Goal: Feedback & Contribution: Contribute content

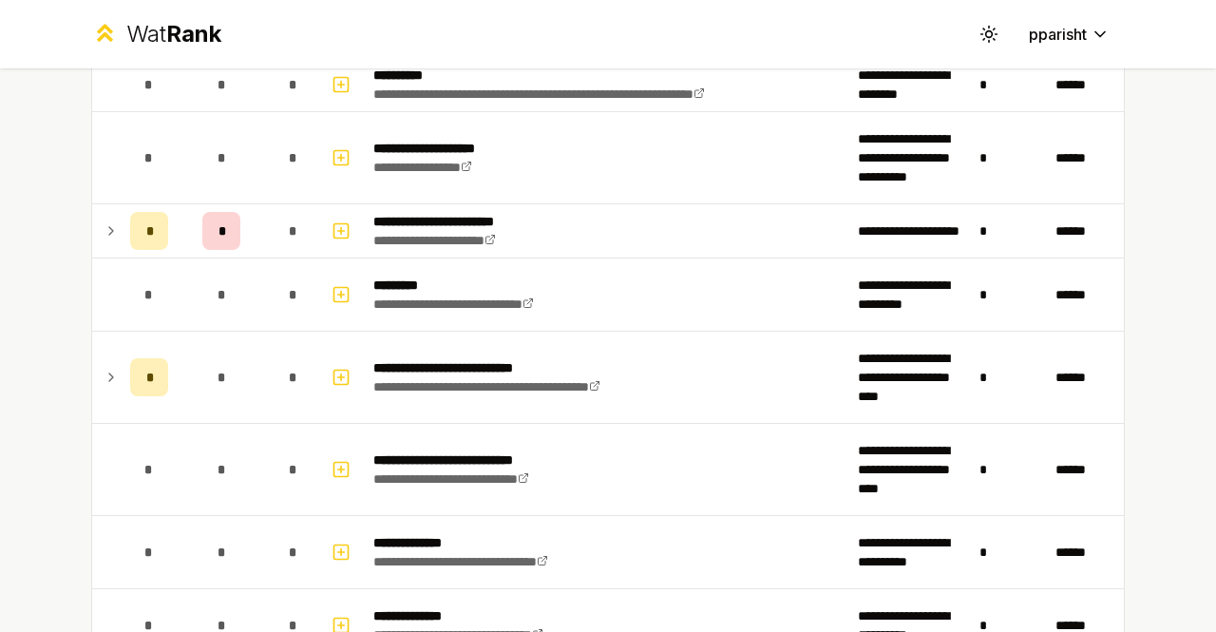
scroll to position [1349, 0]
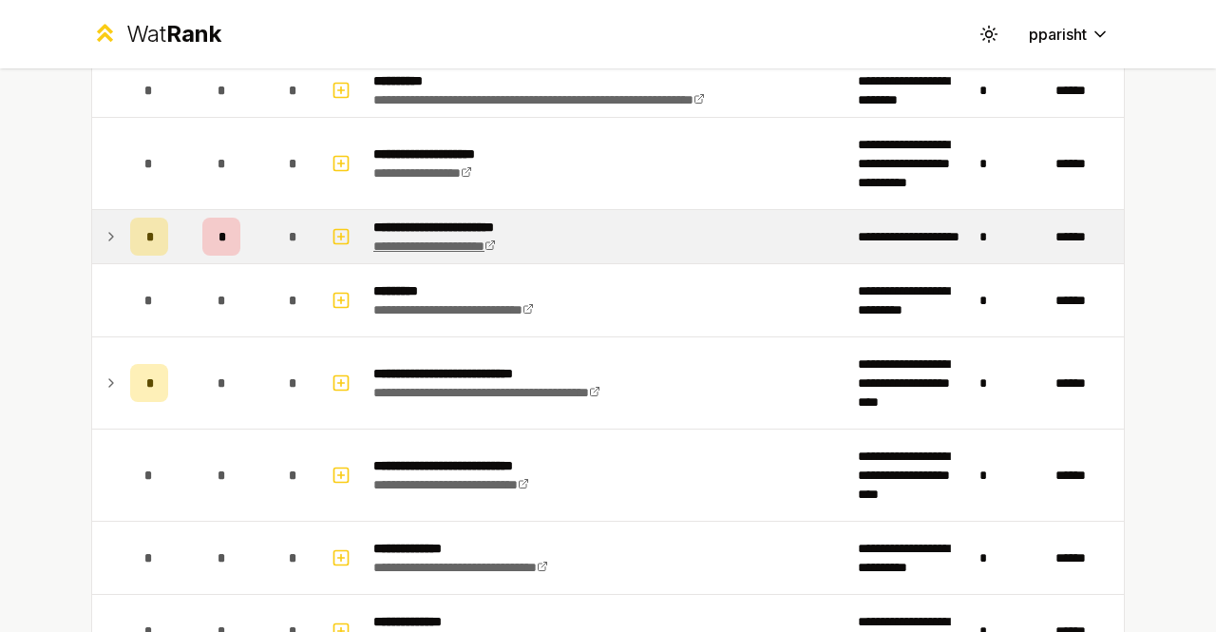
click at [406, 239] on link "**********" at bounding box center [434, 245] width 123 height 13
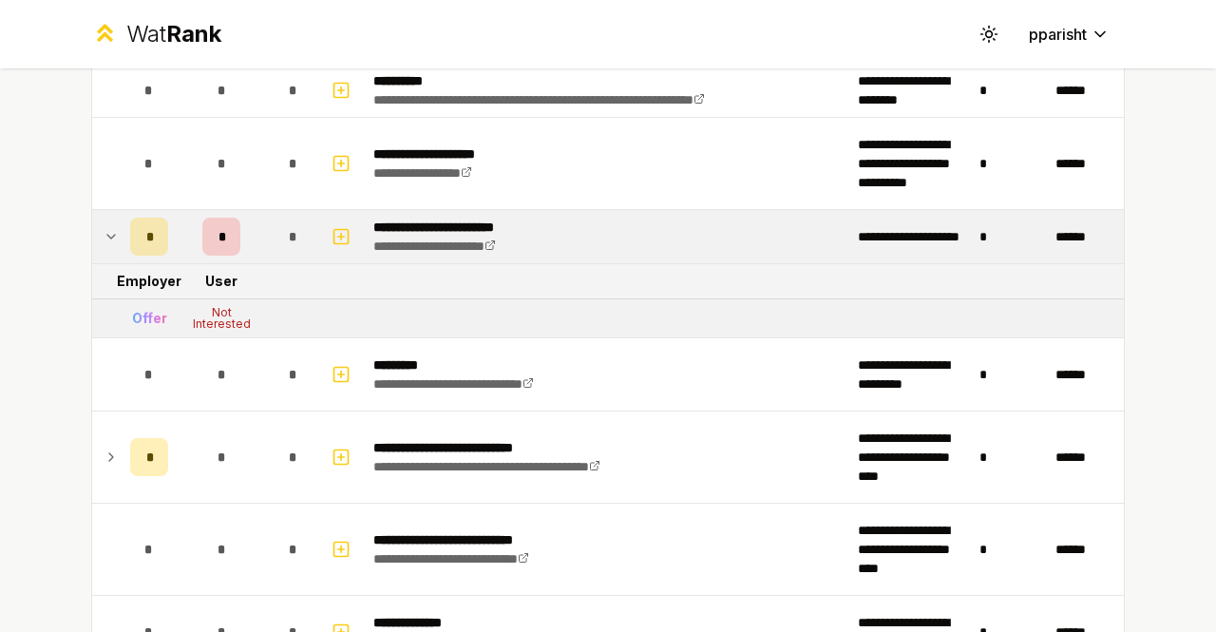
click at [148, 232] on div "*" at bounding box center [149, 237] width 38 height 38
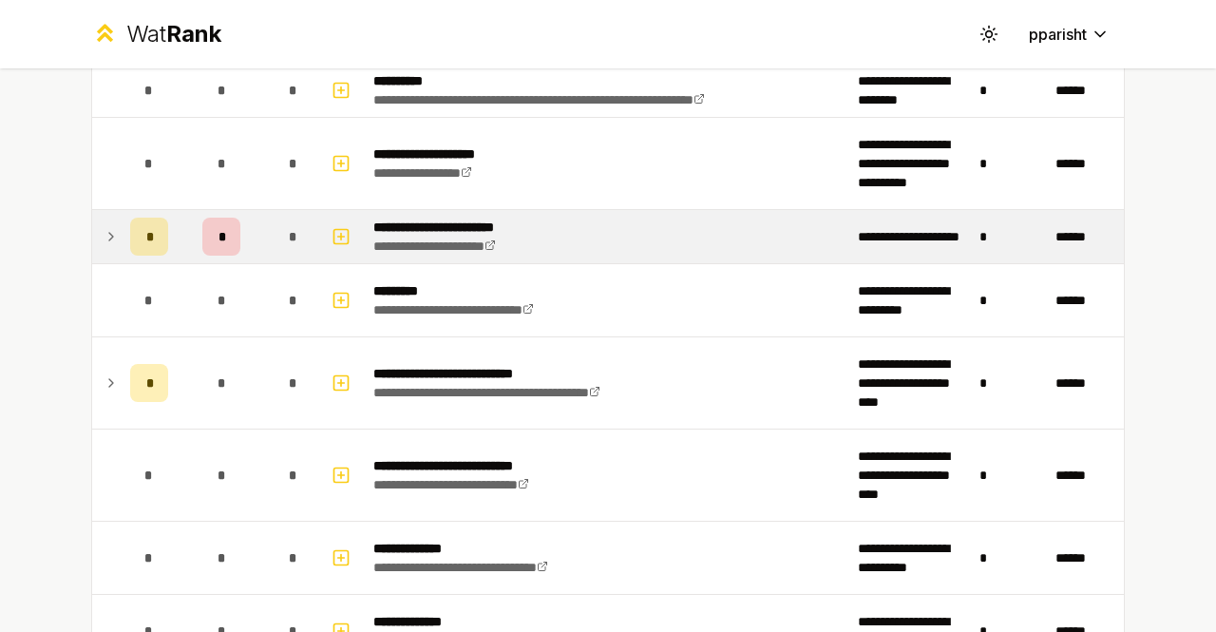
click at [506, 224] on p "**********" at bounding box center [461, 227] width 176 height 19
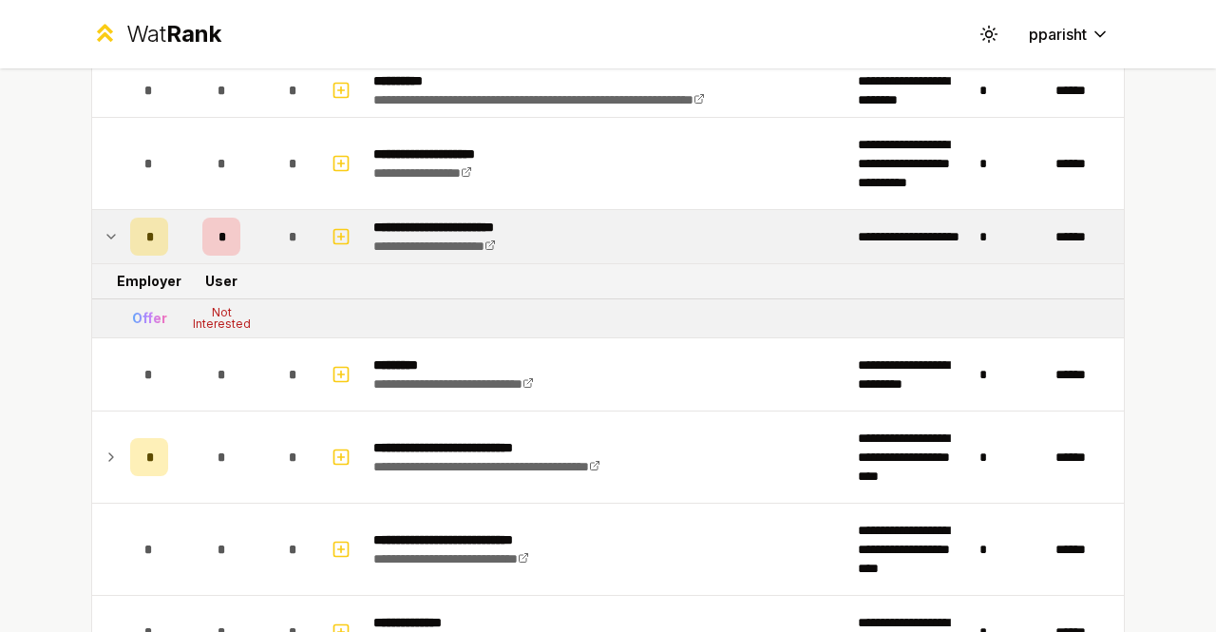
click at [133, 230] on div "*" at bounding box center [149, 237] width 38 height 38
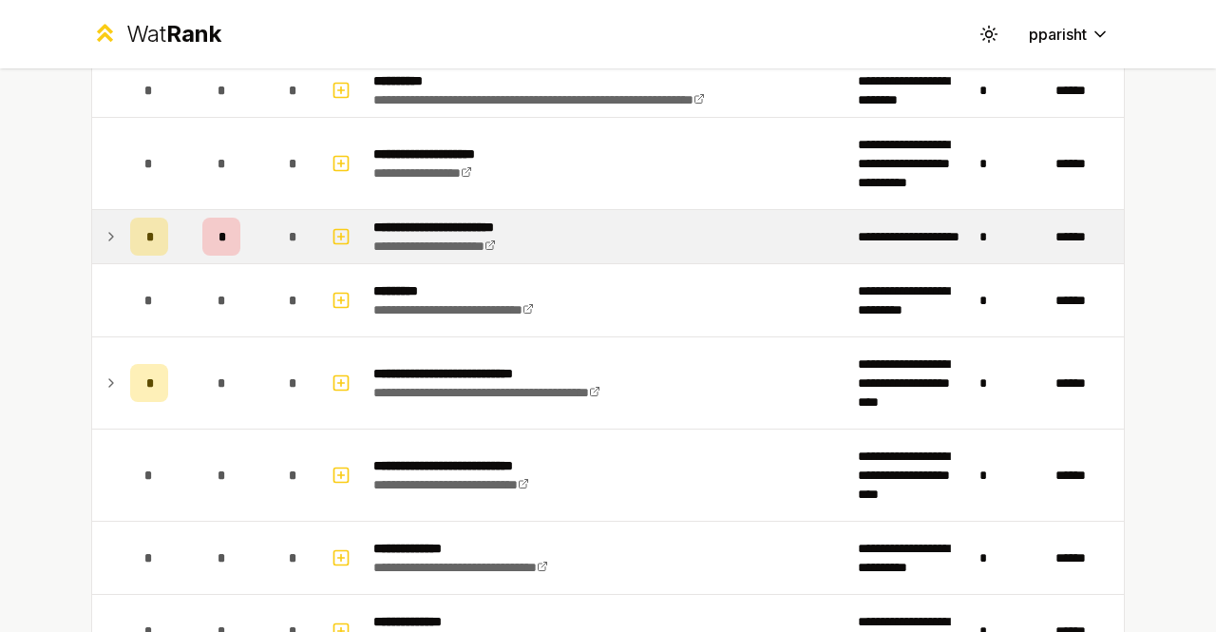
click at [133, 230] on div "*" at bounding box center [149, 237] width 38 height 38
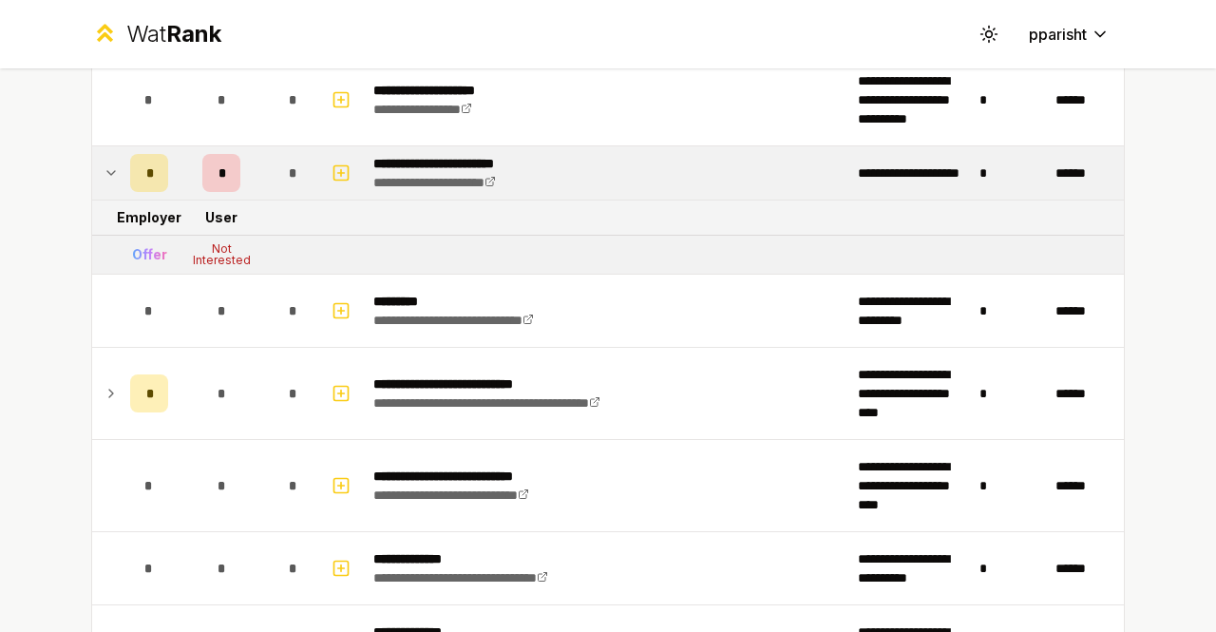
scroll to position [1407, 0]
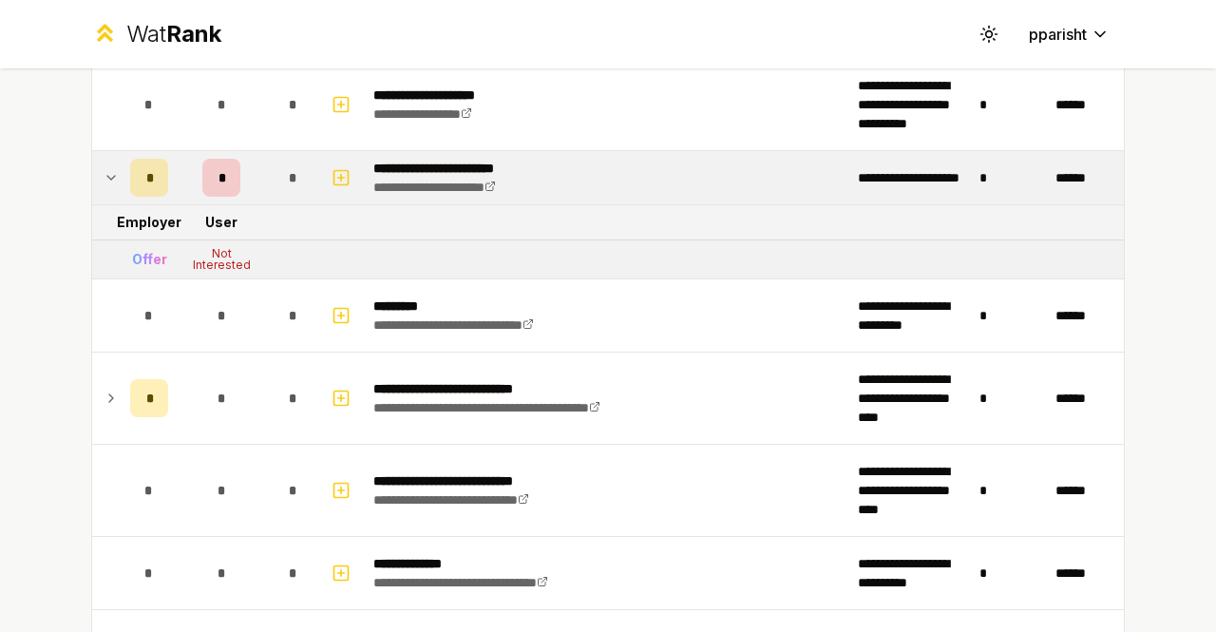
click at [205, 185] on div "*" at bounding box center [221, 178] width 38 height 38
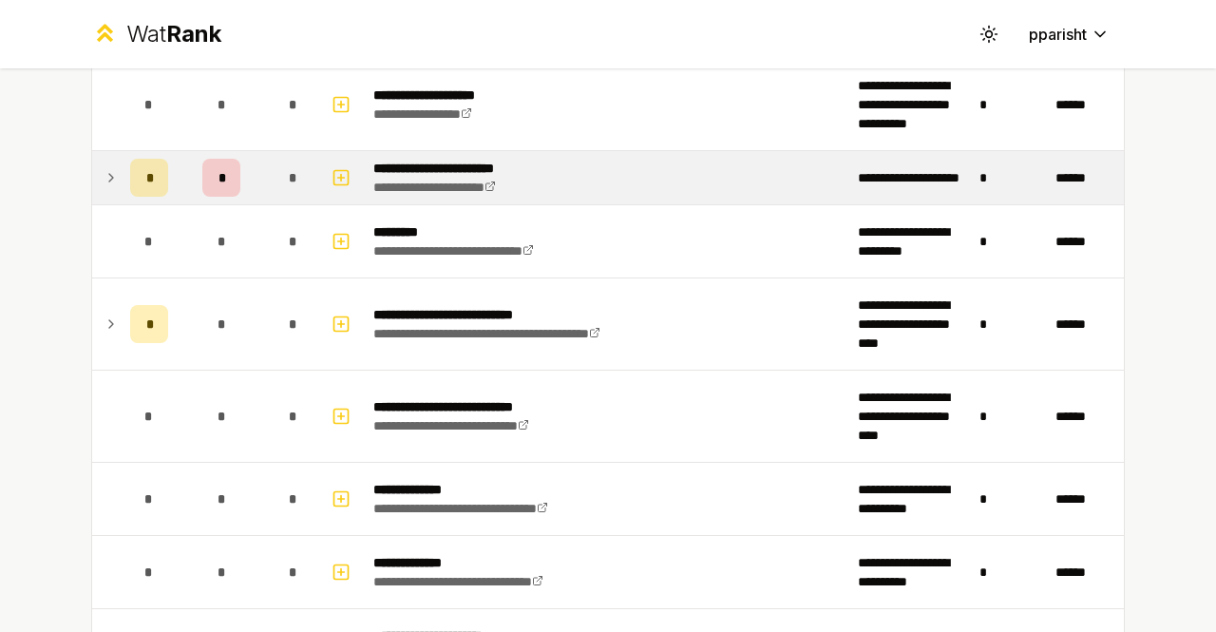
click at [205, 185] on div "*" at bounding box center [221, 178] width 38 height 38
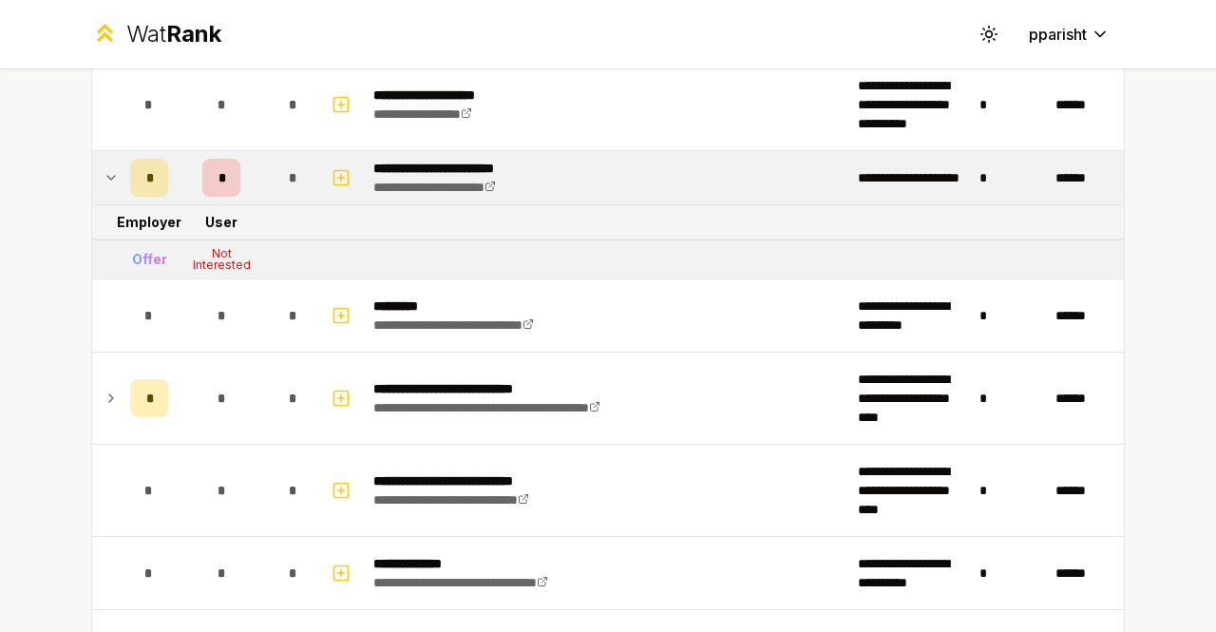
click at [145, 182] on div "*" at bounding box center [149, 178] width 38 height 38
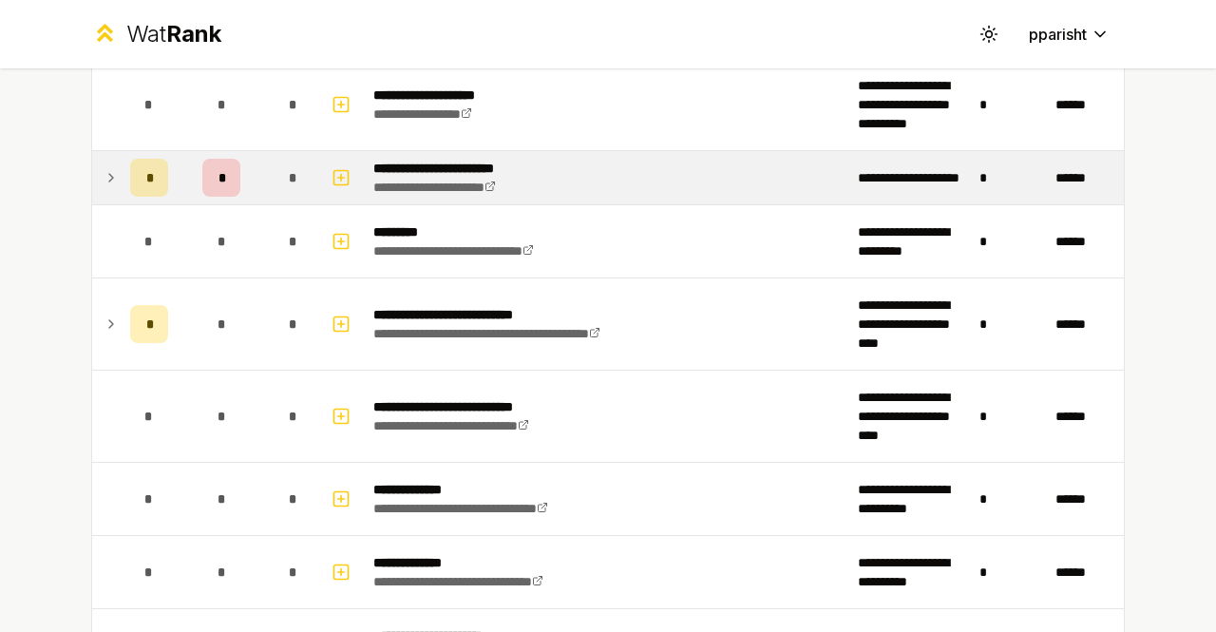
click at [104, 170] on icon at bounding box center [111, 177] width 15 height 23
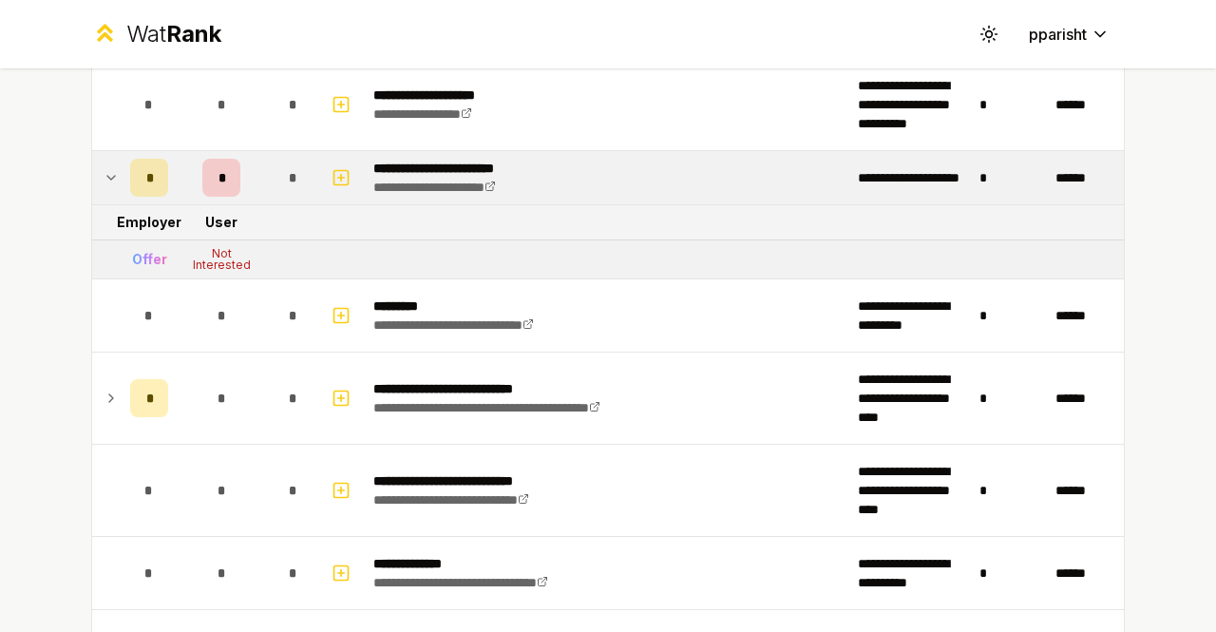
click at [473, 167] on p "**********" at bounding box center [461, 168] width 176 height 19
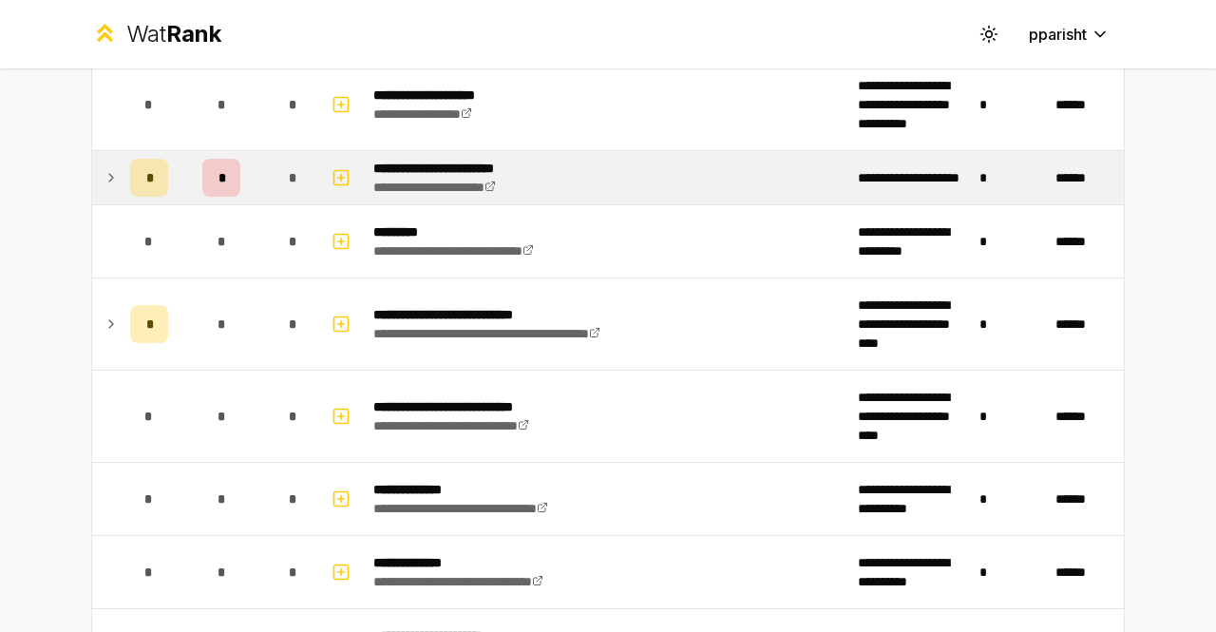
click at [486, 166] on p "**********" at bounding box center [461, 168] width 176 height 19
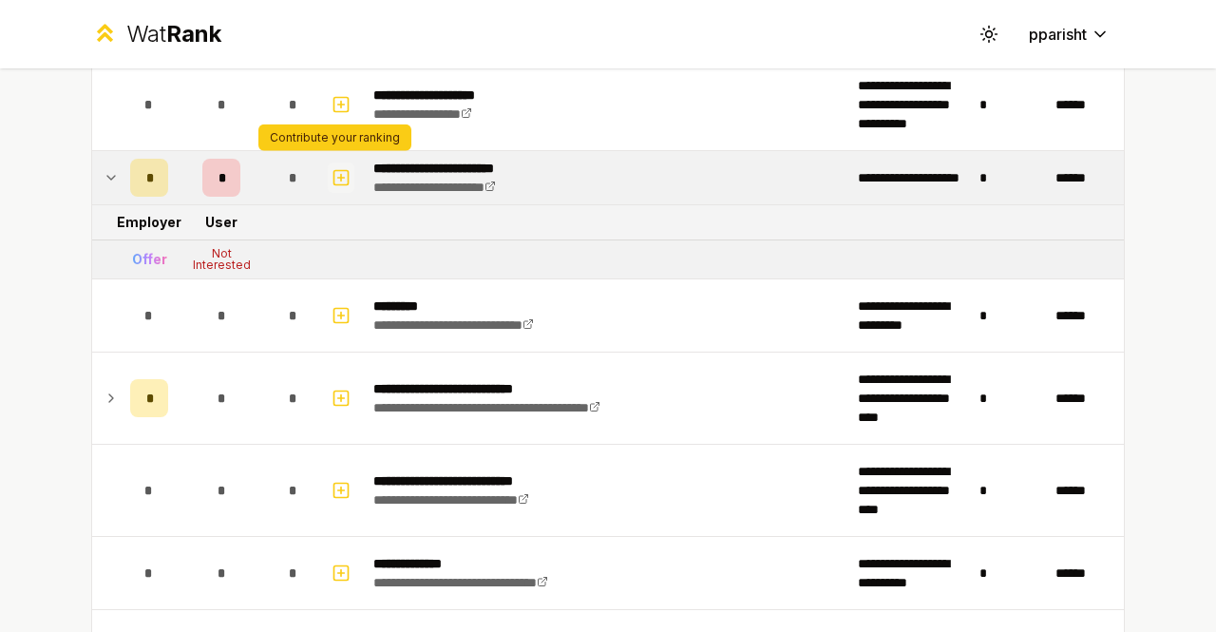
click at [338, 178] on icon "button" at bounding box center [341, 178] width 7 height 0
select select
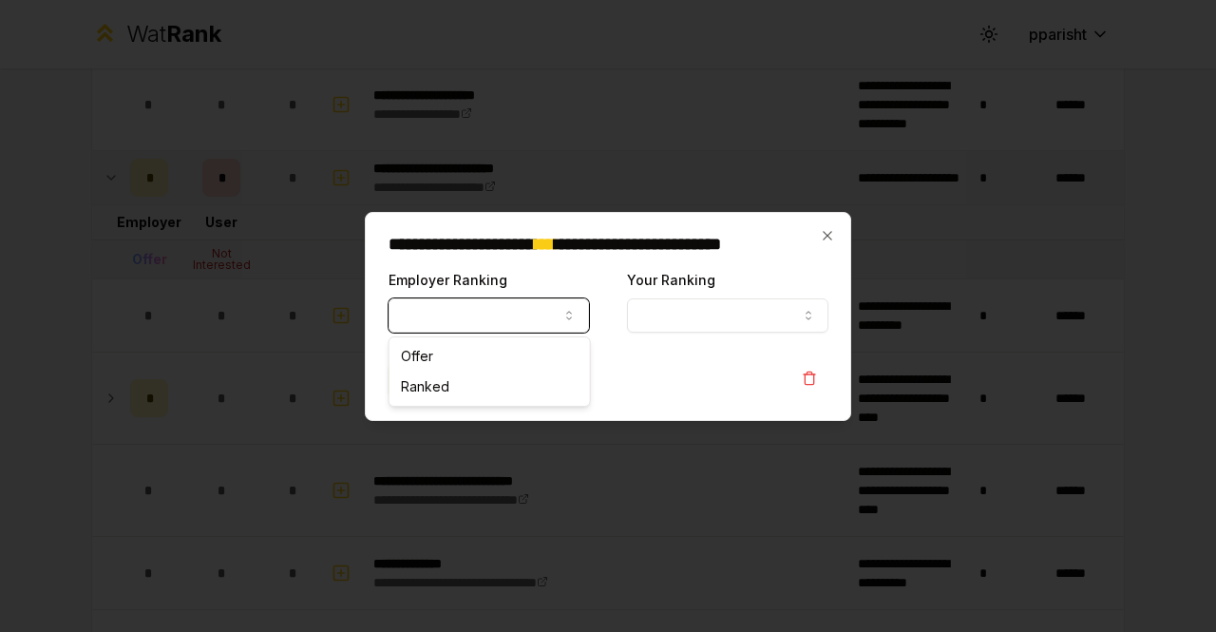
click at [542, 322] on button "Employer Ranking" at bounding box center [489, 315] width 201 height 34
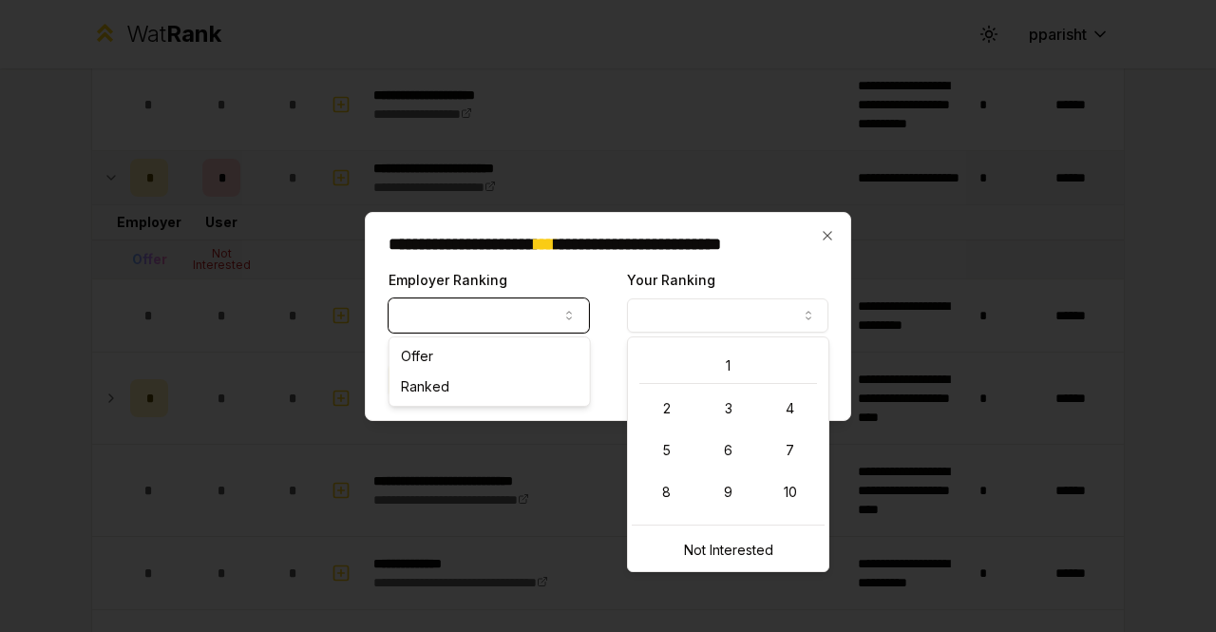
click at [715, 321] on button "Your Ranking" at bounding box center [727, 315] width 201 height 34
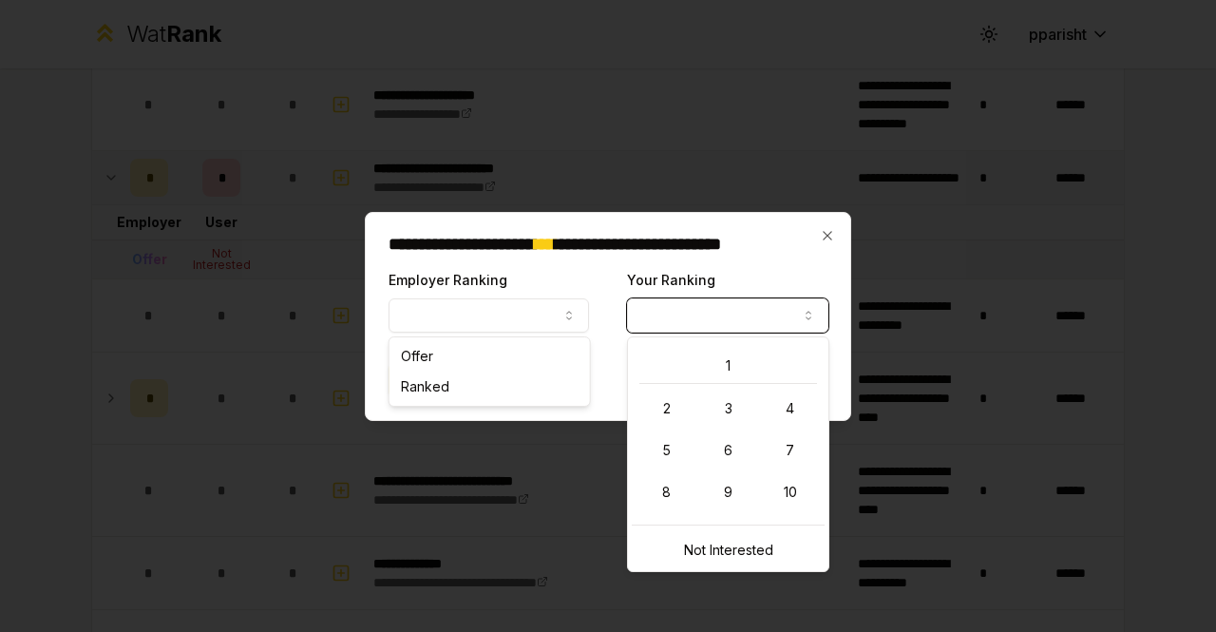
select select "*****"
click at [494, 355] on body "**********" at bounding box center [608, 316] width 1216 height 632
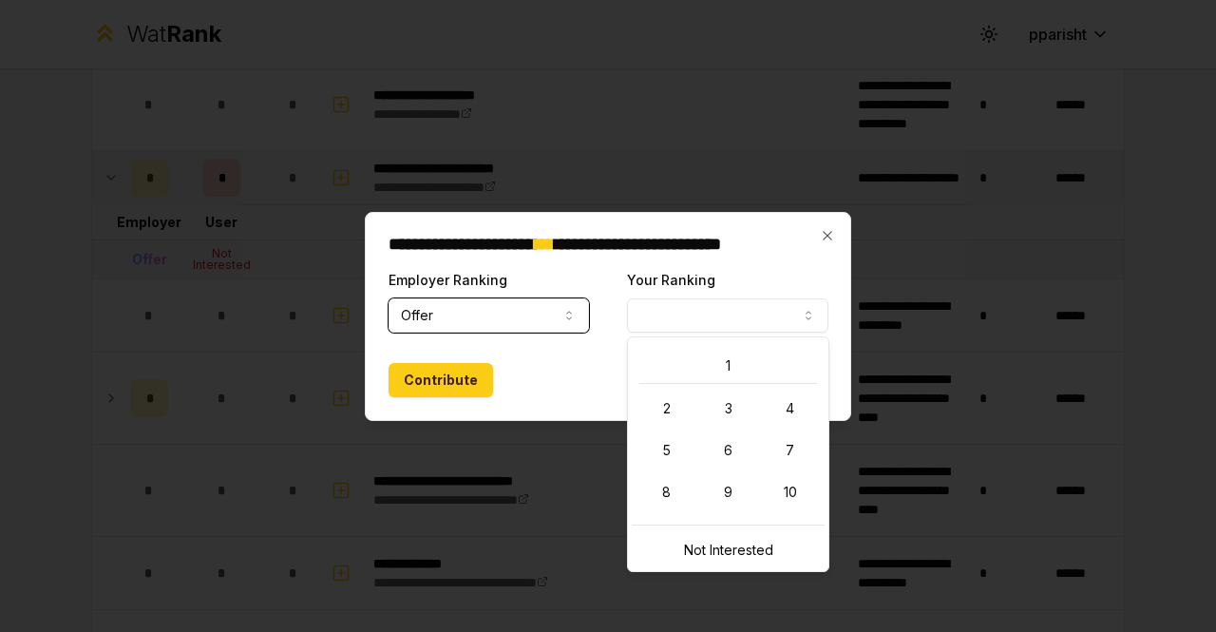
click at [705, 316] on button "Your Ranking" at bounding box center [727, 315] width 201 height 34
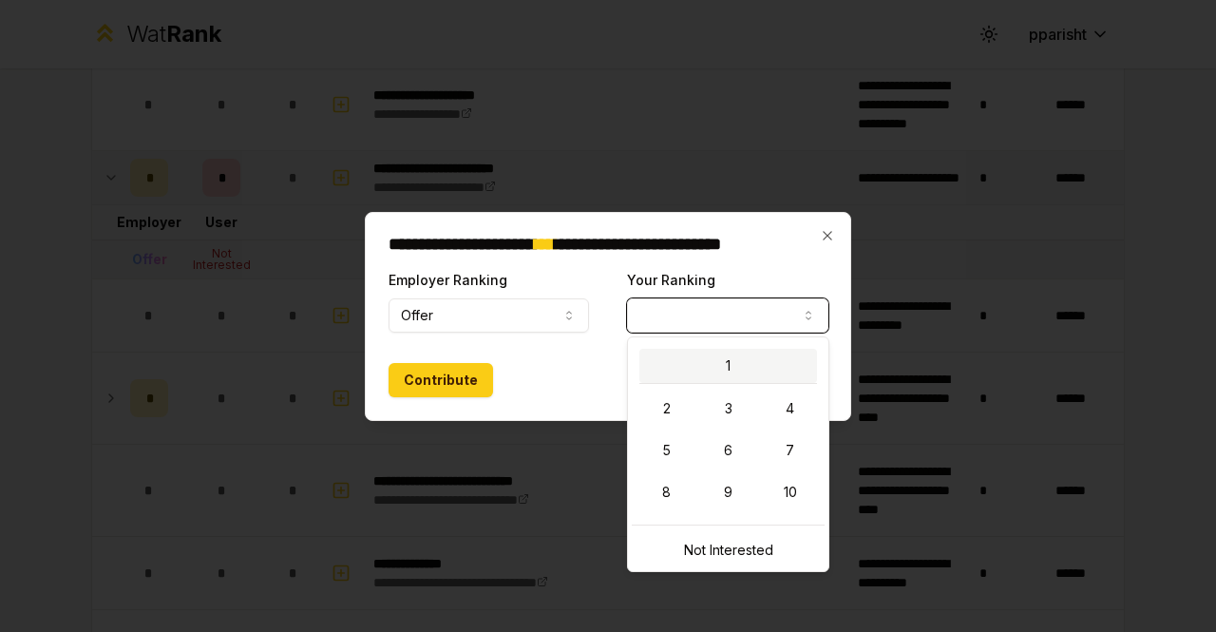
select select "*"
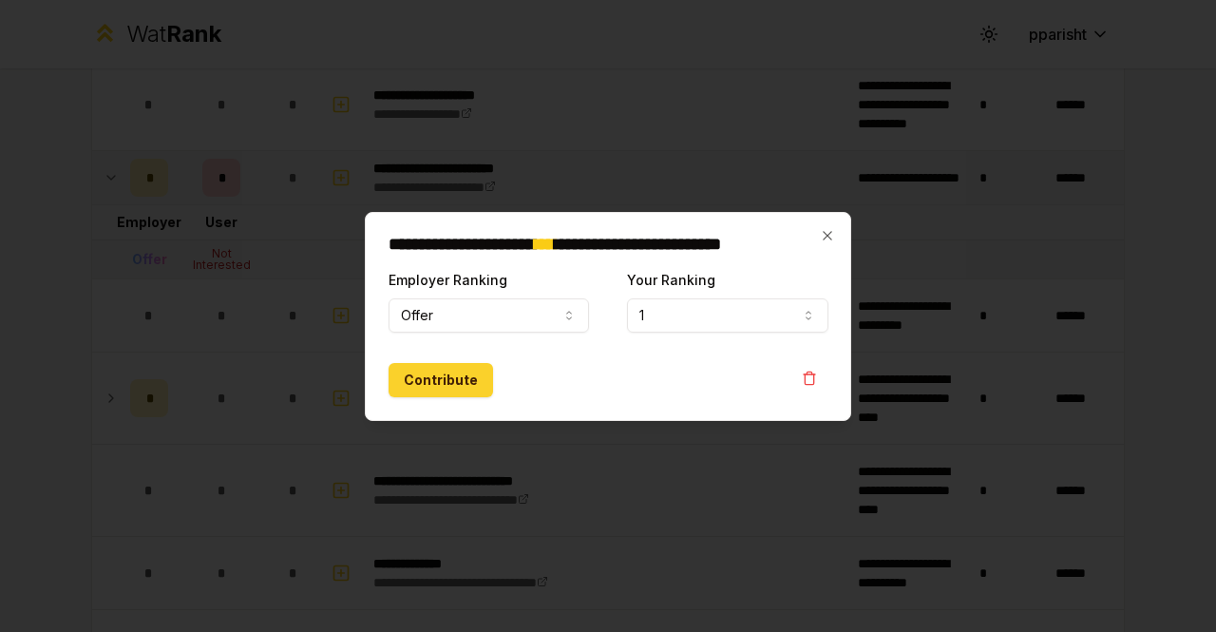
click at [466, 373] on button "Contribute" at bounding box center [441, 380] width 105 height 34
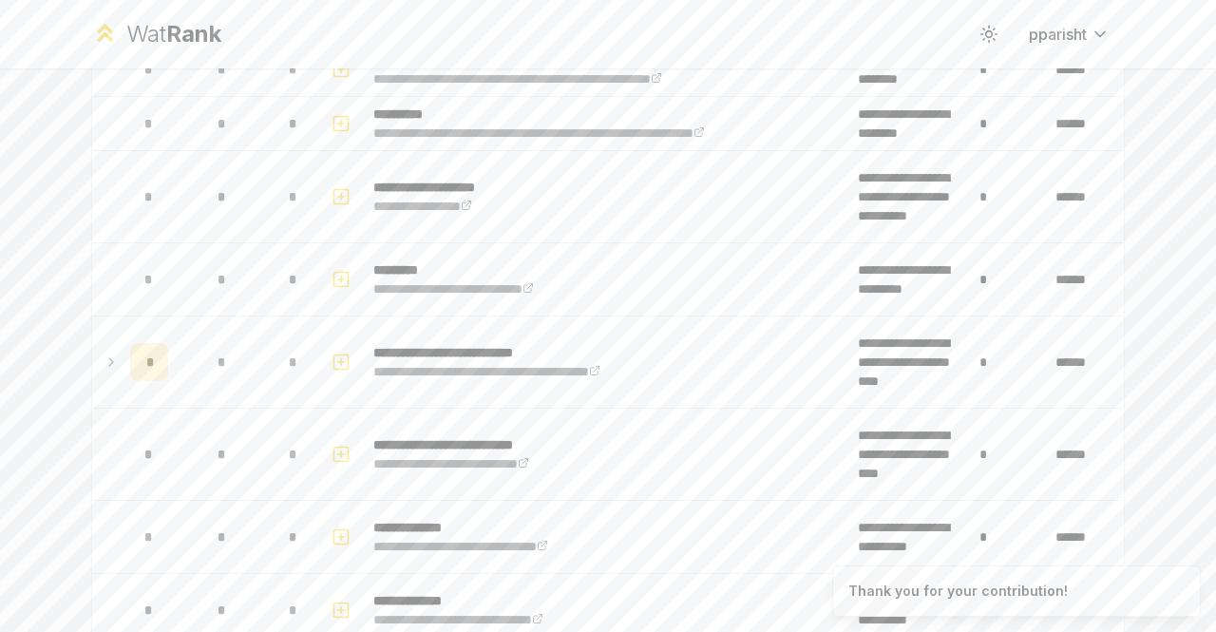
scroll to position [1380, 0]
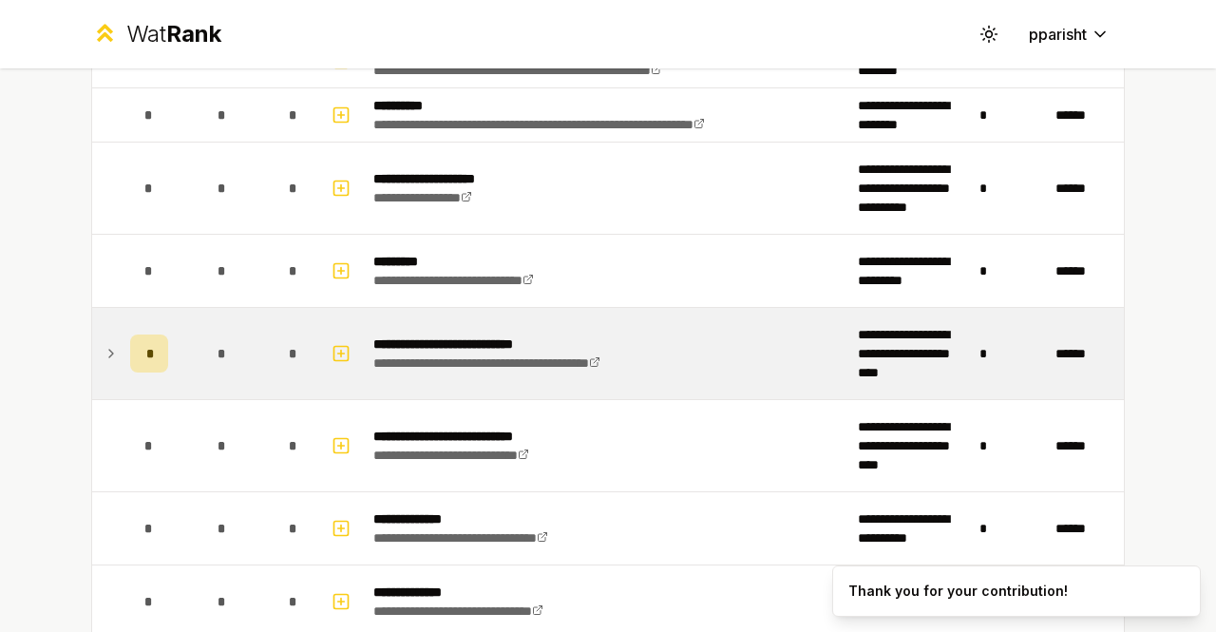
click at [123, 330] on td "*" at bounding box center [149, 353] width 53 height 91
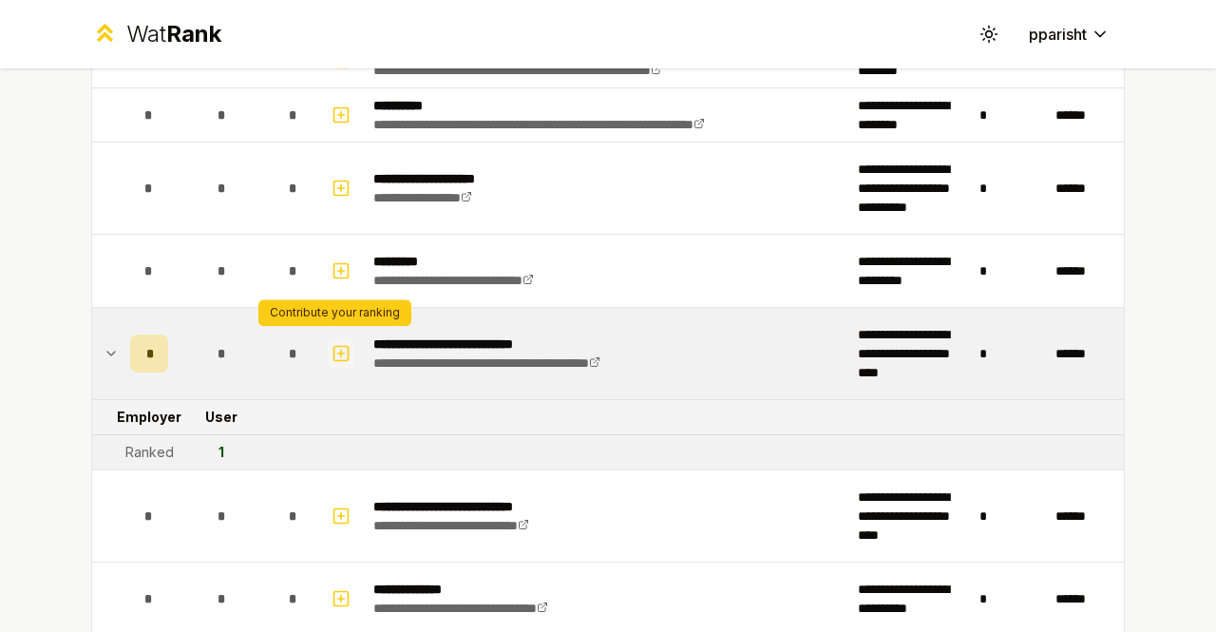
click at [338, 351] on icon "button" at bounding box center [341, 353] width 19 height 23
select select
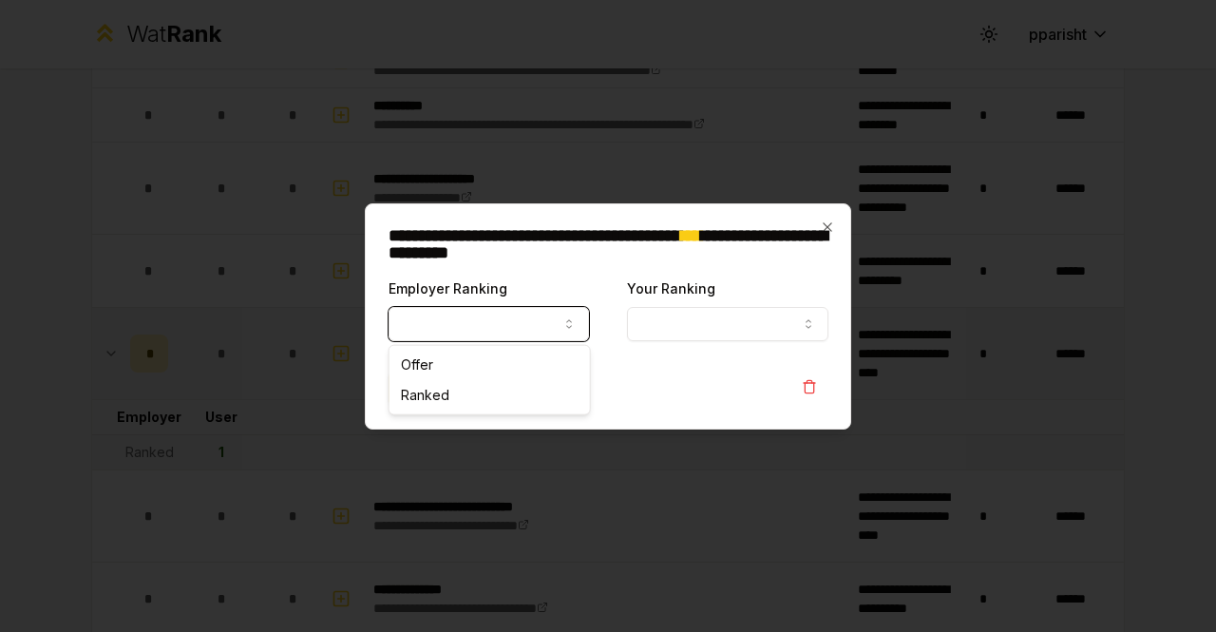
click at [557, 325] on button "Employer Ranking" at bounding box center [489, 324] width 201 height 34
click at [203, 365] on div at bounding box center [608, 316] width 1216 height 632
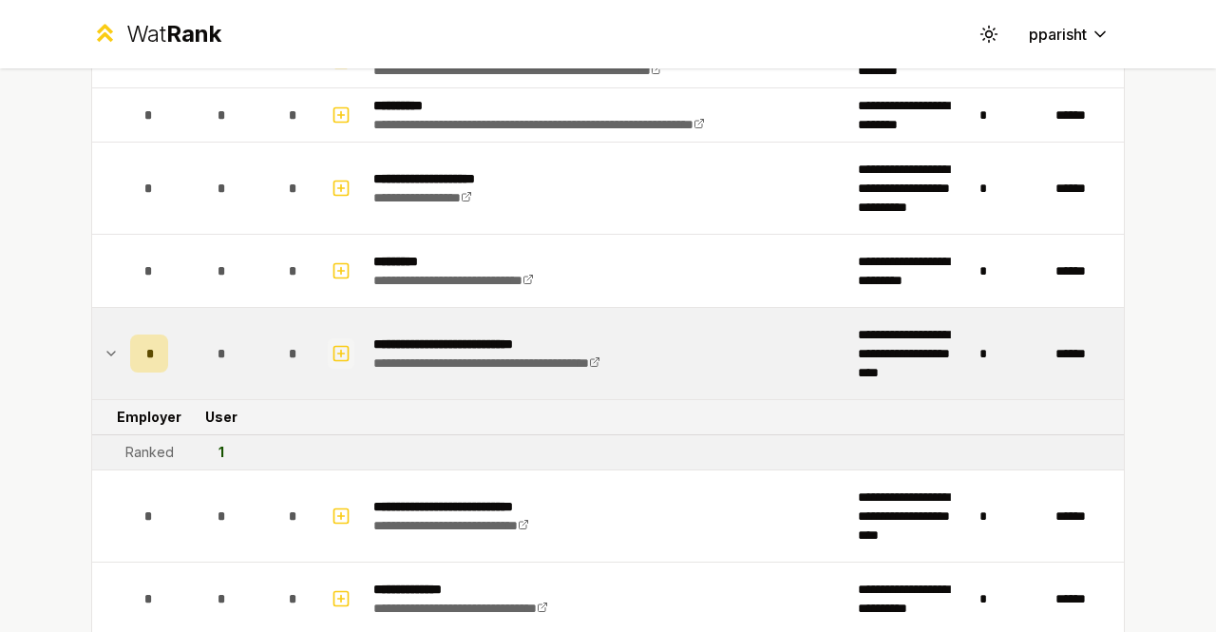
click at [338, 343] on icon "button" at bounding box center [341, 353] width 19 height 23
select select
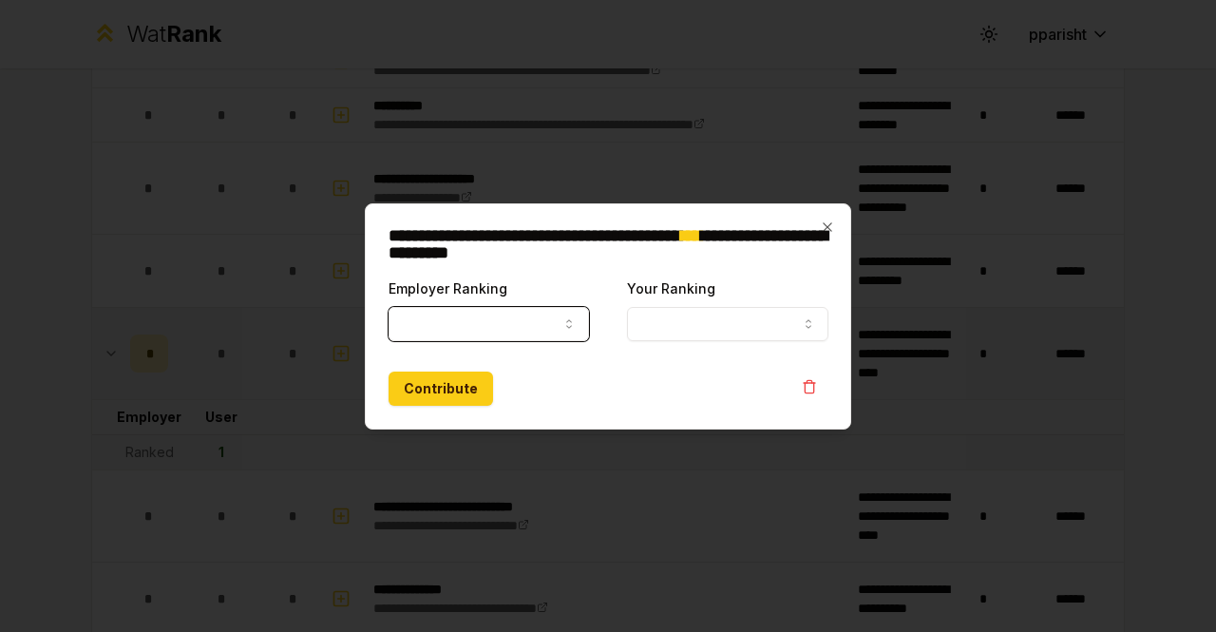
click at [480, 324] on button "Employer Ranking" at bounding box center [489, 324] width 201 height 34
select select "******"
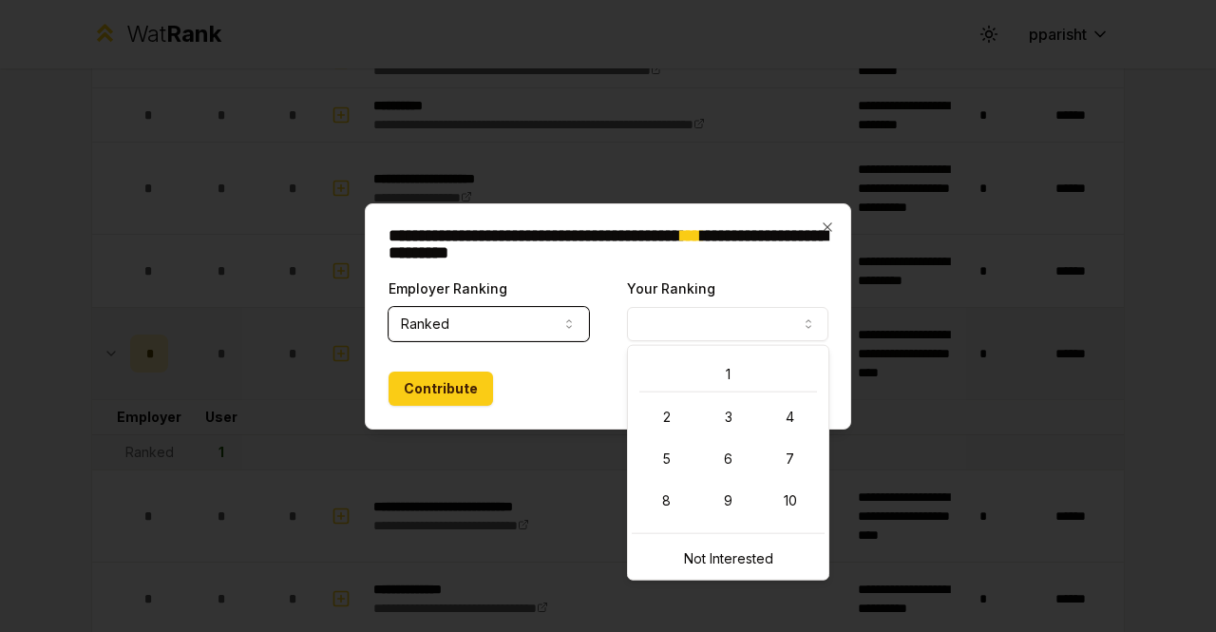
click at [713, 327] on button "Your Ranking" at bounding box center [727, 324] width 201 height 34
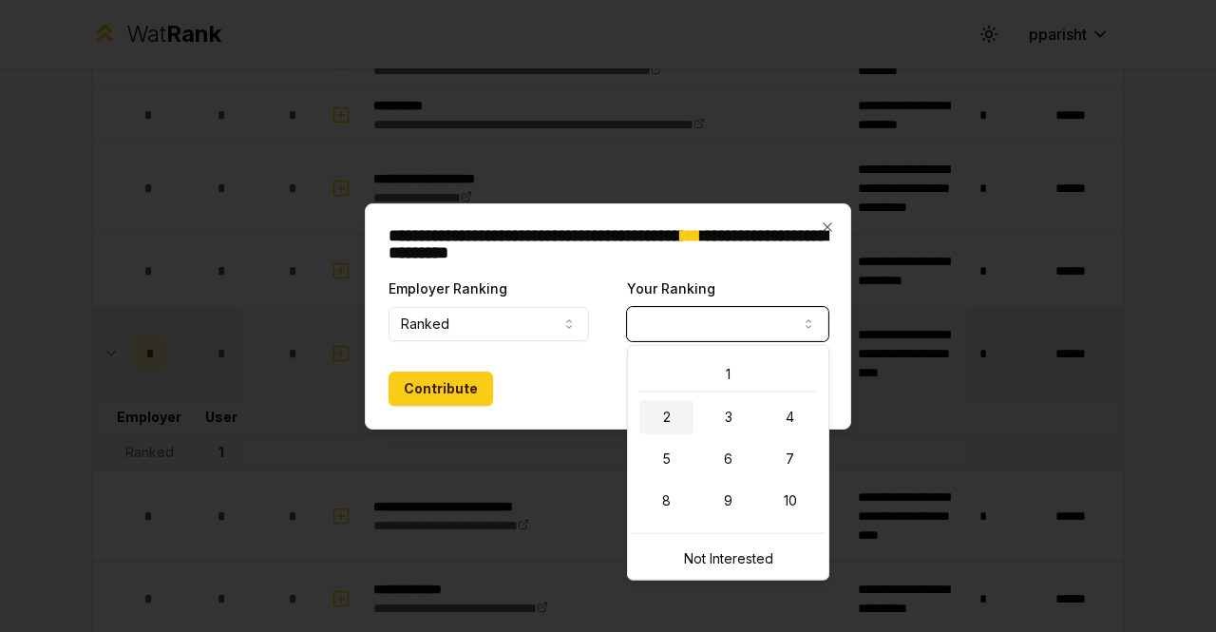
select select "*"
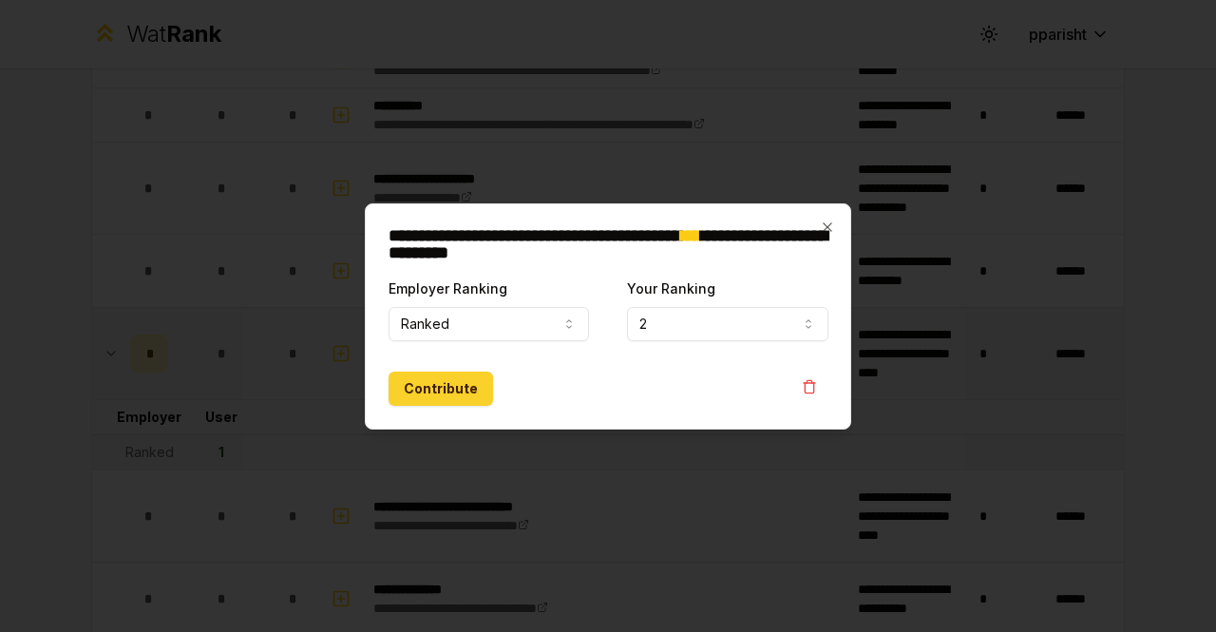
click at [462, 381] on button "Contribute" at bounding box center [441, 389] width 105 height 34
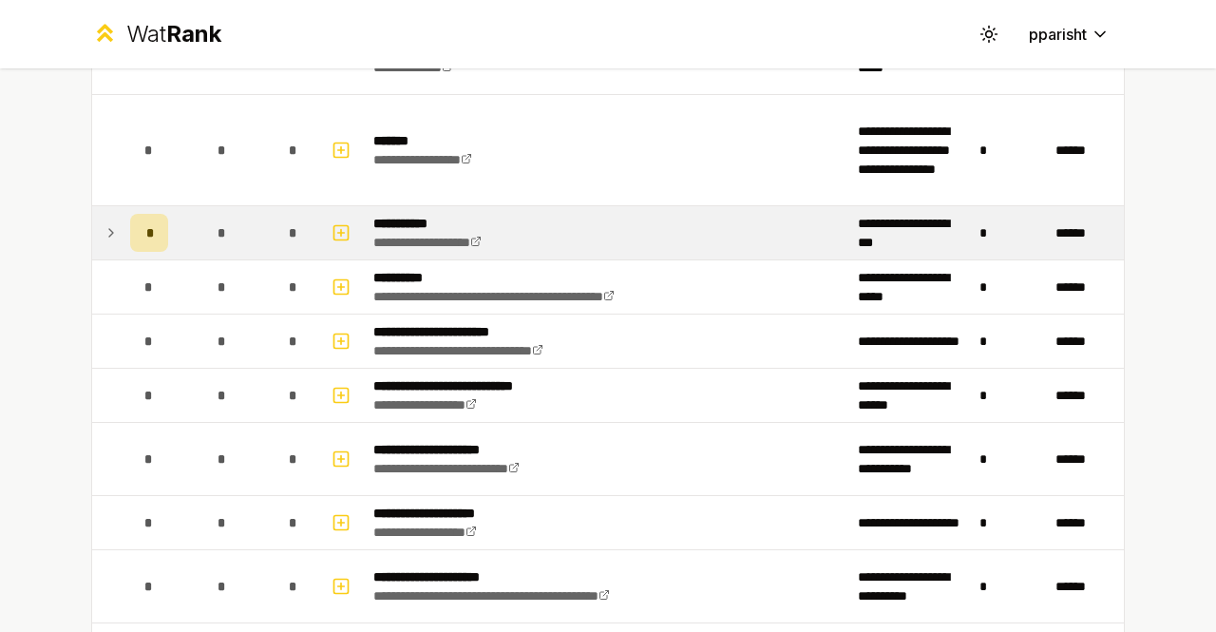
scroll to position [1990, 0]
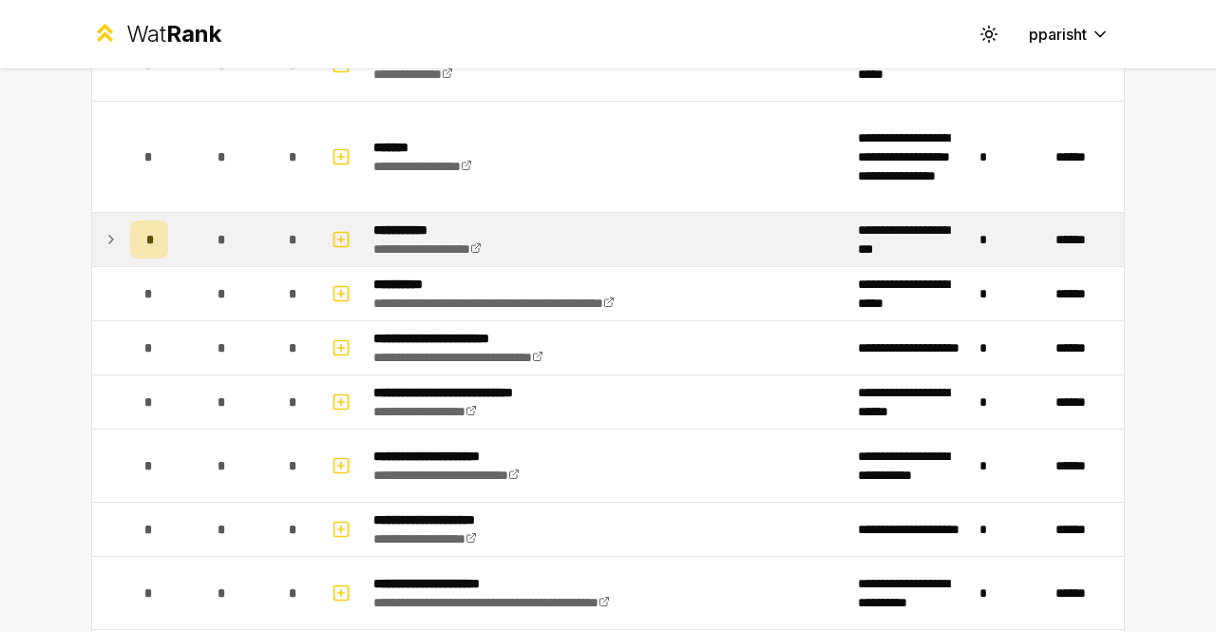
click at [105, 232] on icon at bounding box center [111, 239] width 15 height 23
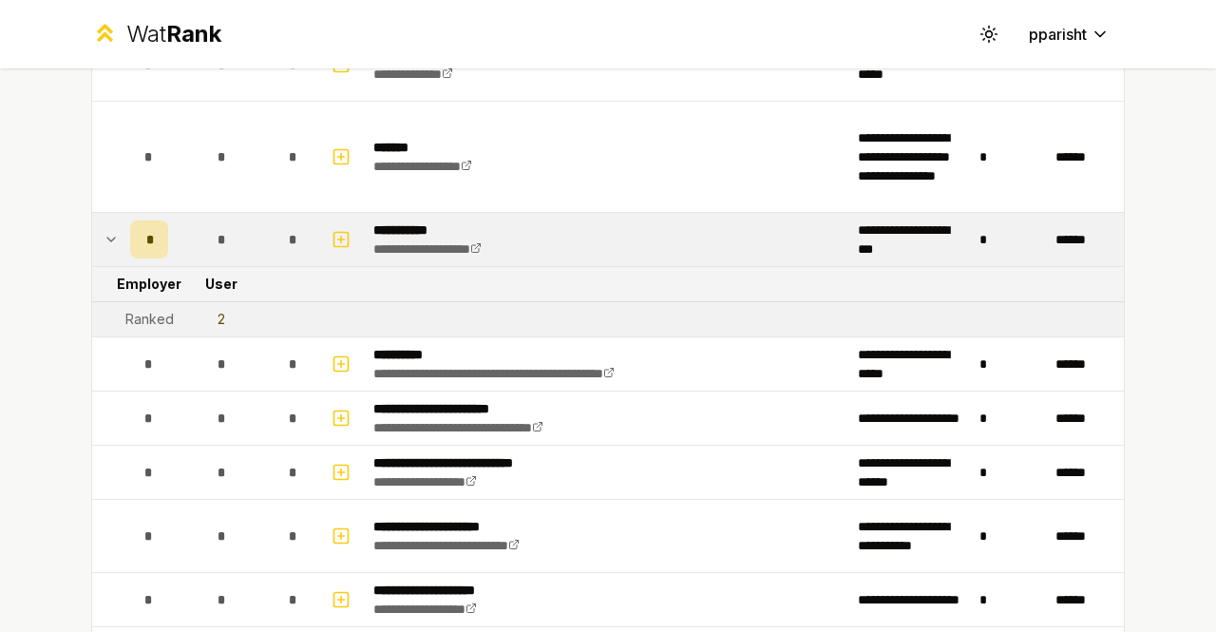
click at [203, 306] on td "2" at bounding box center [221, 319] width 91 height 34
click at [332, 228] on icon "button" at bounding box center [341, 239] width 19 height 23
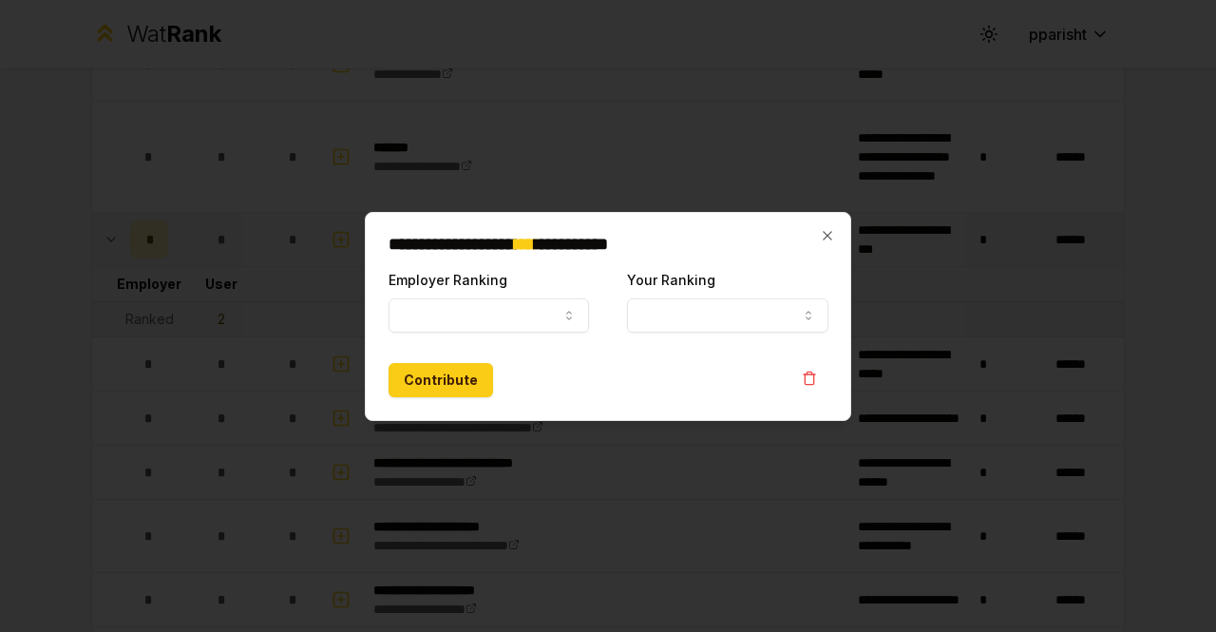
select select
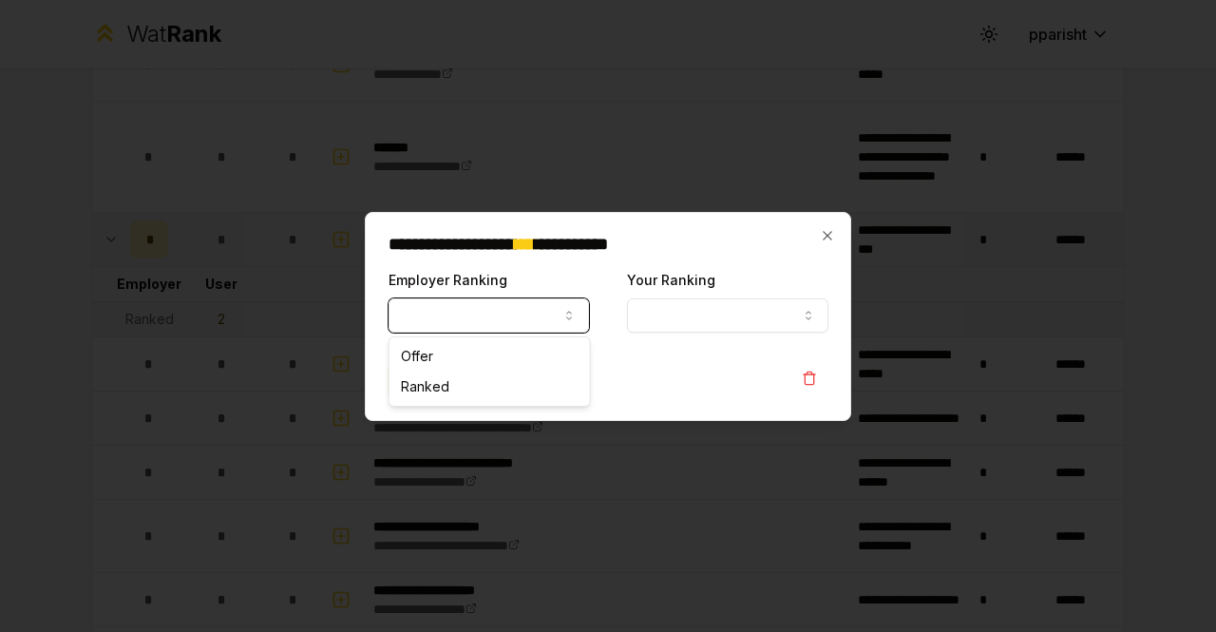
click at [477, 307] on button "Employer Ranking" at bounding box center [489, 315] width 201 height 34
select select "******"
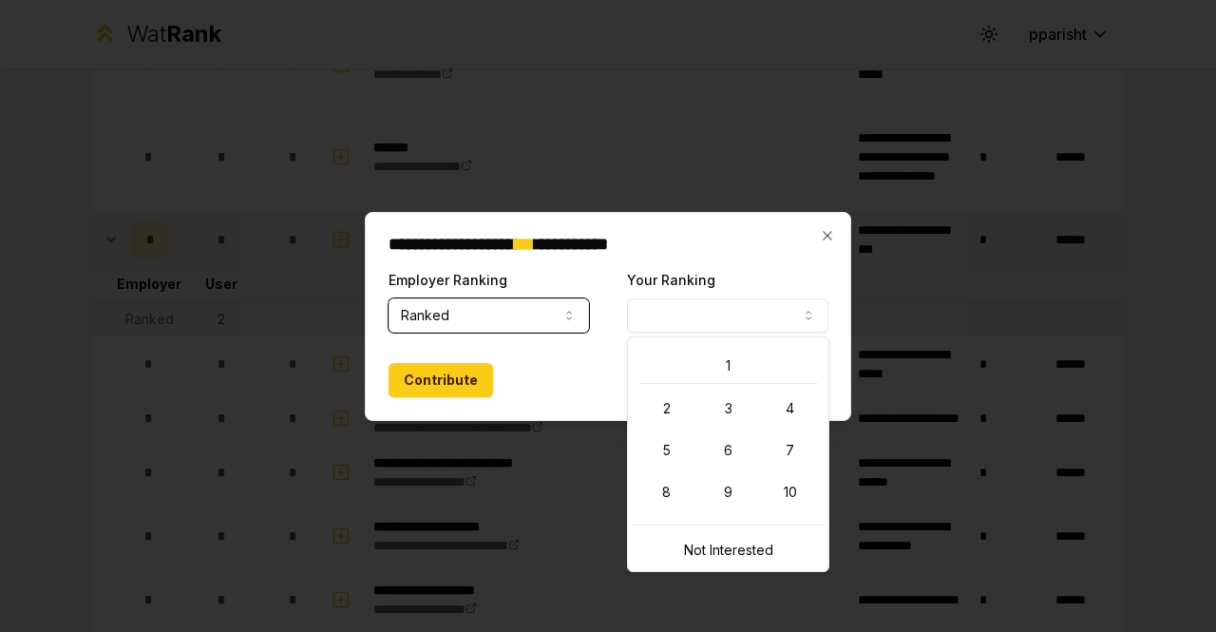
click at [679, 322] on button "Your Ranking" at bounding box center [727, 315] width 201 height 34
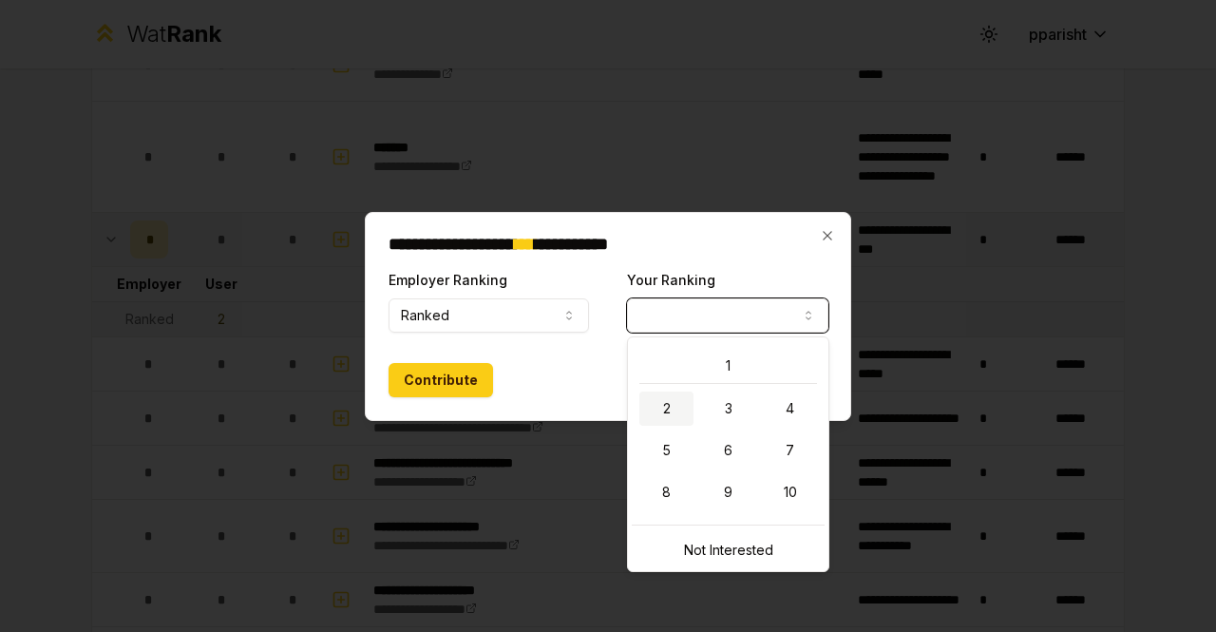
select select "*"
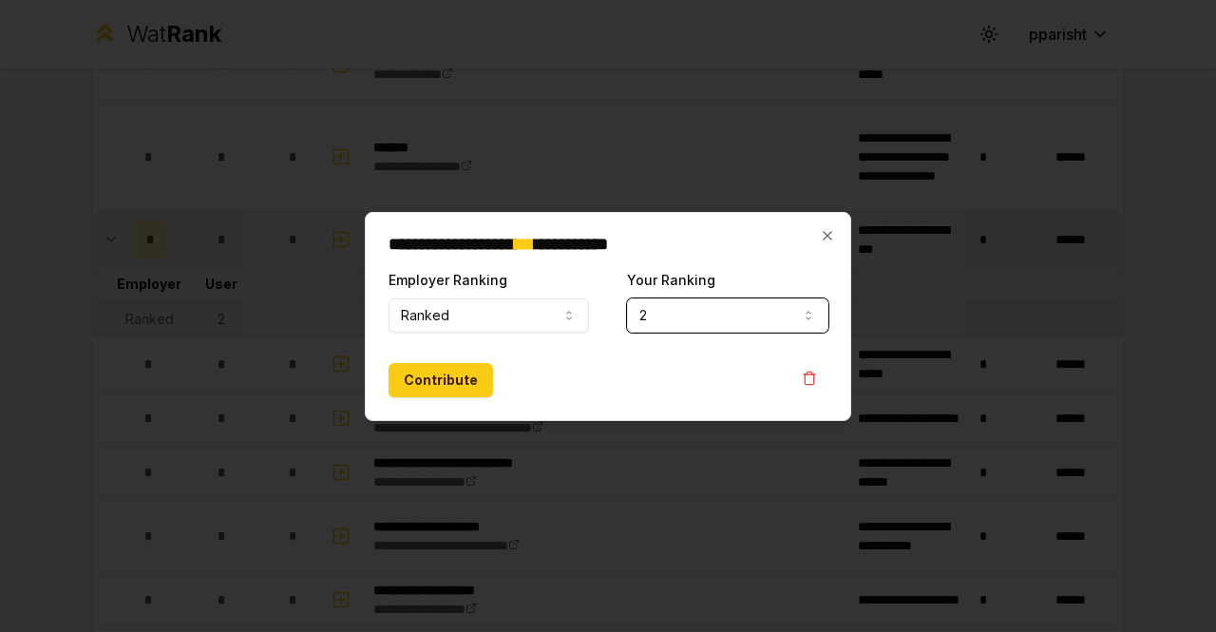
click at [713, 303] on button "2" at bounding box center [727, 315] width 201 height 34
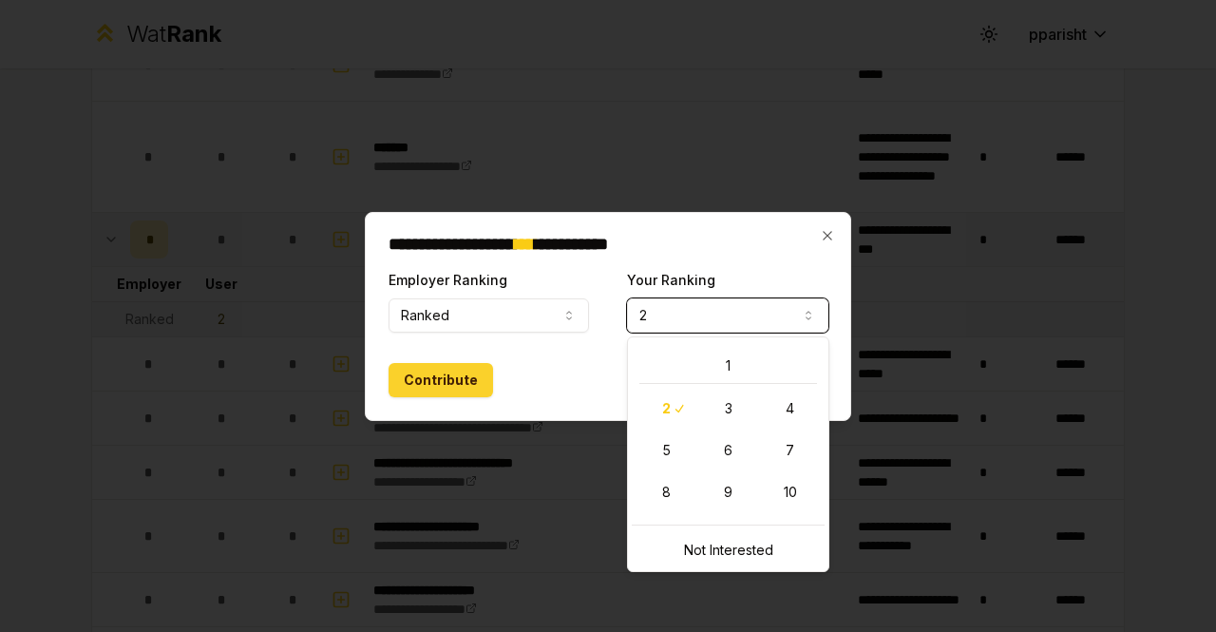
click at [460, 379] on button "Contribute" at bounding box center [441, 380] width 105 height 34
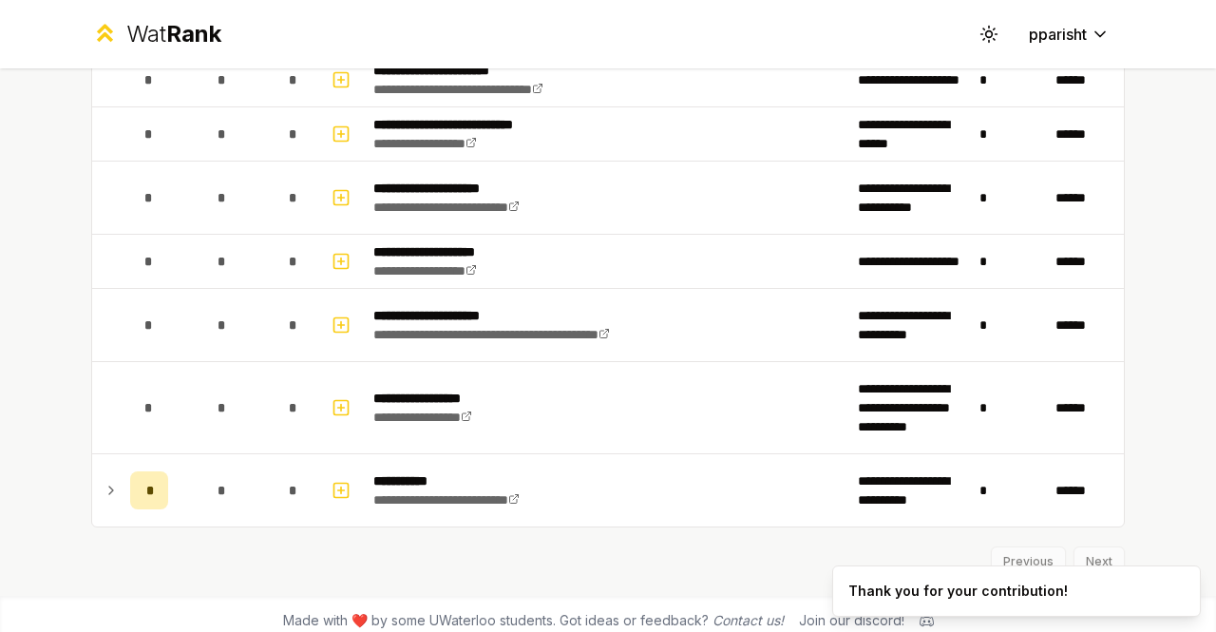
scroll to position [2258, 0]
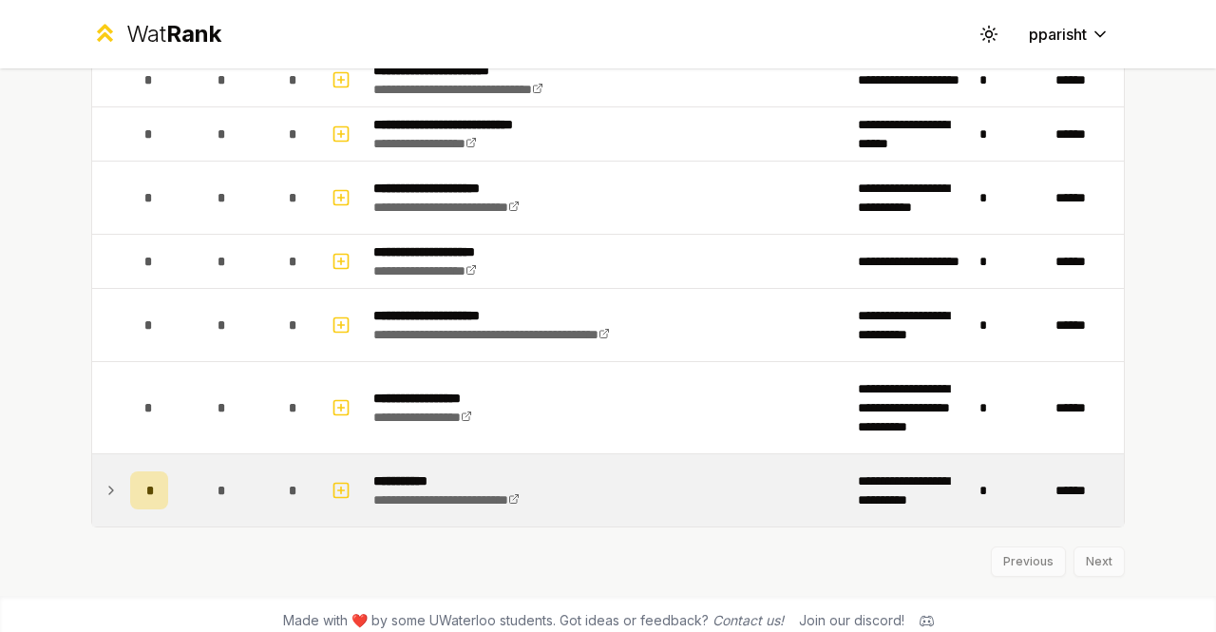
click at [131, 480] on div "*" at bounding box center [149, 490] width 38 height 38
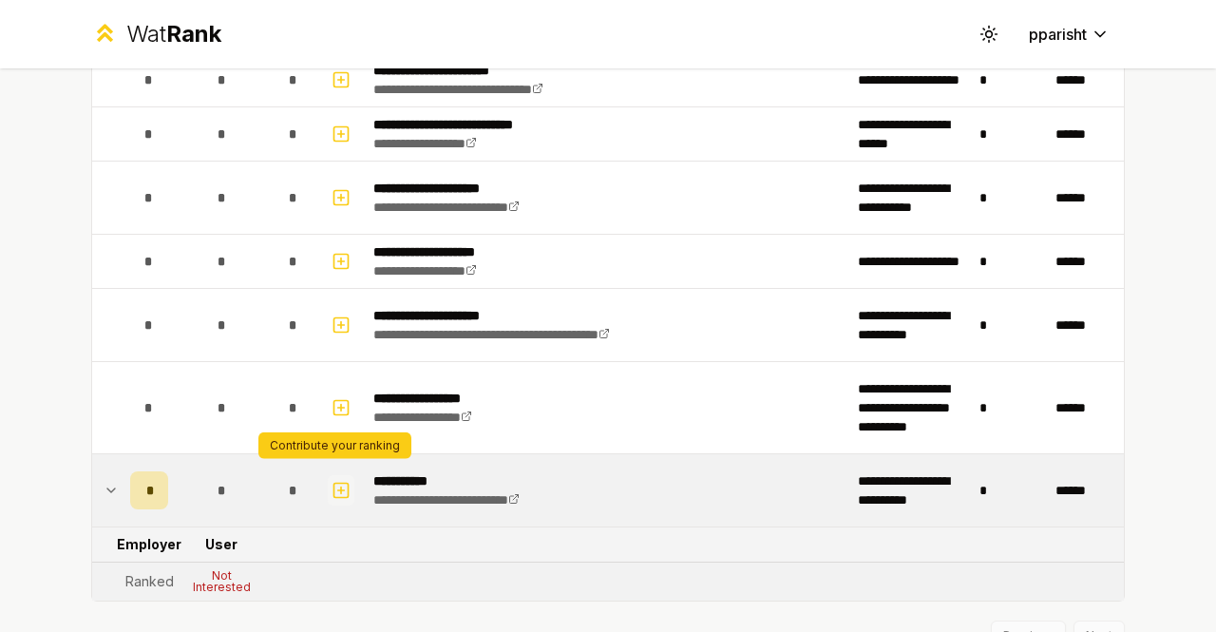
click at [340, 479] on icon "button" at bounding box center [341, 490] width 19 height 23
select select
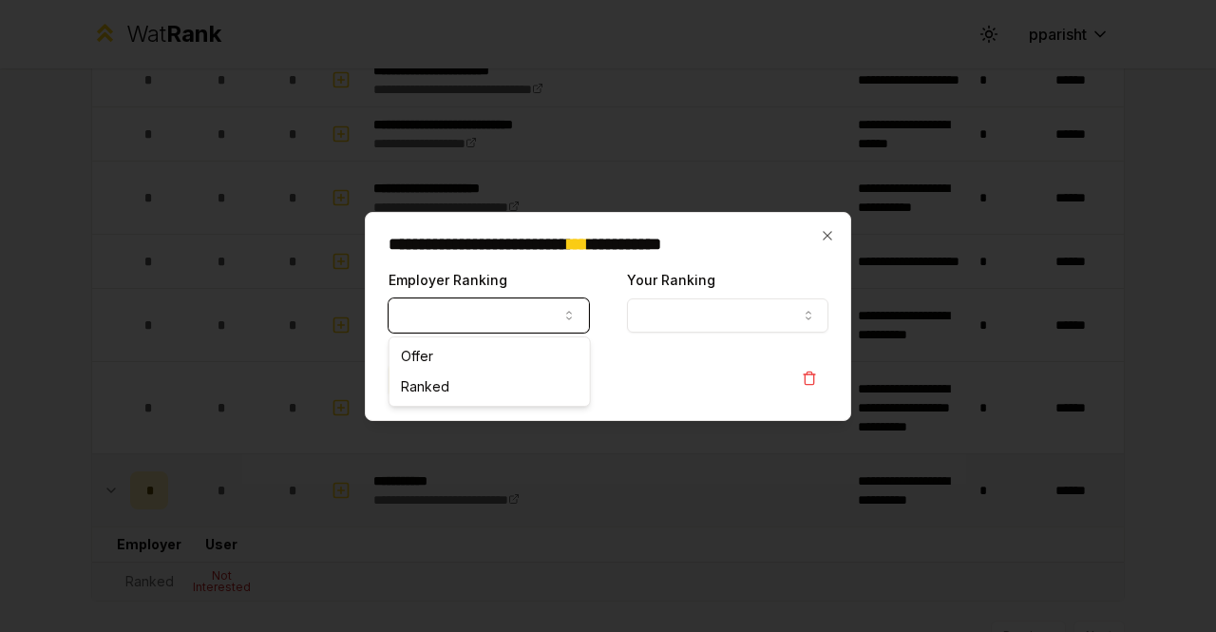
click at [516, 309] on button "Employer Ranking" at bounding box center [489, 315] width 201 height 34
select select "******"
click at [728, 304] on button "Your Ranking" at bounding box center [727, 315] width 201 height 34
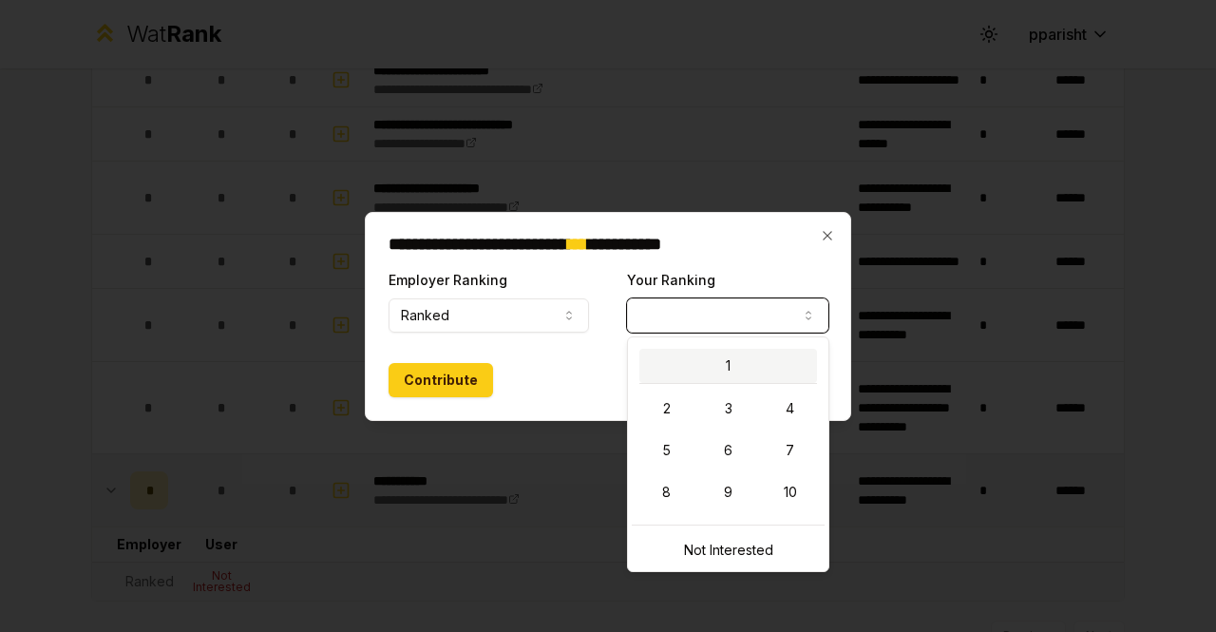
select select "*"
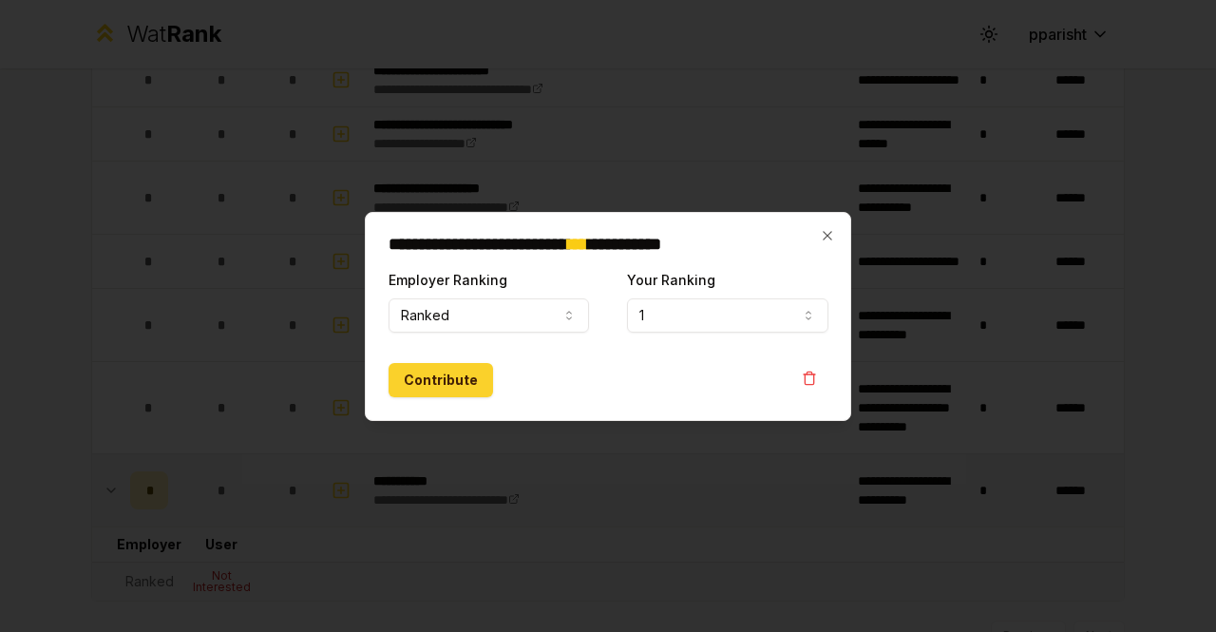
click at [445, 387] on button "Contribute" at bounding box center [441, 380] width 105 height 34
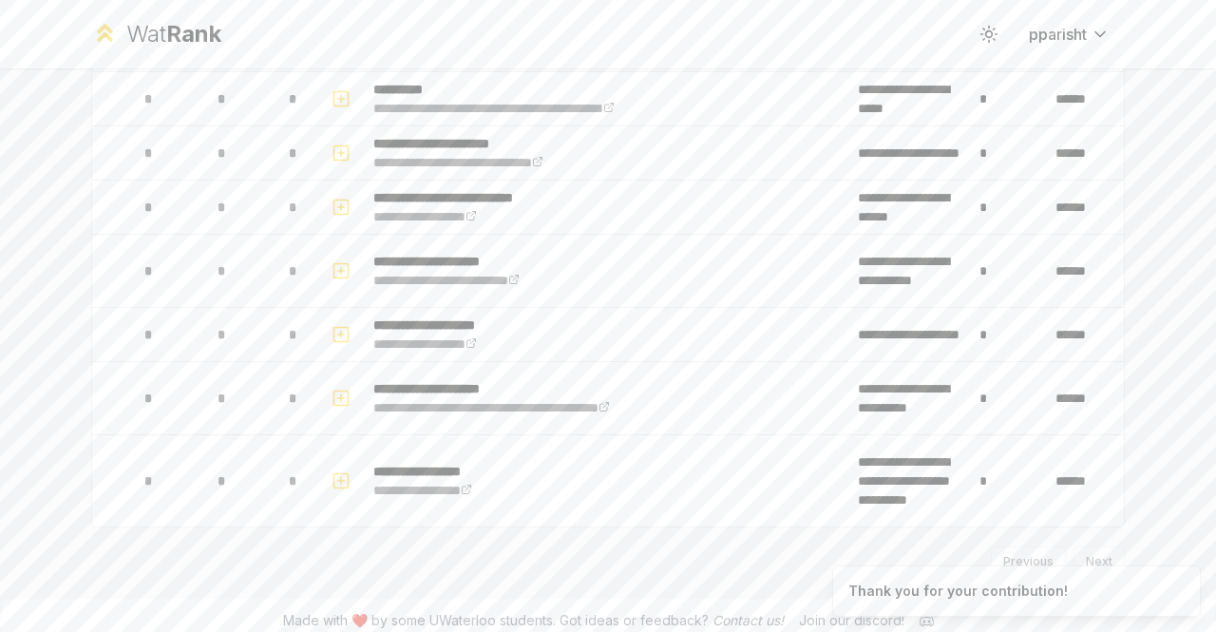
scroll to position [0, 0]
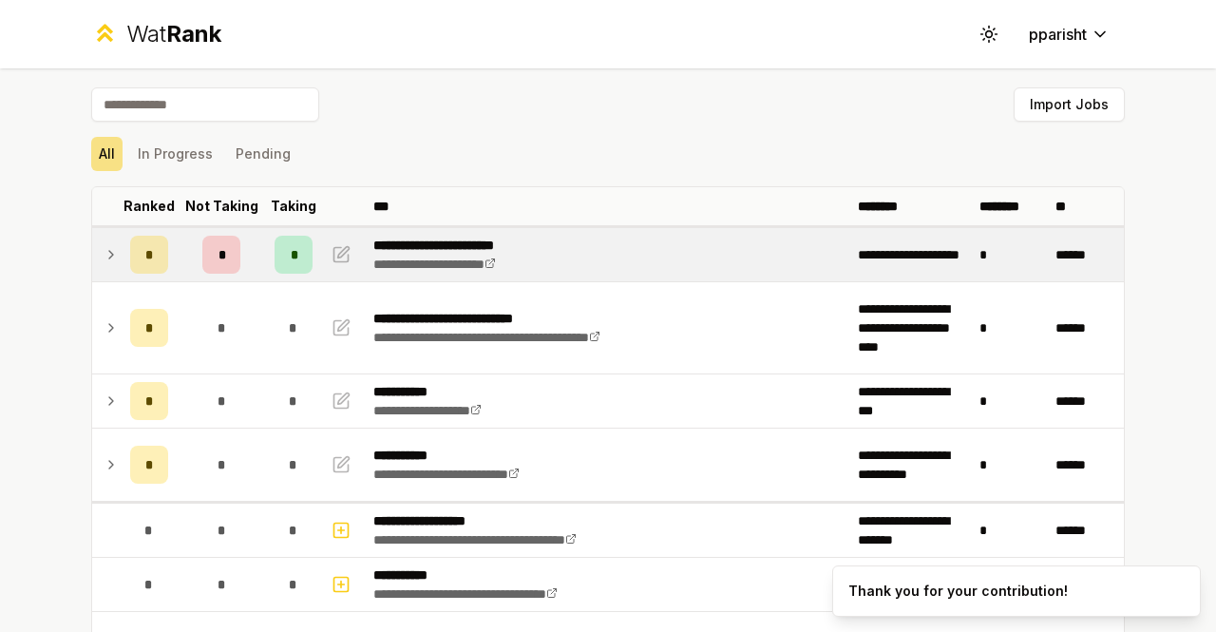
click at [279, 261] on div "*" at bounding box center [294, 255] width 38 height 38
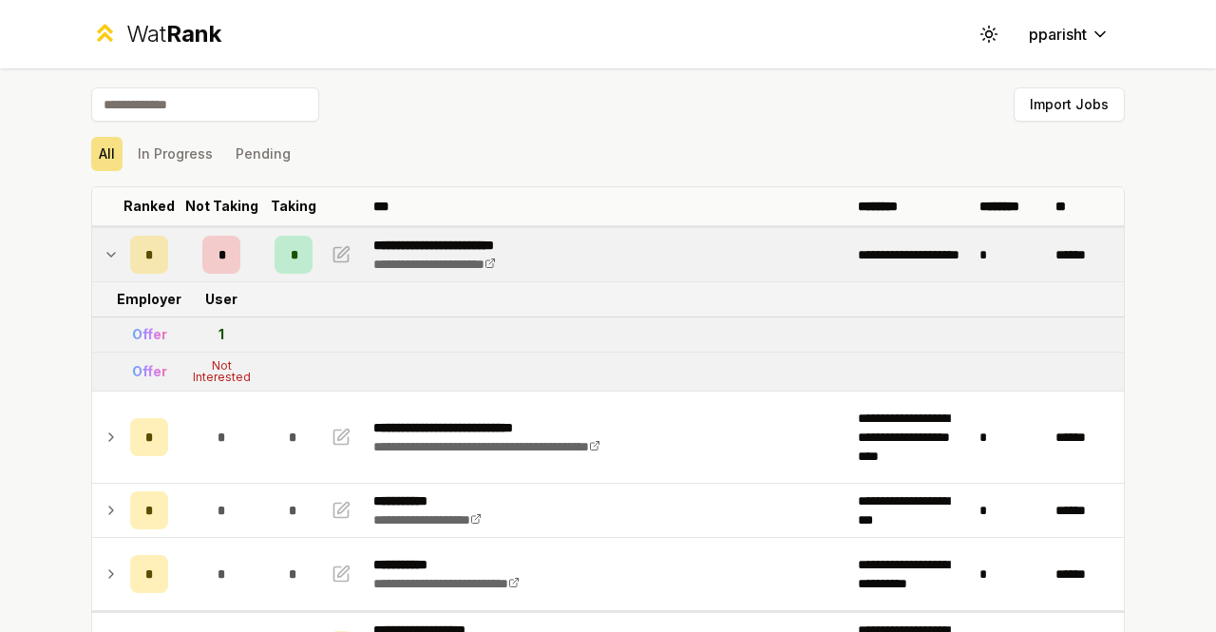
click at [214, 370] on div "Not Interested" at bounding box center [221, 371] width 76 height 23
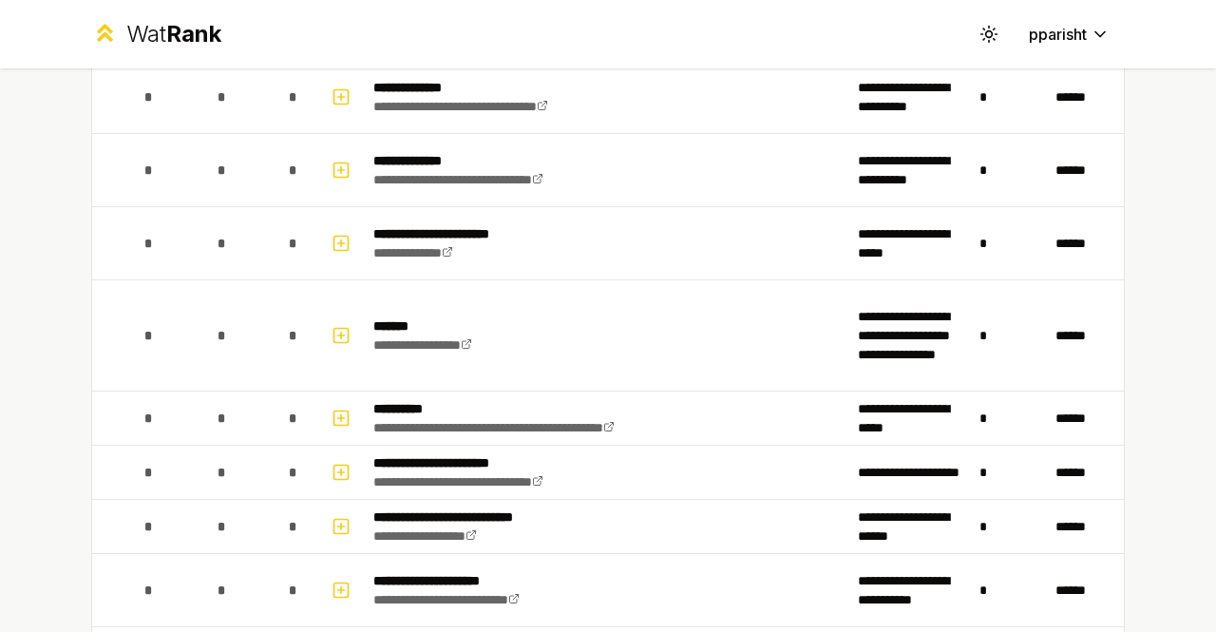
scroll to position [2366, 0]
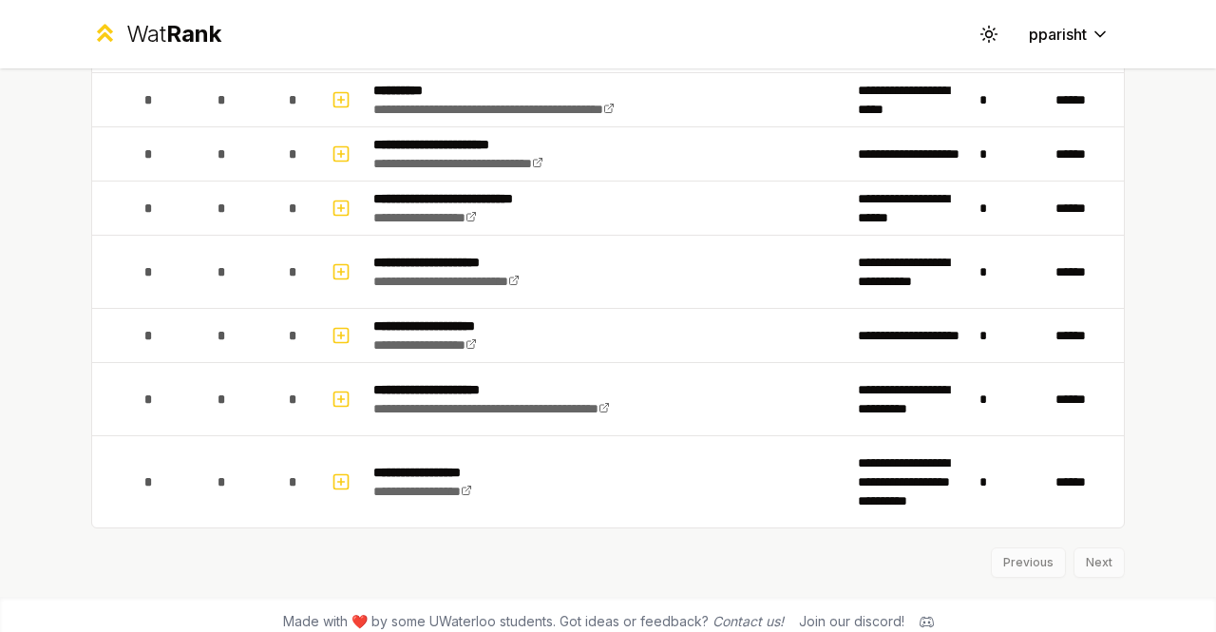
click at [1090, 557] on div "Previous Next" at bounding box center [608, 552] width 1034 height 49
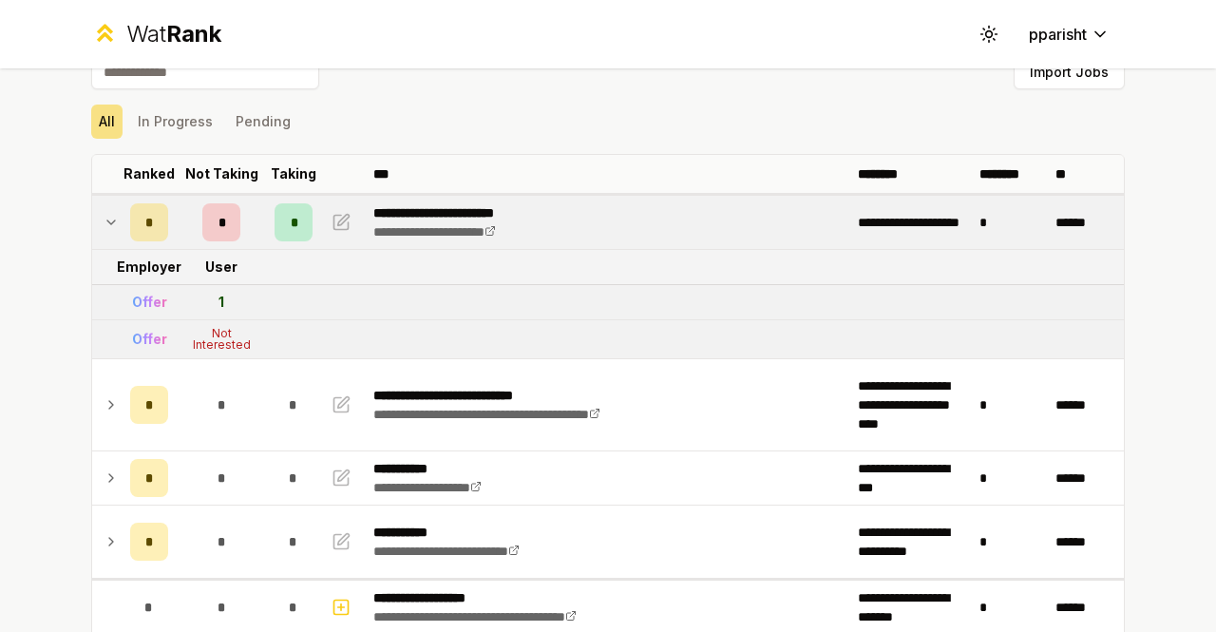
scroll to position [0, 0]
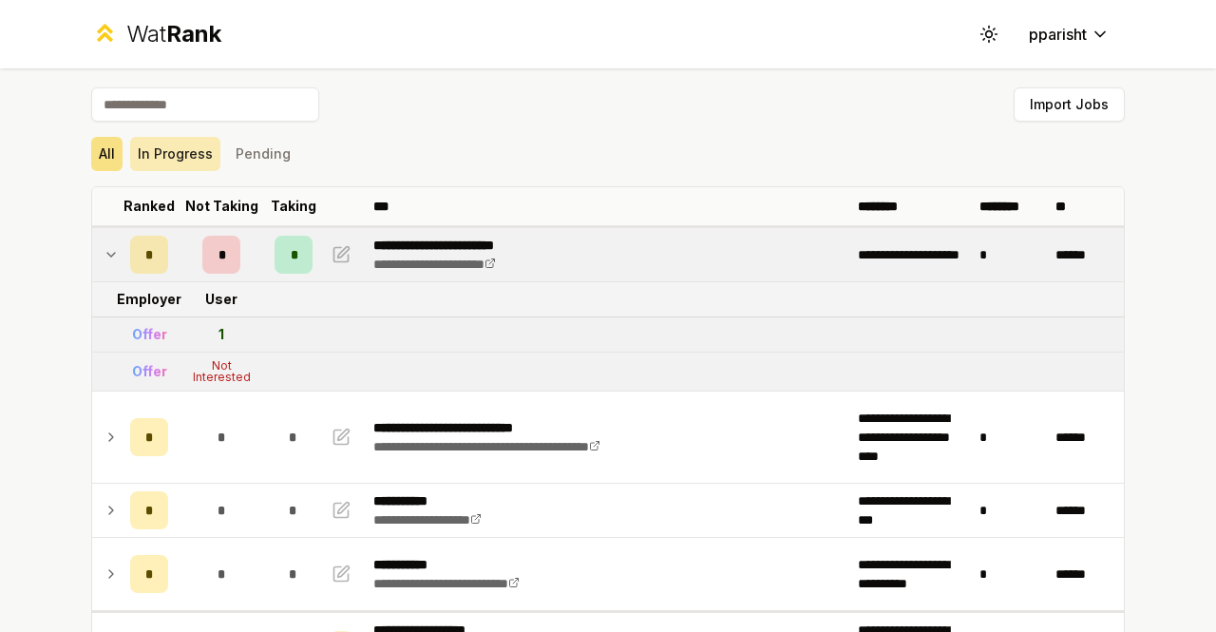
click at [193, 161] on button "In Progress" at bounding box center [175, 154] width 90 height 34
click at [285, 148] on div "All In Progress Pending" at bounding box center [608, 154] width 1034 height 34
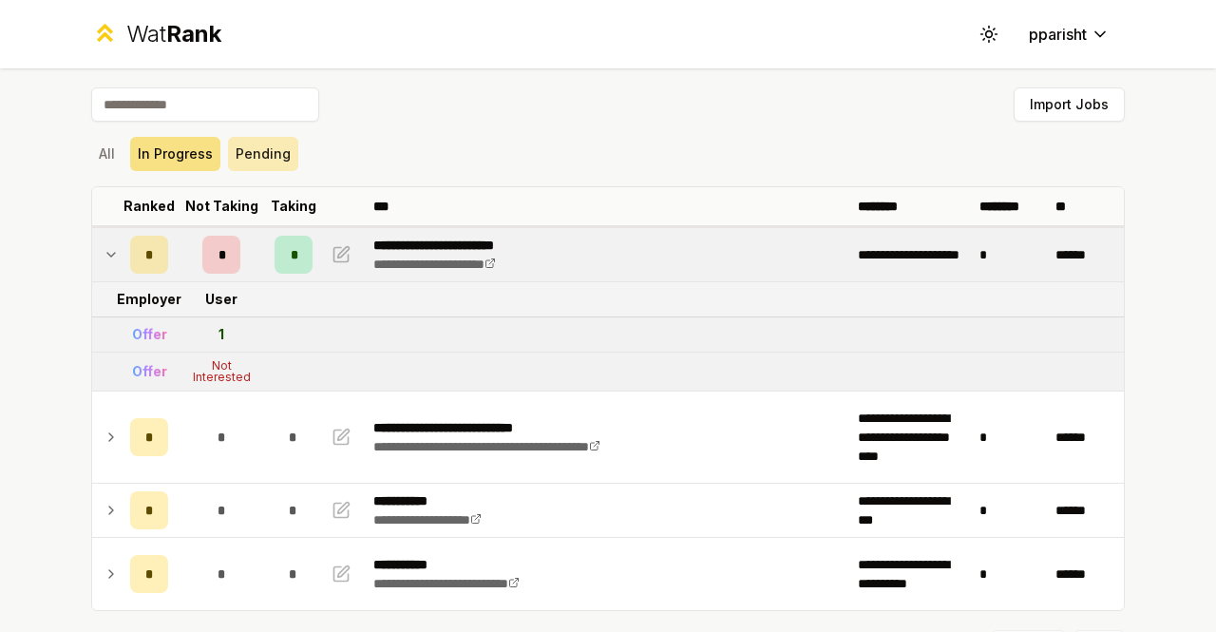
click at [228, 162] on button "Pending" at bounding box center [263, 154] width 70 height 34
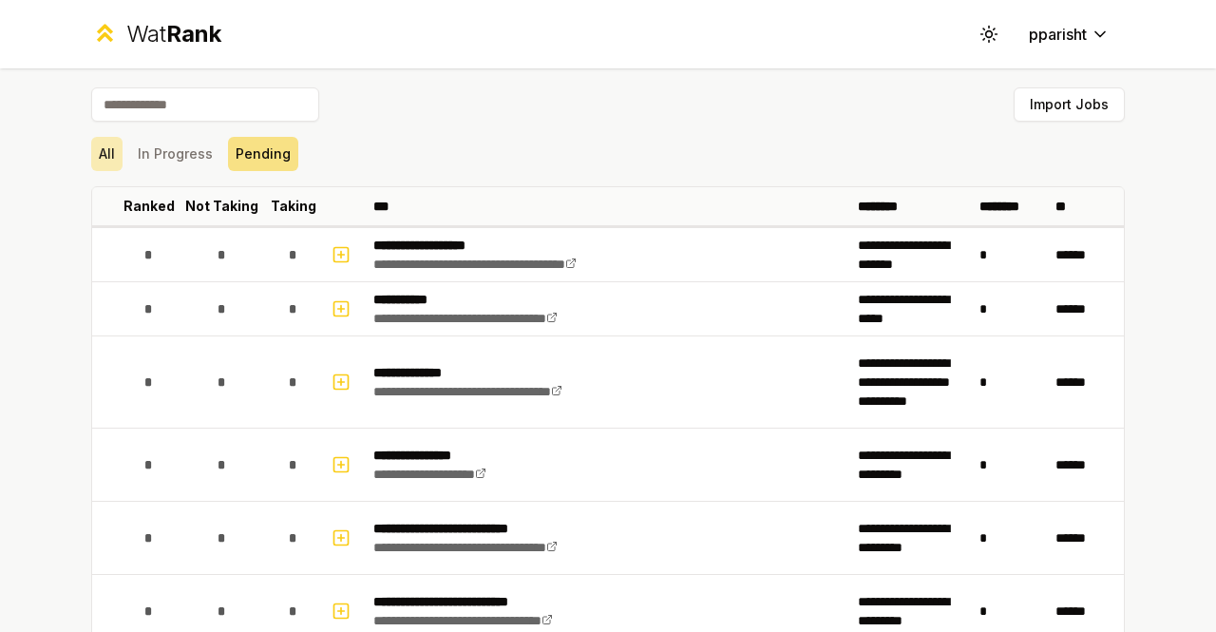
click at [105, 155] on button "All" at bounding box center [106, 154] width 31 height 34
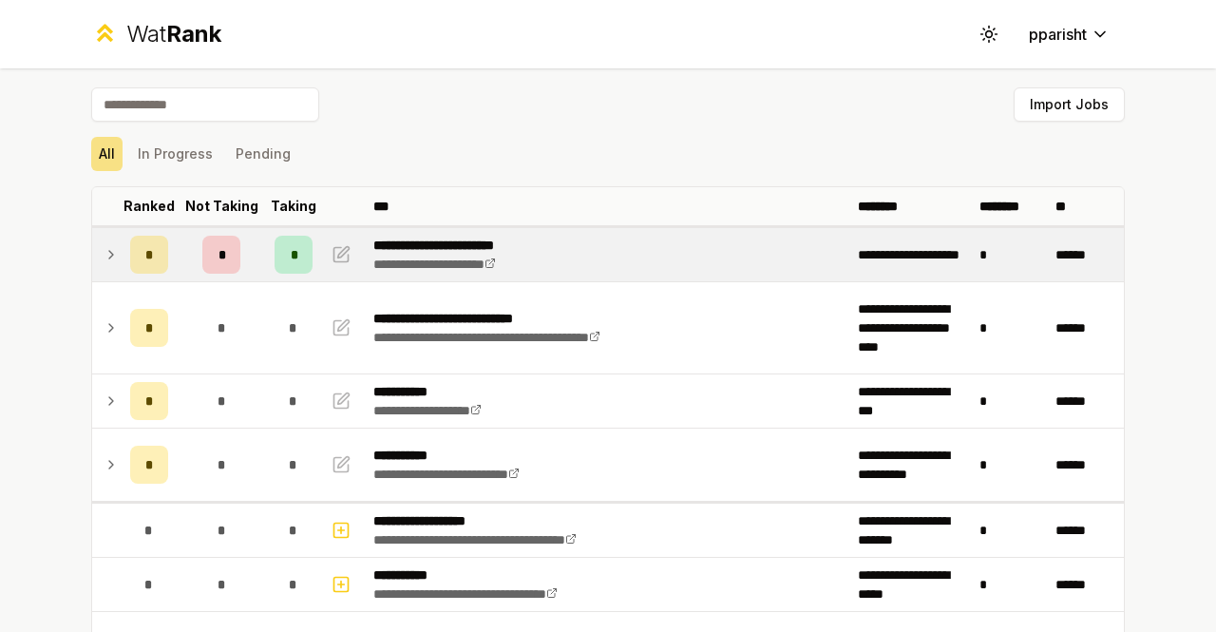
click at [280, 250] on div "*" at bounding box center [294, 255] width 38 height 38
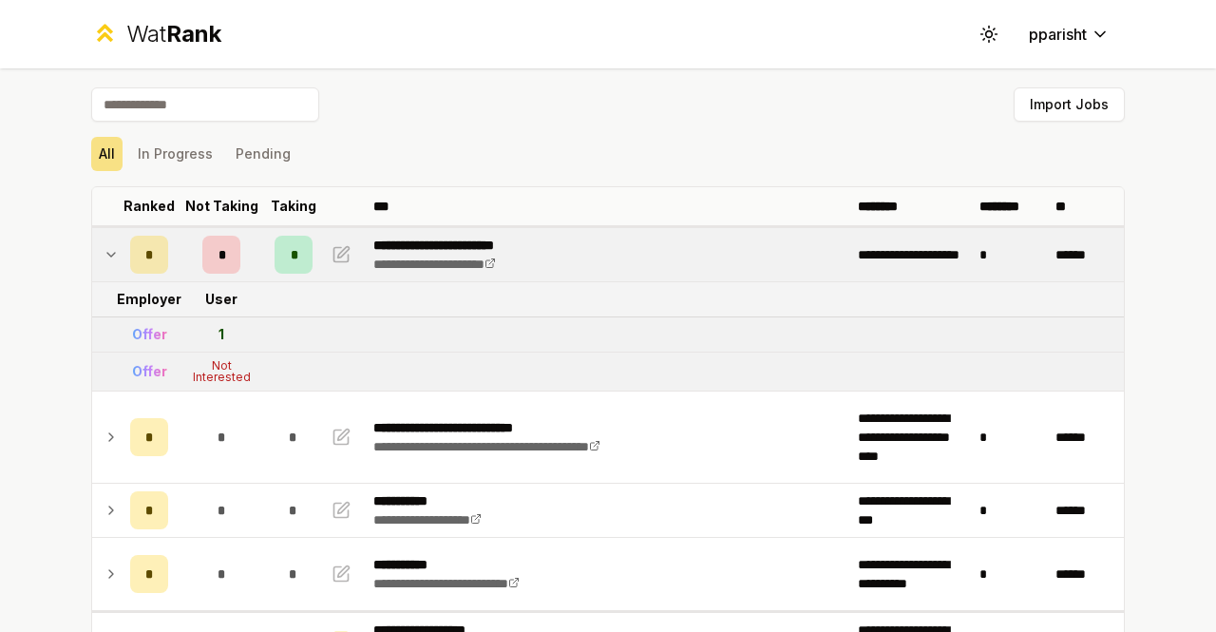
click at [141, 335] on div "Offer" at bounding box center [149, 334] width 35 height 19
click at [218, 353] on td "Not Interested" at bounding box center [221, 372] width 91 height 38
click at [295, 254] on div "*" at bounding box center [294, 255] width 38 height 38
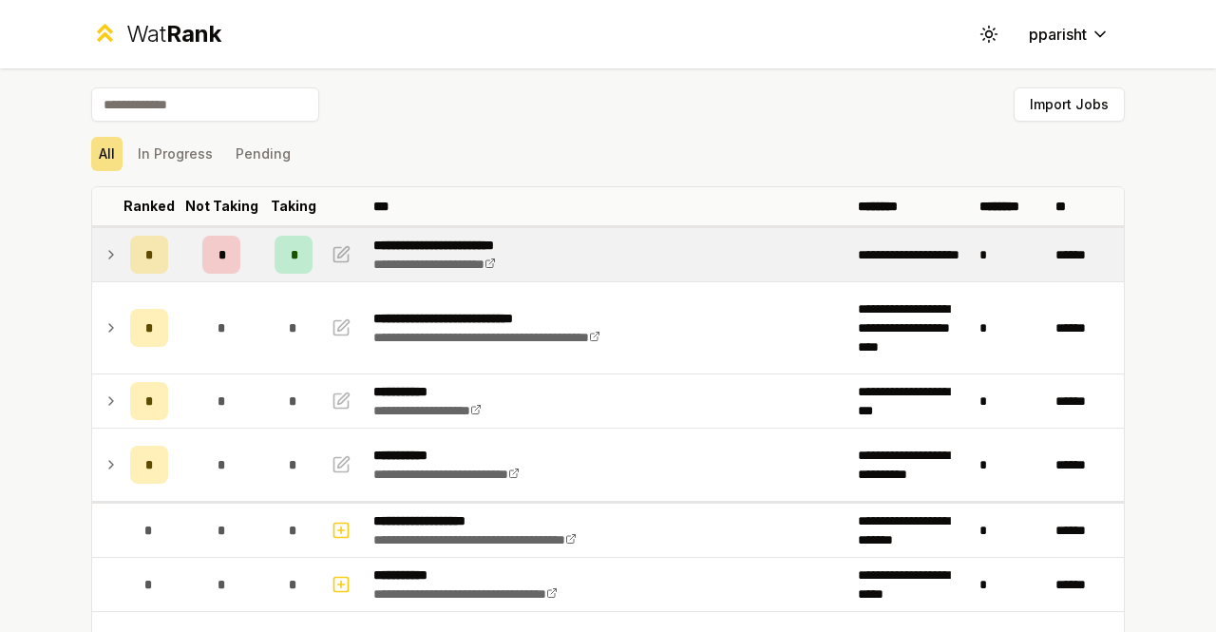
click at [295, 254] on div "*" at bounding box center [294, 255] width 38 height 38
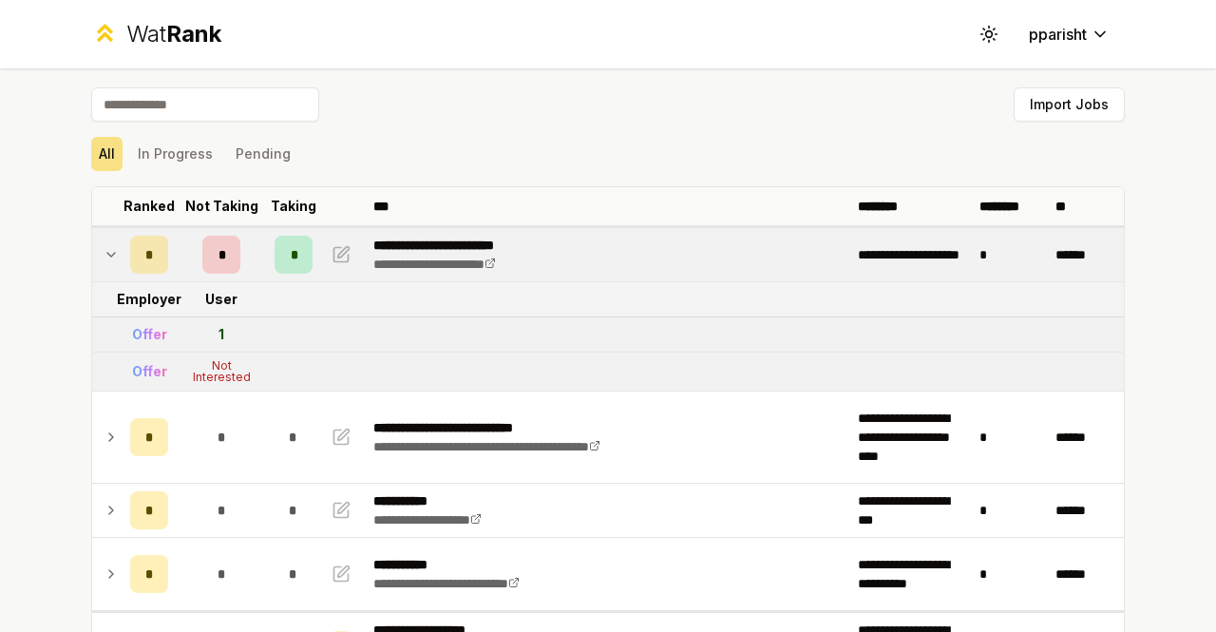
click at [230, 245] on div "*" at bounding box center [221, 255] width 38 height 38
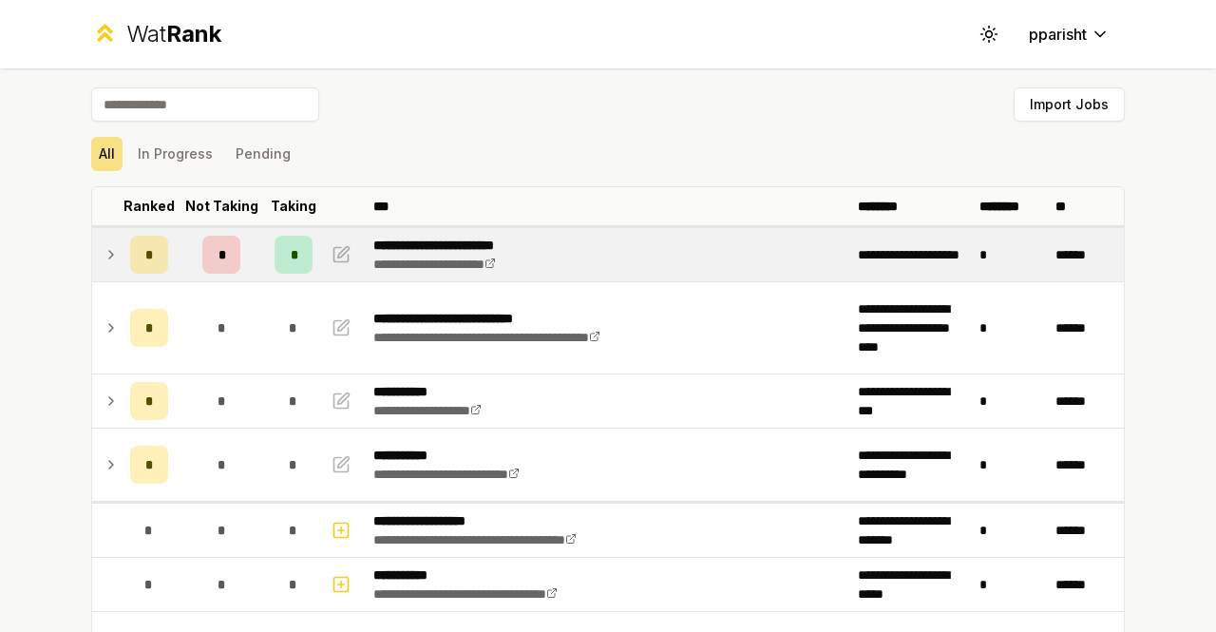
click at [230, 245] on div "*" at bounding box center [221, 255] width 38 height 38
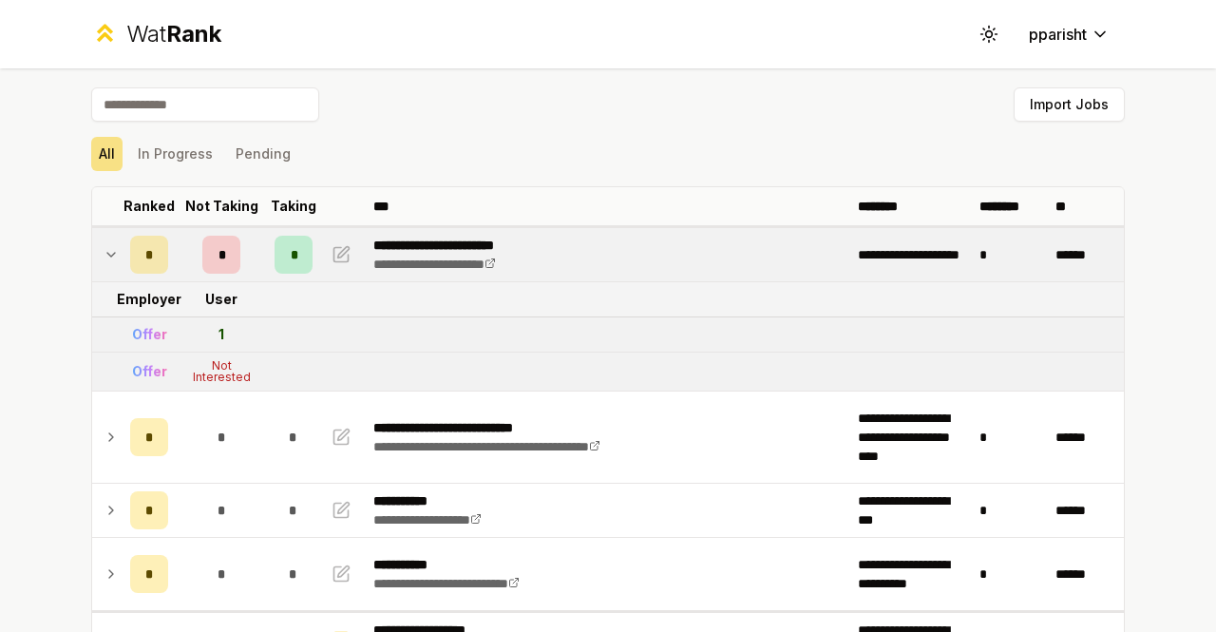
click at [104, 246] on icon at bounding box center [111, 254] width 15 height 23
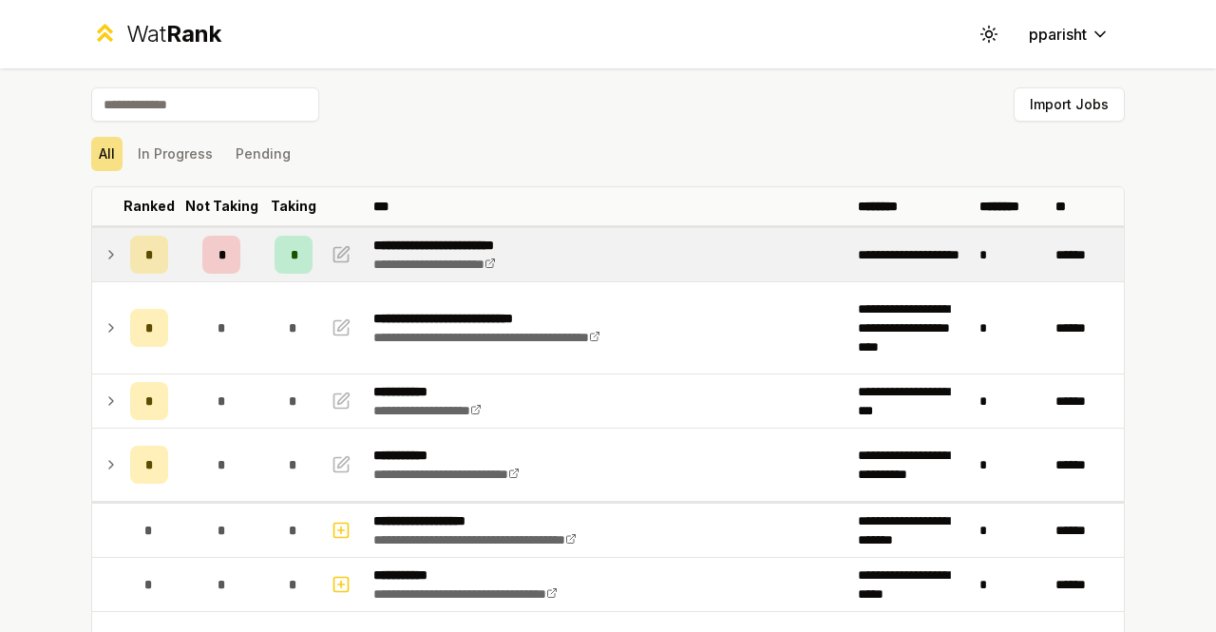
click at [226, 236] on div "*" at bounding box center [221, 255] width 38 height 38
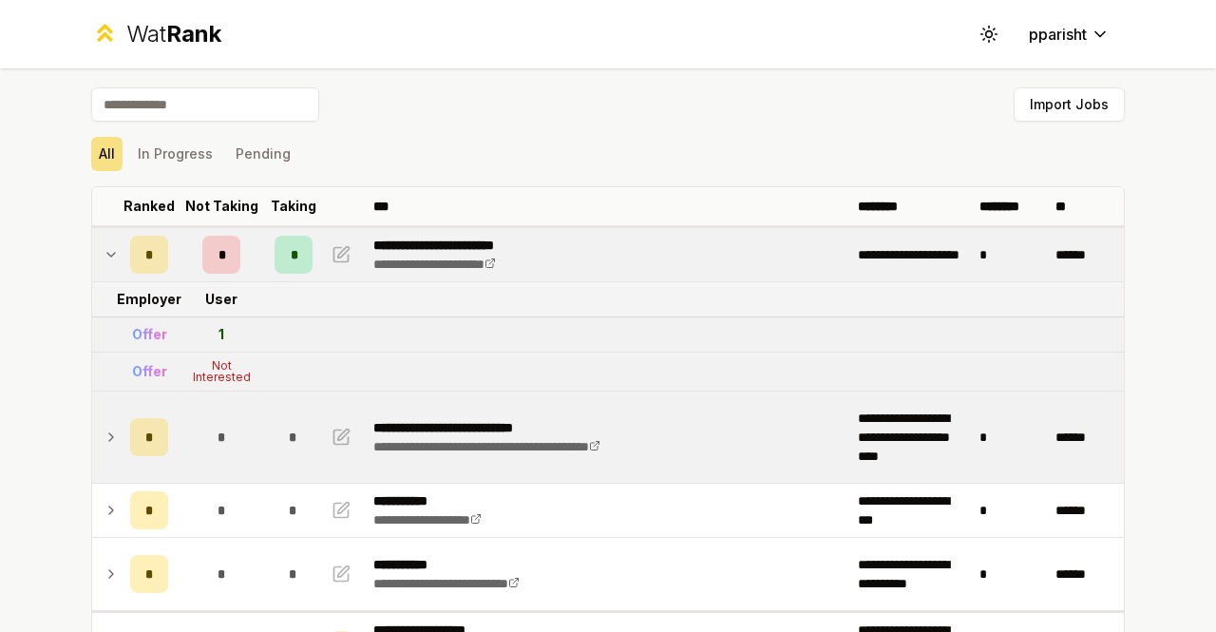
click at [202, 424] on div "*" at bounding box center [221, 437] width 38 height 38
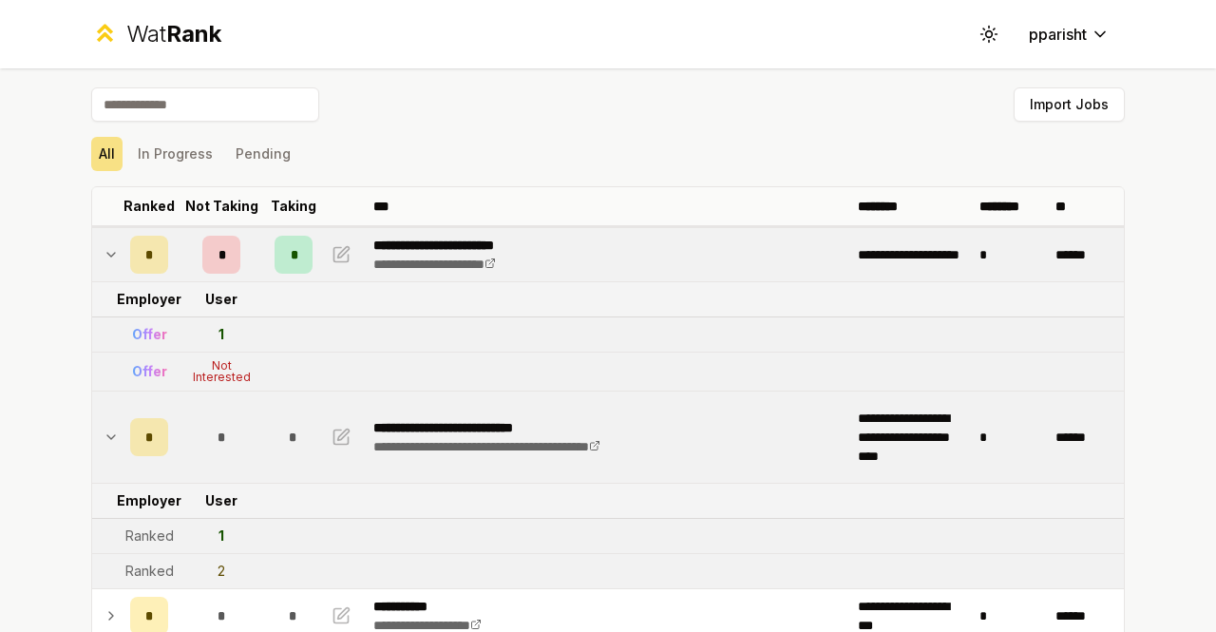
click at [106, 259] on icon at bounding box center [111, 254] width 15 height 23
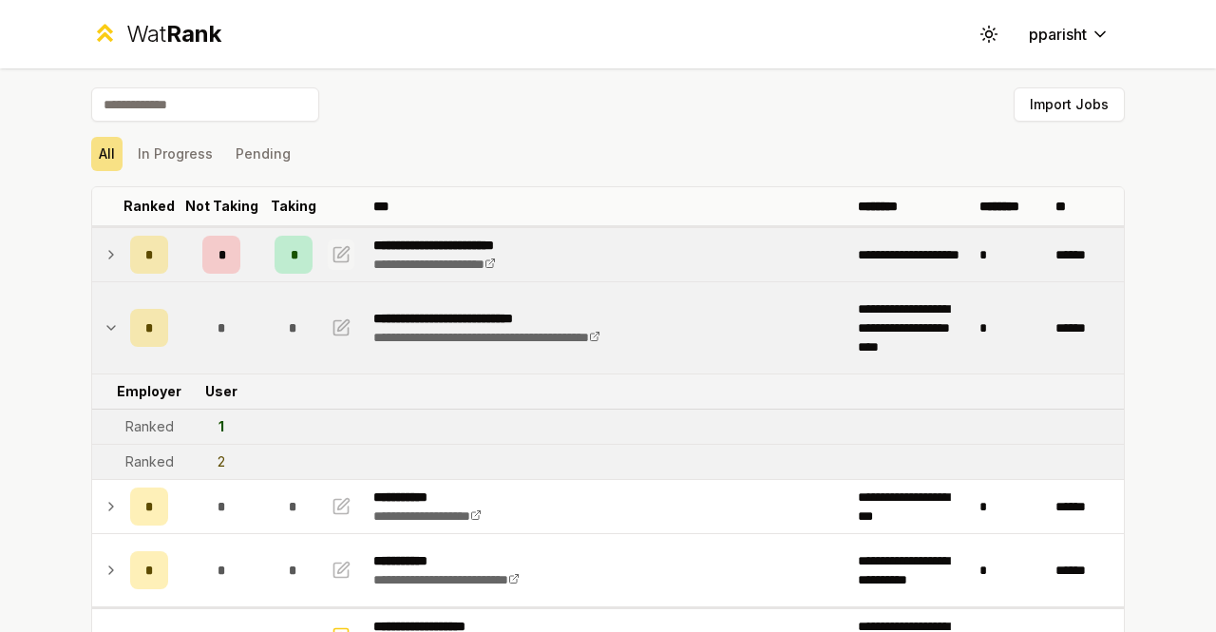
click at [332, 253] on icon "button" at bounding box center [341, 254] width 19 height 23
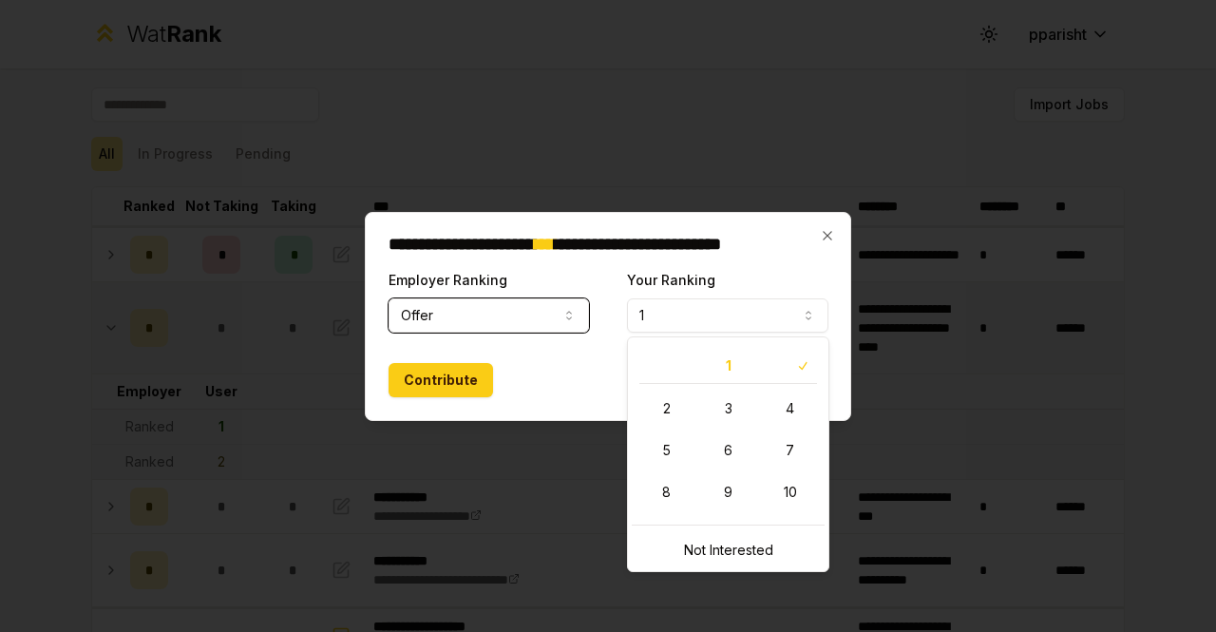
click at [706, 307] on button "1" at bounding box center [727, 315] width 201 height 34
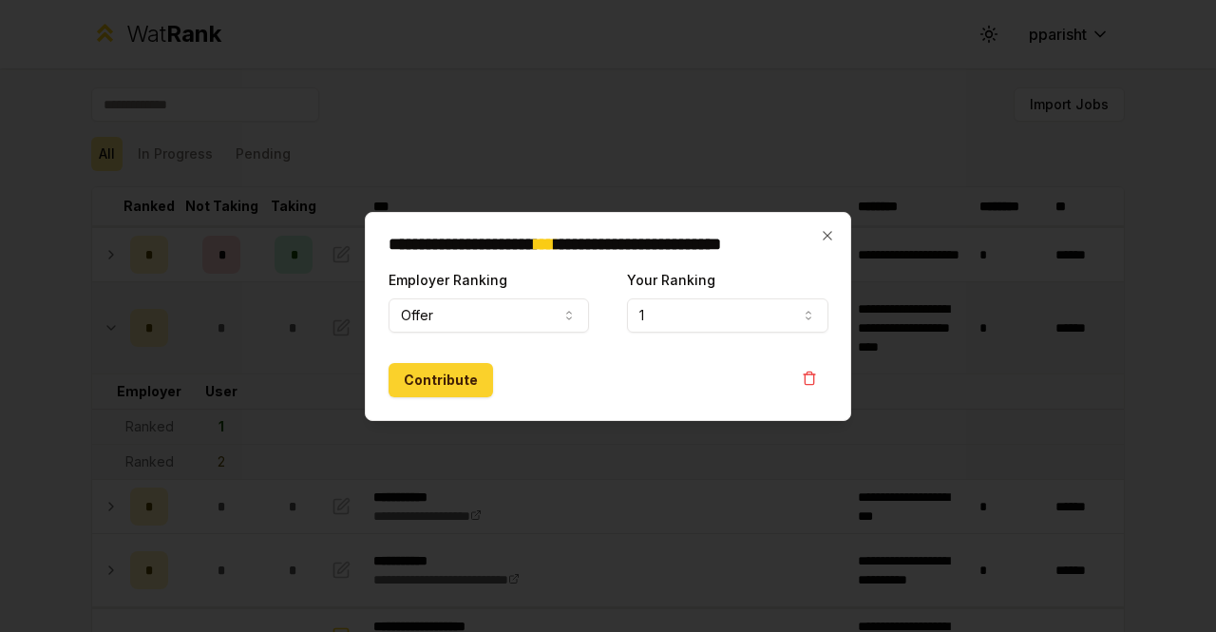
click at [469, 381] on button "Contribute" at bounding box center [441, 380] width 105 height 34
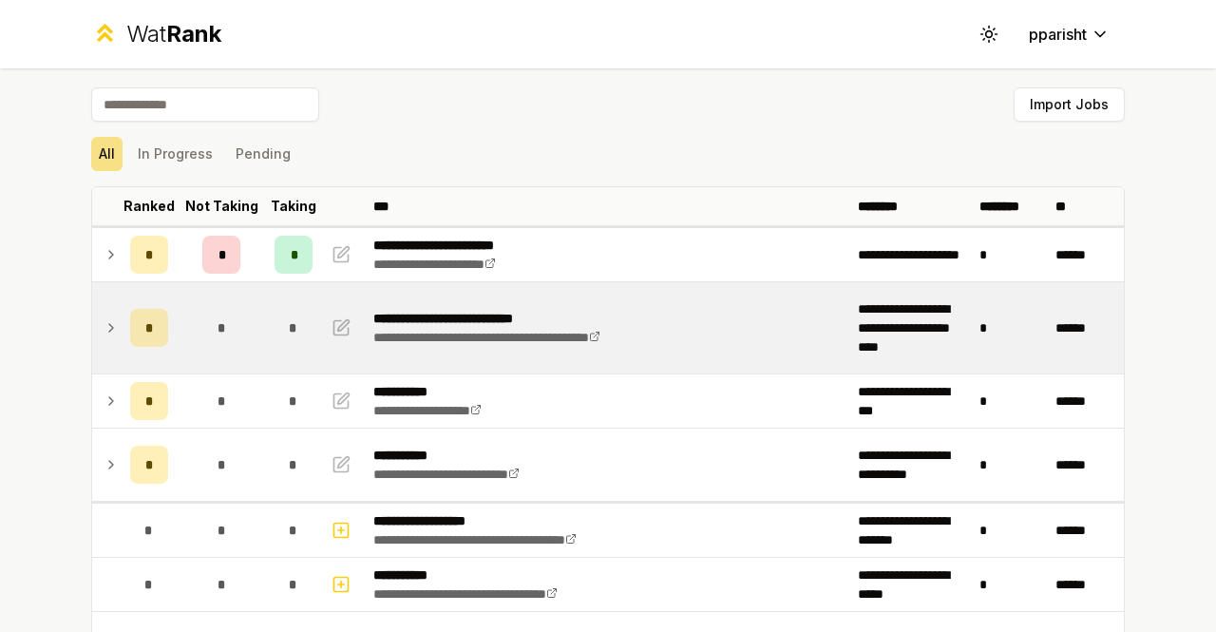
click at [130, 339] on div "*" at bounding box center [149, 328] width 38 height 38
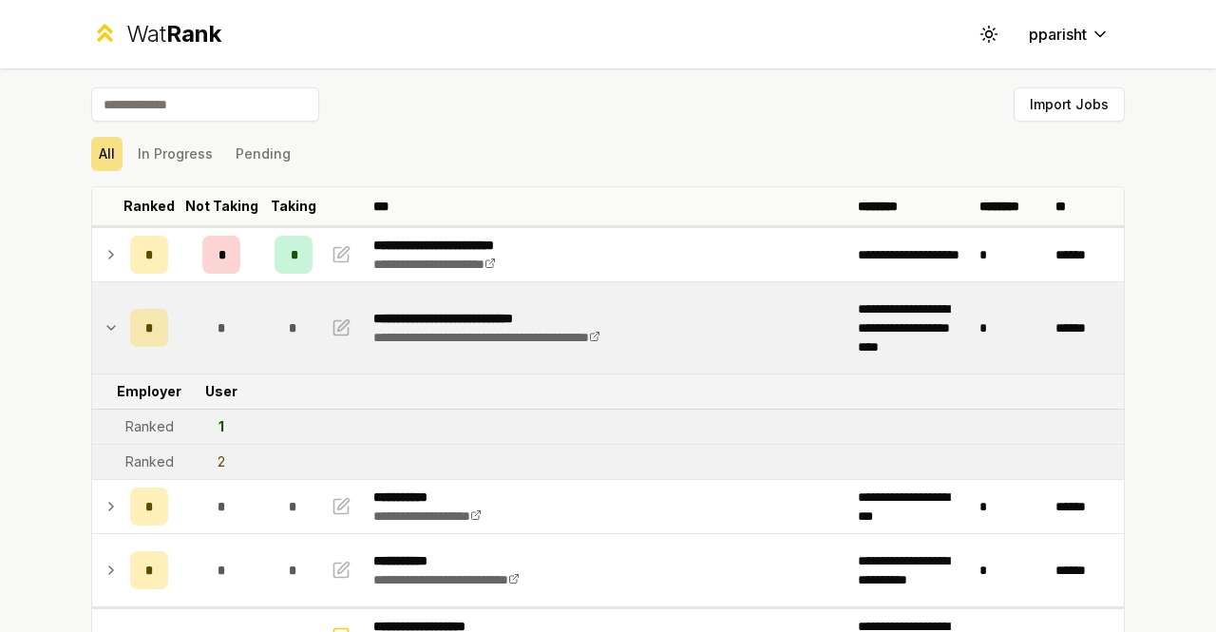
click at [208, 427] on td "1" at bounding box center [221, 427] width 91 height 34
click at [332, 332] on icon "button" at bounding box center [341, 327] width 19 height 23
select select "******"
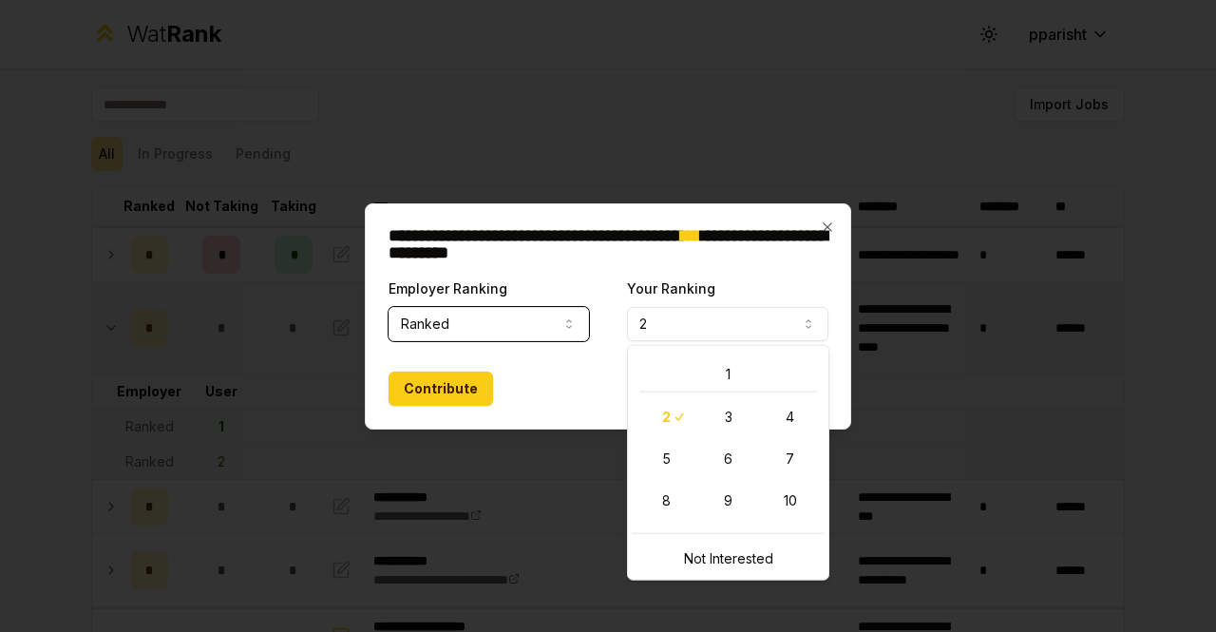
click at [690, 319] on button "2" at bounding box center [727, 324] width 201 height 34
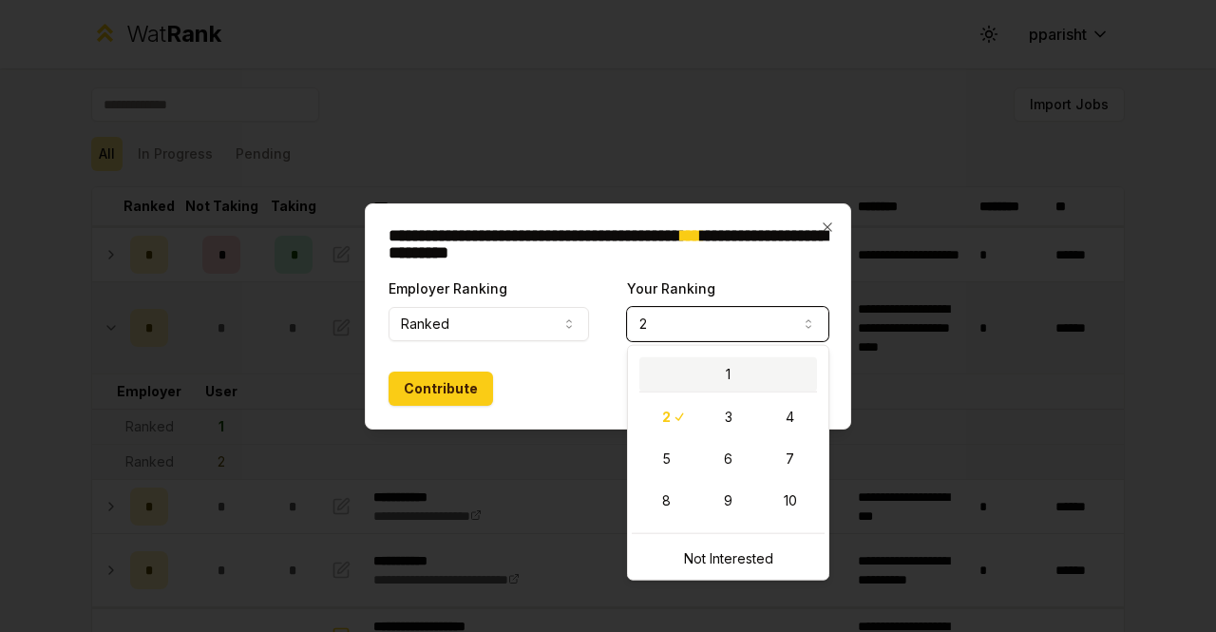
select select "*"
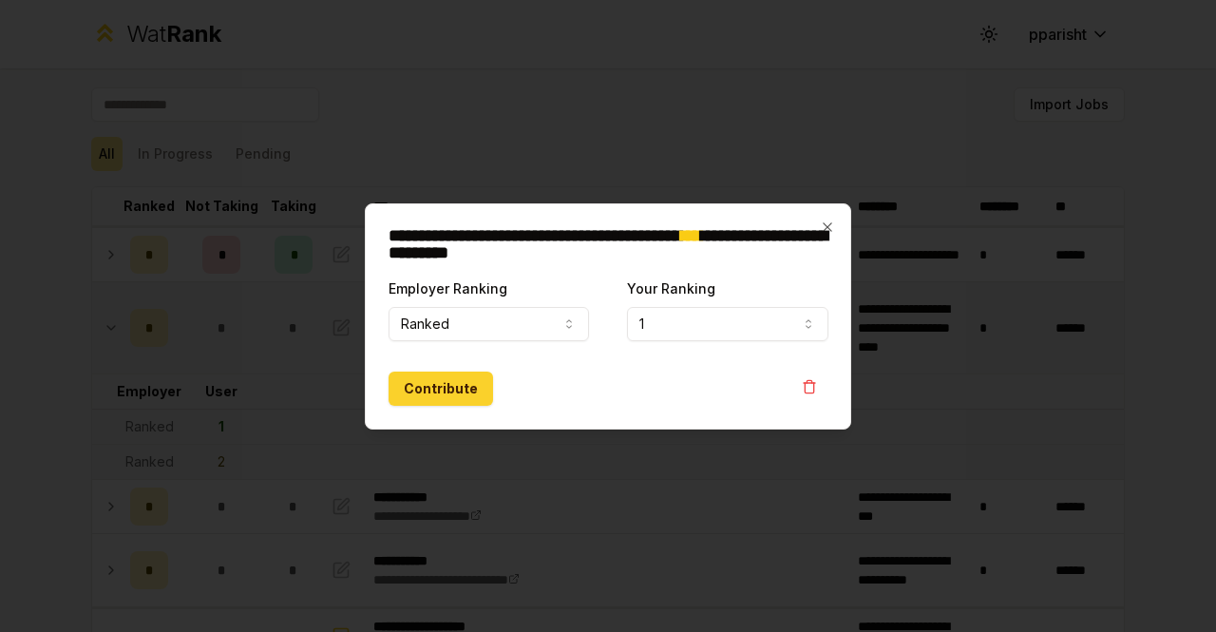
click at [454, 392] on button "Contribute" at bounding box center [441, 389] width 105 height 34
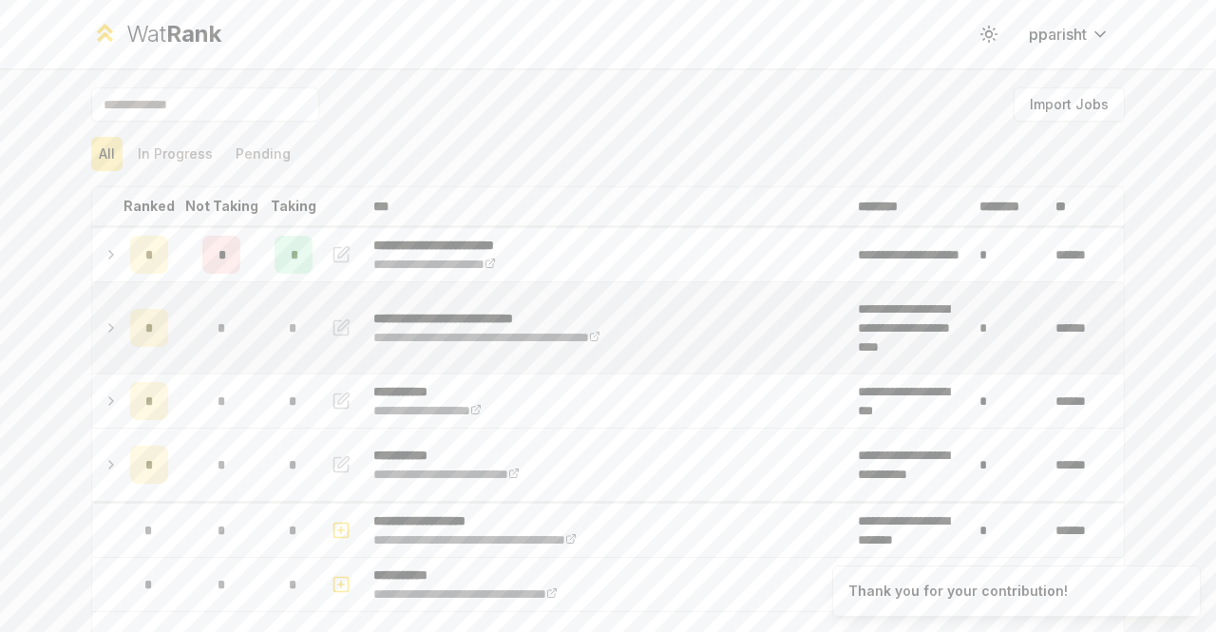
click at [158, 323] on div "*" at bounding box center [149, 328] width 38 height 38
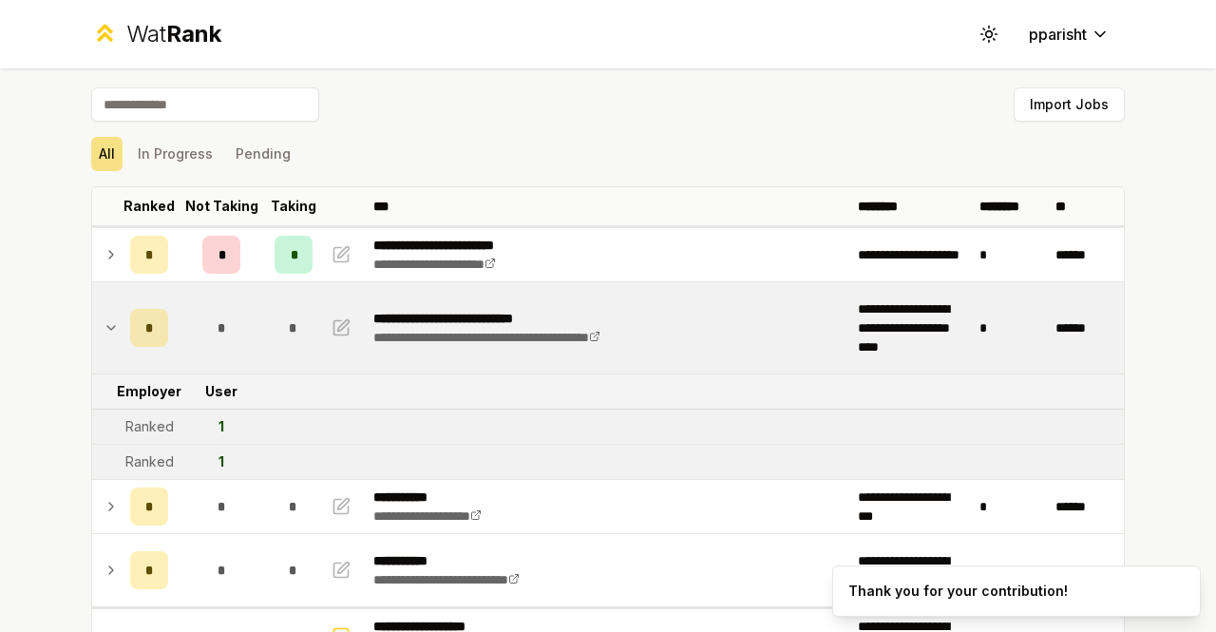
scroll to position [104, 0]
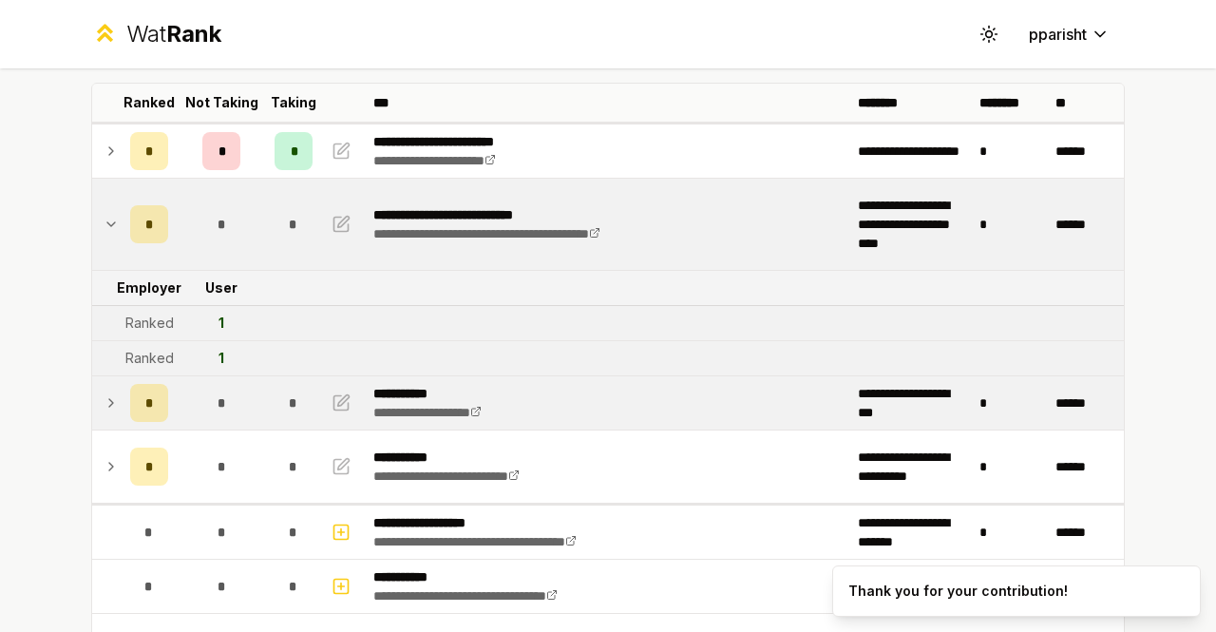
click at [217, 395] on span "*" at bounding box center [221, 402] width 9 height 19
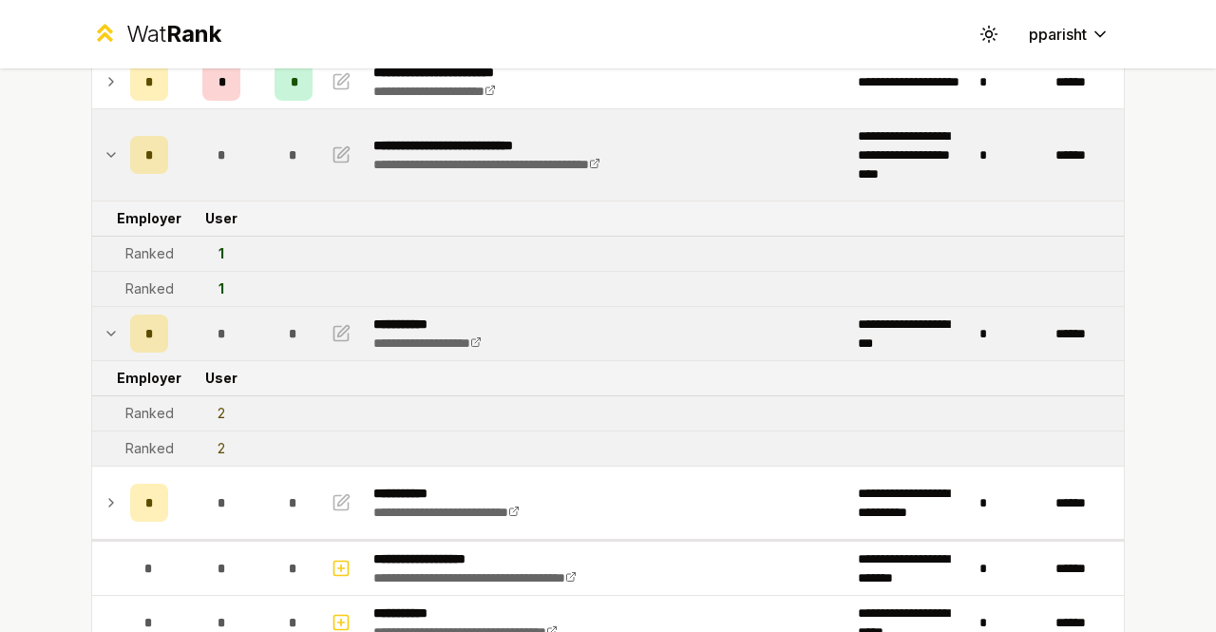
scroll to position [178, 0]
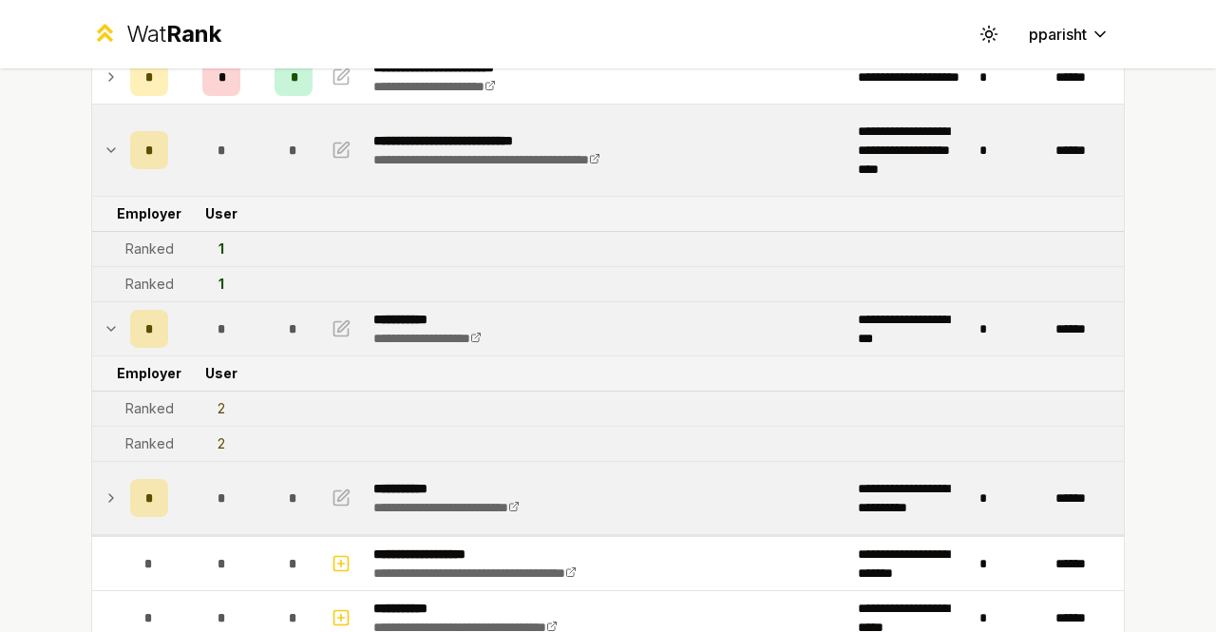
click at [202, 501] on div "*" at bounding box center [221, 498] width 38 height 38
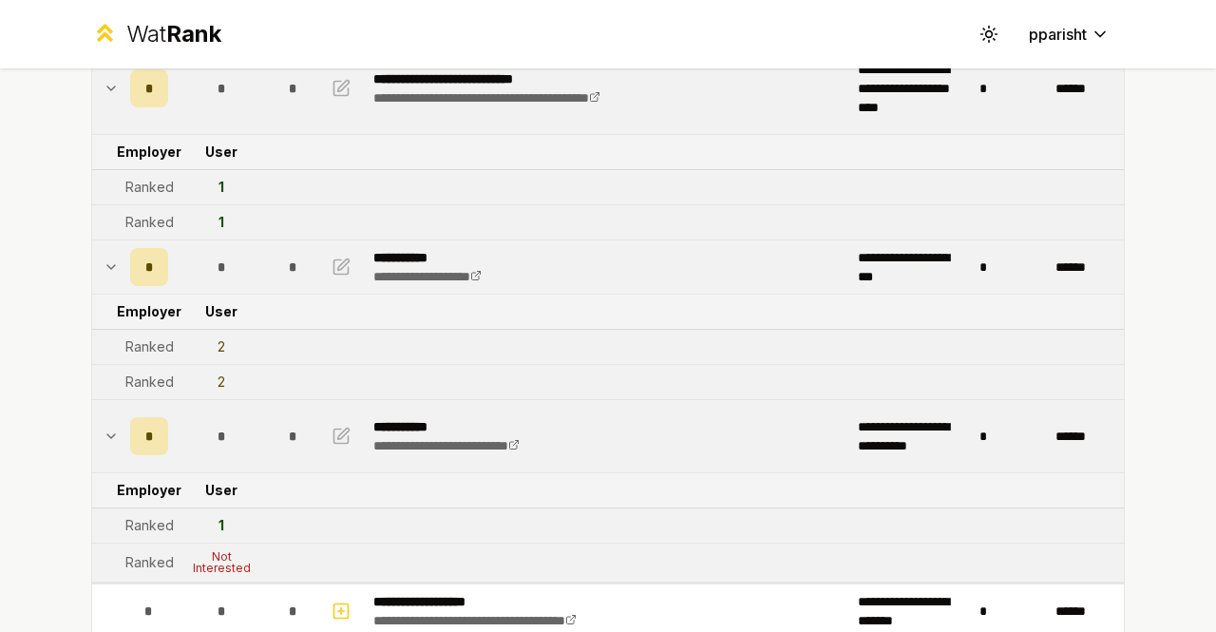
scroll to position [240, 0]
click at [346, 430] on button "button" at bounding box center [341, 435] width 27 height 30
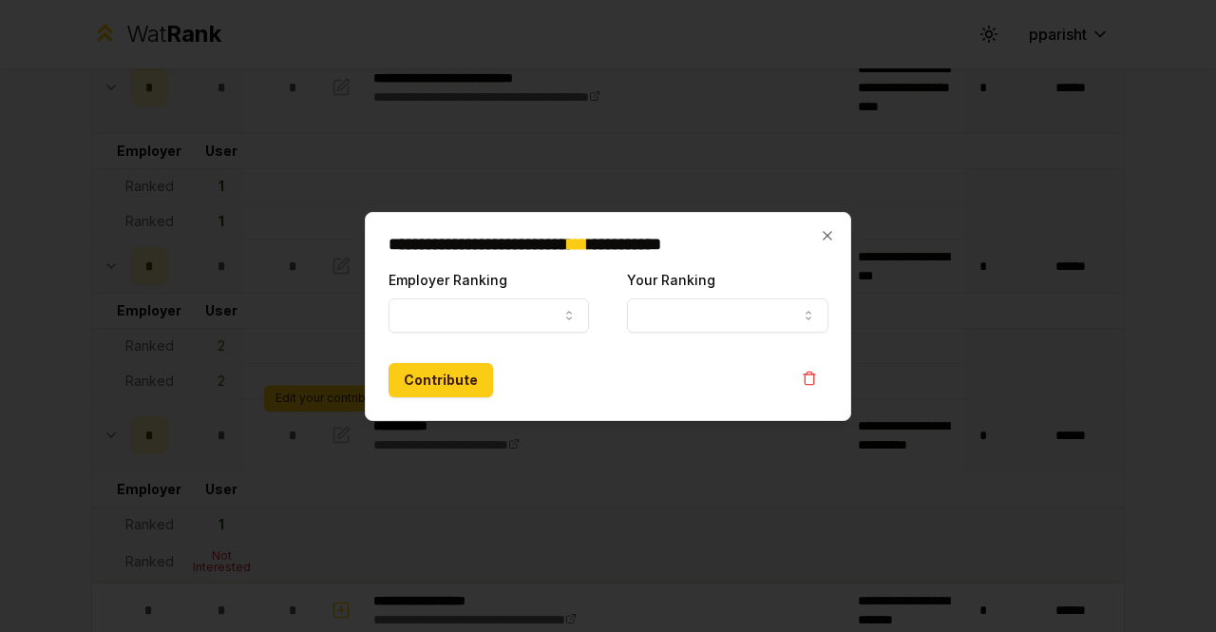
select select "******"
select select "*"
click at [475, 392] on button "Contribute" at bounding box center [441, 380] width 105 height 34
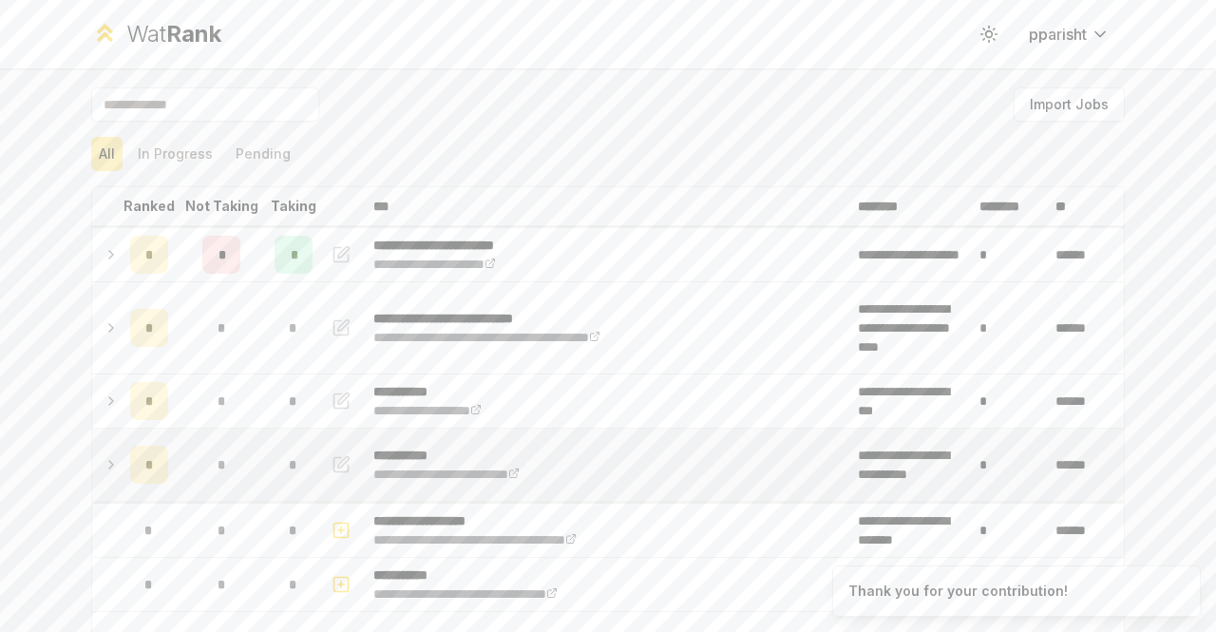
click at [298, 480] on div "*" at bounding box center [294, 465] width 38 height 38
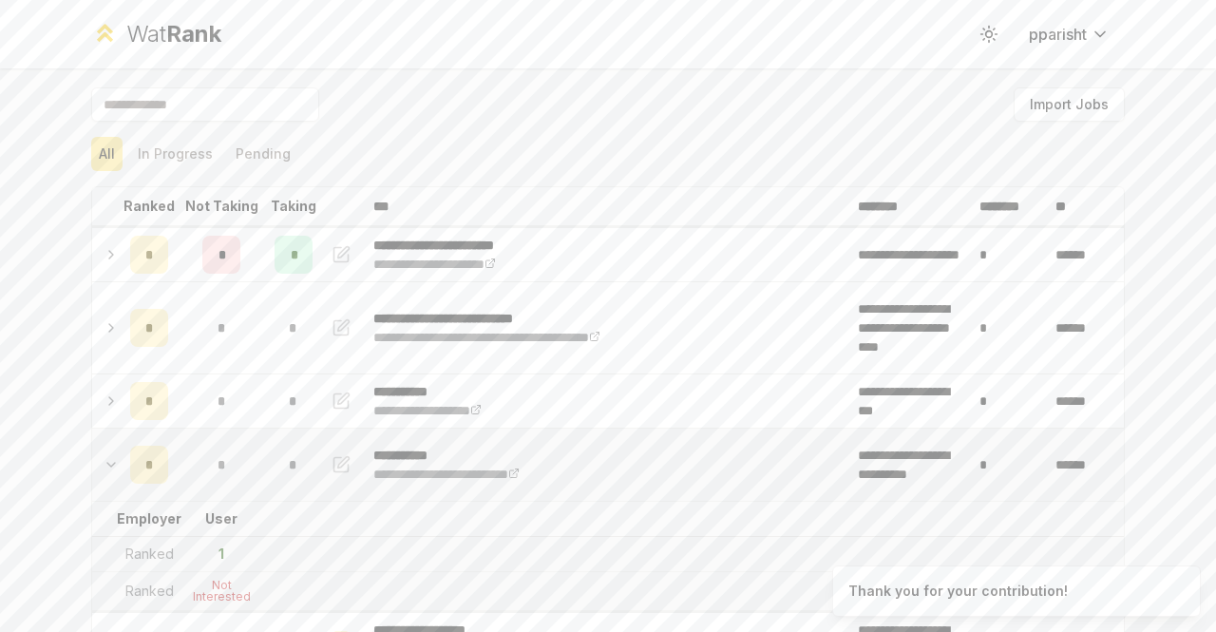
click at [211, 584] on div "Not Interested" at bounding box center [221, 591] width 76 height 23
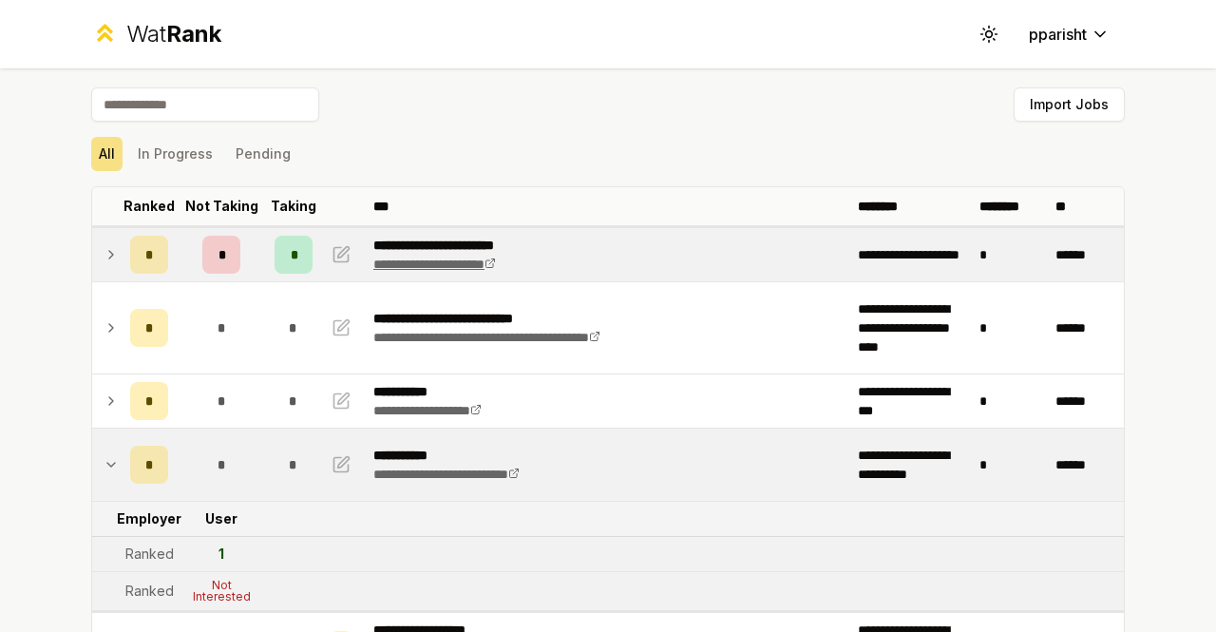
click at [417, 265] on link "**********" at bounding box center [434, 264] width 123 height 13
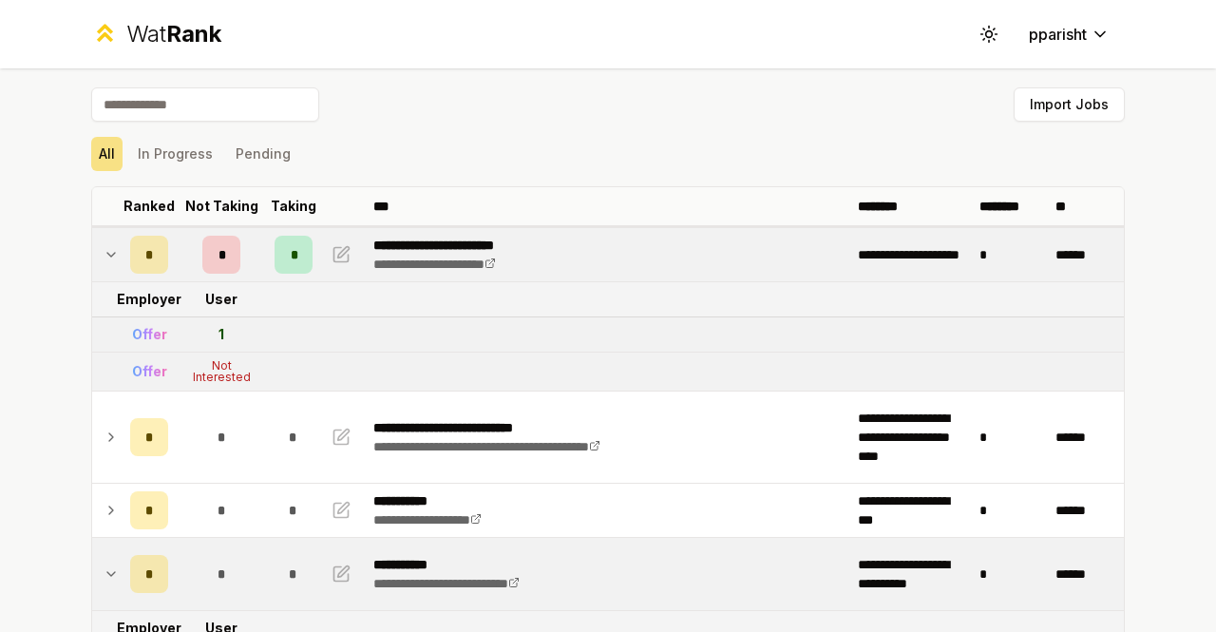
click at [498, 244] on p "**********" at bounding box center [461, 245] width 176 height 19
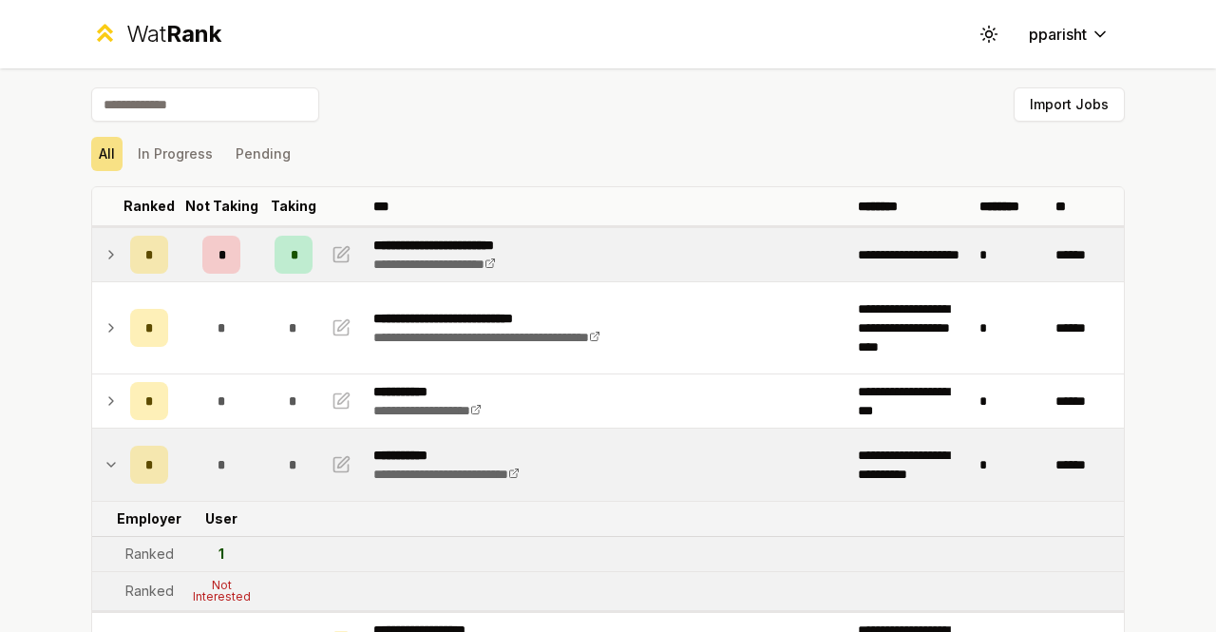
click at [109, 255] on icon at bounding box center [111, 255] width 4 height 8
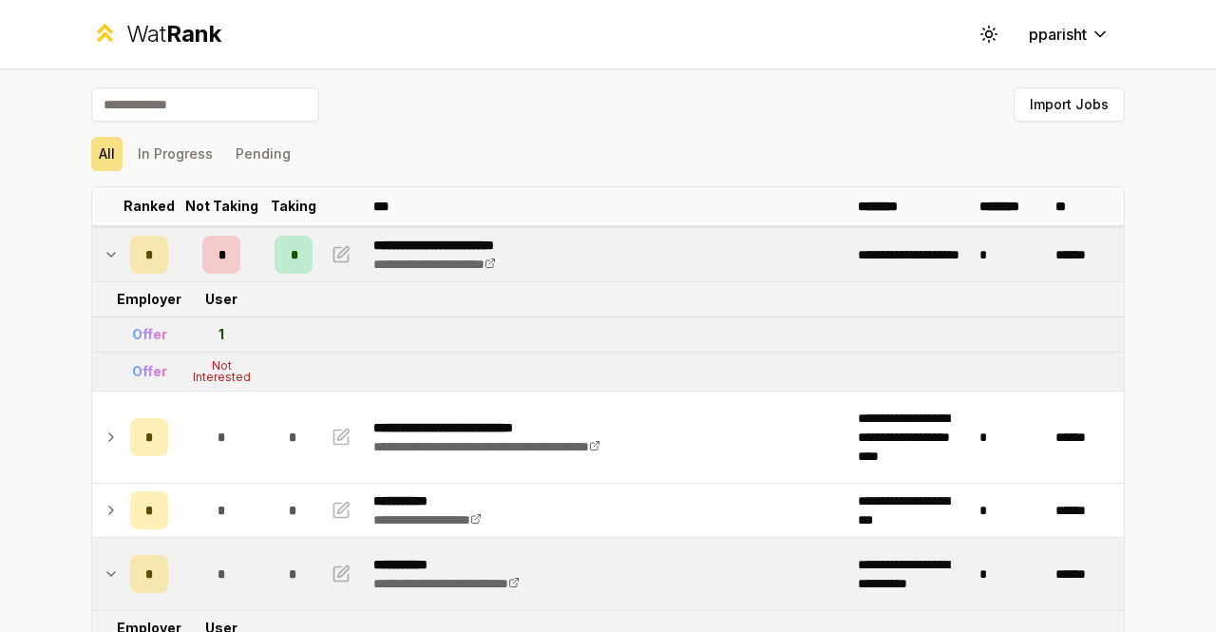
click at [145, 328] on div "Offer" at bounding box center [149, 334] width 35 height 19
click at [244, 353] on td "Not Interested" at bounding box center [221, 372] width 91 height 38
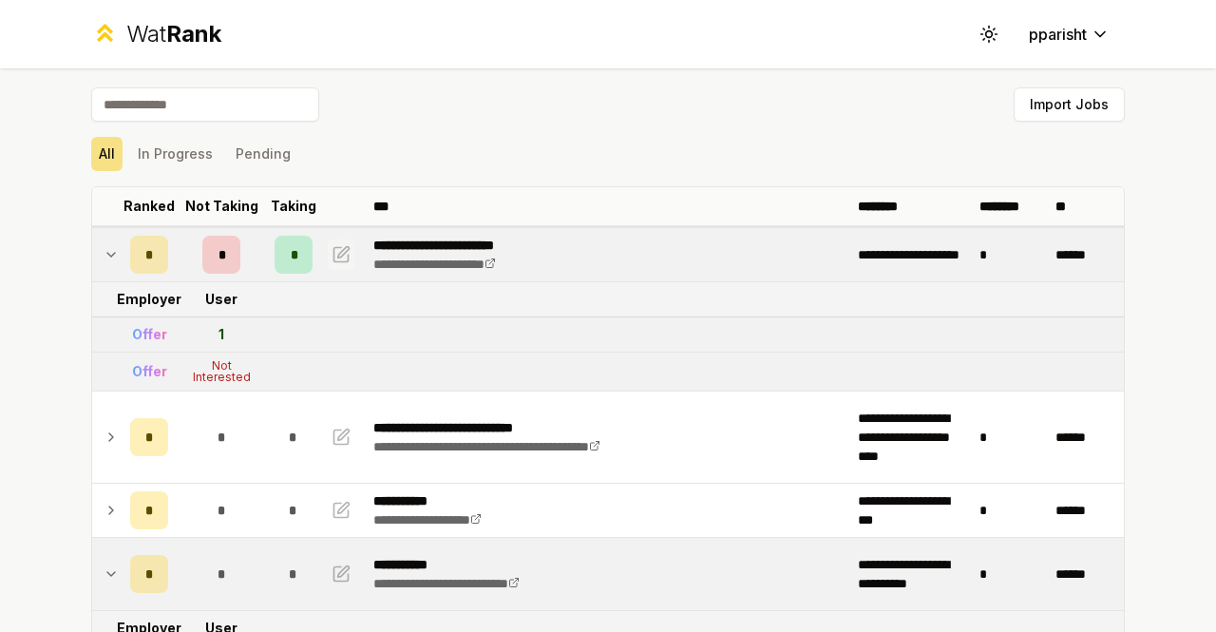
click at [332, 258] on icon "button" at bounding box center [341, 254] width 19 height 23
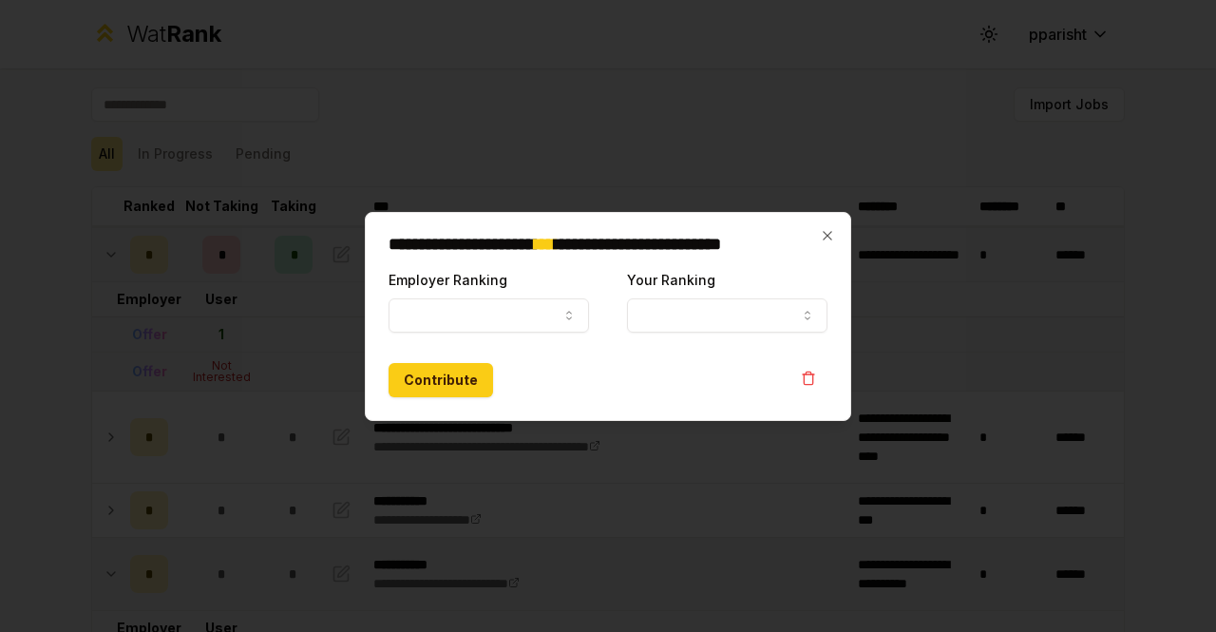
select select "*****"
select select "*"
click at [438, 387] on button "Contribute" at bounding box center [441, 380] width 105 height 34
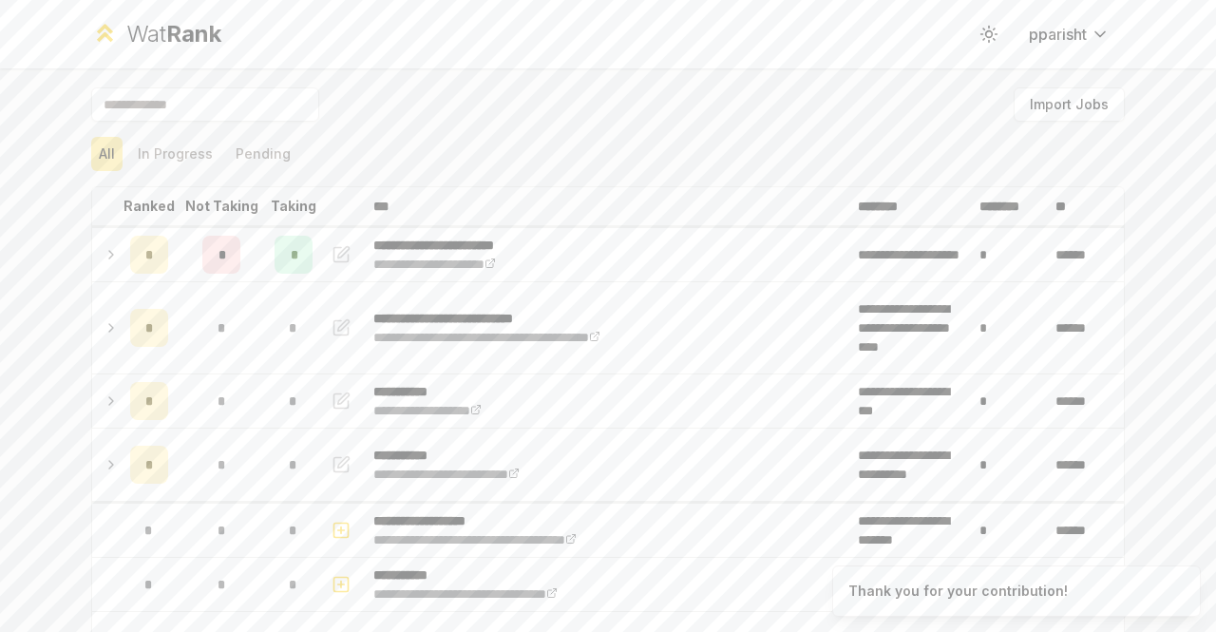
click at [92, 265] on td at bounding box center [107, 254] width 30 height 53
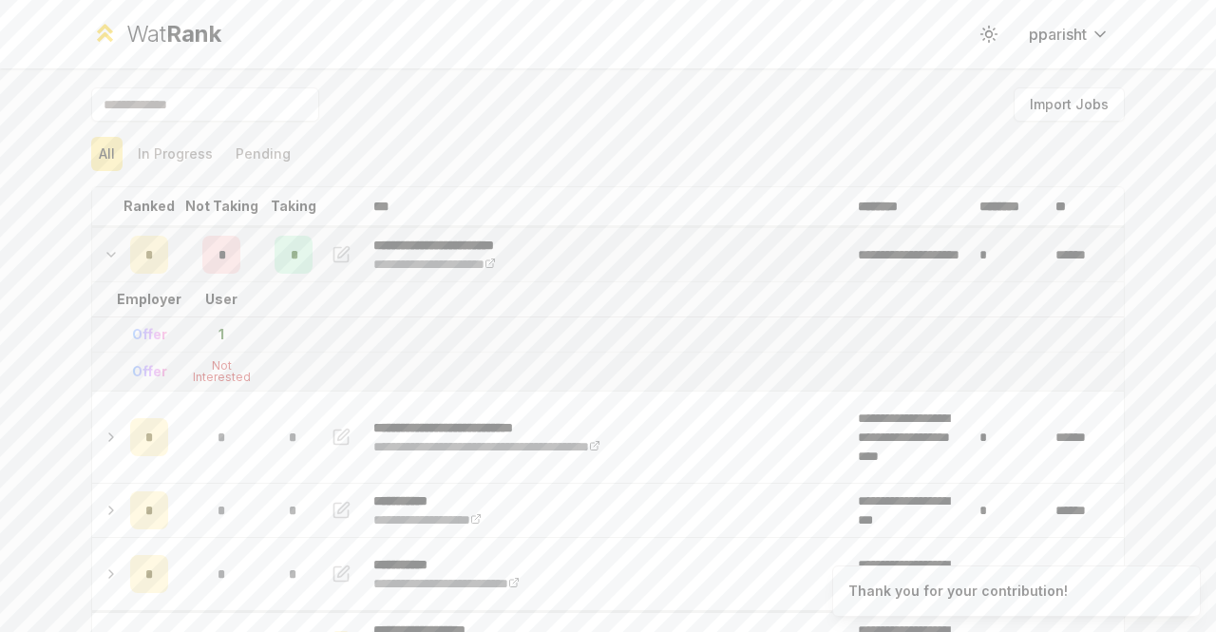
click at [183, 367] on div "Not Interested" at bounding box center [221, 371] width 76 height 23
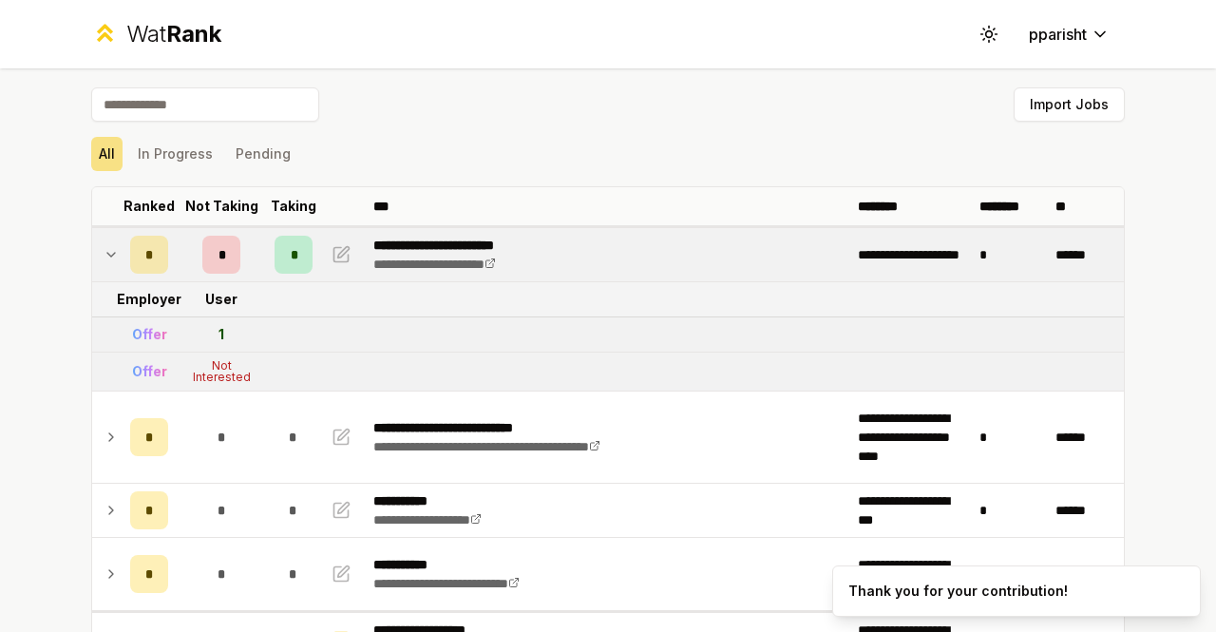
click at [146, 368] on div "Offer" at bounding box center [149, 371] width 35 height 19
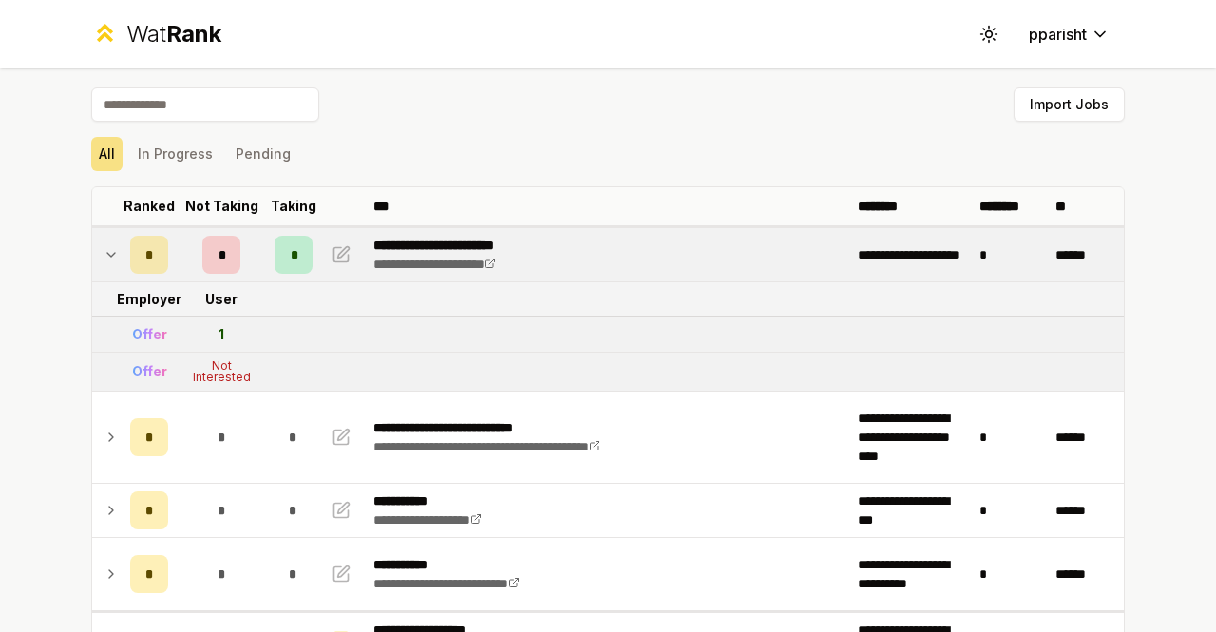
click at [144, 325] on div "Offer" at bounding box center [149, 334] width 35 height 19
click at [328, 240] on button "button" at bounding box center [341, 254] width 27 height 30
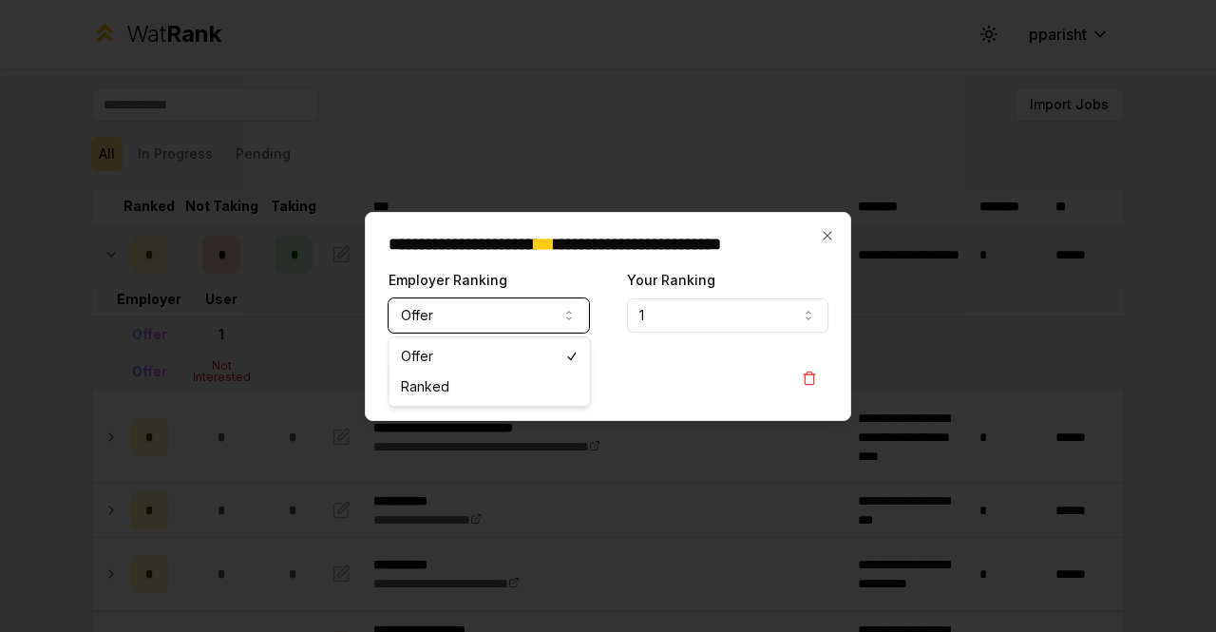
click at [431, 315] on button "Offer" at bounding box center [489, 315] width 201 height 34
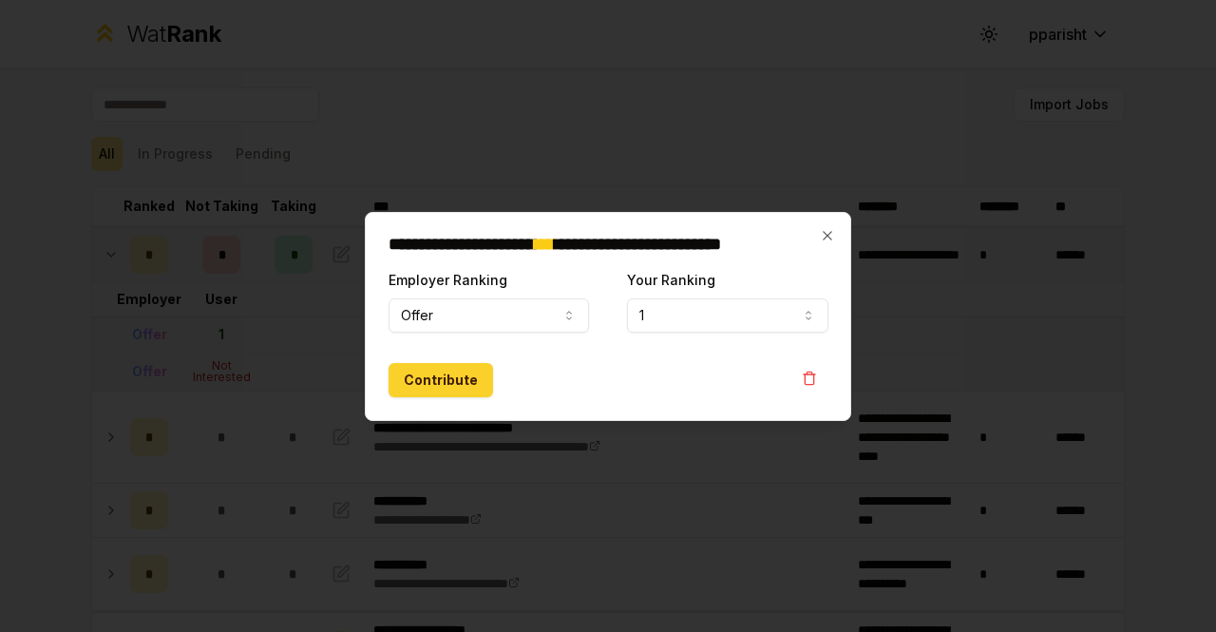
click at [437, 385] on button "Contribute" at bounding box center [441, 380] width 105 height 34
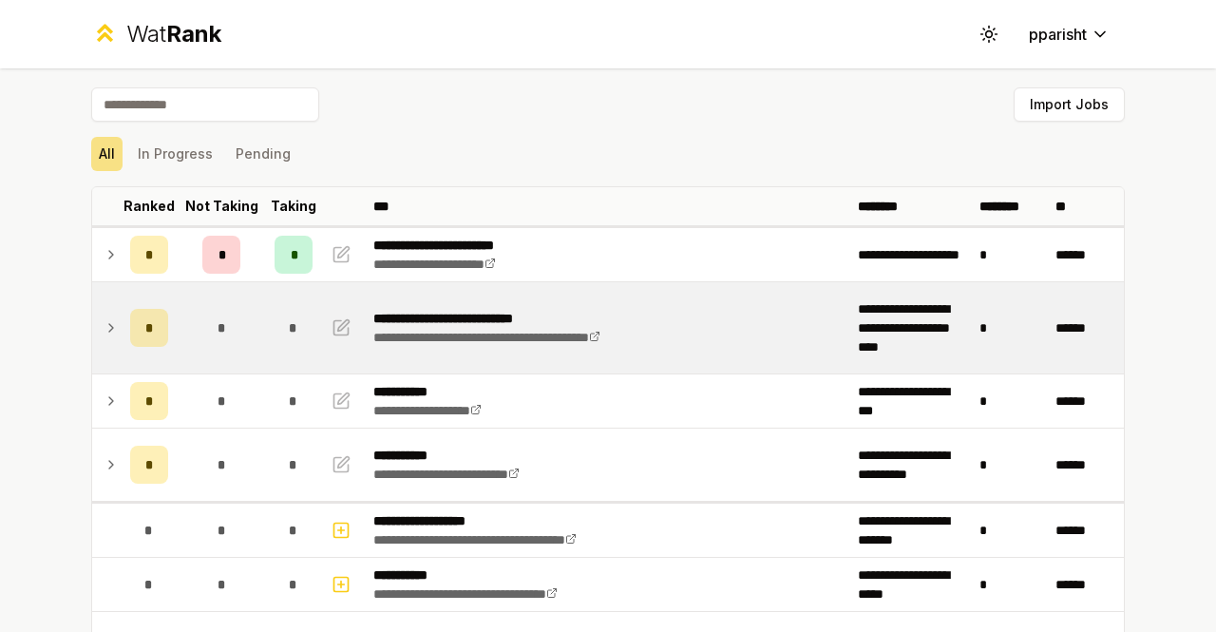
click at [226, 338] on div "*" at bounding box center [221, 328] width 38 height 38
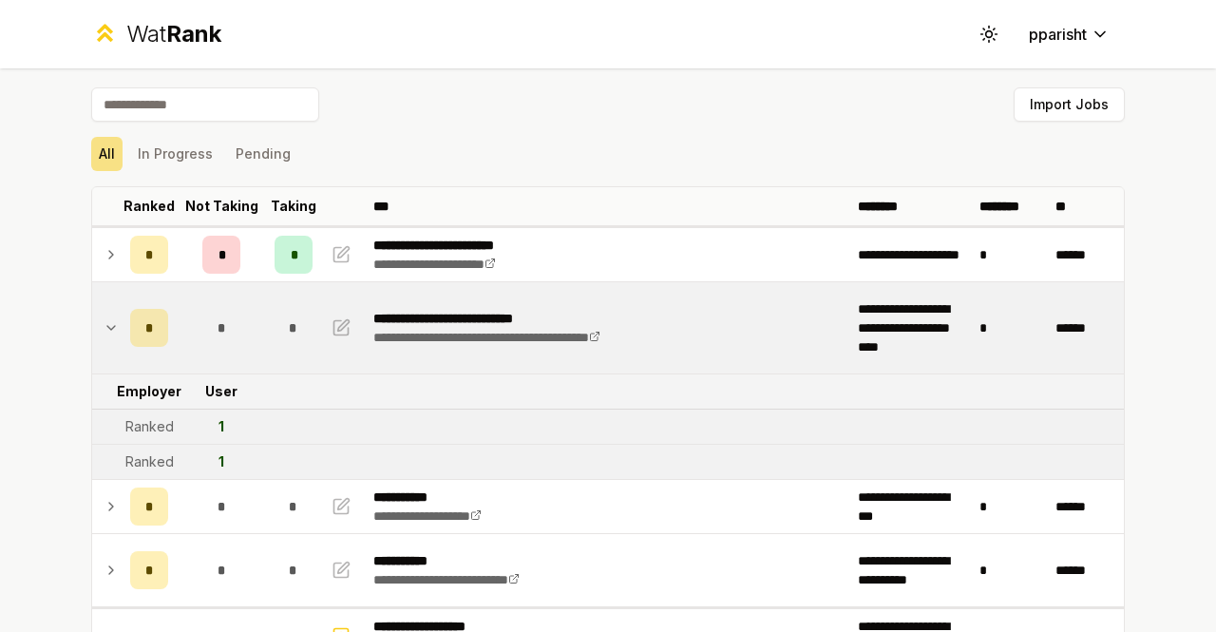
scroll to position [121, 0]
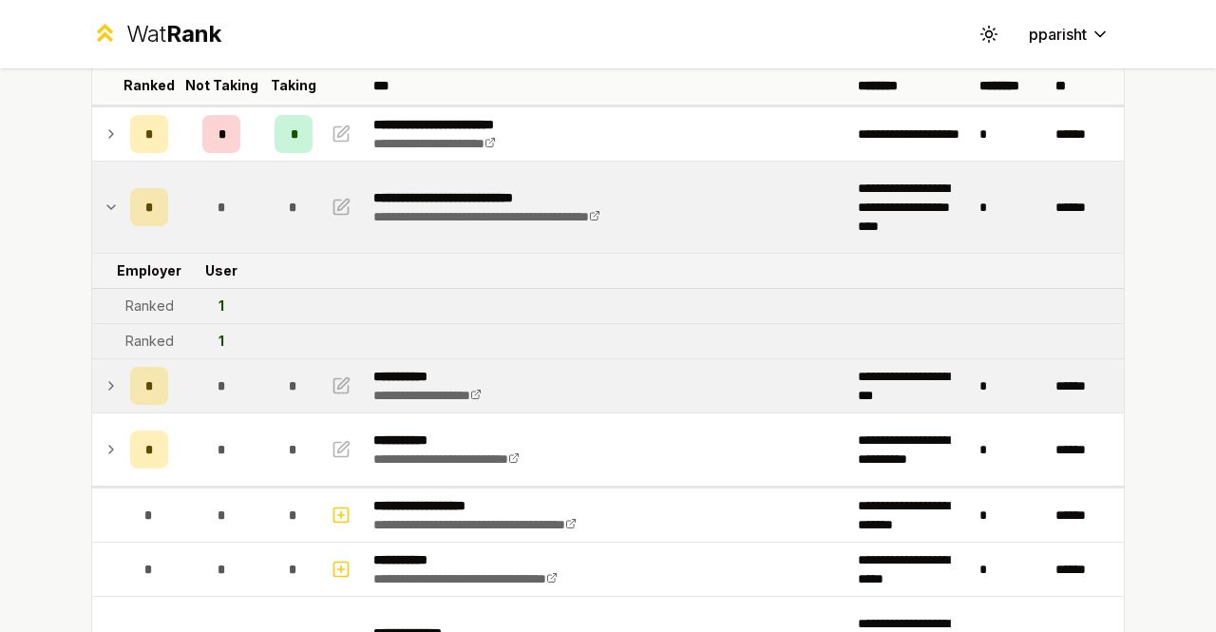
click at [236, 402] on td "*" at bounding box center [221, 385] width 91 height 53
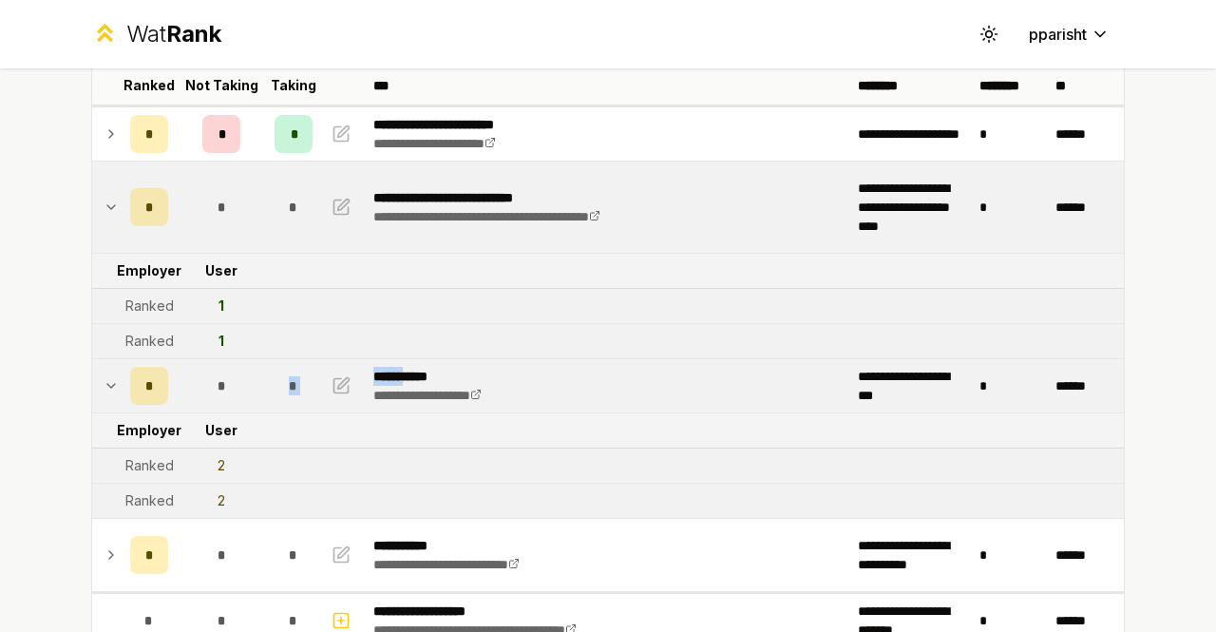
drag, startPoint x: 236, startPoint y: 402, endPoint x: 409, endPoint y: 365, distance: 176.9
click at [409, 365] on tr "**********" at bounding box center [608, 386] width 1032 height 54
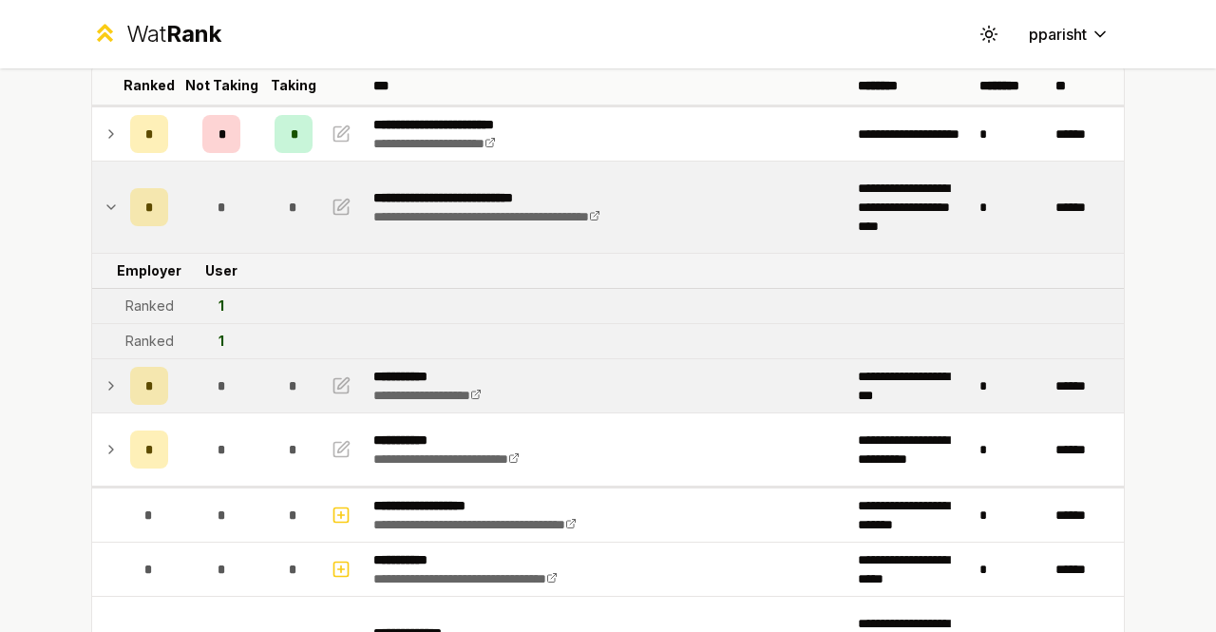
click at [500, 367] on p "**********" at bounding box center [442, 376] width 139 height 19
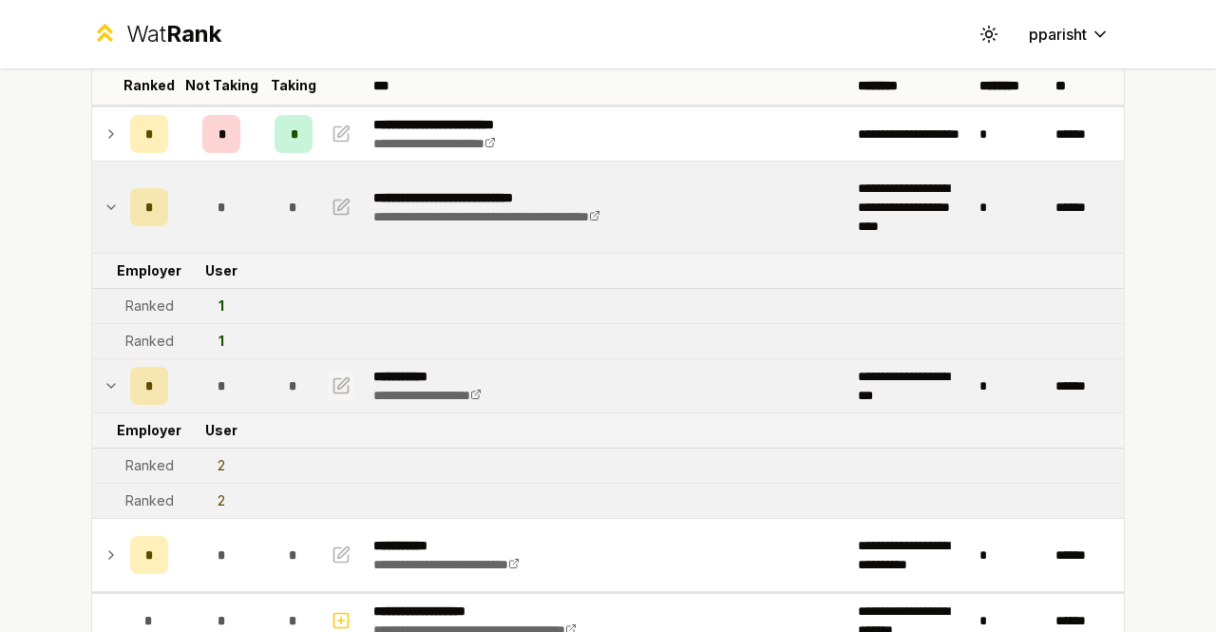
click at [335, 389] on icon "button" at bounding box center [342, 385] width 14 height 14
select select "******"
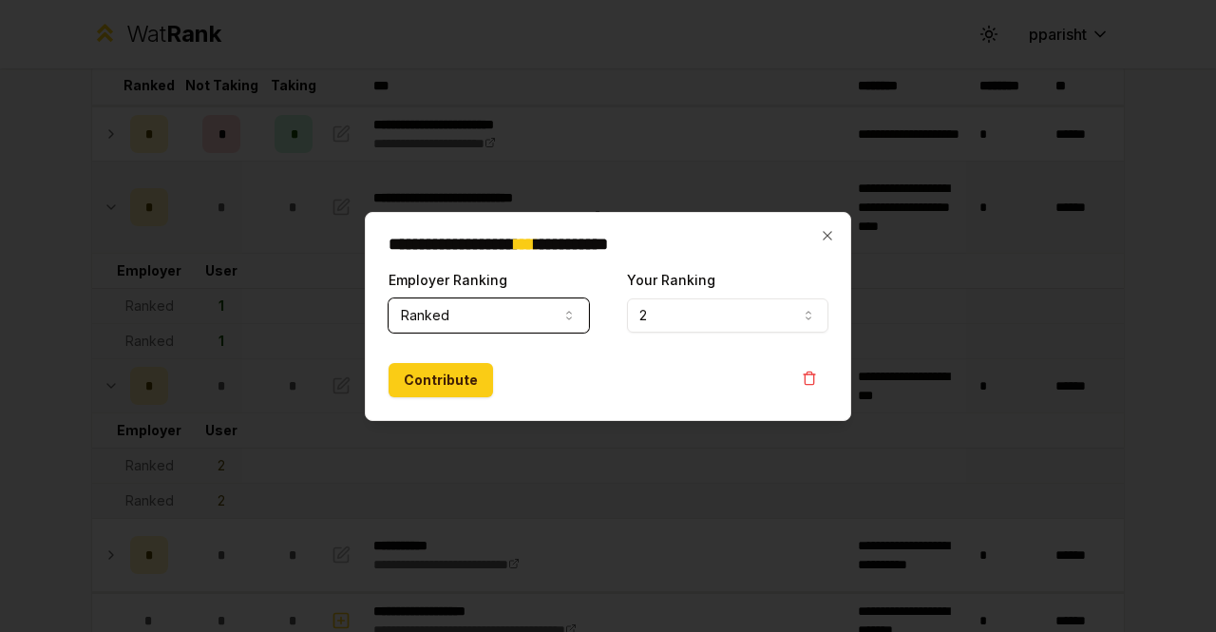
click at [661, 310] on button "2" at bounding box center [727, 315] width 201 height 34
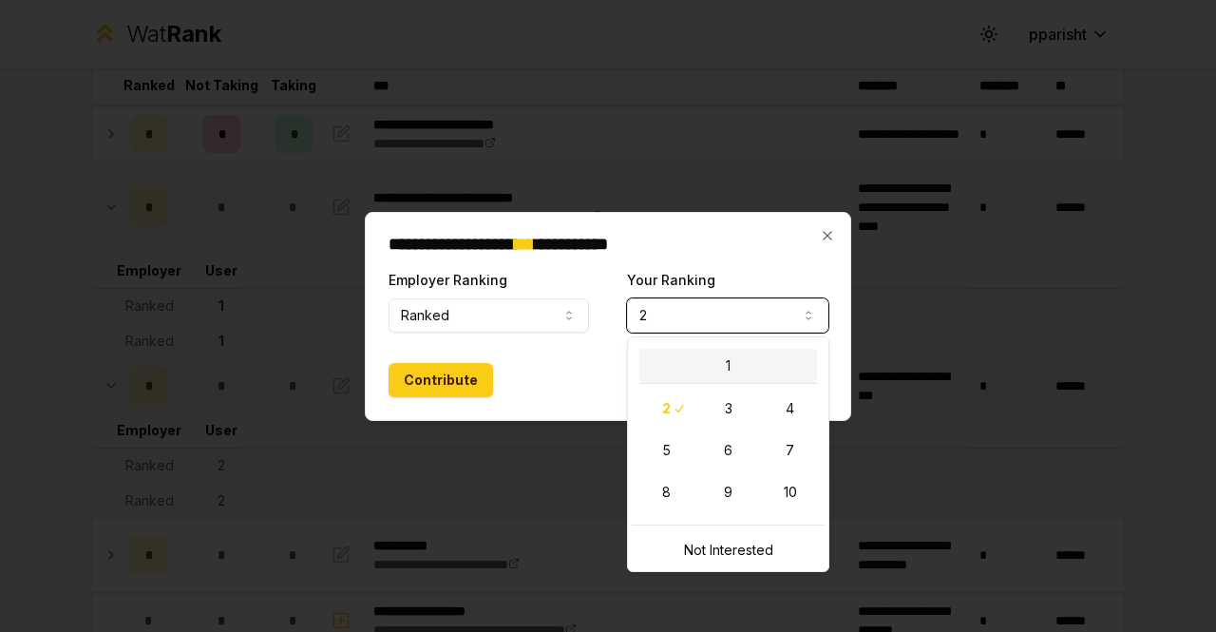
select select "*"
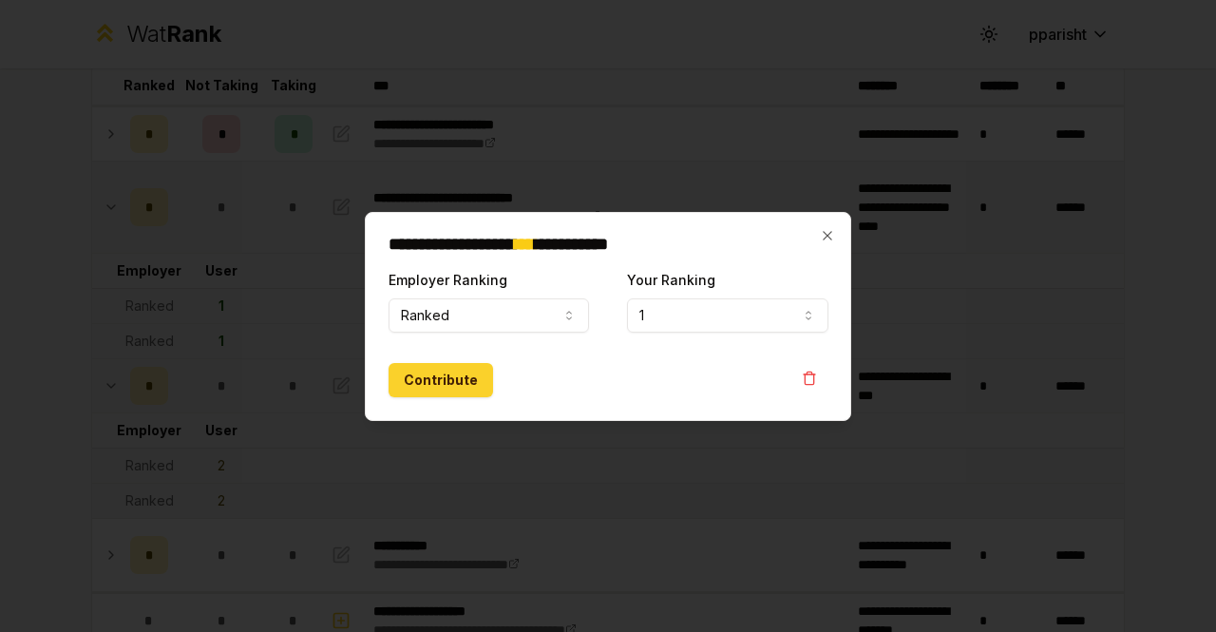
click at [463, 385] on button "Contribute" at bounding box center [441, 380] width 105 height 34
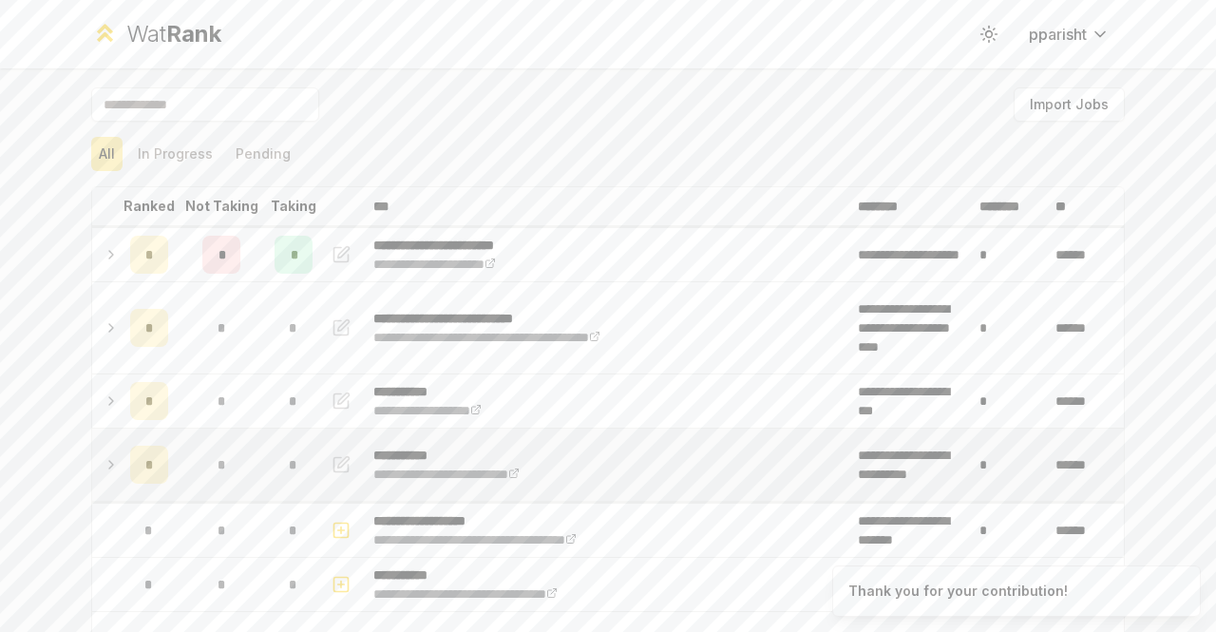
click at [267, 467] on td "*" at bounding box center [293, 465] width 53 height 72
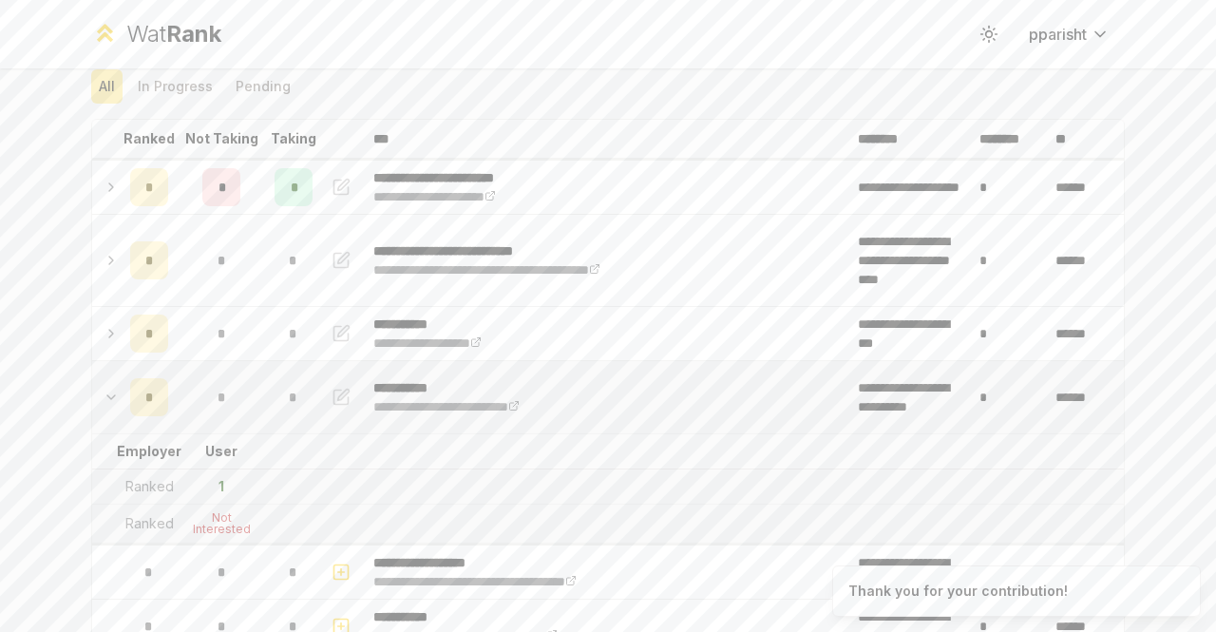
scroll to position [76, 0]
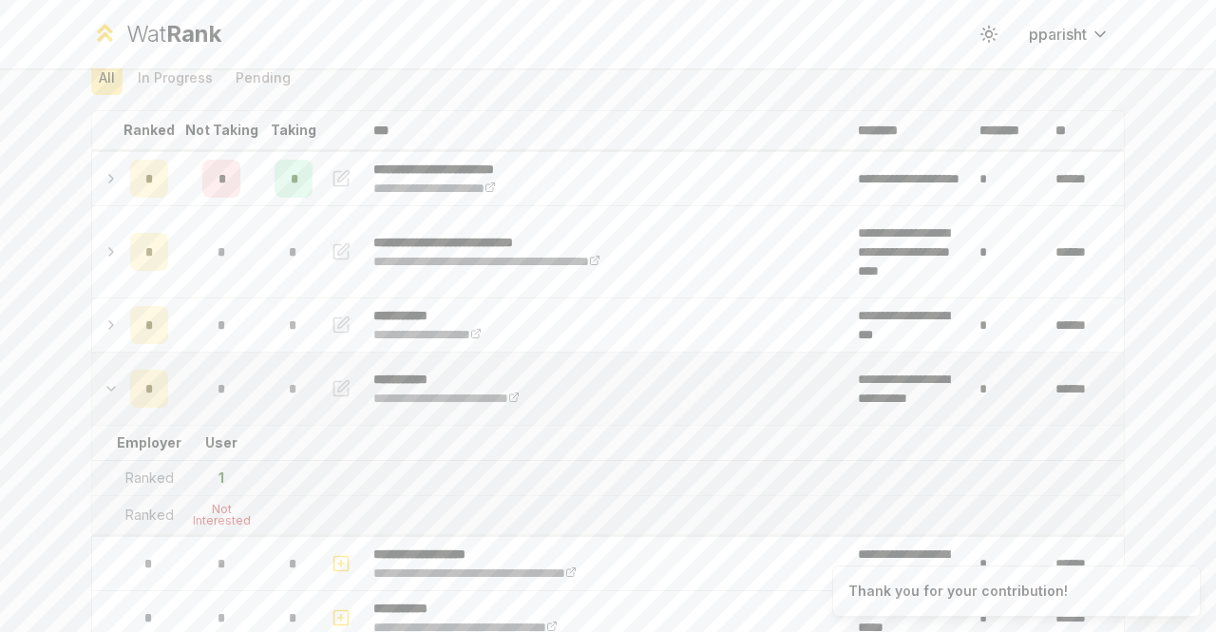
click at [332, 392] on icon "button" at bounding box center [341, 388] width 19 height 23
select select "******"
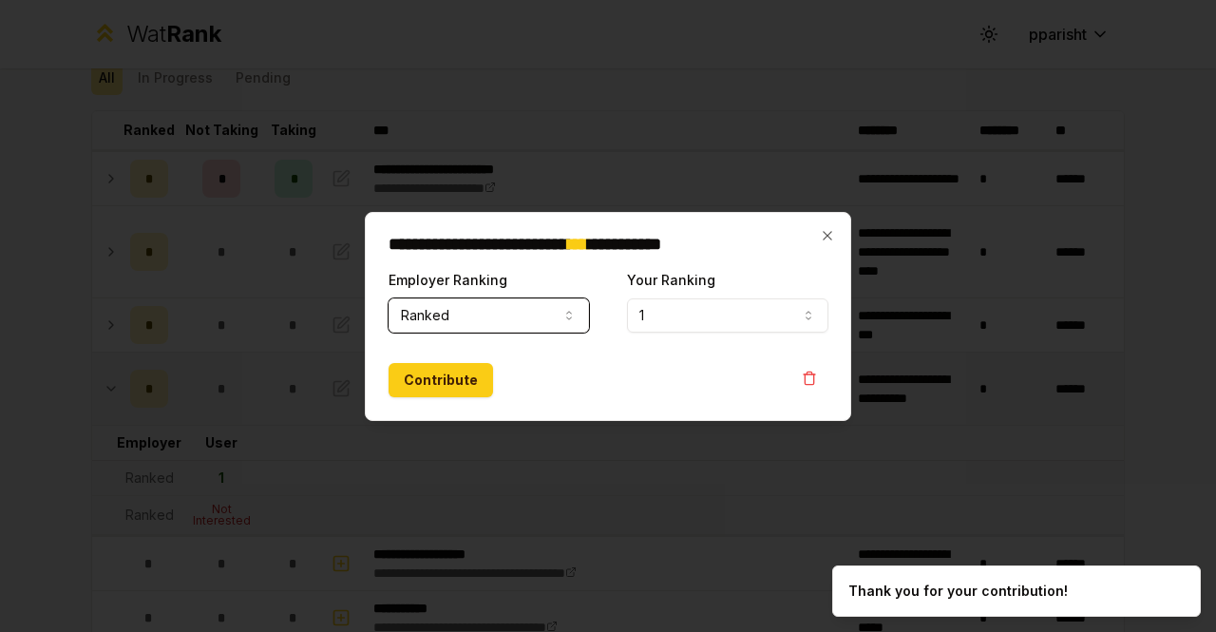
click at [706, 322] on button "1" at bounding box center [727, 315] width 201 height 34
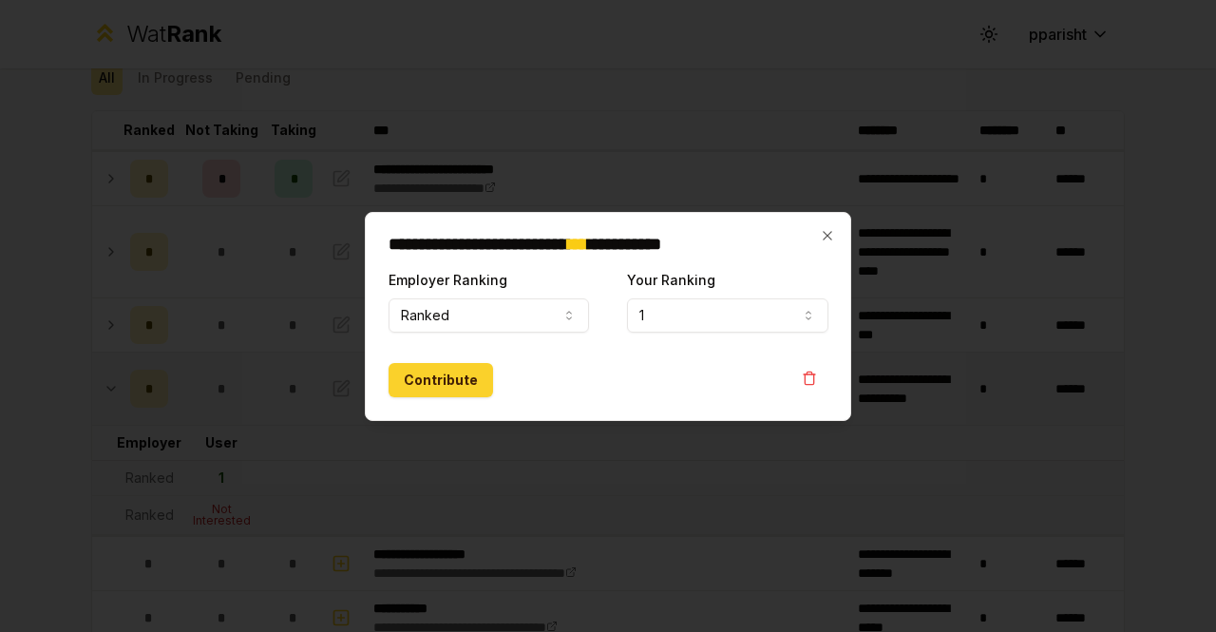
click at [412, 375] on button "Contribute" at bounding box center [441, 380] width 105 height 34
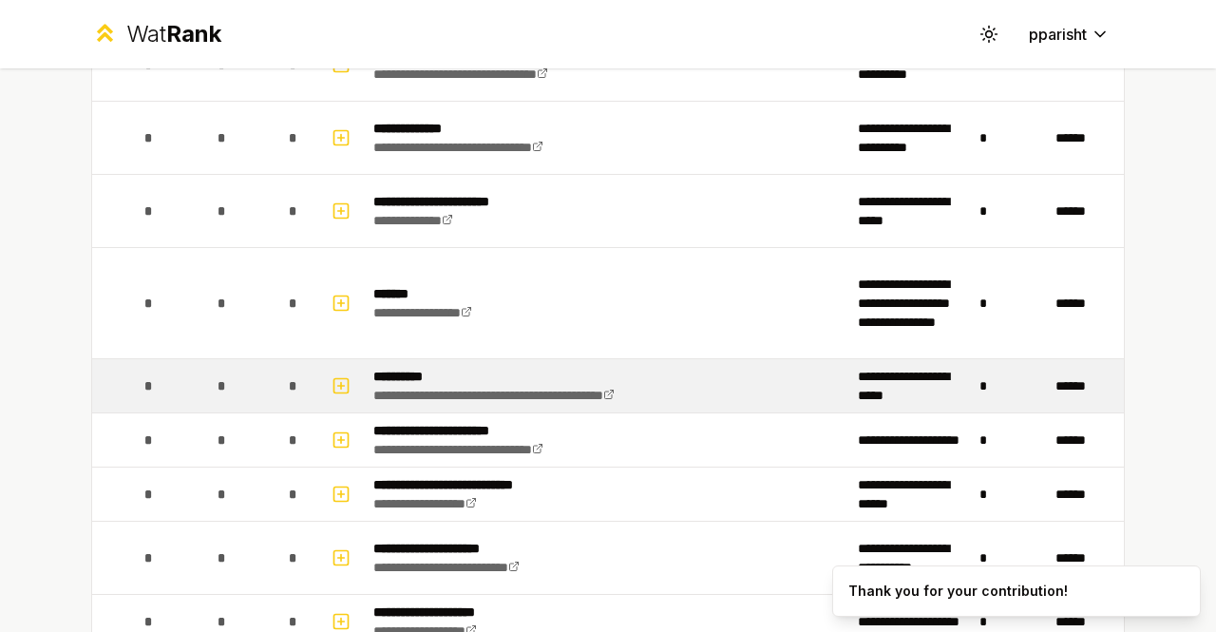
scroll to position [1974, 0]
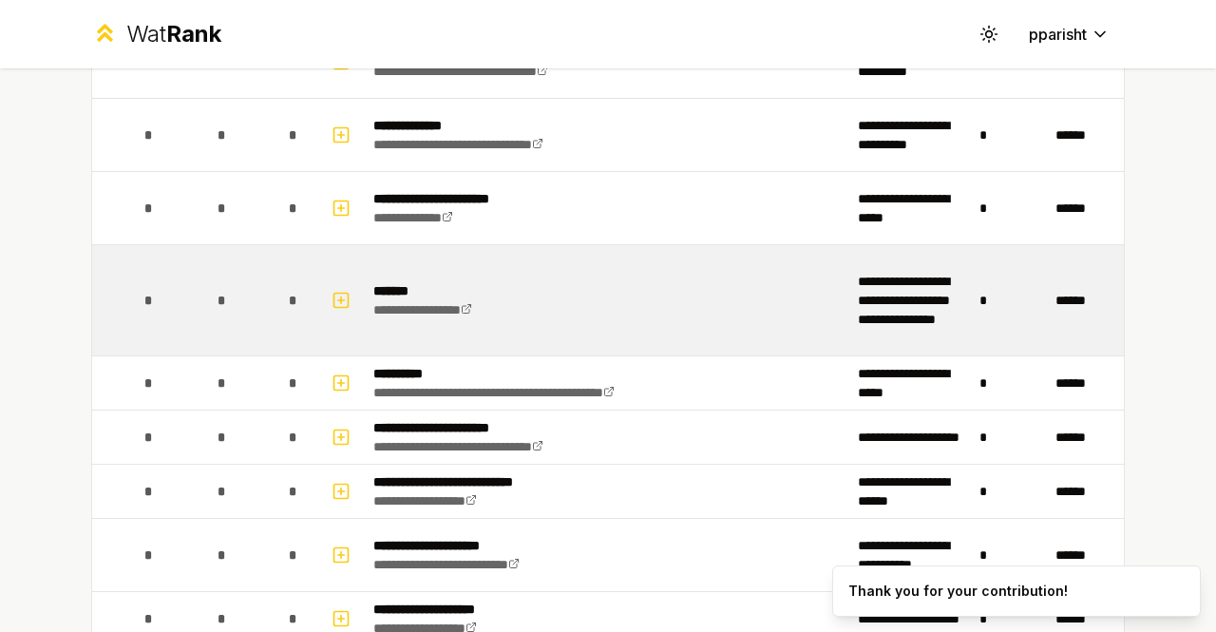
click at [502, 293] on td "**********" at bounding box center [608, 300] width 485 height 110
click at [599, 276] on td "**********" at bounding box center [608, 300] width 485 height 110
click at [200, 316] on td "*" at bounding box center [221, 300] width 91 height 110
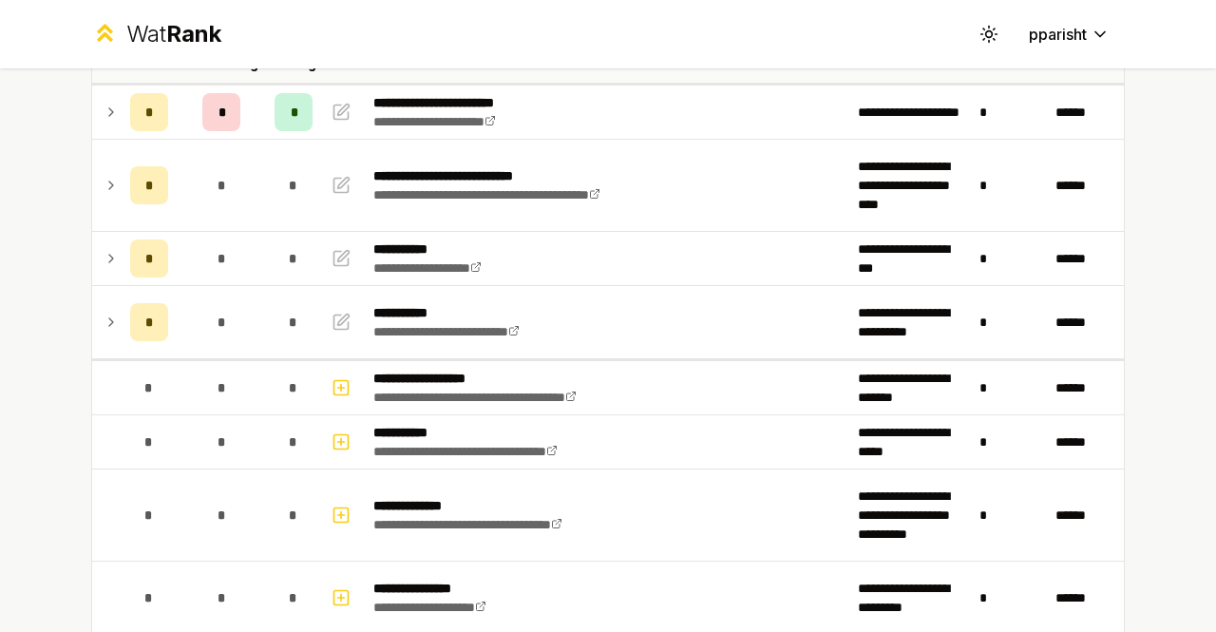
scroll to position [0, 0]
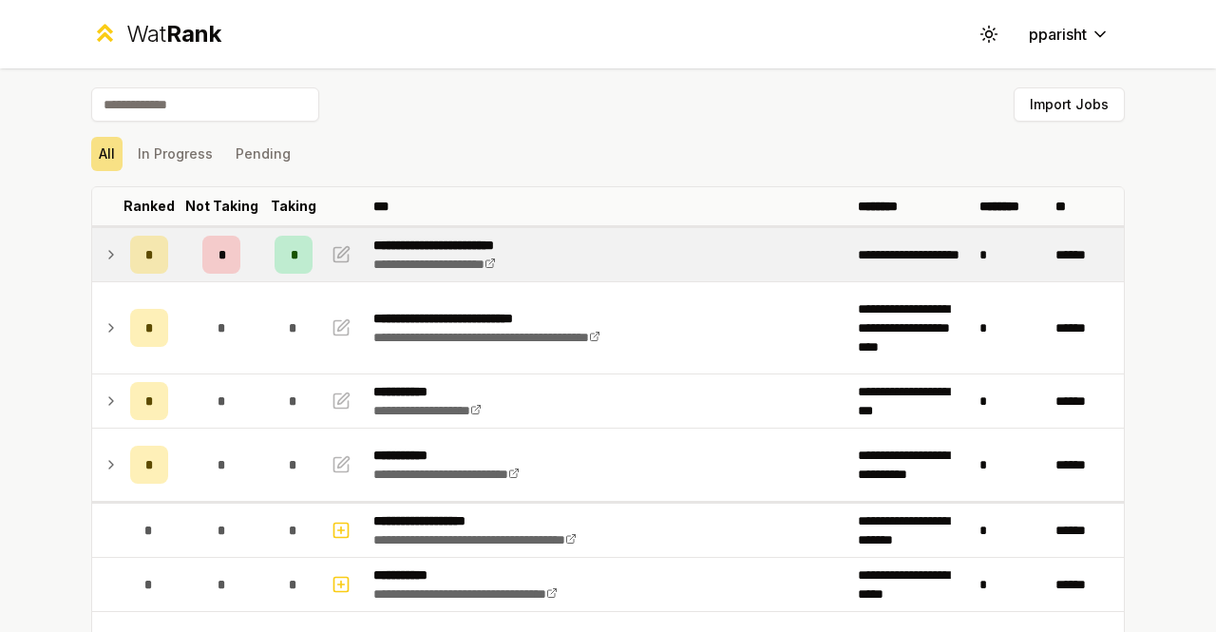
click at [209, 265] on div "*" at bounding box center [221, 255] width 38 height 38
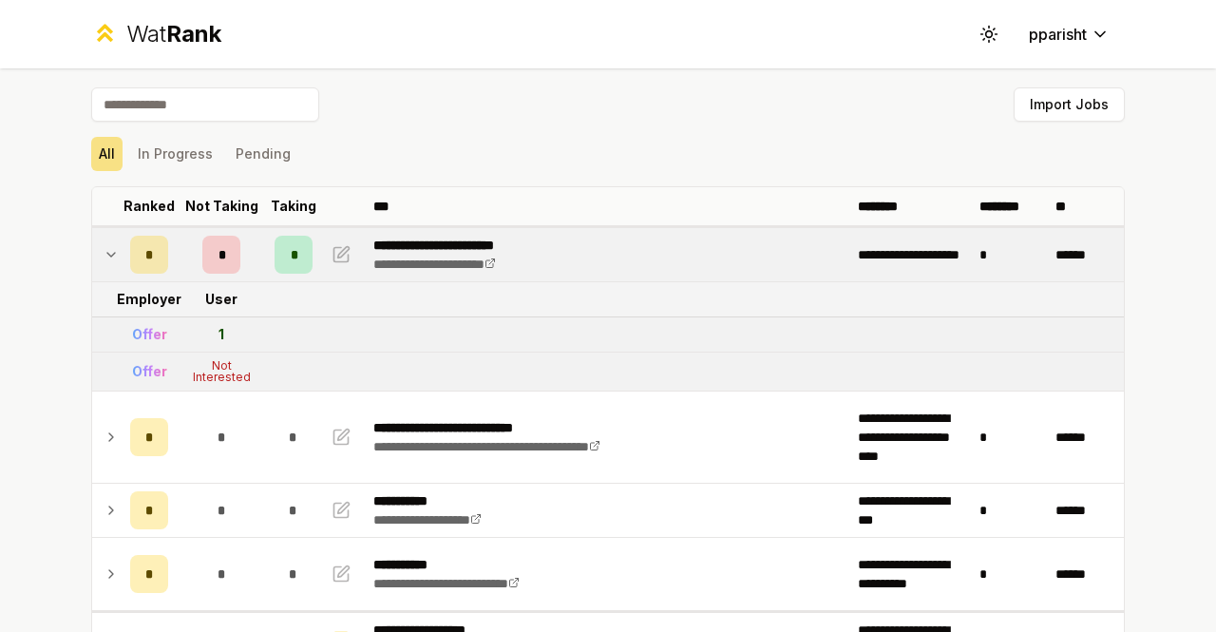
click at [433, 244] on p "**********" at bounding box center [461, 245] width 176 height 19
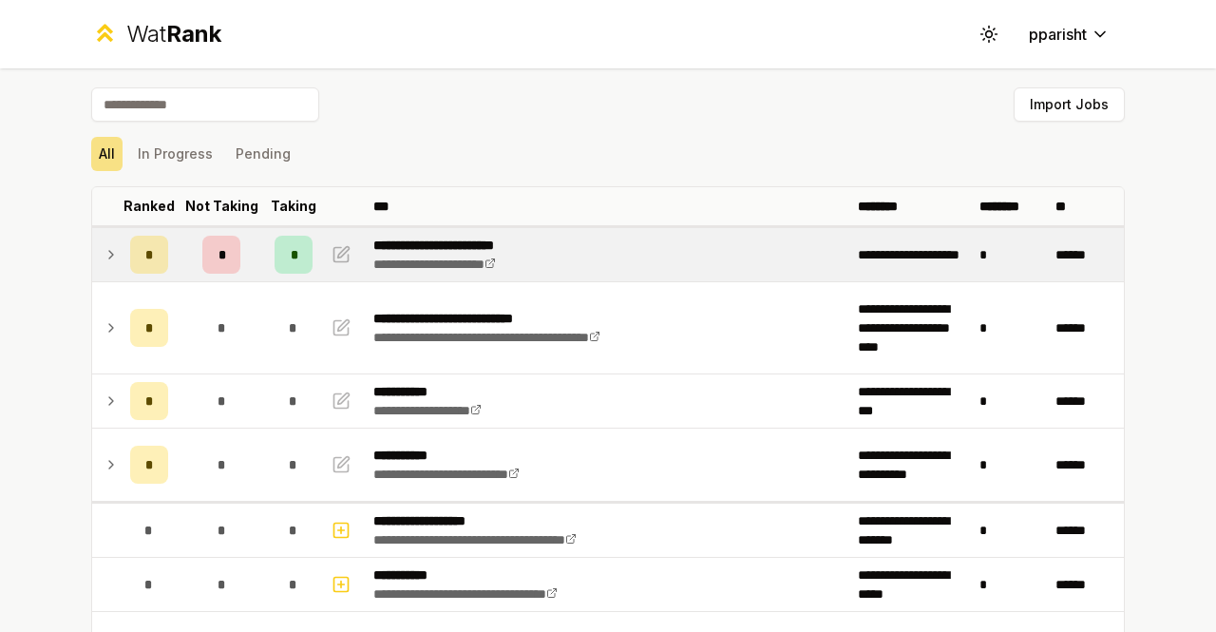
click at [433, 248] on p "**********" at bounding box center [461, 245] width 176 height 19
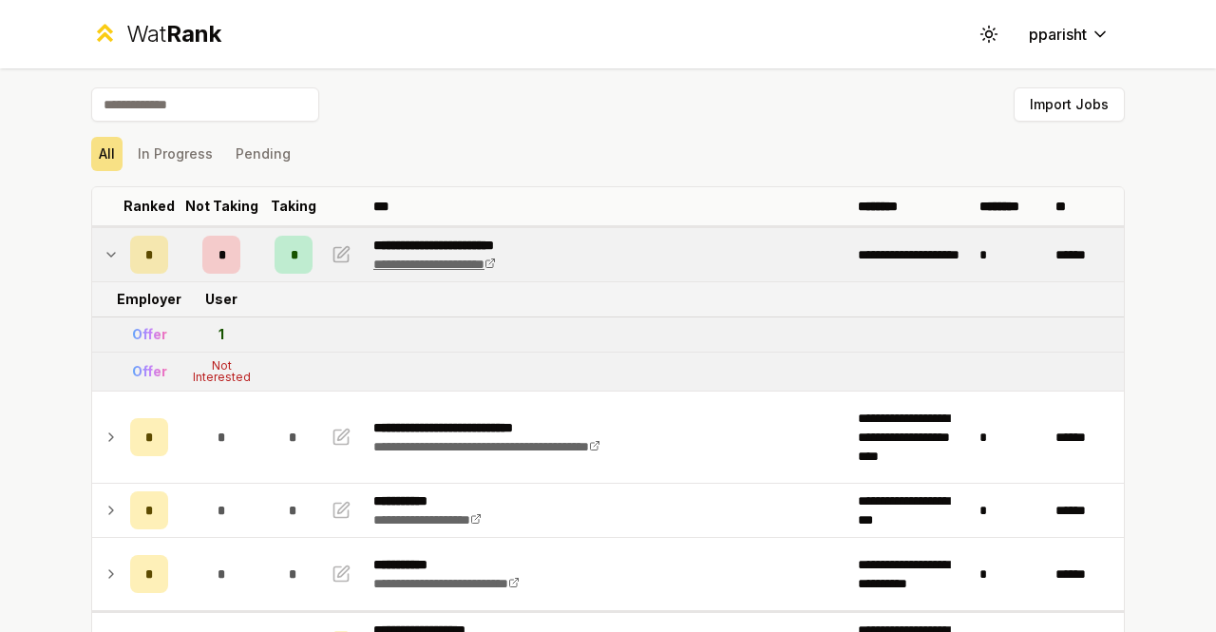
click at [433, 258] on link "**********" at bounding box center [434, 264] width 123 height 13
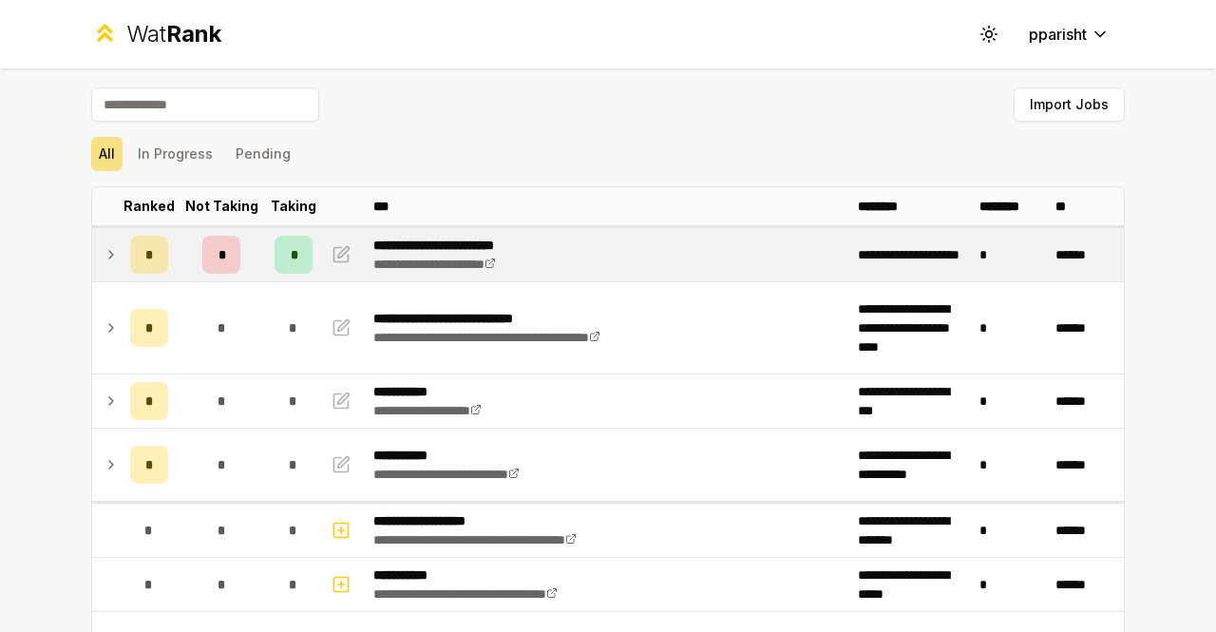
click at [202, 264] on div "*" at bounding box center [221, 255] width 38 height 38
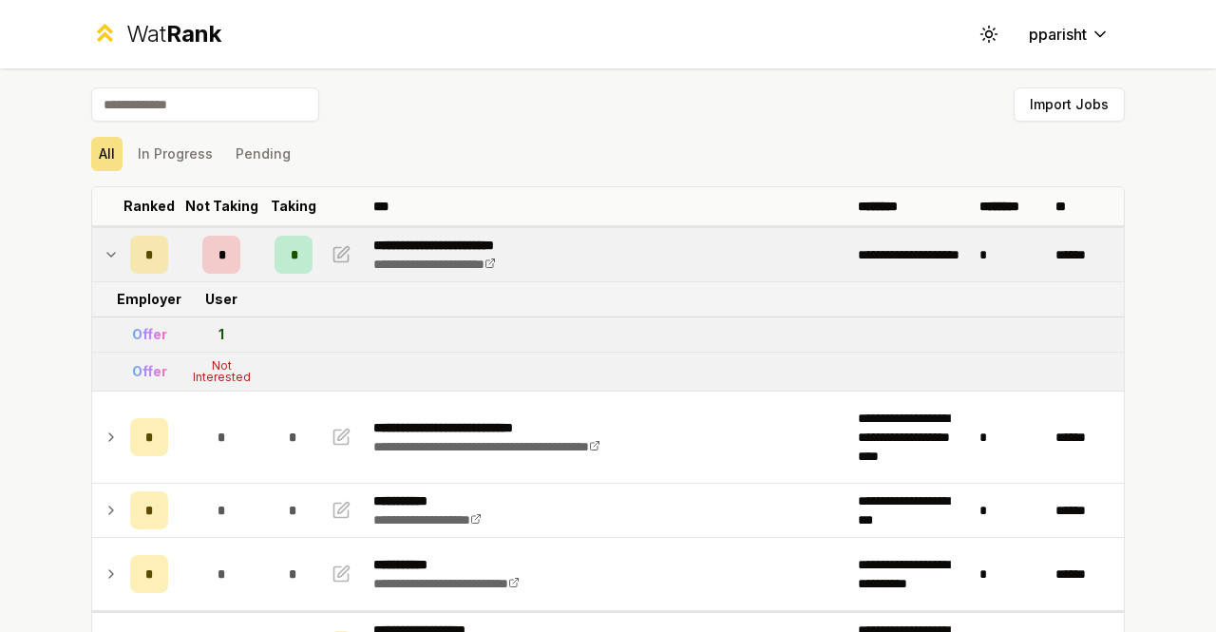
click at [213, 377] on div "Not Interested" at bounding box center [221, 371] width 76 height 23
click at [332, 250] on icon "button" at bounding box center [341, 254] width 19 height 23
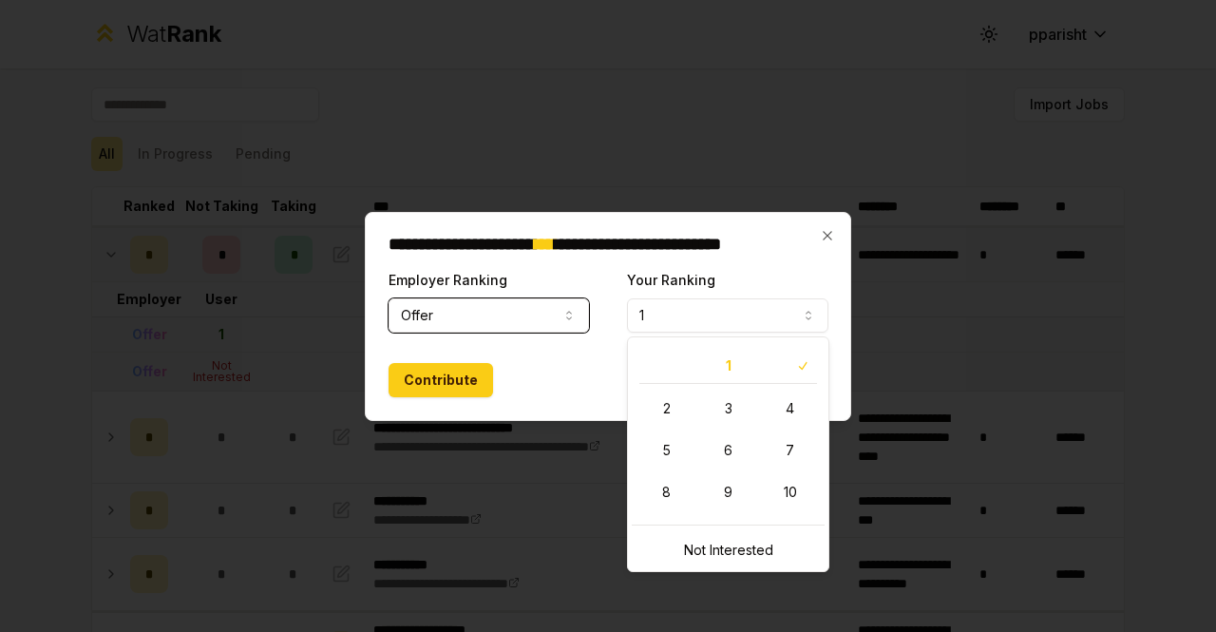
click at [661, 303] on button "1" at bounding box center [727, 315] width 201 height 34
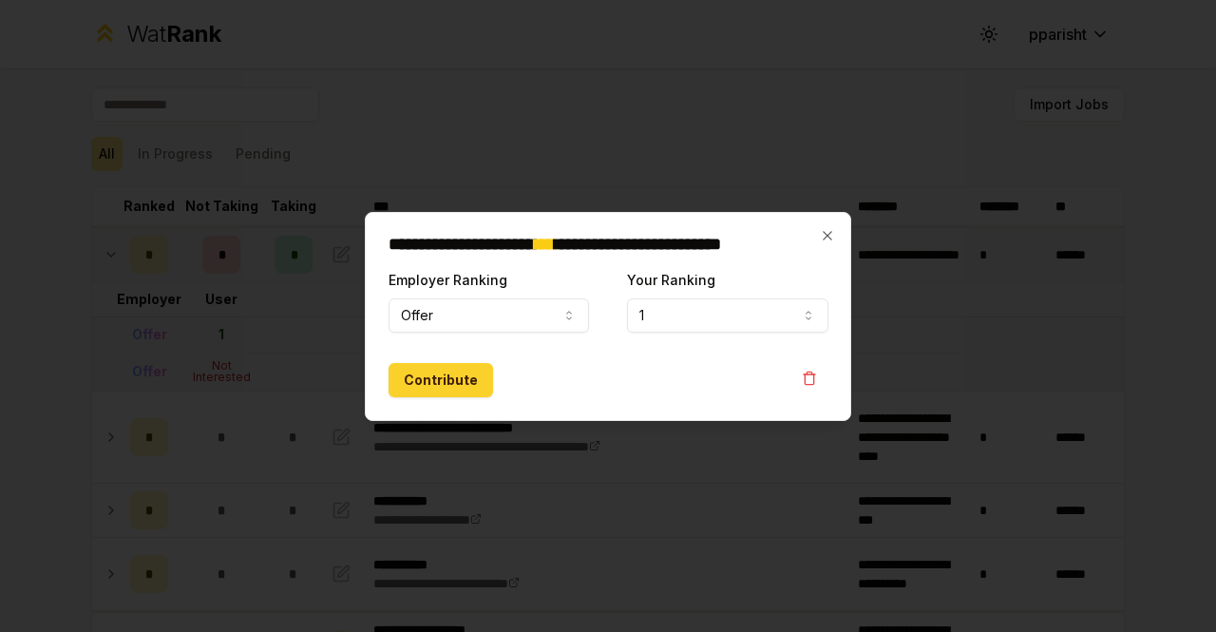
click at [414, 375] on button "Contribute" at bounding box center [441, 380] width 105 height 34
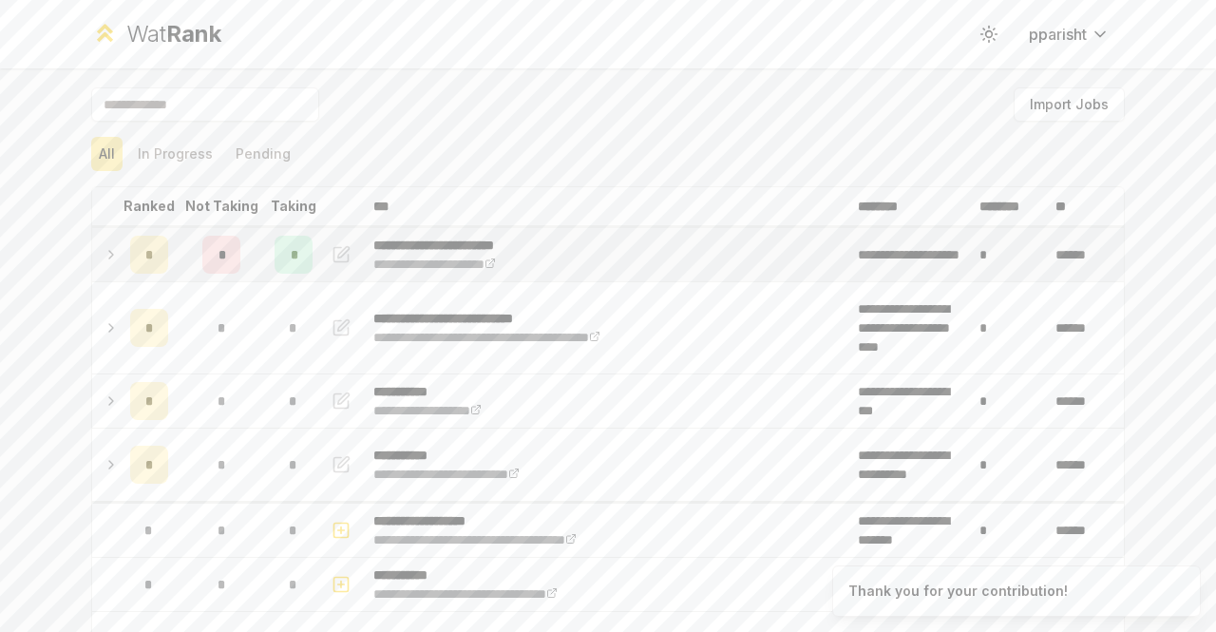
click at [202, 266] on div "*" at bounding box center [221, 255] width 38 height 38
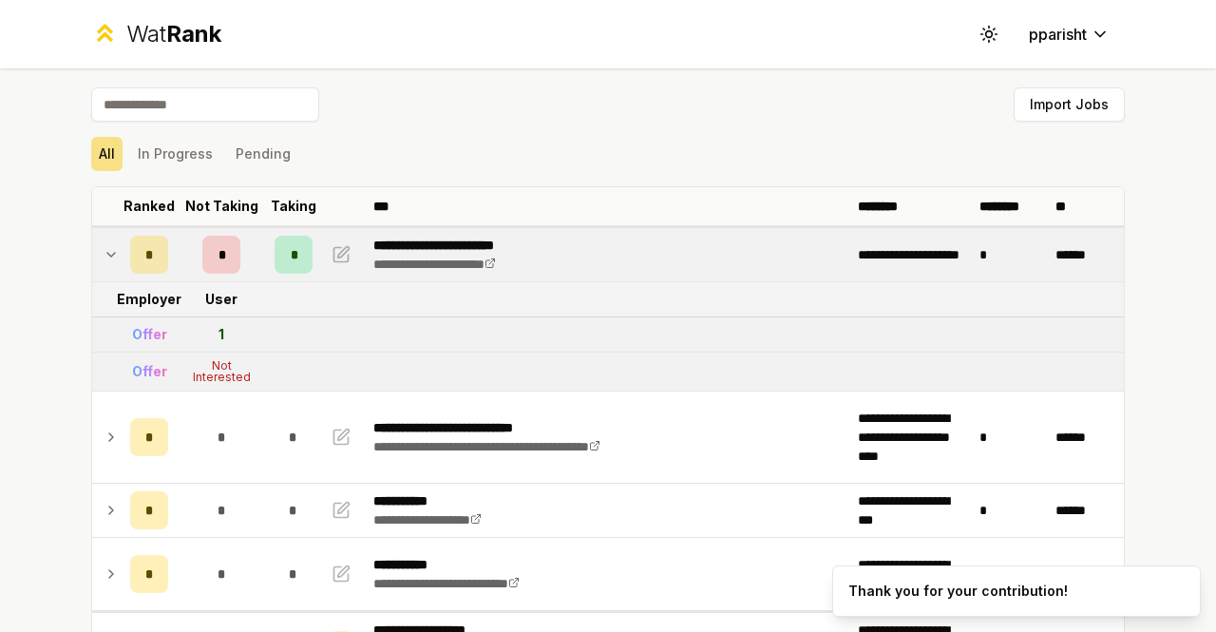
click at [219, 335] on div "1" at bounding box center [222, 334] width 6 height 19
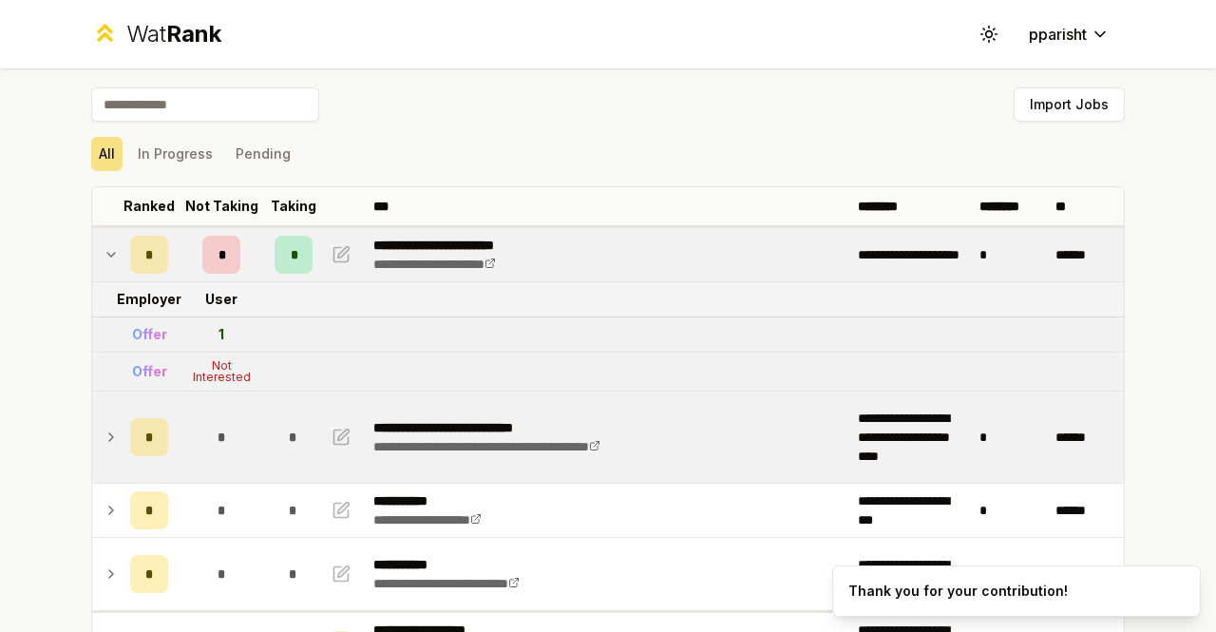
click at [206, 425] on div "*" at bounding box center [221, 437] width 38 height 38
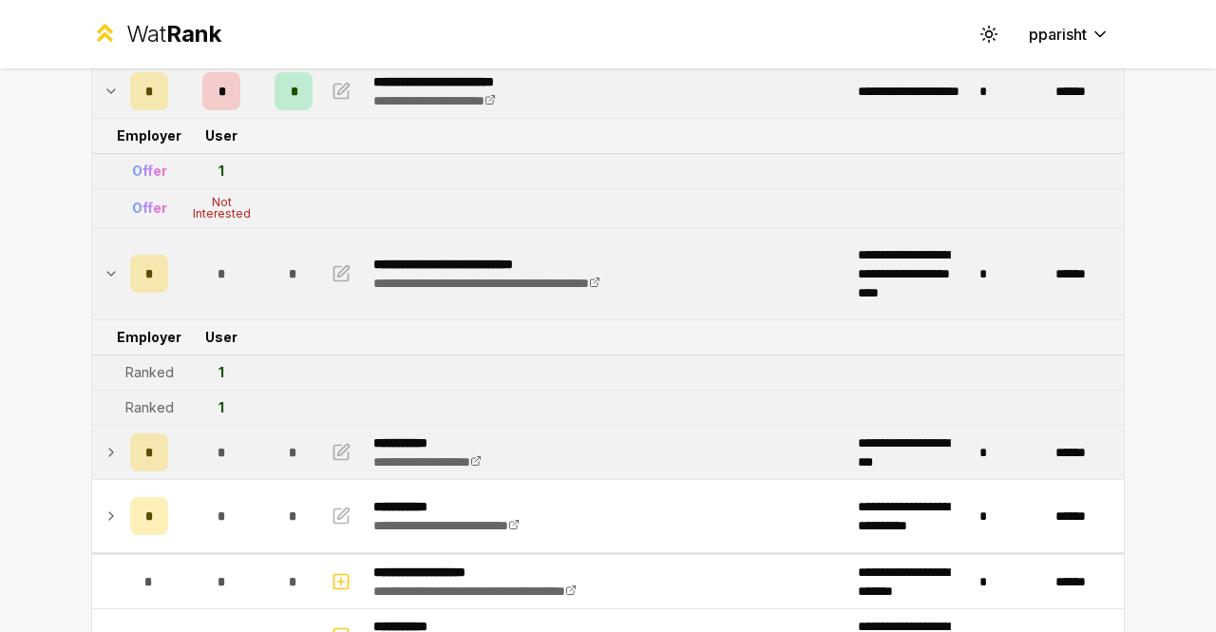
click at [207, 433] on div "*" at bounding box center [221, 452] width 38 height 38
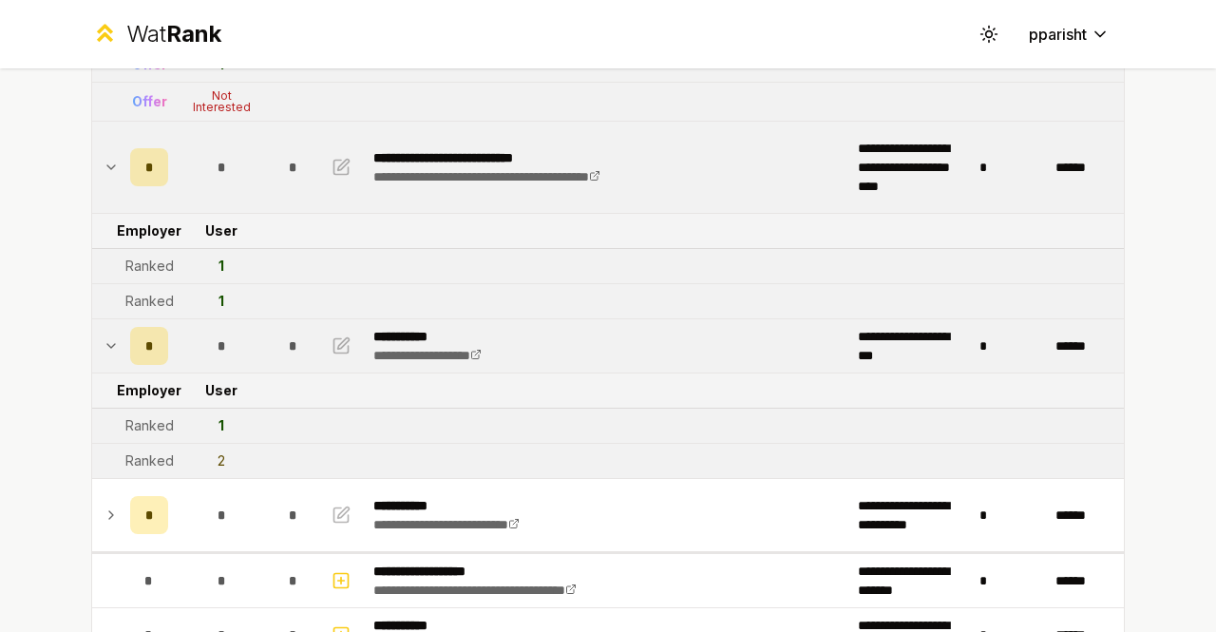
scroll to position [305, 0]
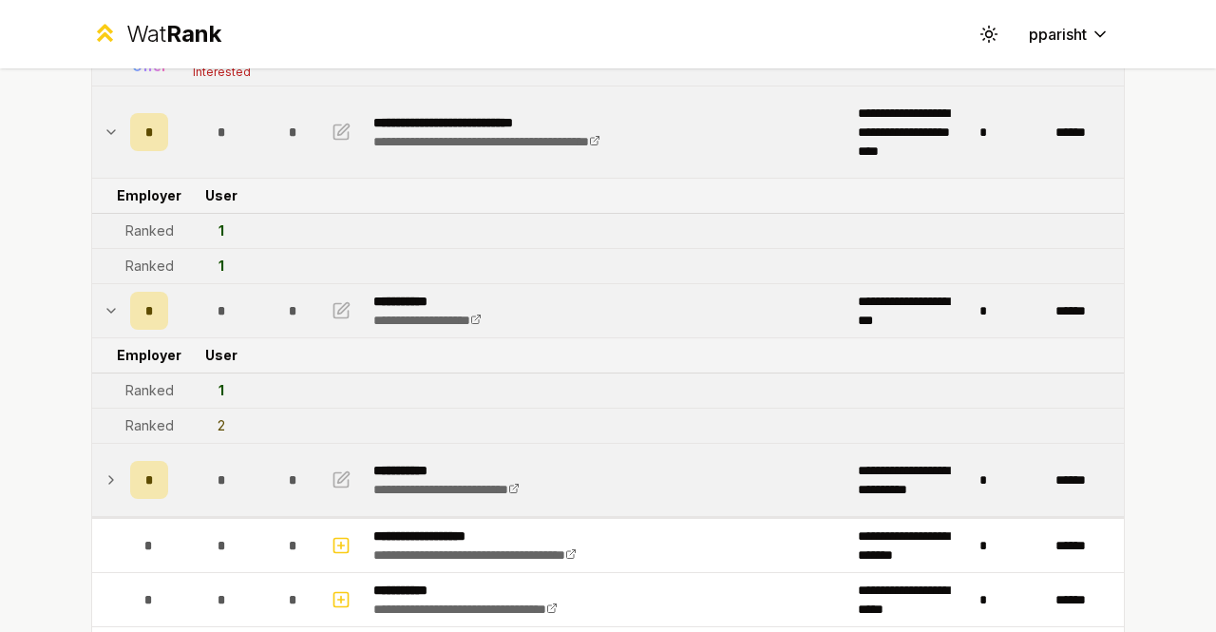
click at [203, 472] on div "*" at bounding box center [221, 480] width 38 height 38
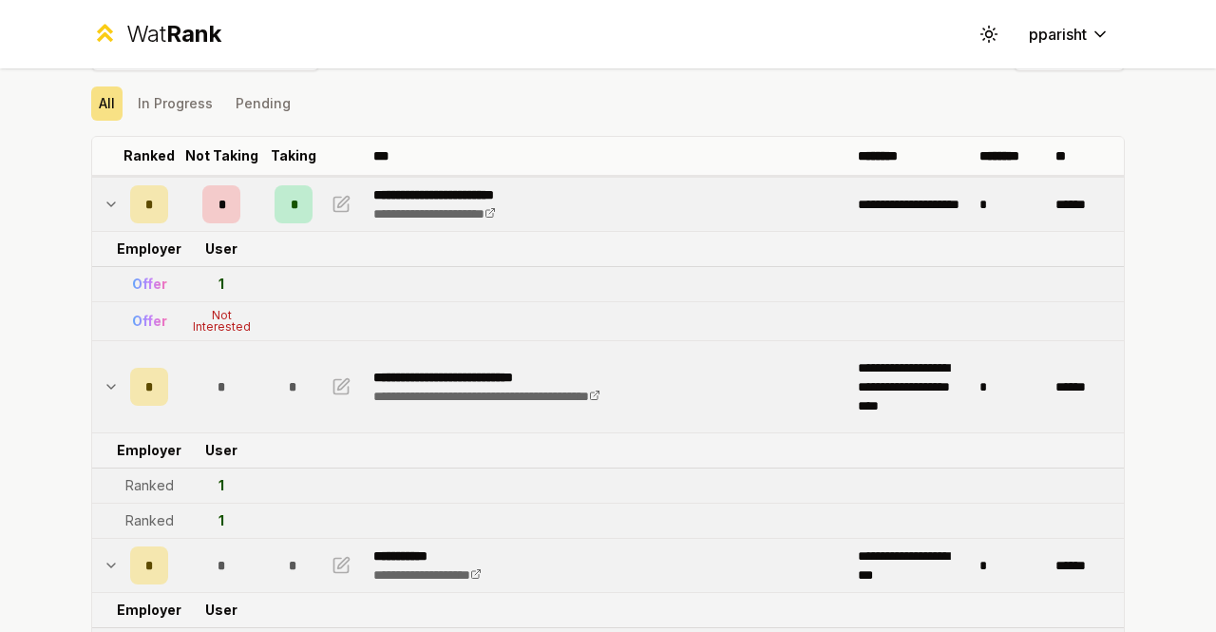
scroll to position [0, 0]
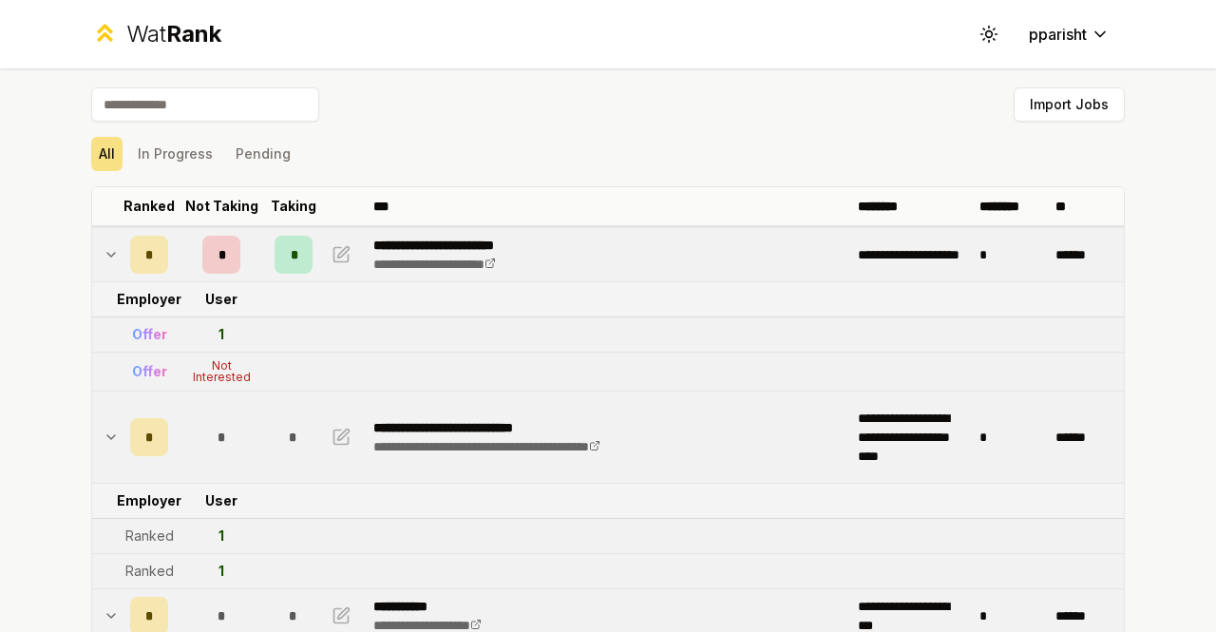
click at [275, 276] on td "*" at bounding box center [293, 254] width 53 height 53
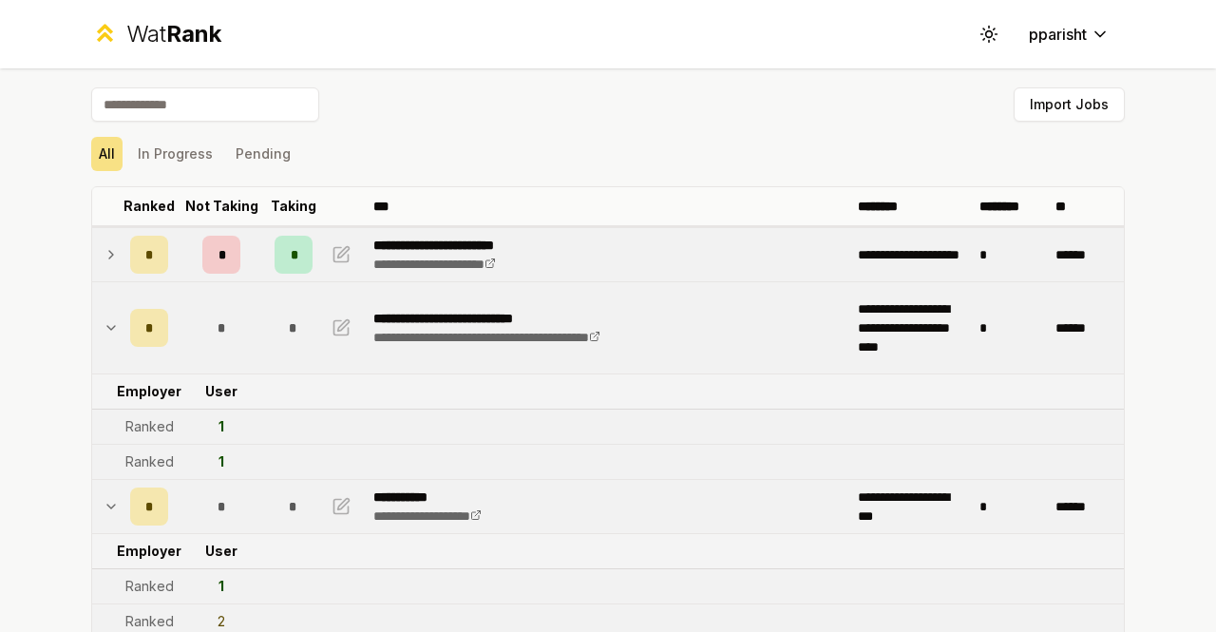
click at [92, 258] on td at bounding box center [107, 254] width 30 height 53
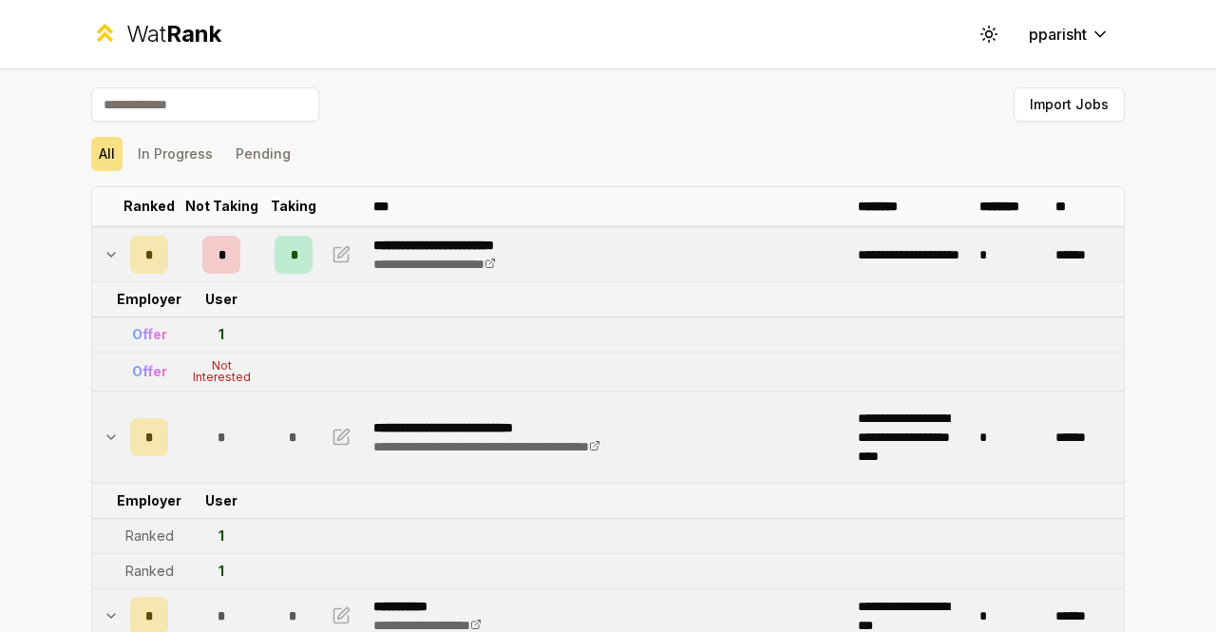
click at [292, 261] on div "*" at bounding box center [294, 255] width 38 height 38
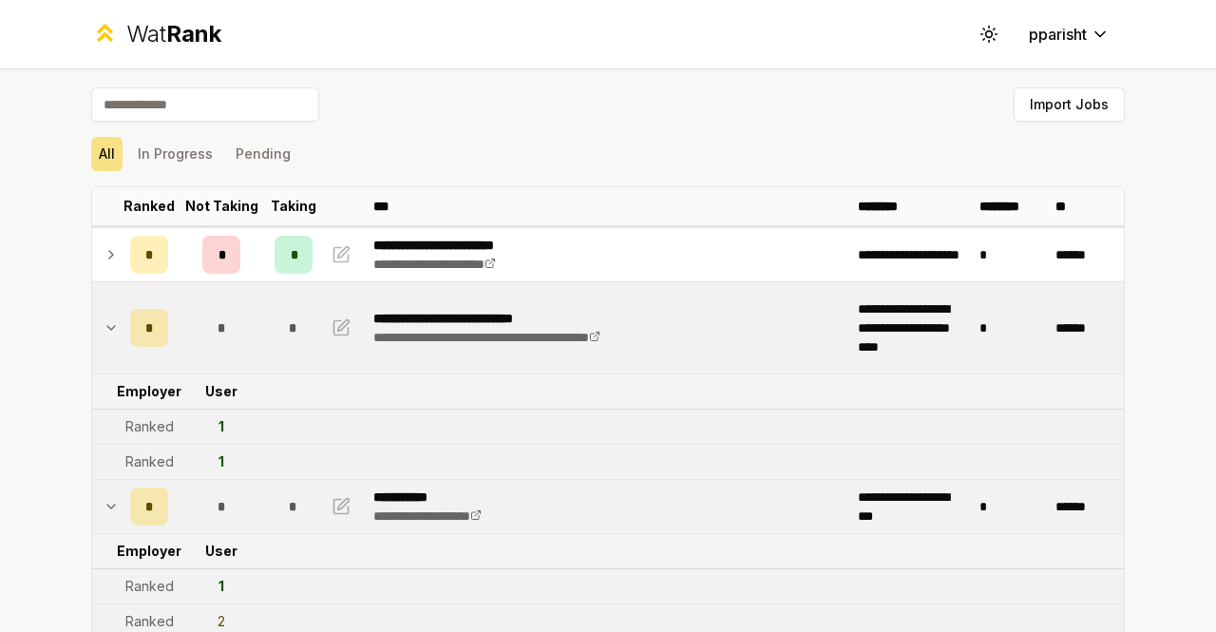
click at [251, 347] on td "*" at bounding box center [221, 327] width 91 height 91
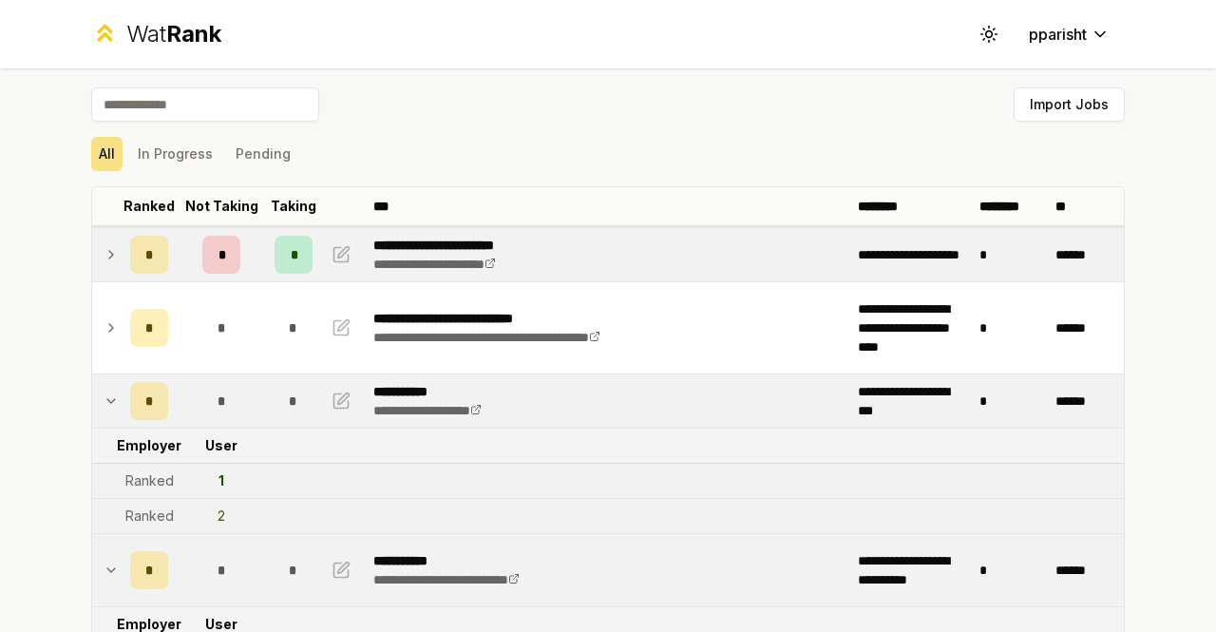
click at [130, 258] on div "*" at bounding box center [149, 255] width 38 height 38
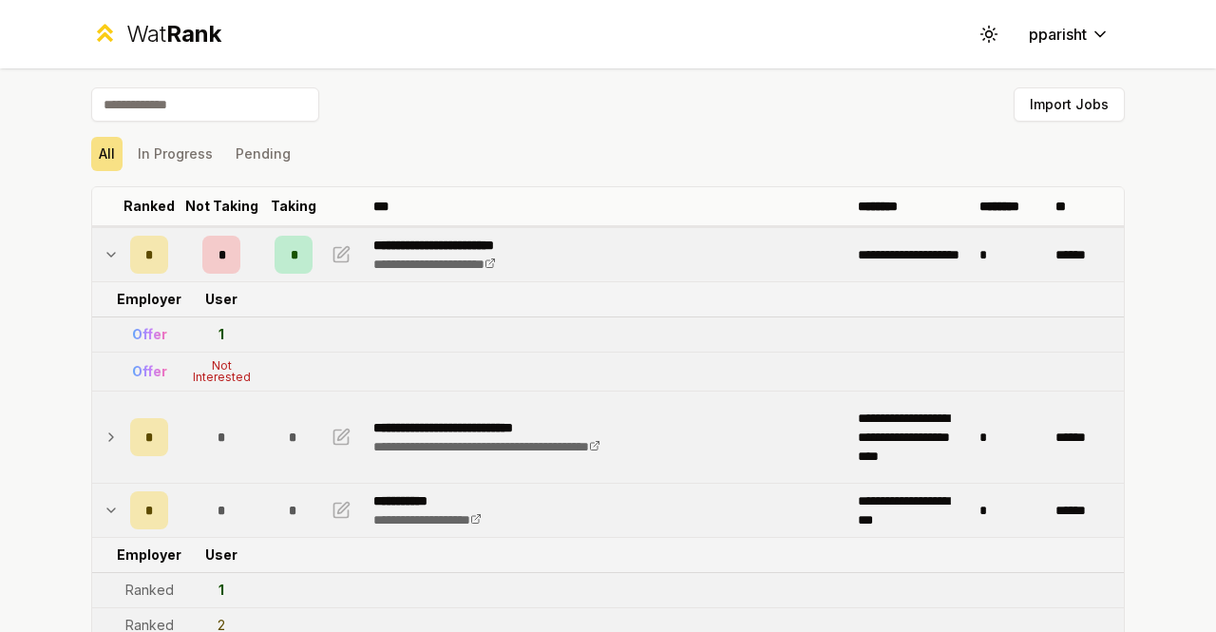
click at [202, 440] on div "*" at bounding box center [221, 437] width 38 height 38
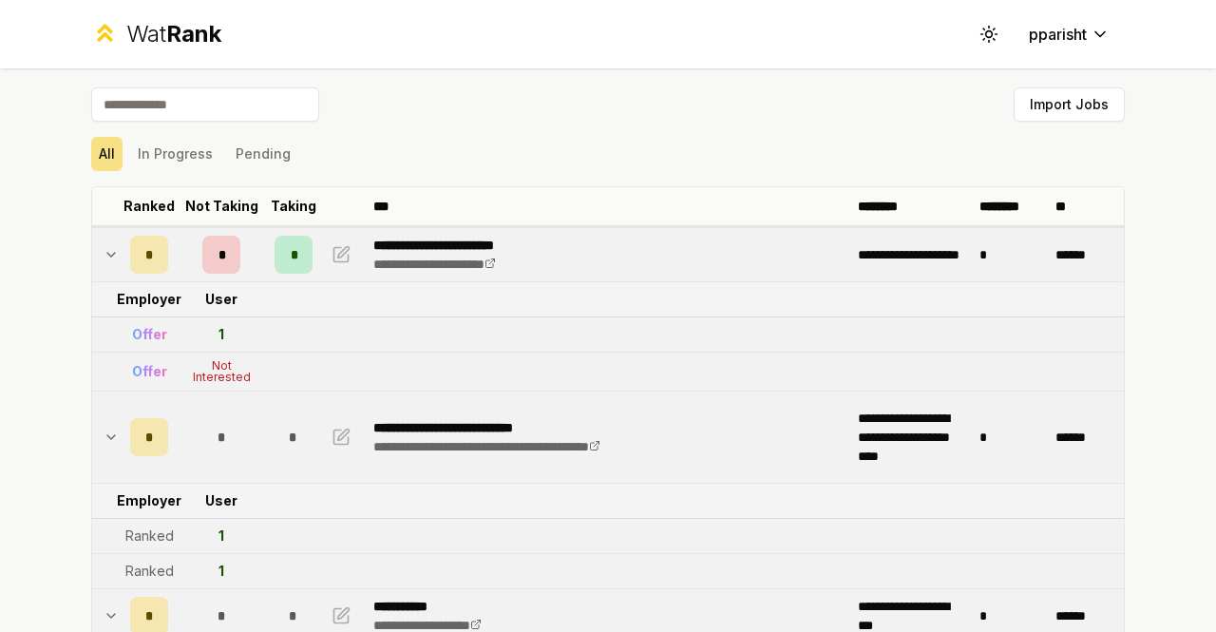
click at [202, 440] on div "*" at bounding box center [221, 437] width 38 height 38
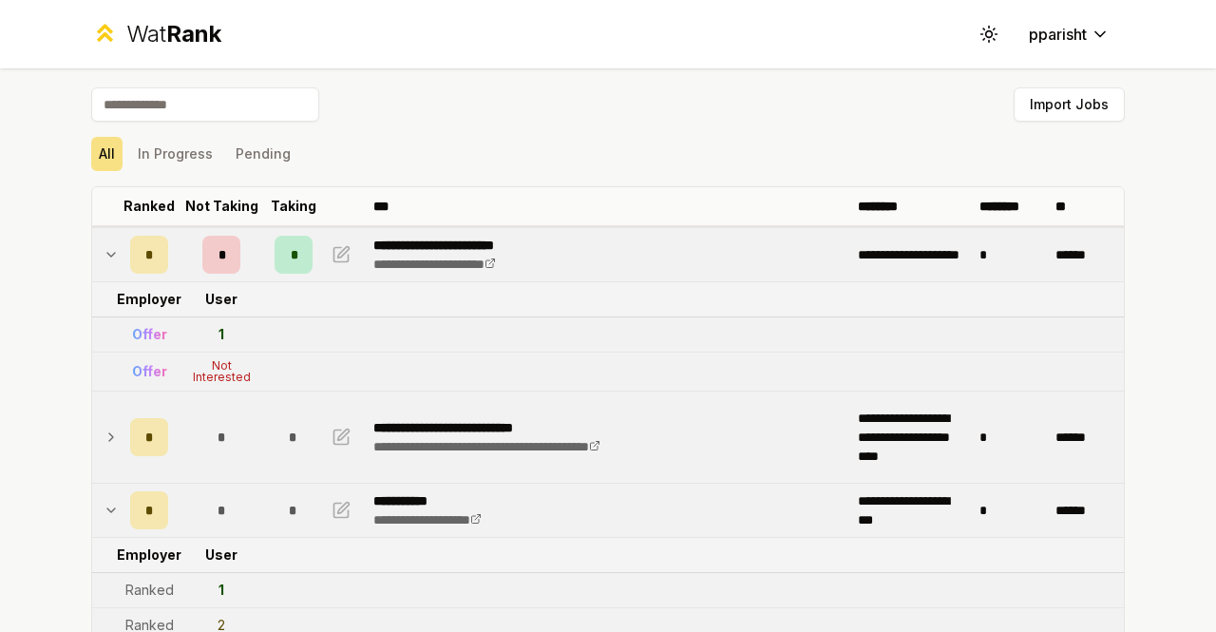
click at [202, 440] on div "*" at bounding box center [221, 437] width 38 height 38
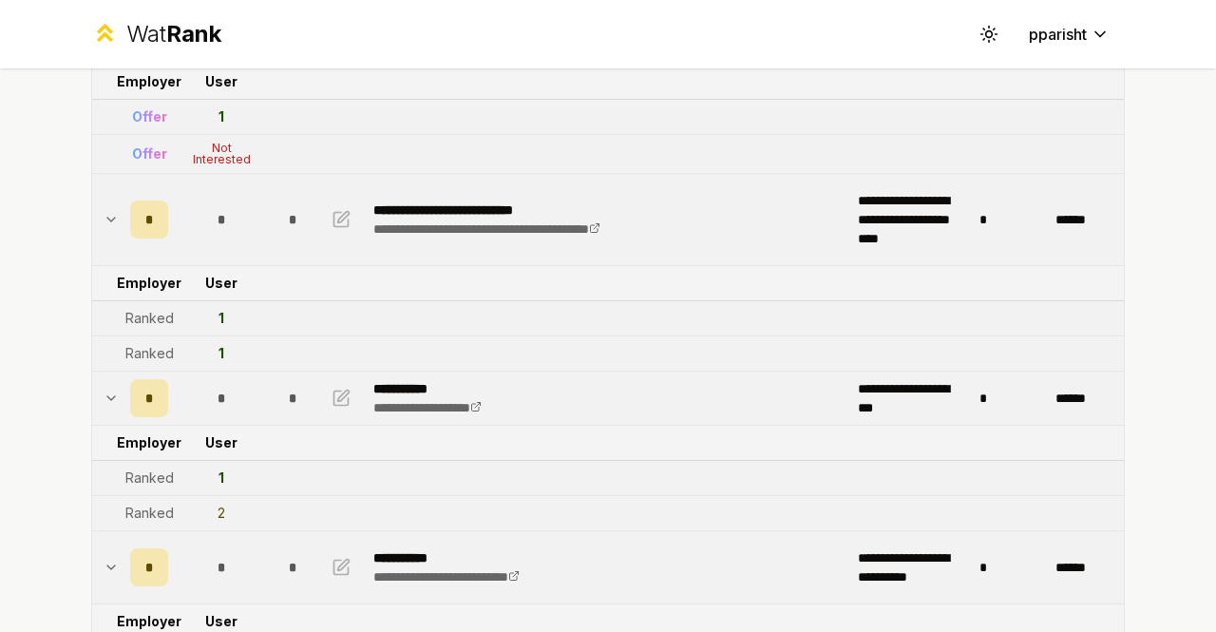
scroll to position [219, 0]
click at [188, 397] on td "*" at bounding box center [221, 397] width 91 height 53
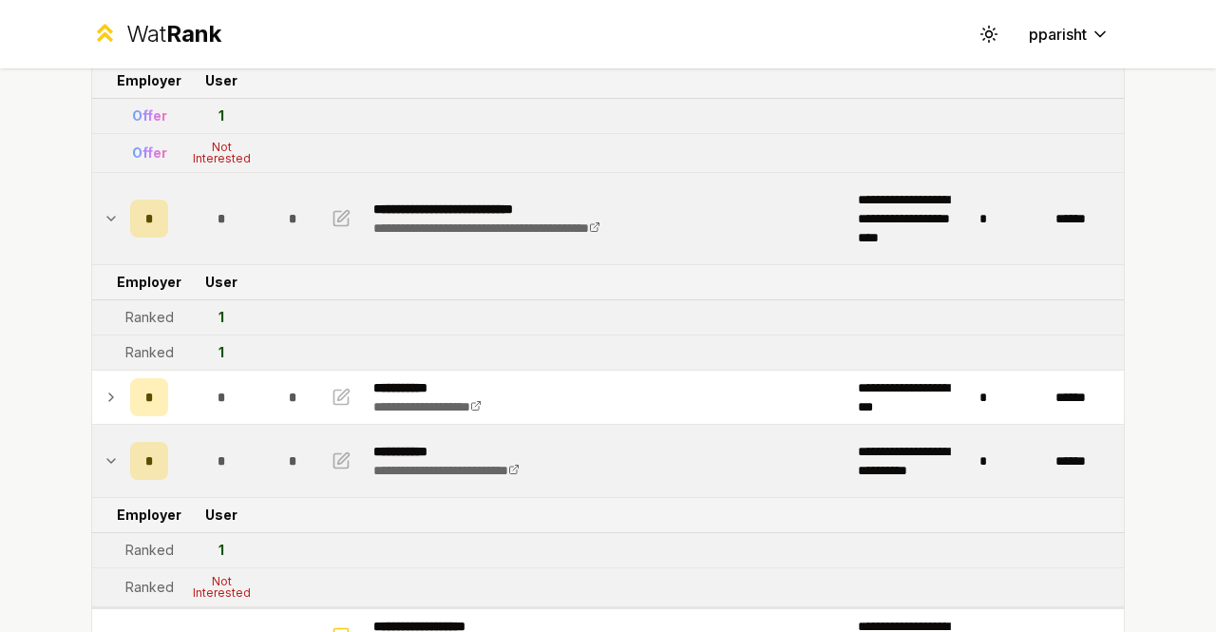
click at [202, 444] on div "*" at bounding box center [221, 461] width 38 height 38
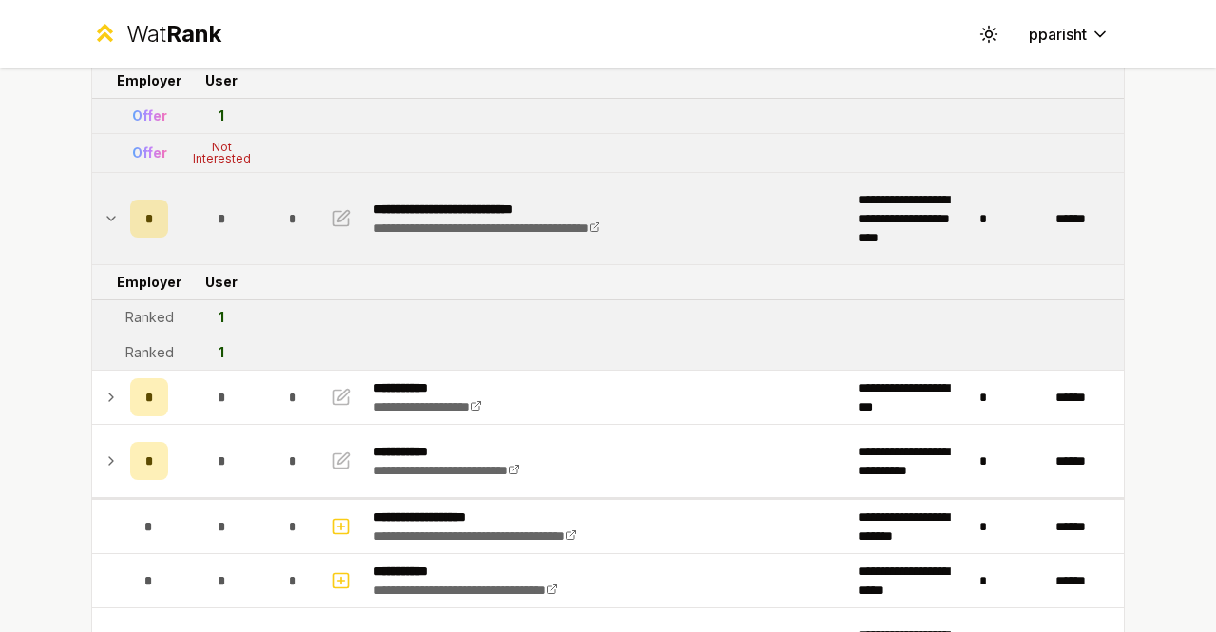
click at [211, 237] on td "*" at bounding box center [221, 218] width 91 height 91
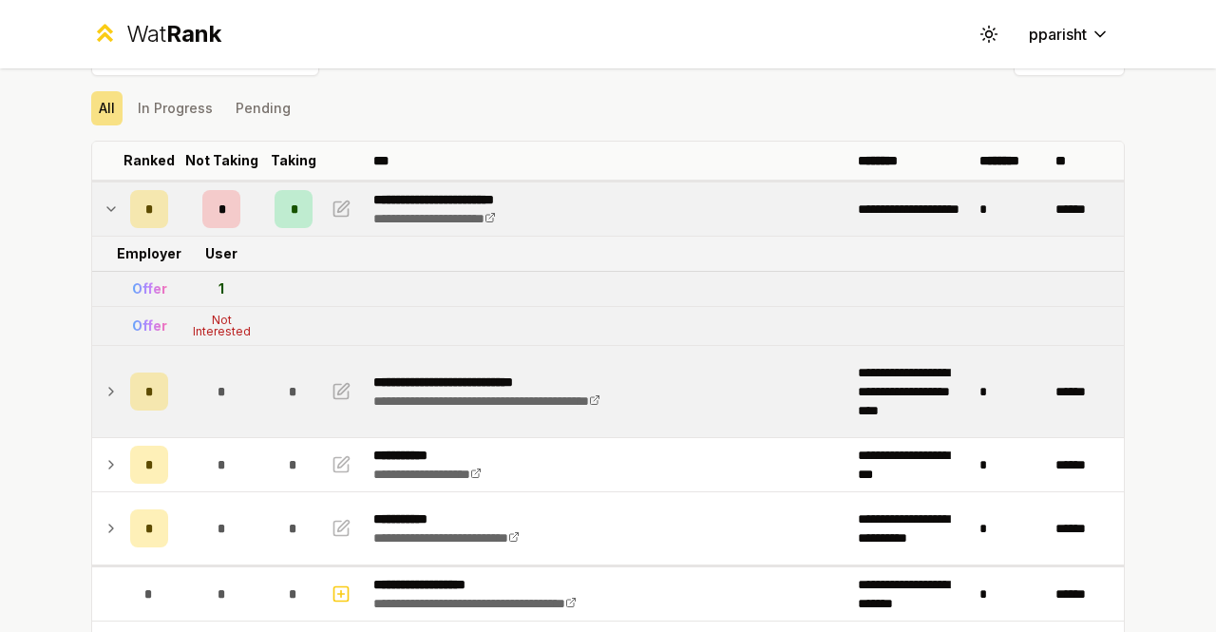
scroll to position [45, 0]
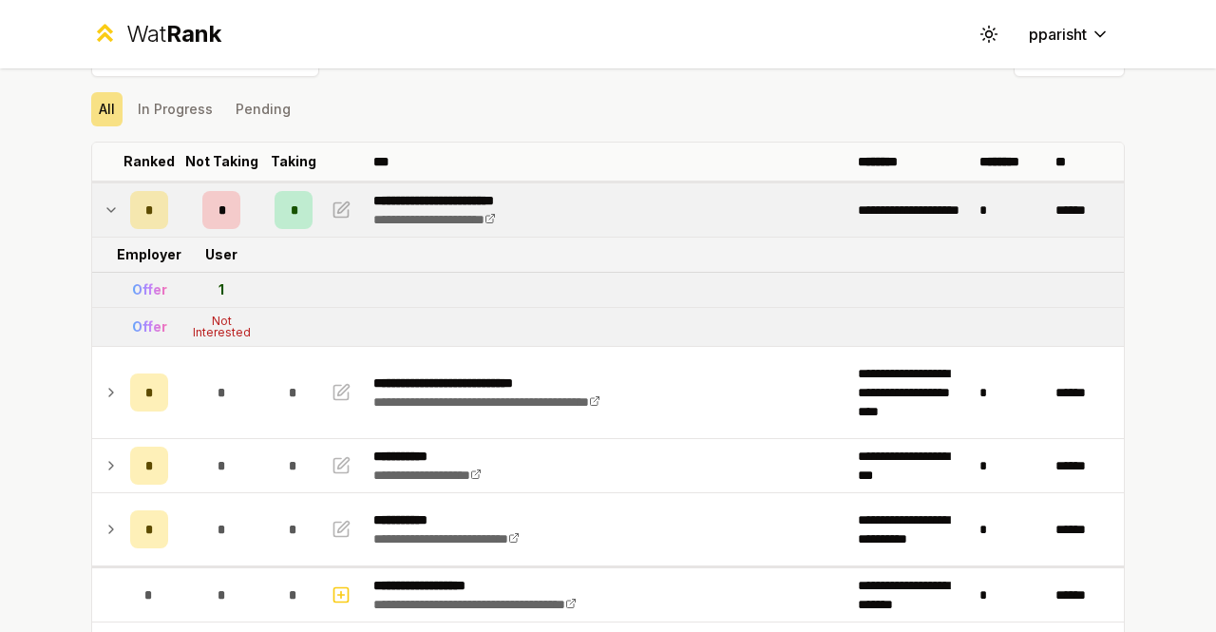
click at [492, 192] on p "**********" at bounding box center [461, 200] width 176 height 19
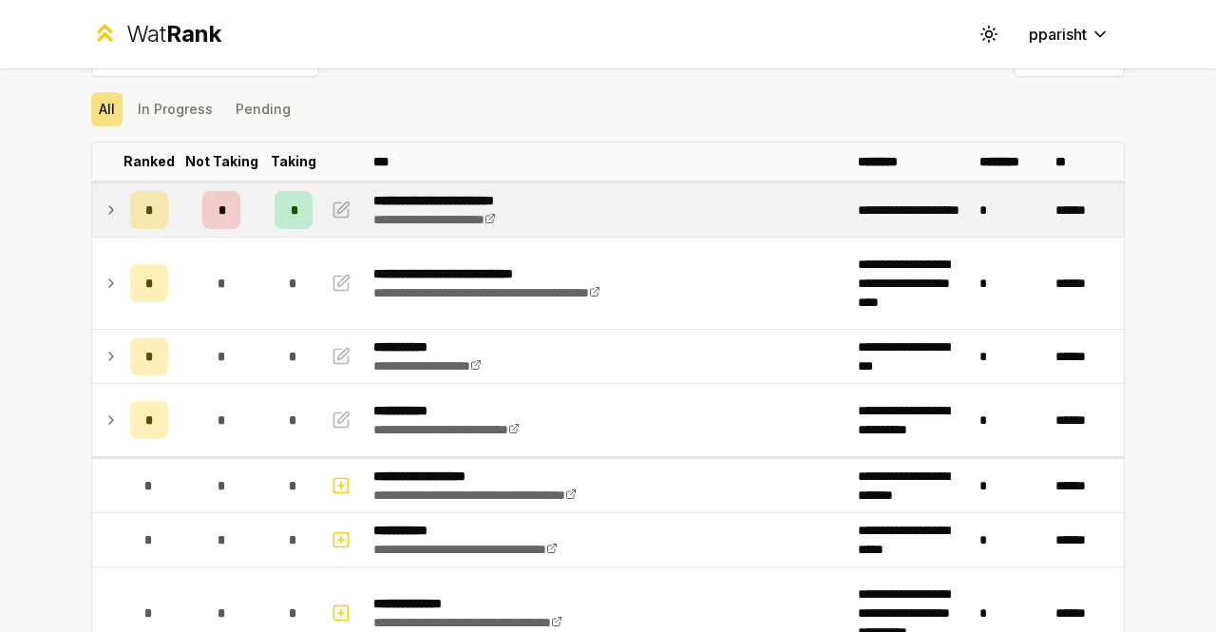
click at [516, 194] on p "**********" at bounding box center [461, 200] width 176 height 19
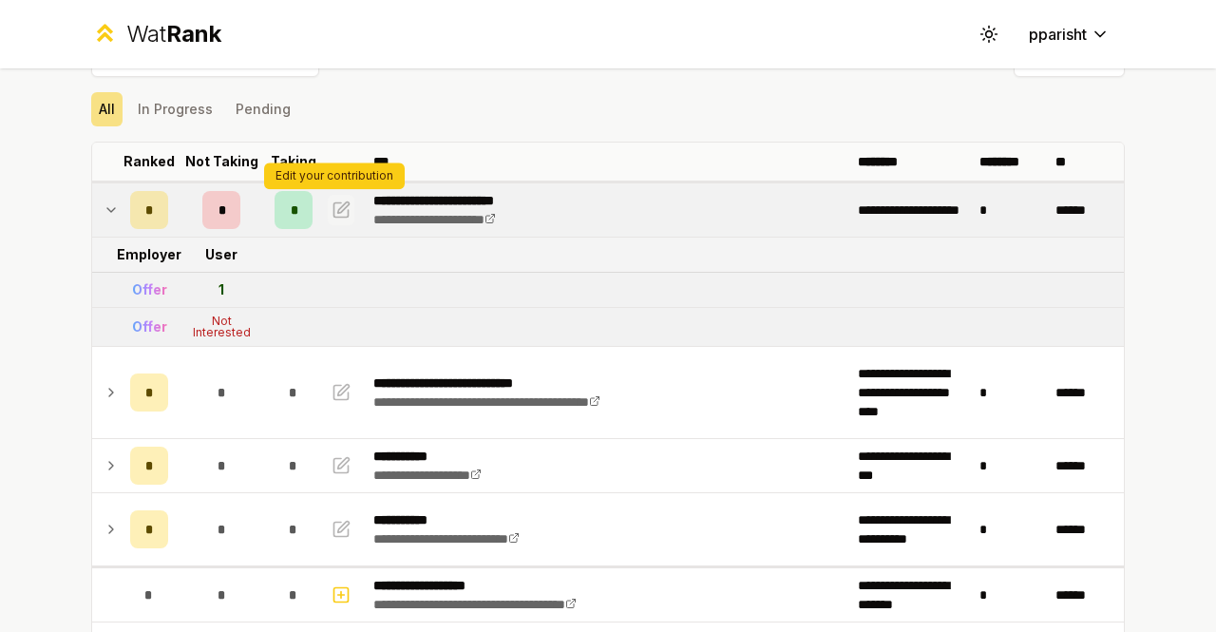
click at [338, 207] on icon "button" at bounding box center [343, 206] width 11 height 11
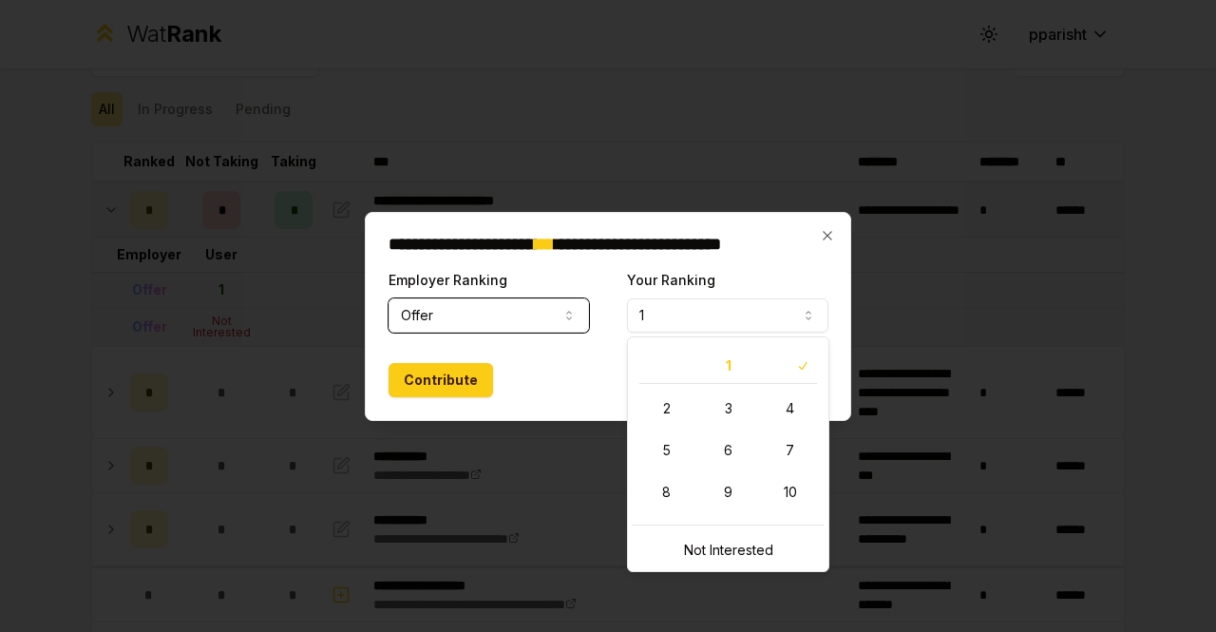
click at [707, 318] on button "1" at bounding box center [727, 315] width 201 height 34
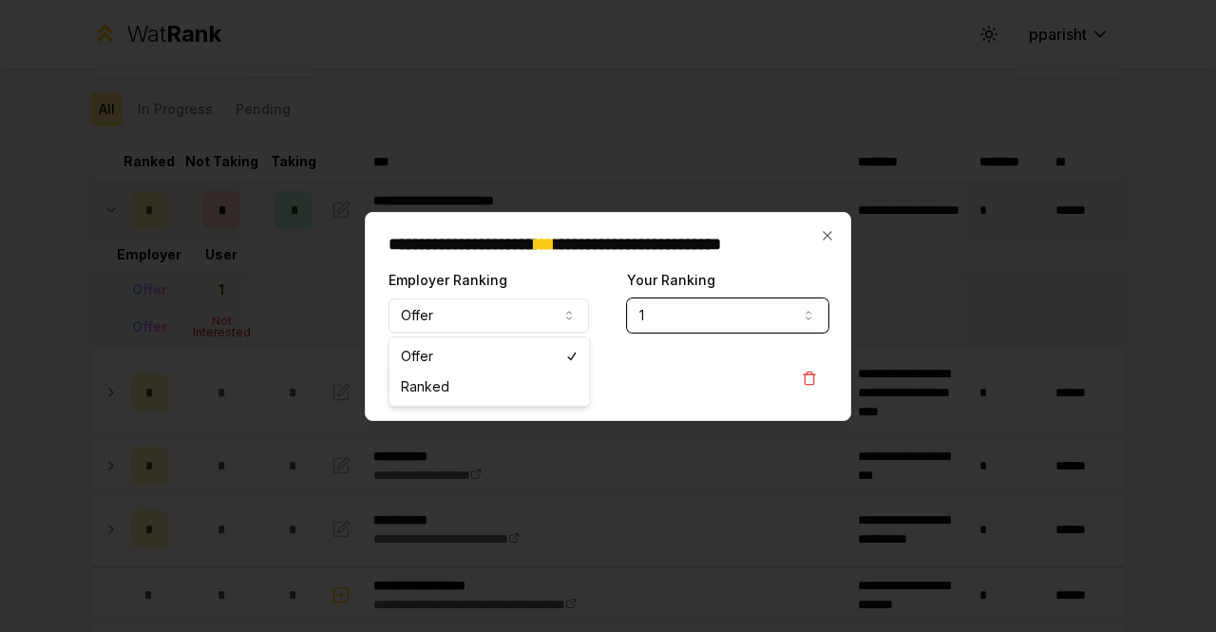
click at [490, 325] on button "Offer" at bounding box center [489, 315] width 201 height 34
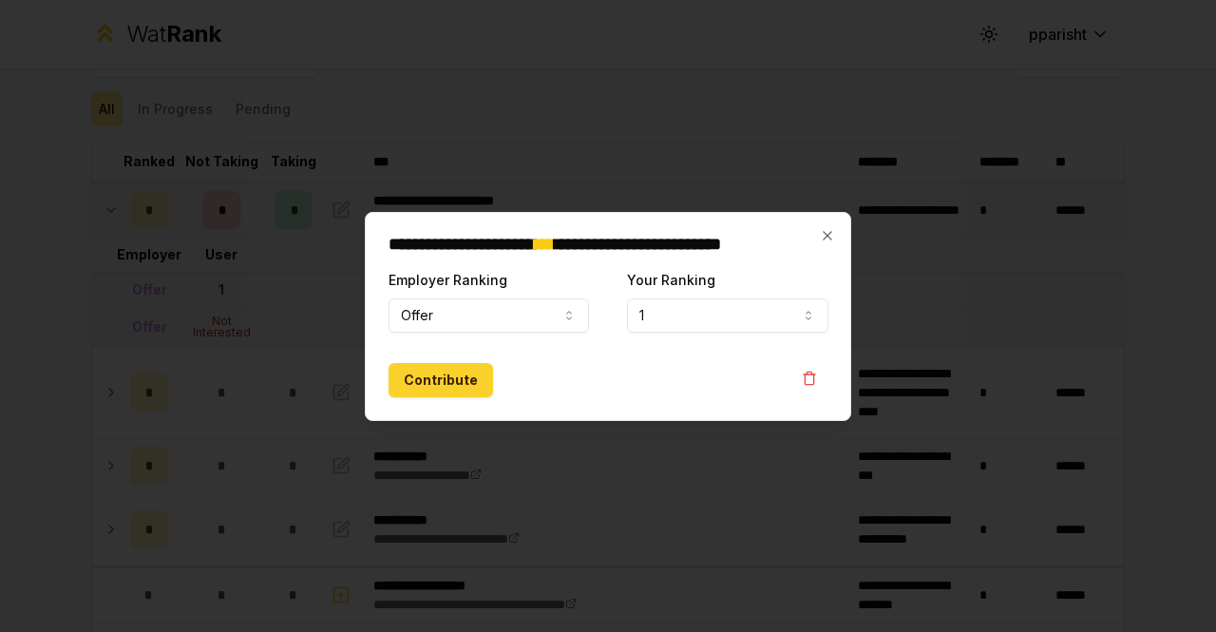
click at [442, 369] on button "Contribute" at bounding box center [441, 380] width 105 height 34
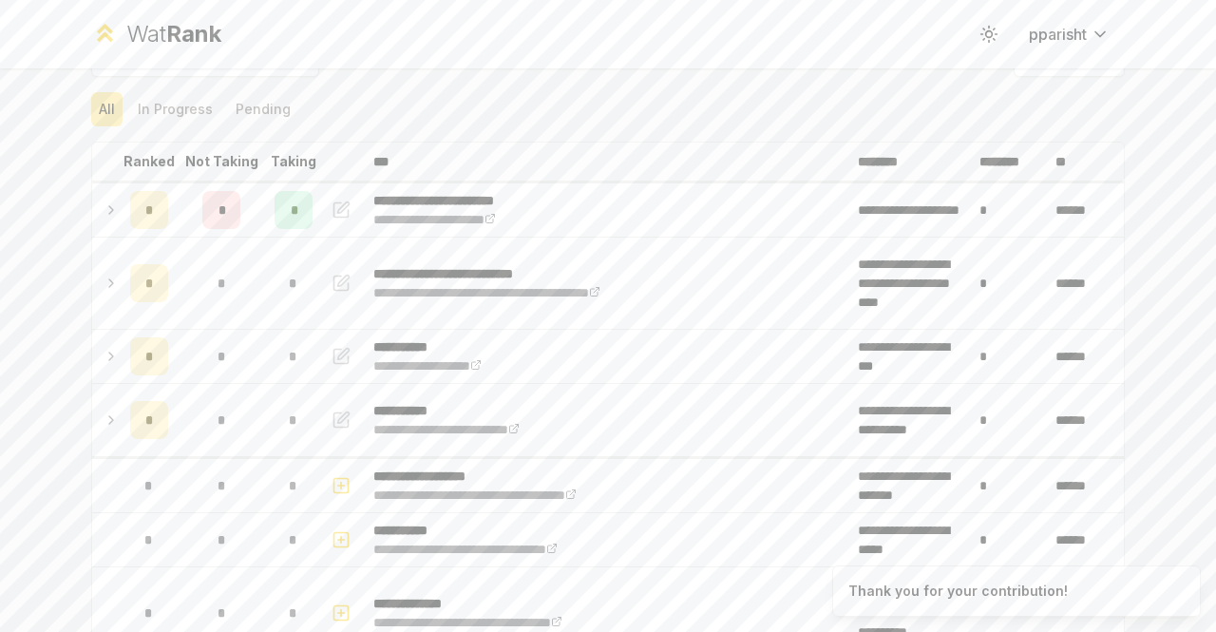
scroll to position [0, 0]
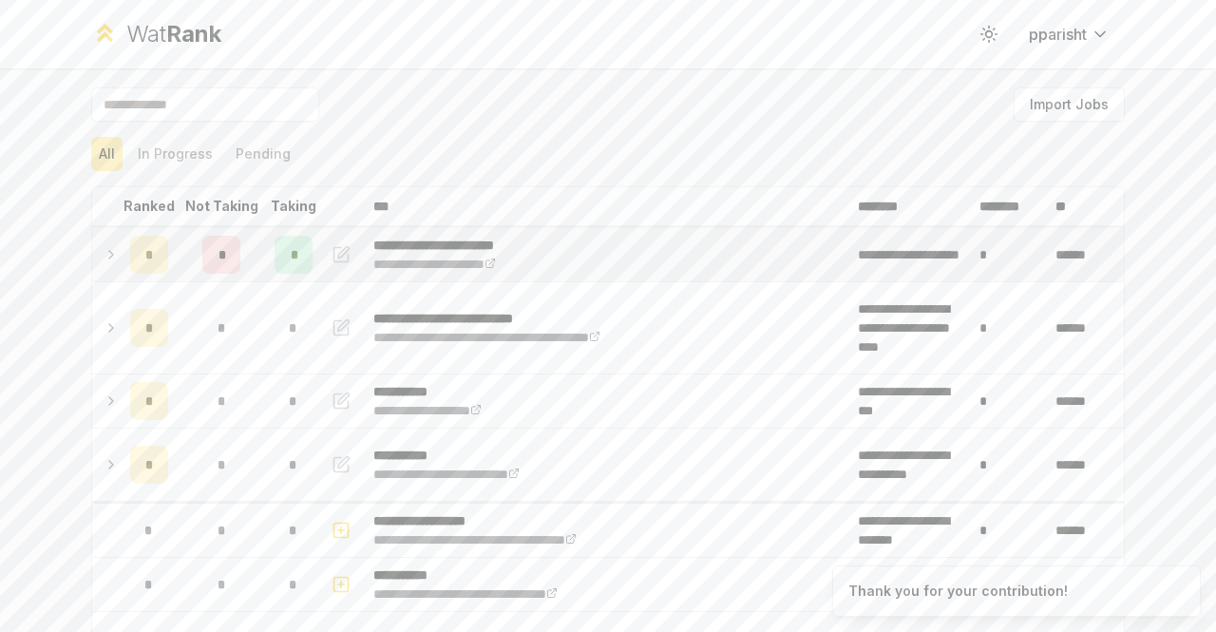
click at [430, 232] on td "**********" at bounding box center [608, 254] width 485 height 53
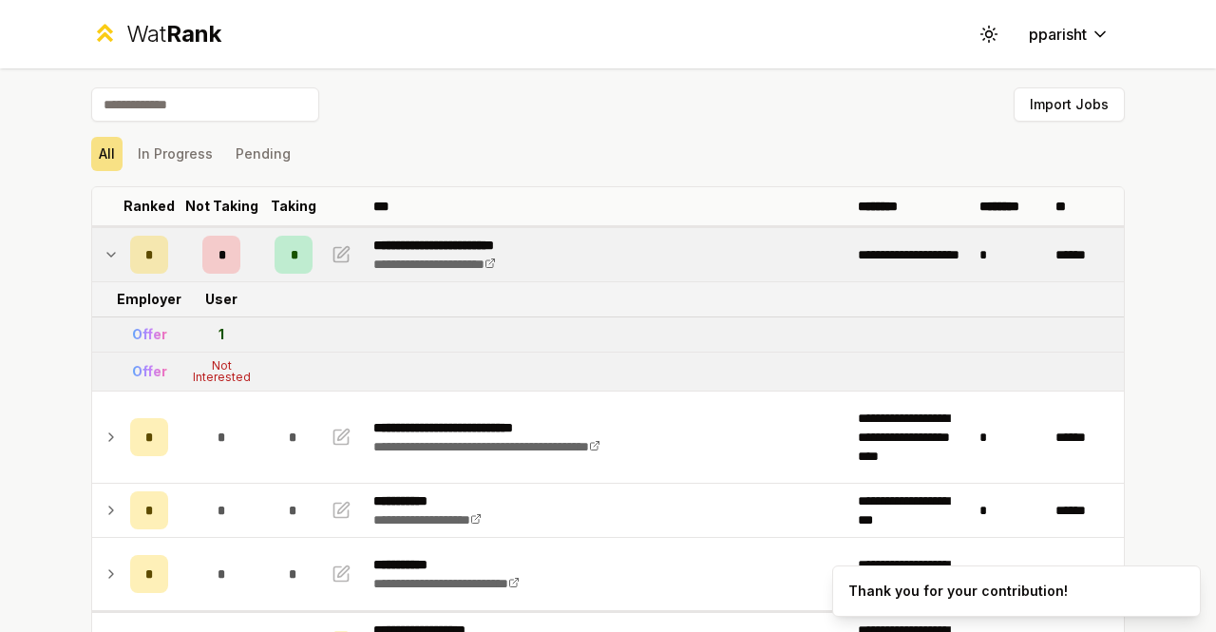
click at [153, 328] on div "Offer" at bounding box center [149, 334] width 35 height 19
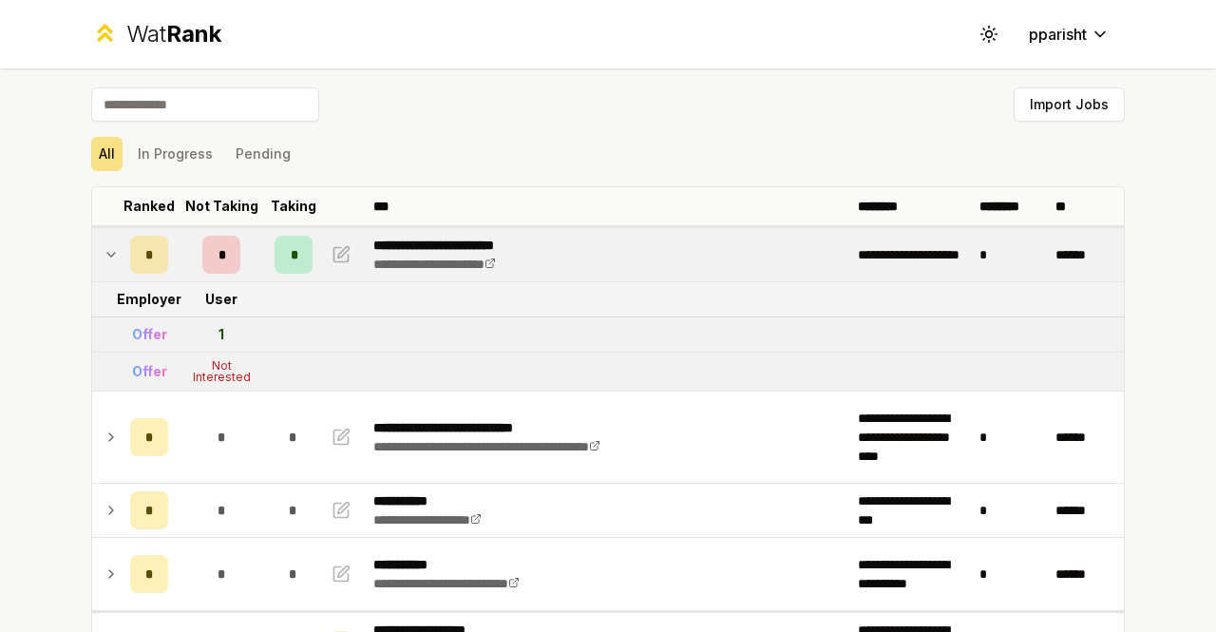
click at [219, 334] on div "1" at bounding box center [222, 334] width 6 height 19
click at [188, 373] on div "Not Interested" at bounding box center [221, 371] width 76 height 23
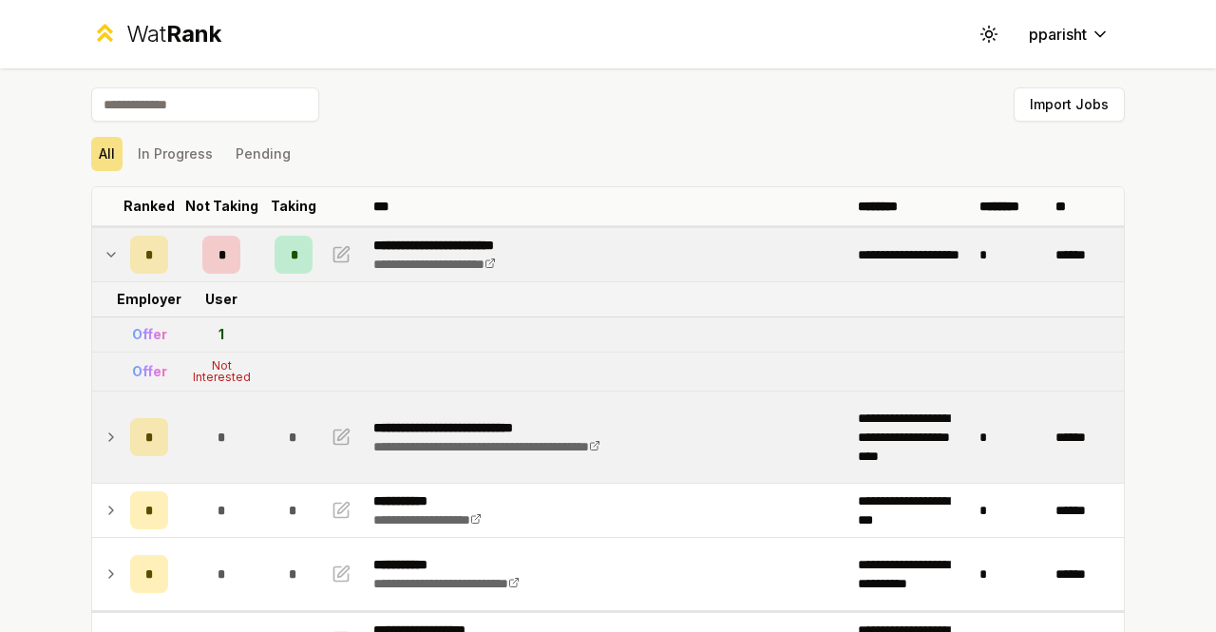
click at [176, 446] on td "*" at bounding box center [221, 437] width 91 height 91
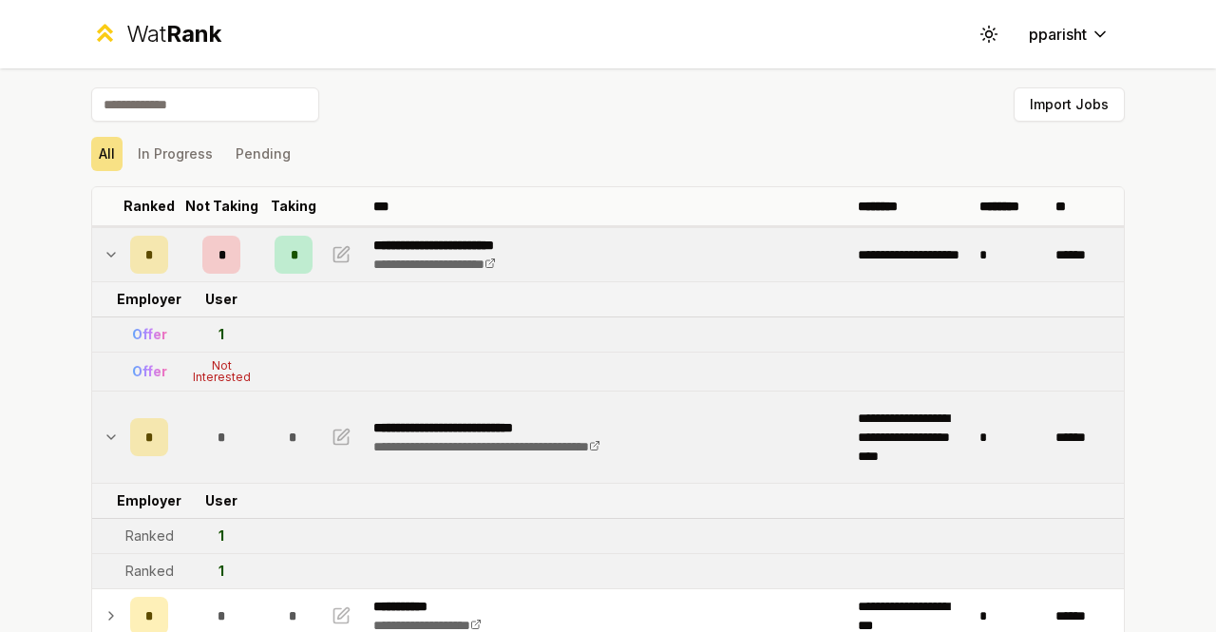
click at [254, 339] on td "1" at bounding box center [221, 334] width 91 height 34
click at [123, 256] on td "*" at bounding box center [149, 254] width 53 height 53
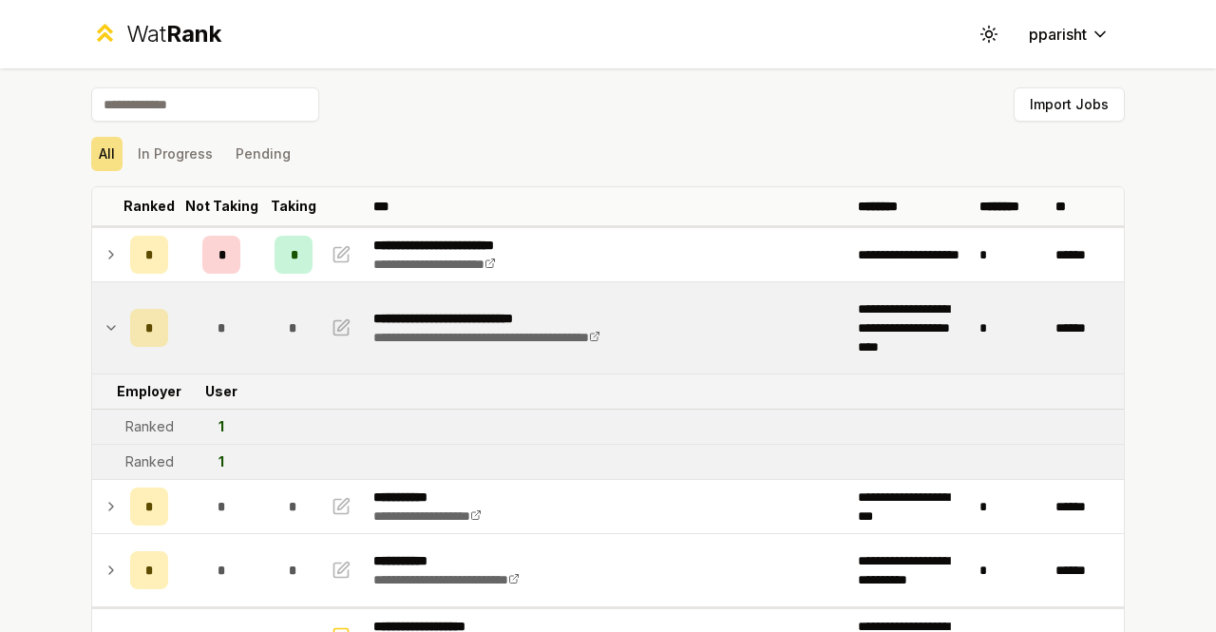
click at [110, 334] on icon at bounding box center [111, 327] width 15 height 23
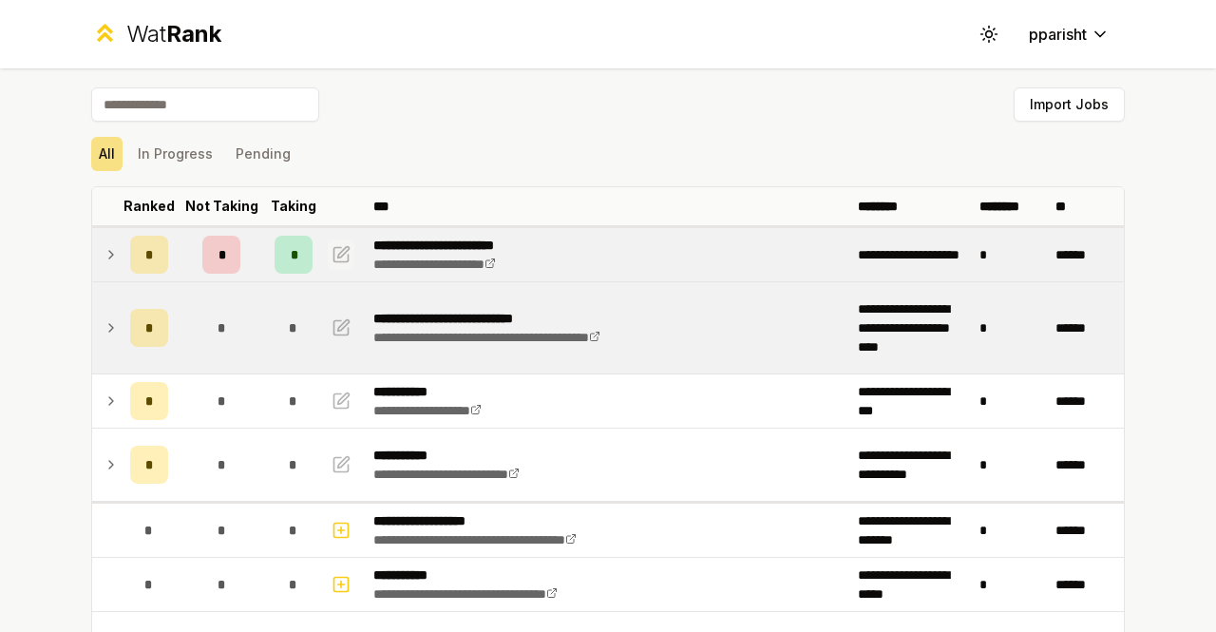
click at [335, 251] on icon "button" at bounding box center [341, 254] width 19 height 23
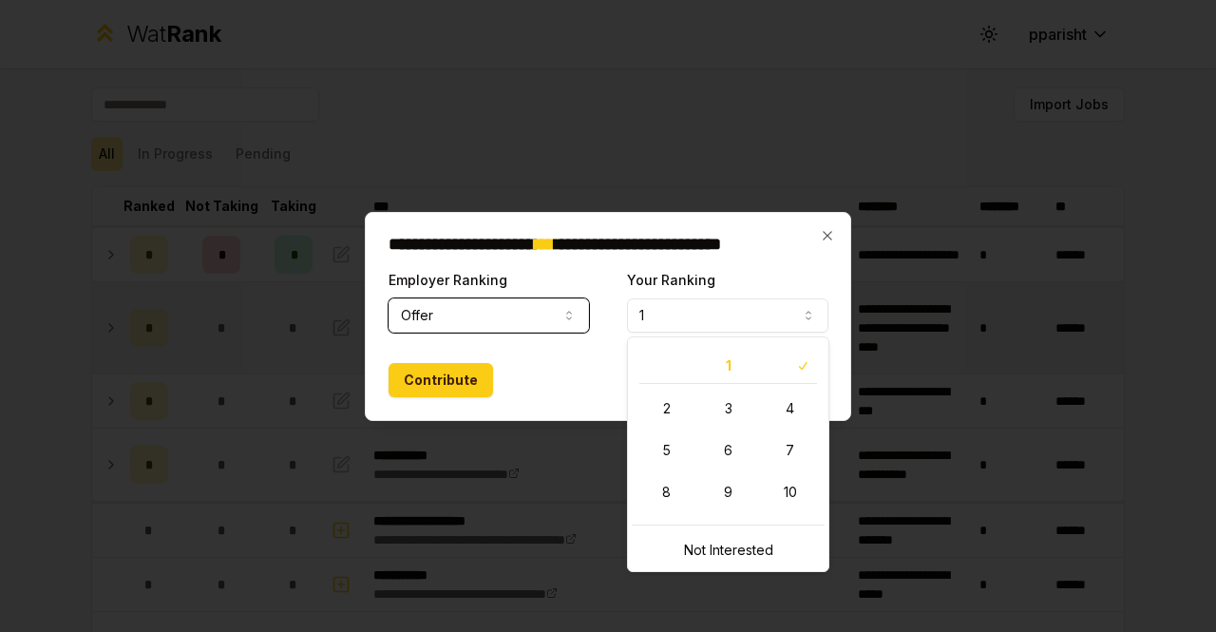
click at [680, 316] on button "1" at bounding box center [727, 315] width 201 height 34
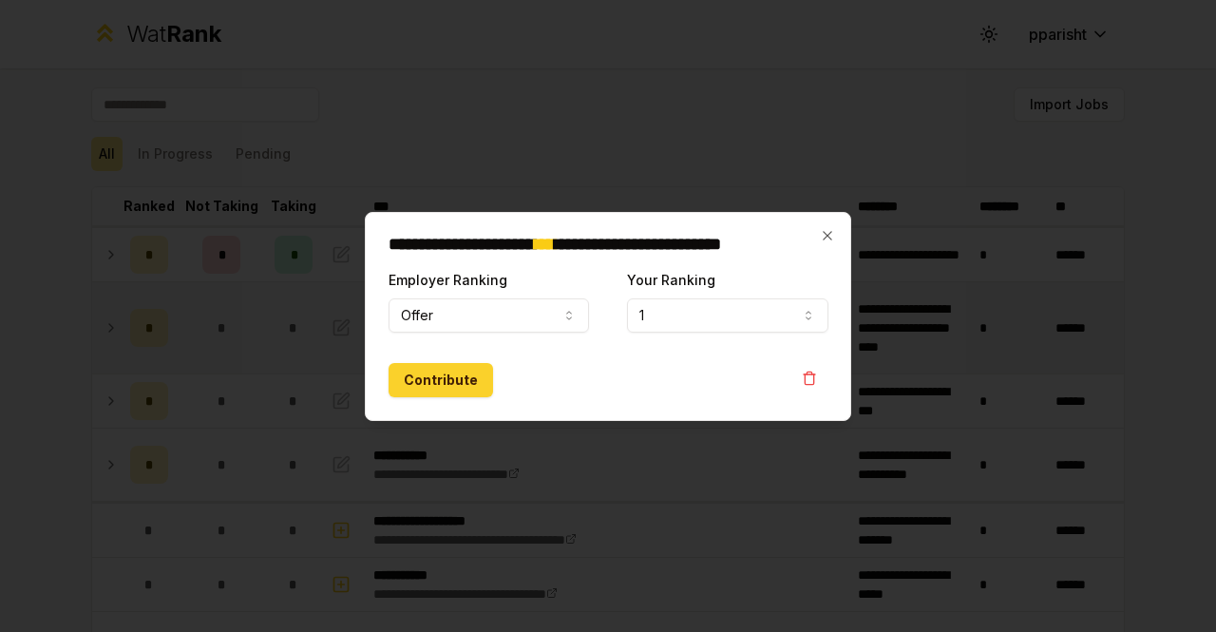
click at [431, 380] on button "Contribute" at bounding box center [441, 380] width 105 height 34
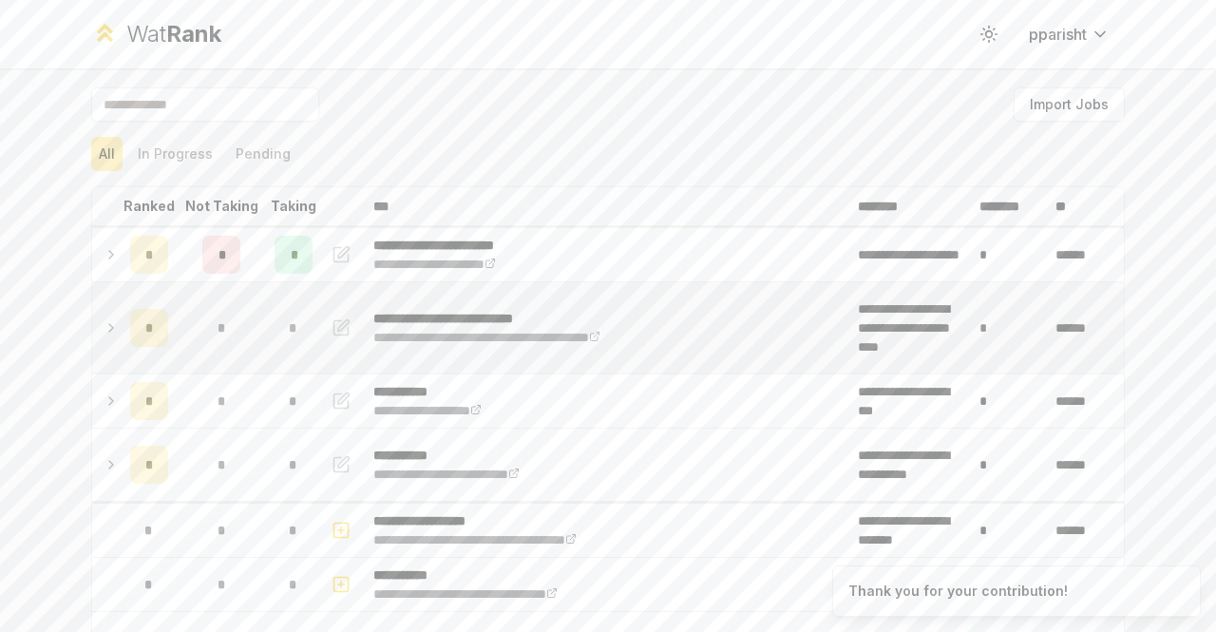
click at [338, 329] on icon "button" at bounding box center [341, 327] width 19 height 23
select select "******"
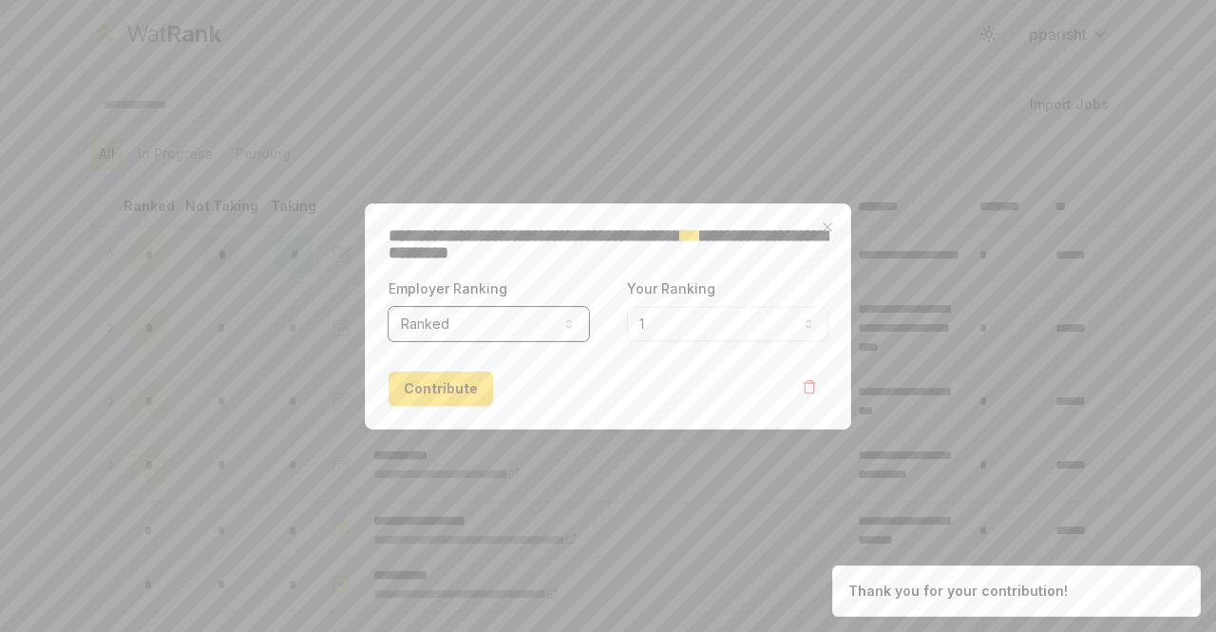
click at [698, 333] on button "1" at bounding box center [727, 324] width 201 height 34
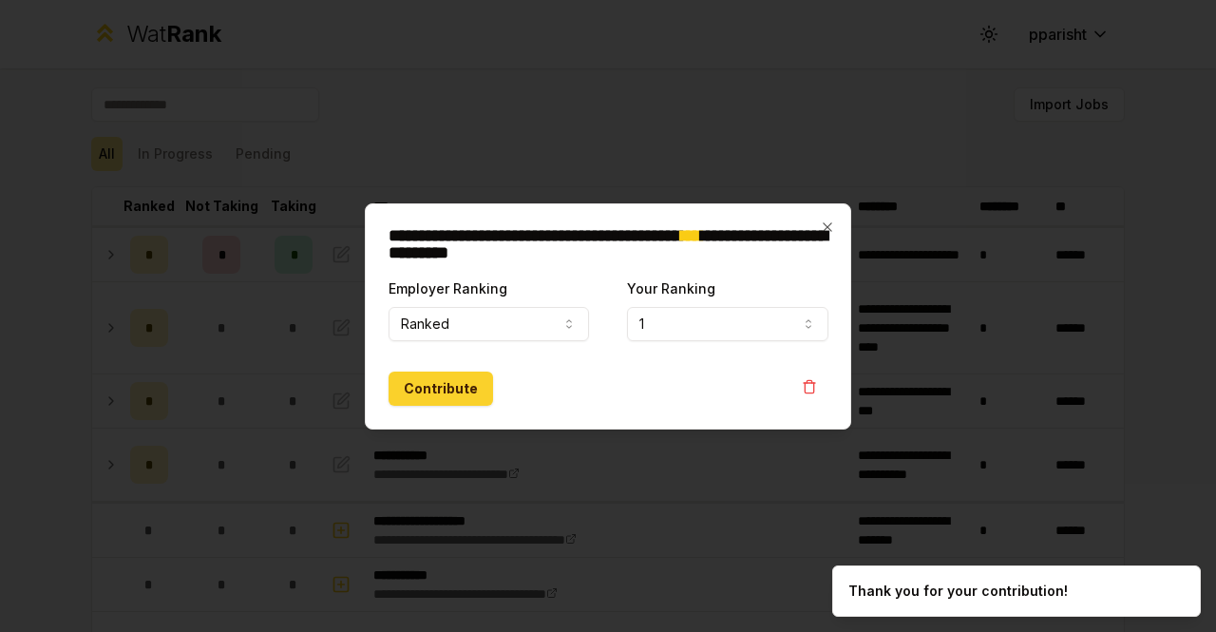
click at [475, 386] on button "Contribute" at bounding box center [441, 389] width 105 height 34
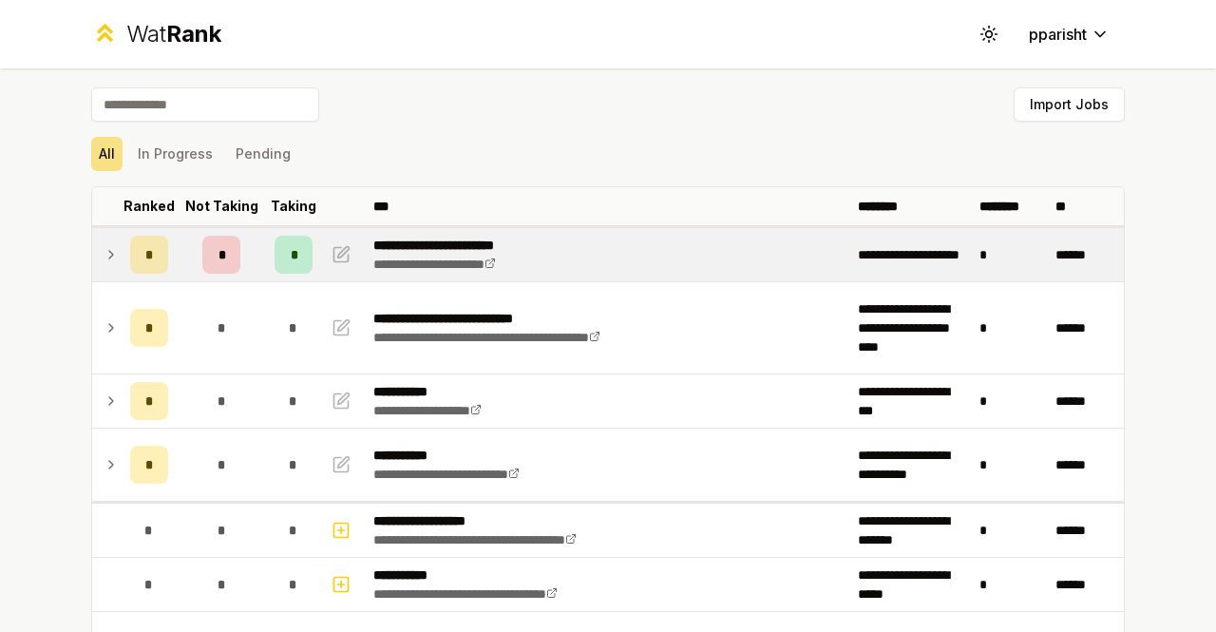
click at [105, 246] on icon at bounding box center [111, 254] width 15 height 23
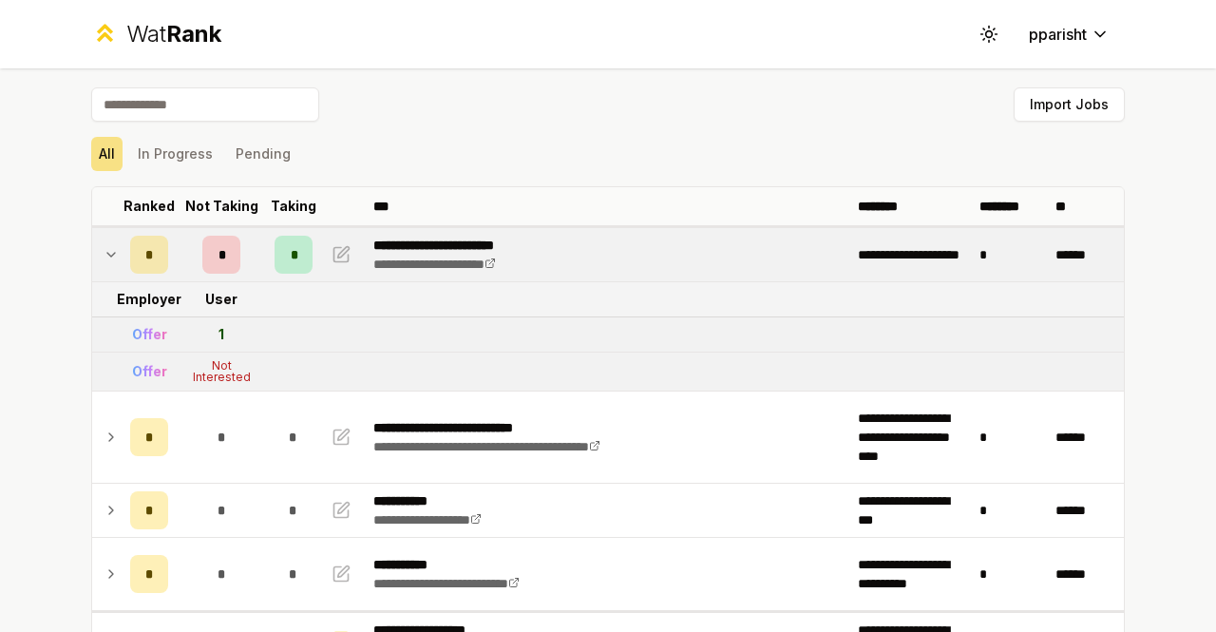
click at [219, 363] on div "Not Interested" at bounding box center [221, 371] width 76 height 23
click at [239, 365] on div "Not Interested" at bounding box center [221, 371] width 76 height 23
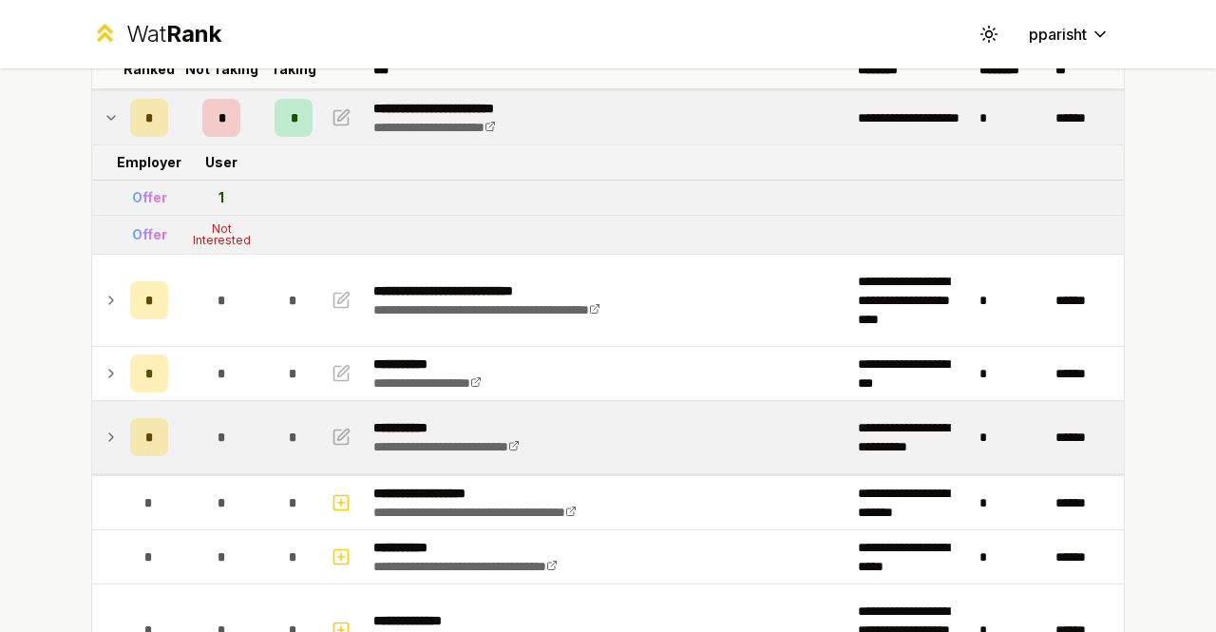
click at [202, 447] on div "*" at bounding box center [221, 437] width 38 height 38
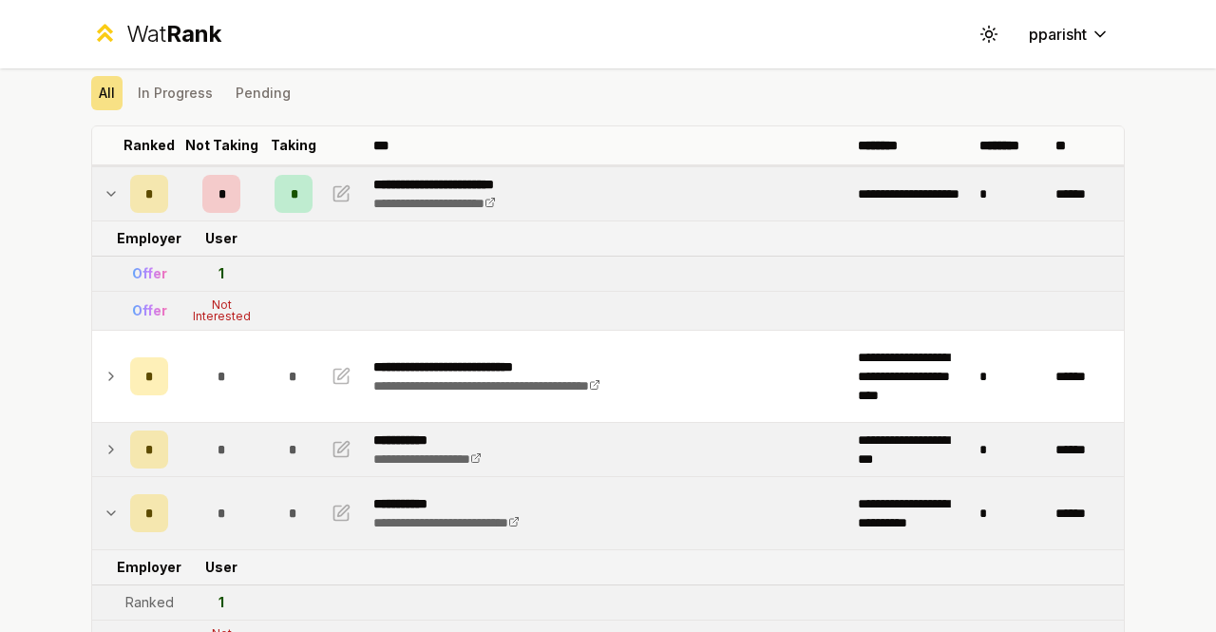
scroll to position [58, 0]
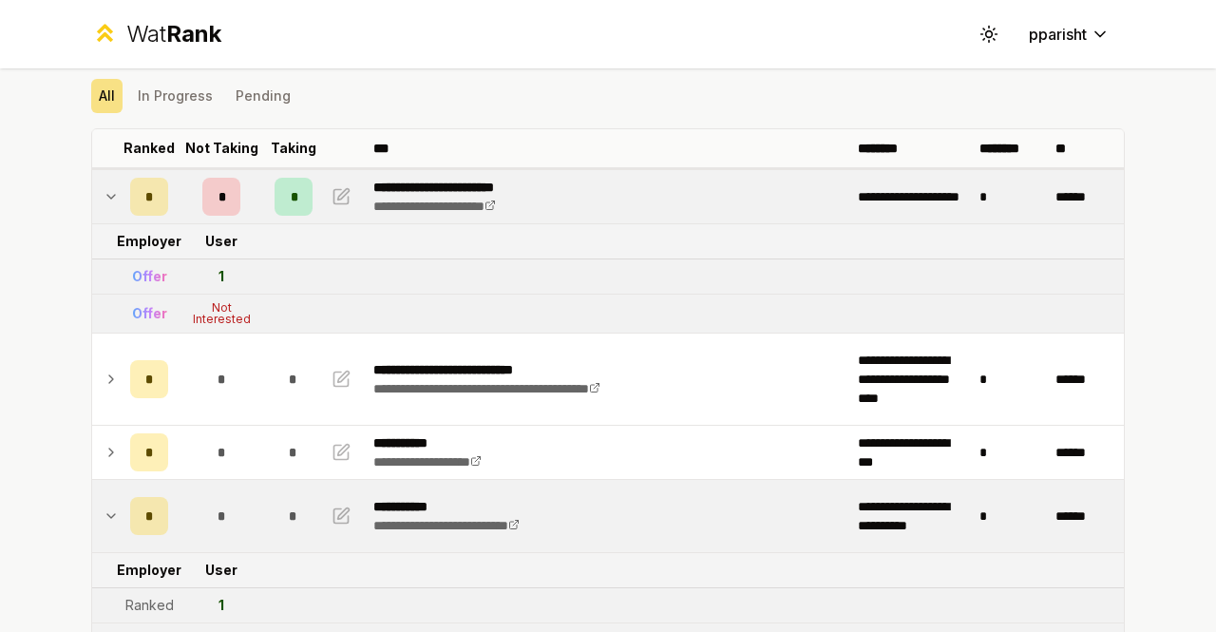
click at [294, 194] on div "*" at bounding box center [294, 197] width 38 height 38
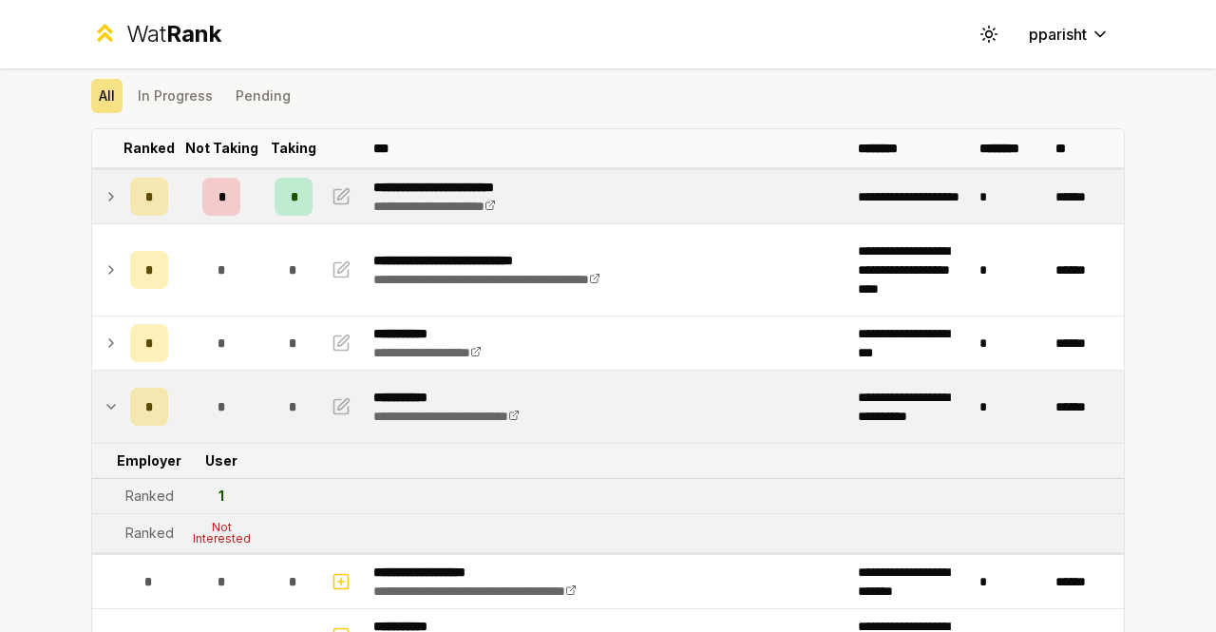
click at [294, 194] on div "*" at bounding box center [294, 197] width 38 height 38
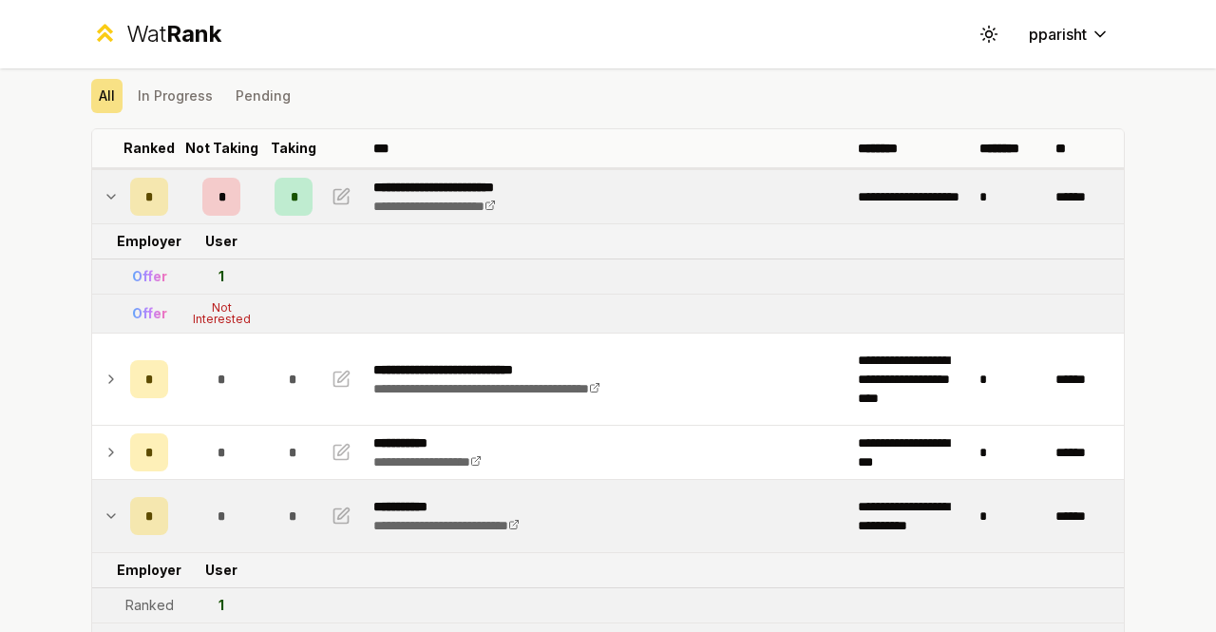
click at [104, 192] on icon at bounding box center [111, 196] width 15 height 23
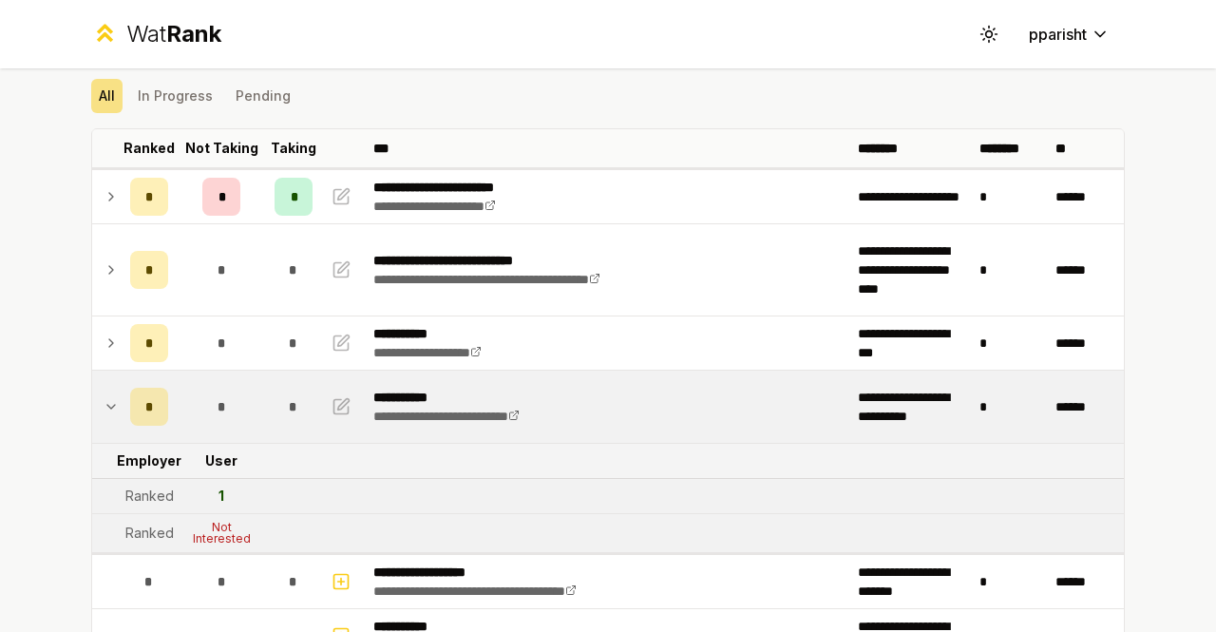
click at [104, 192] on icon at bounding box center [111, 196] width 15 height 23
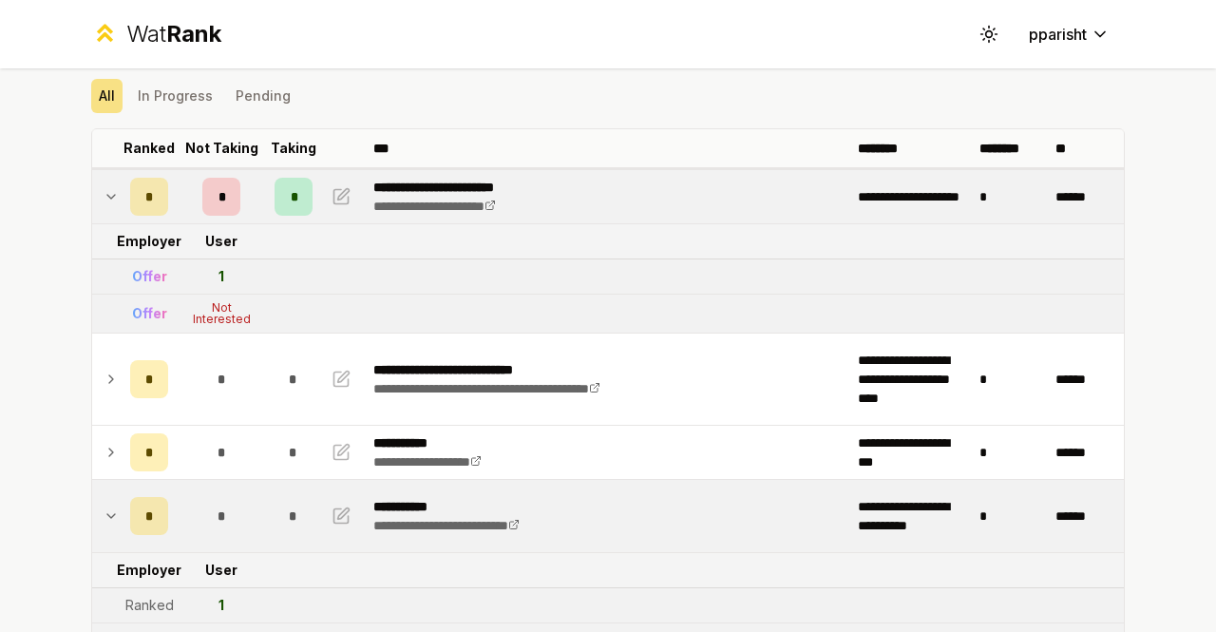
scroll to position [151, 0]
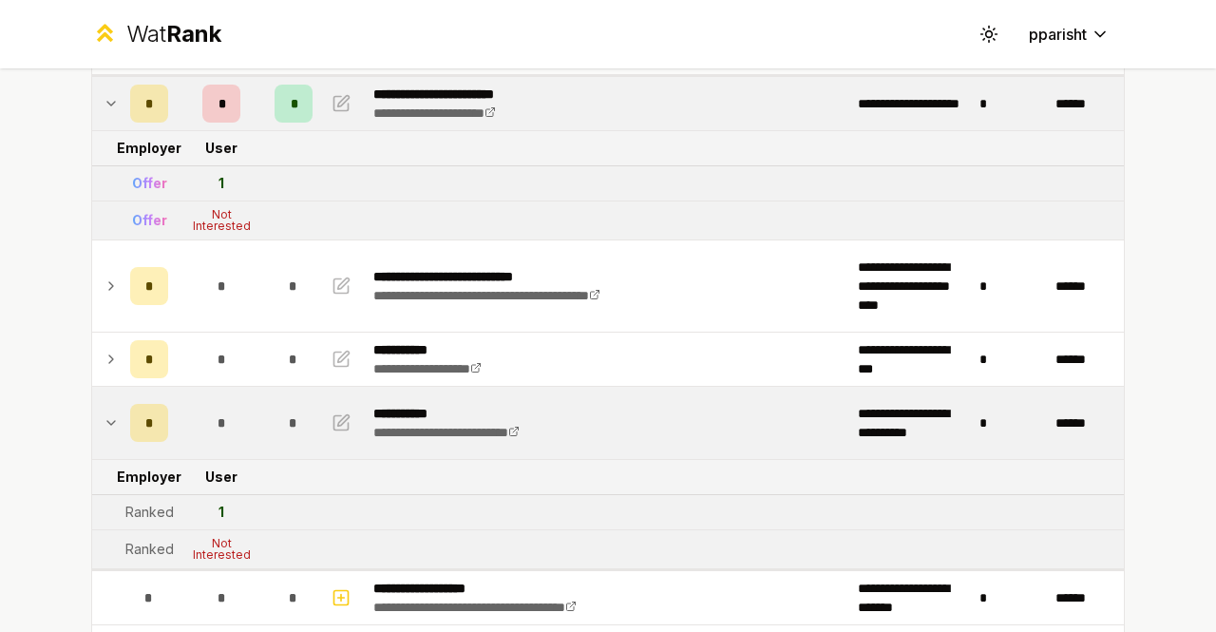
click at [104, 108] on icon at bounding box center [111, 103] width 15 height 23
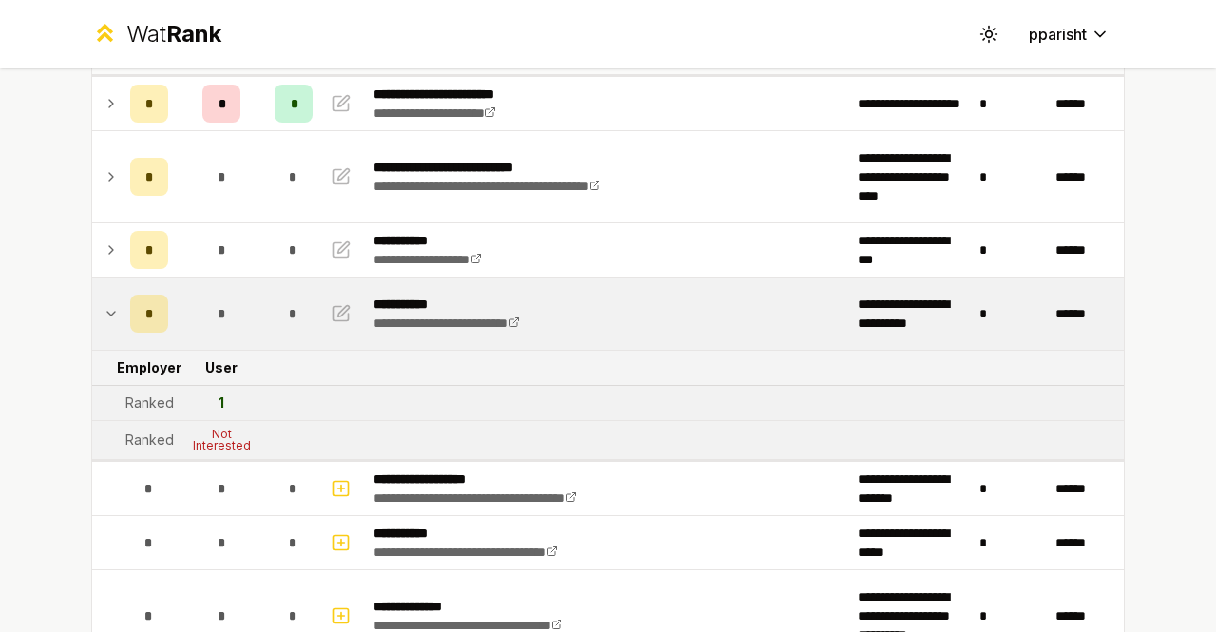
click at [111, 314] on td at bounding box center [107, 314] width 30 height 72
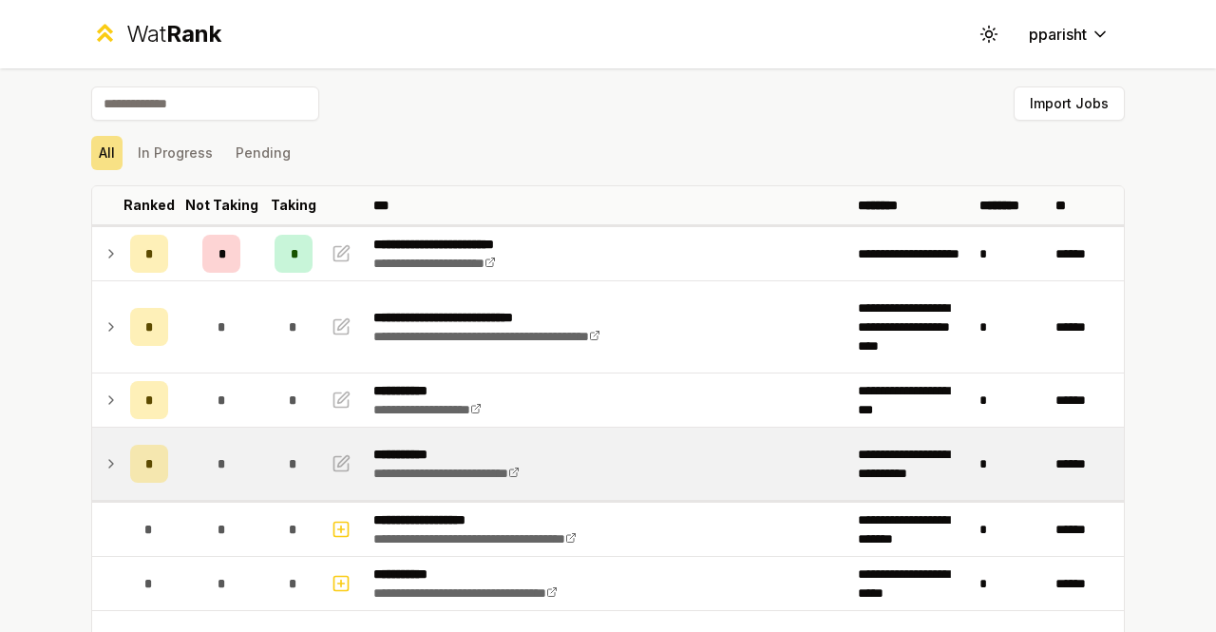
scroll to position [0, 0]
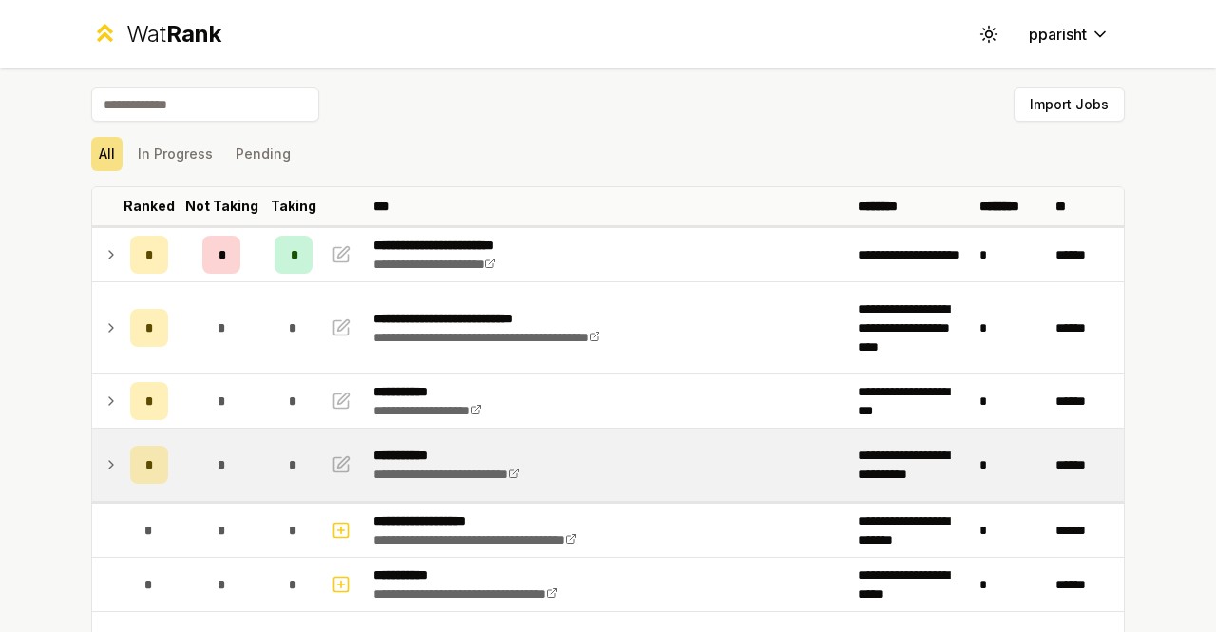
click at [130, 455] on div "*" at bounding box center [149, 465] width 38 height 38
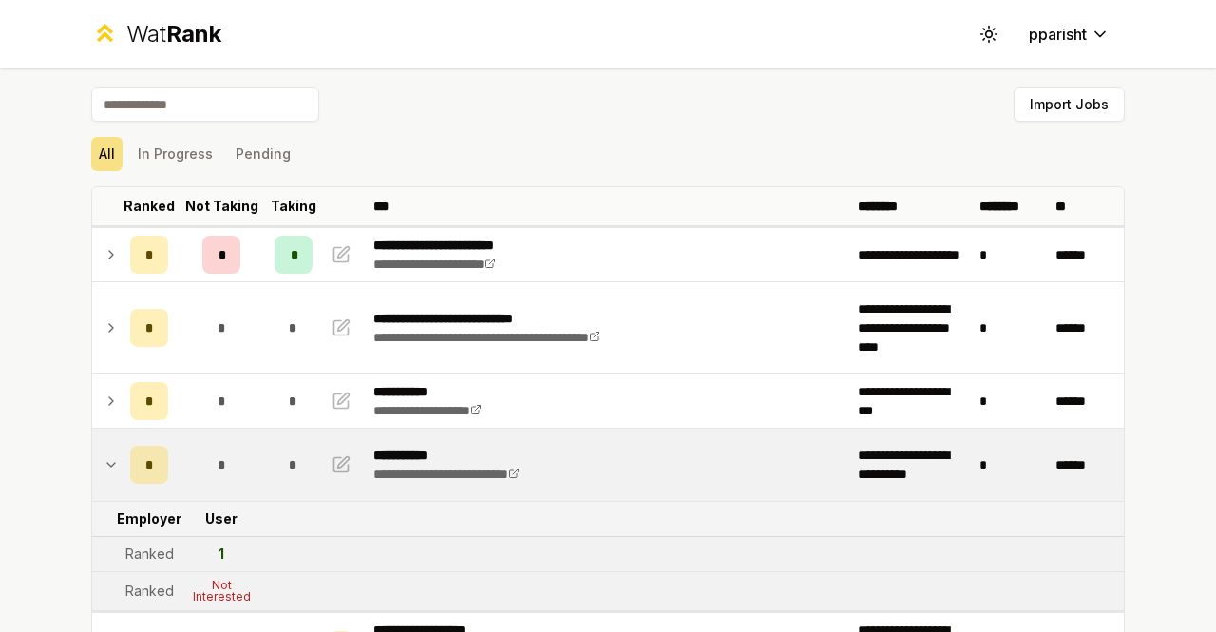
click at [130, 455] on div "*" at bounding box center [149, 465] width 38 height 38
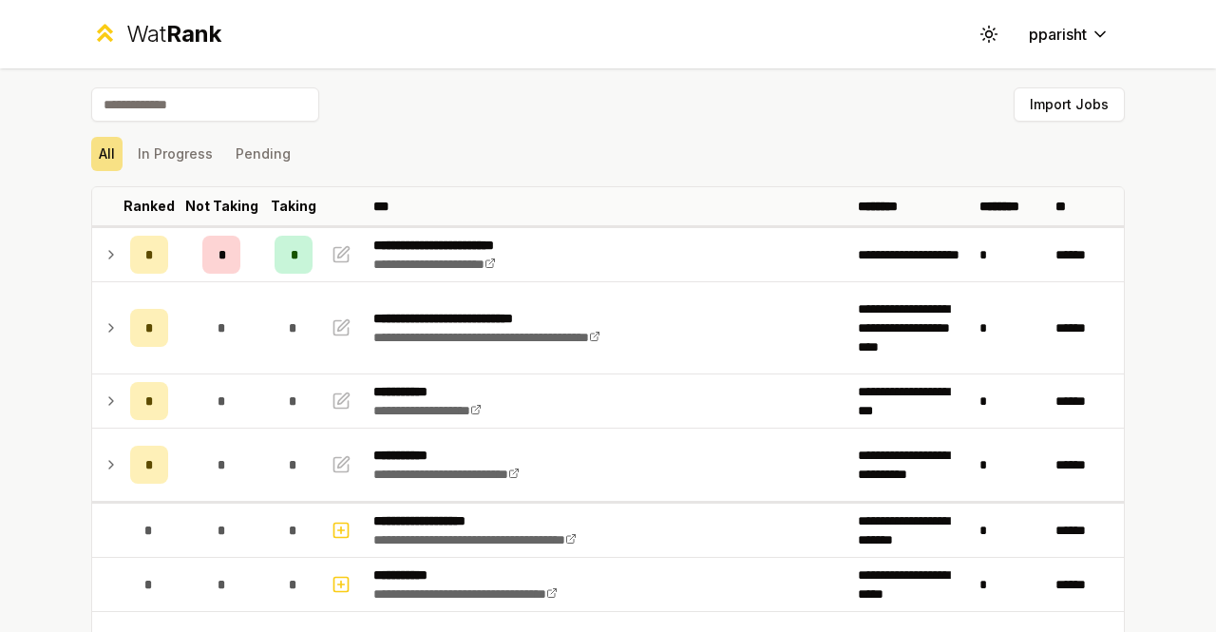
click at [105, 259] on icon at bounding box center [111, 254] width 15 height 23
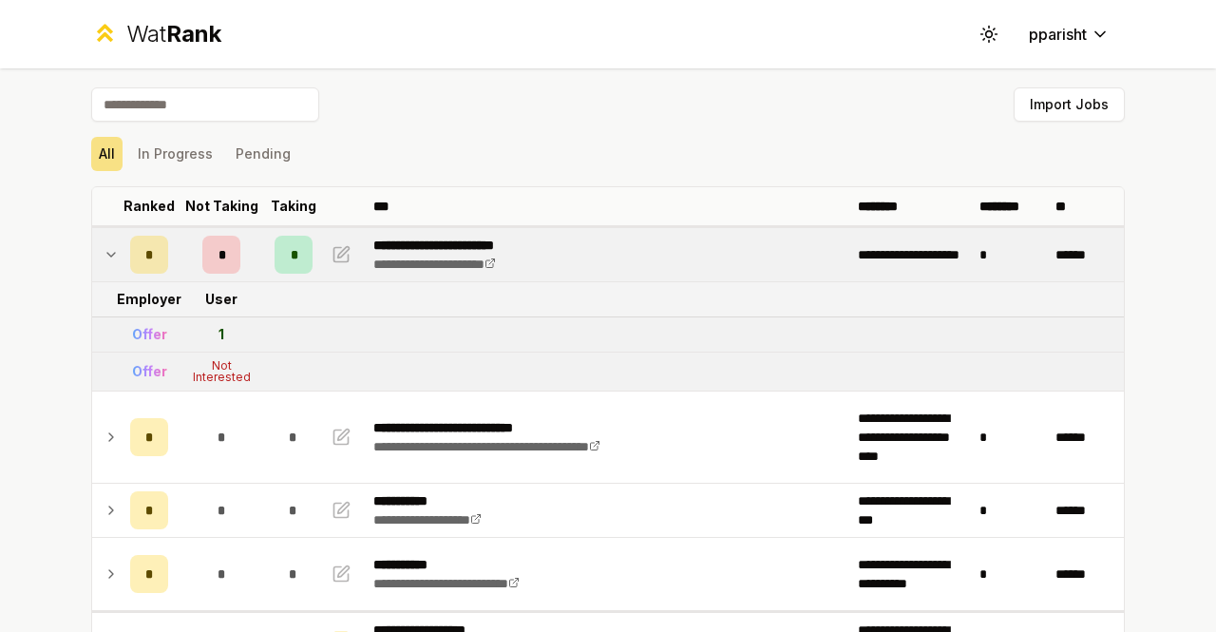
click at [114, 256] on td at bounding box center [107, 254] width 30 height 53
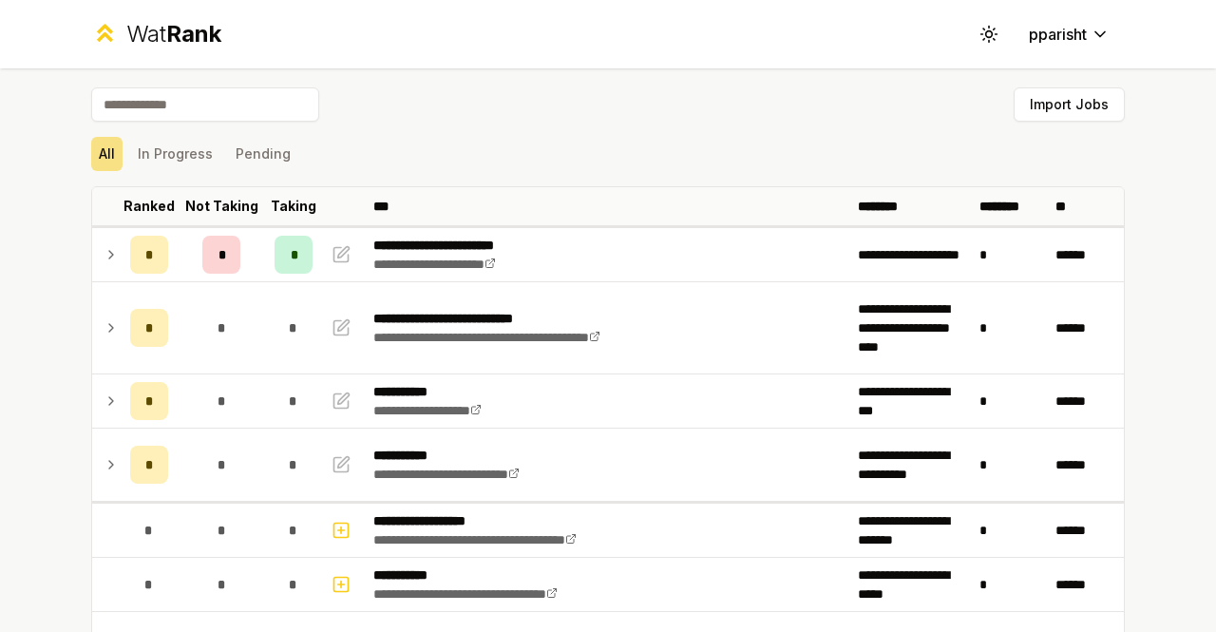
click at [135, 260] on div "*" at bounding box center [149, 255] width 38 height 38
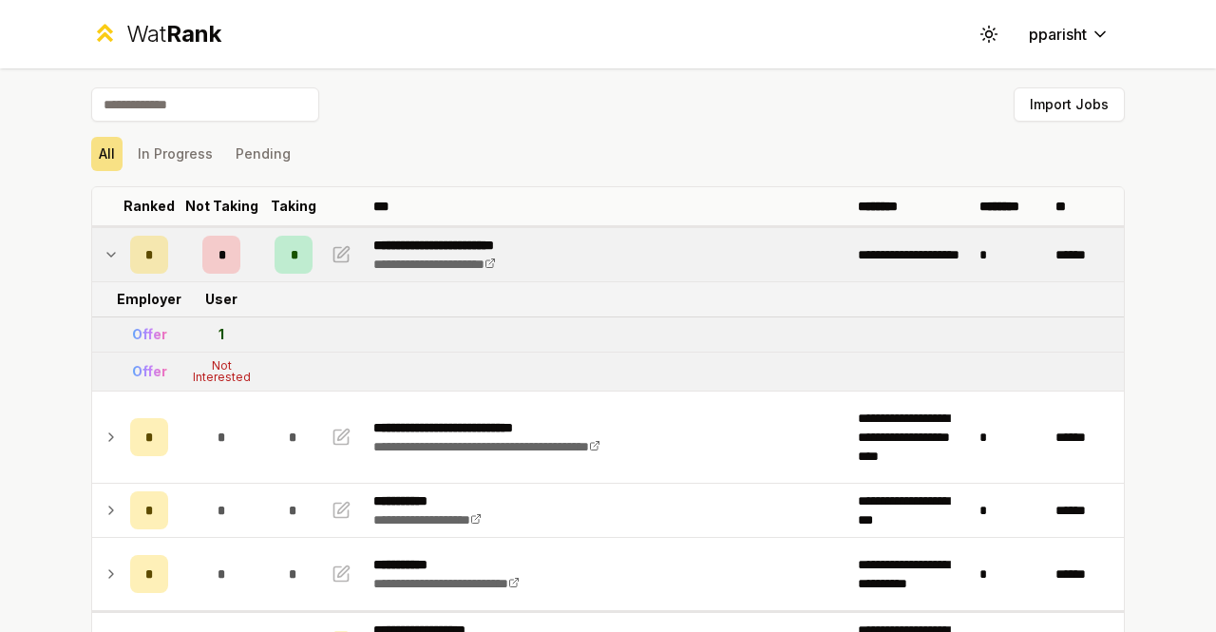
click at [139, 332] on div "Offer" at bounding box center [149, 334] width 35 height 19
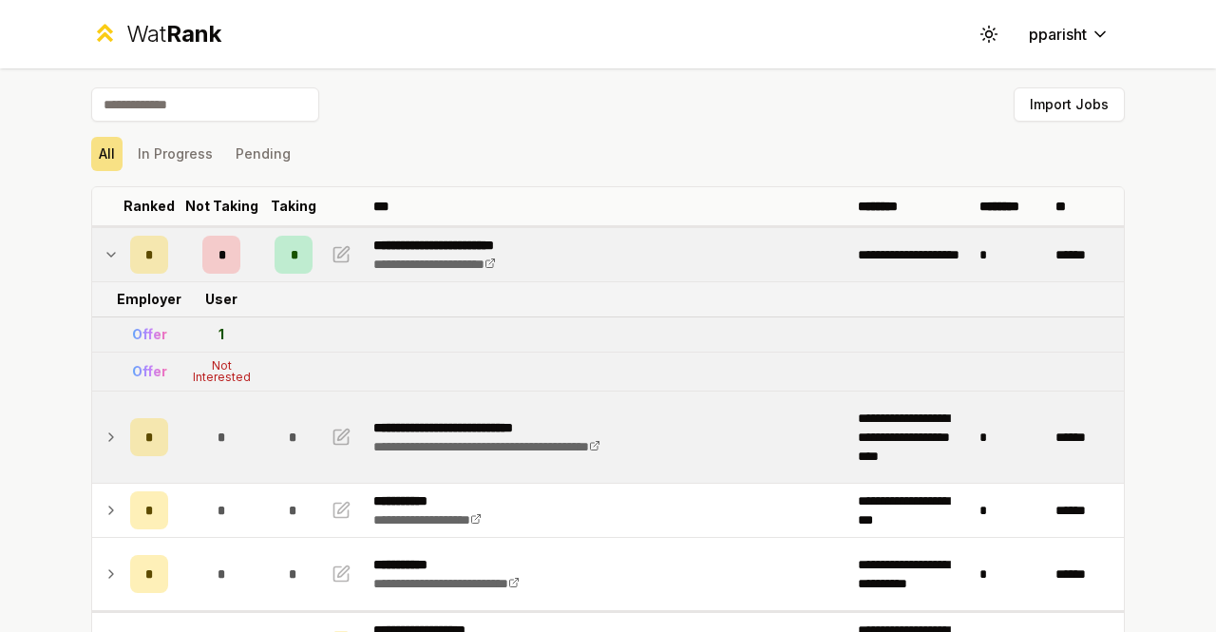
click at [123, 436] on td "*" at bounding box center [149, 437] width 53 height 91
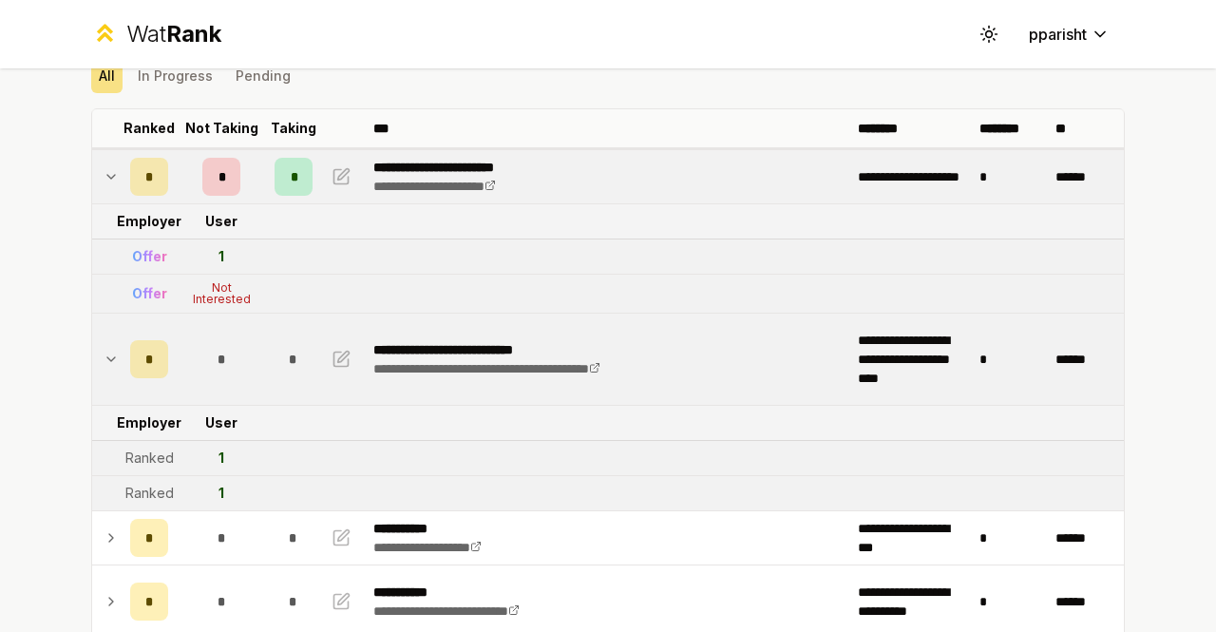
scroll to position [86, 0]
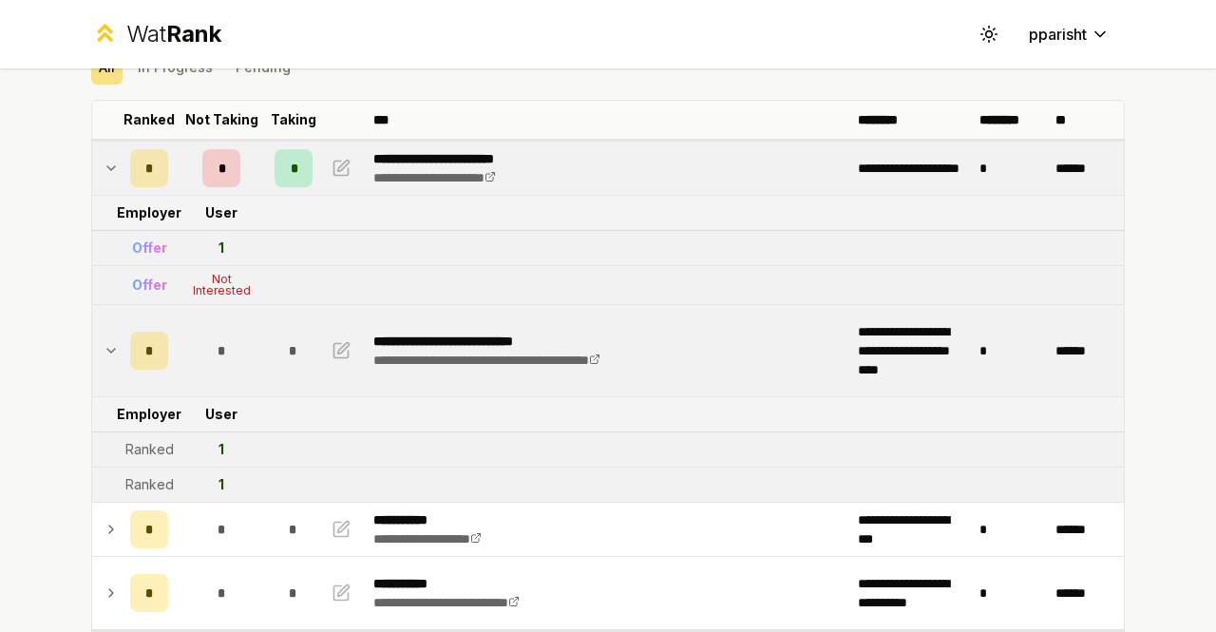
click at [123, 436] on td "Ranked" at bounding box center [149, 449] width 53 height 34
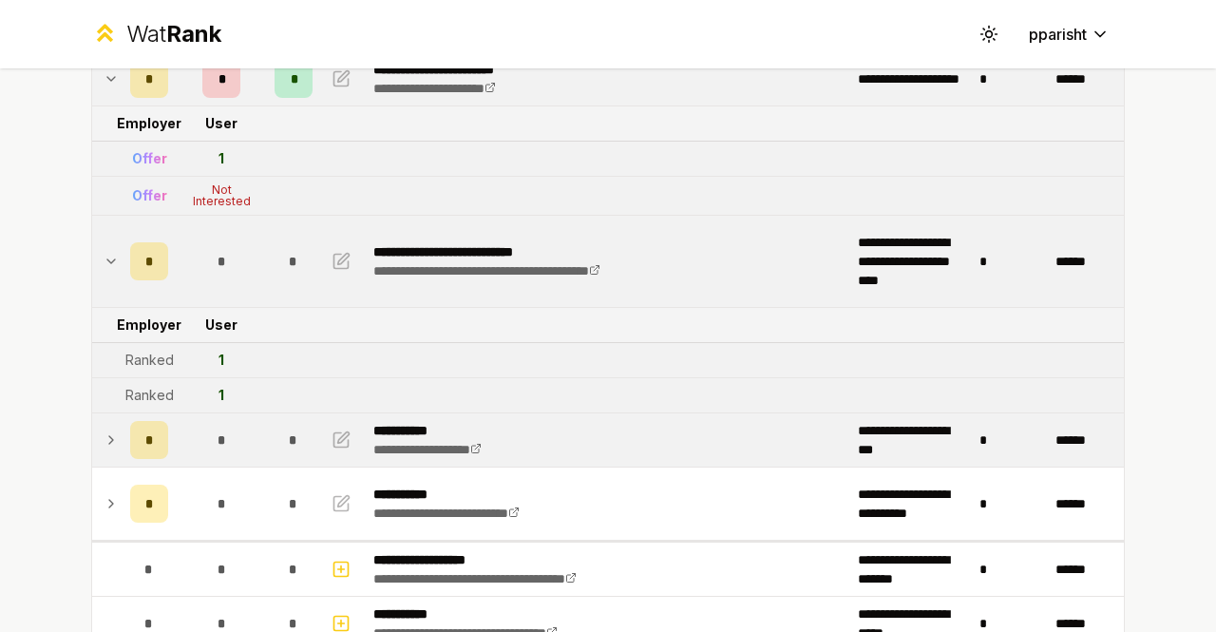
click at [192, 434] on td "*" at bounding box center [221, 439] width 91 height 53
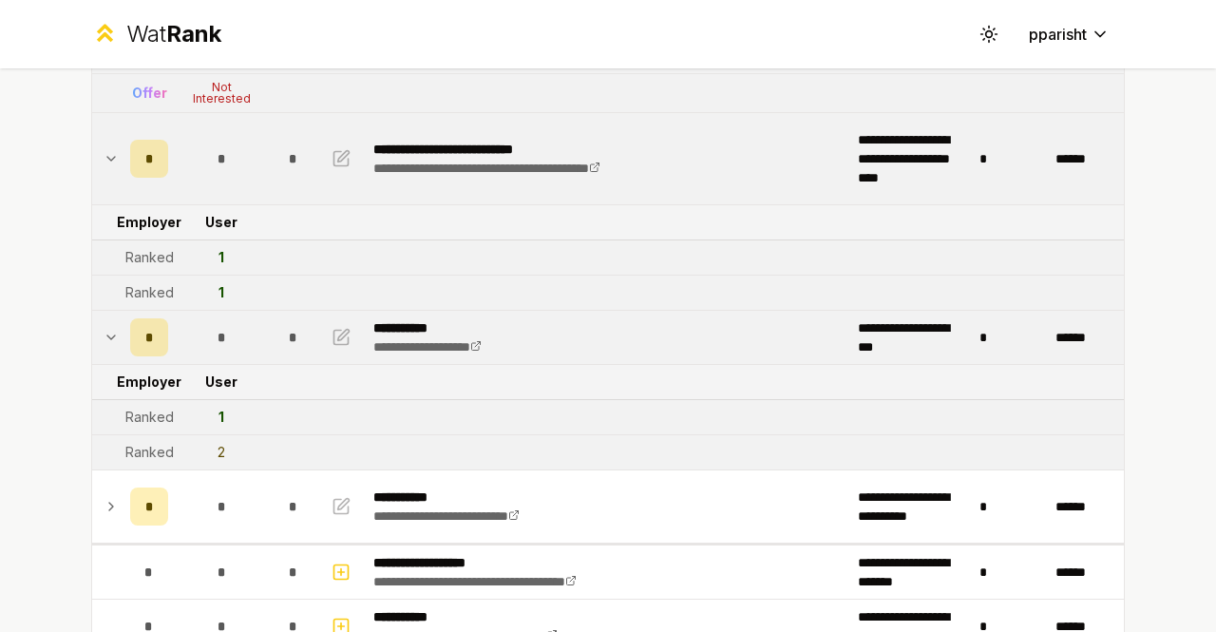
scroll to position [291, 0]
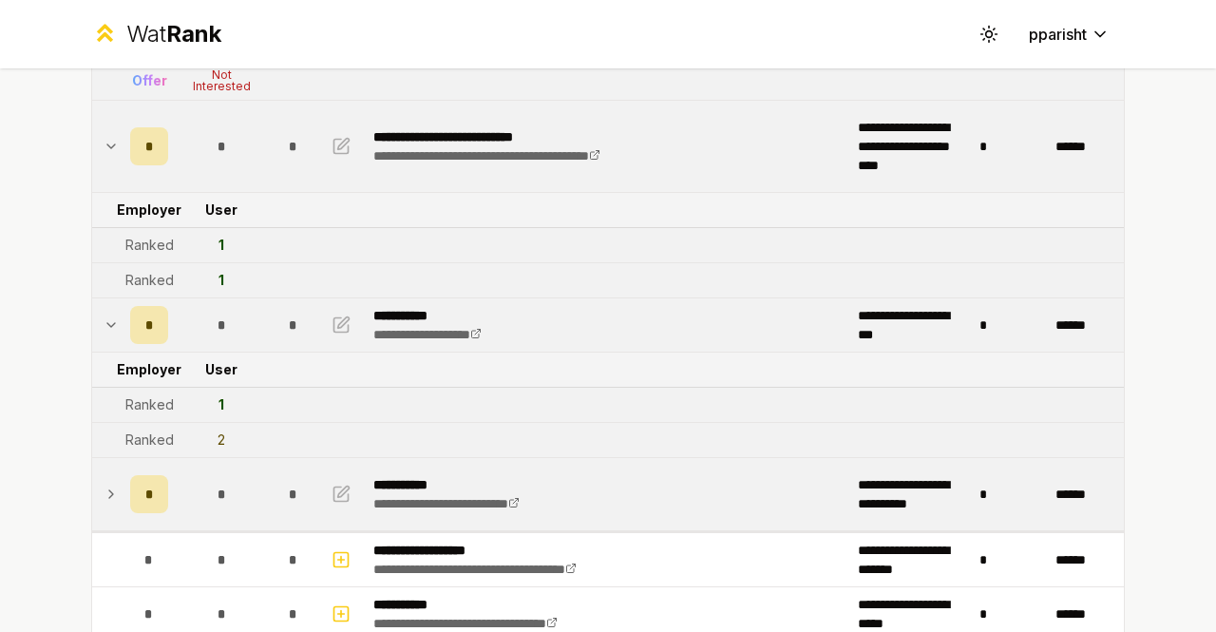
click at [176, 488] on td "*" at bounding box center [221, 494] width 91 height 72
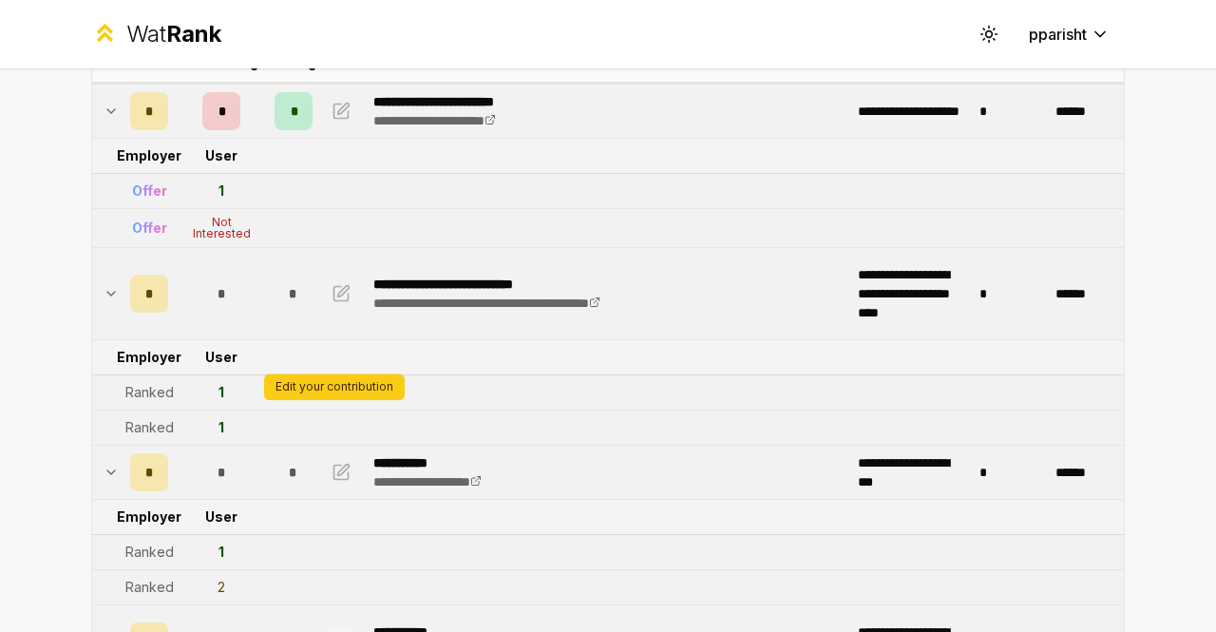
scroll to position [0, 0]
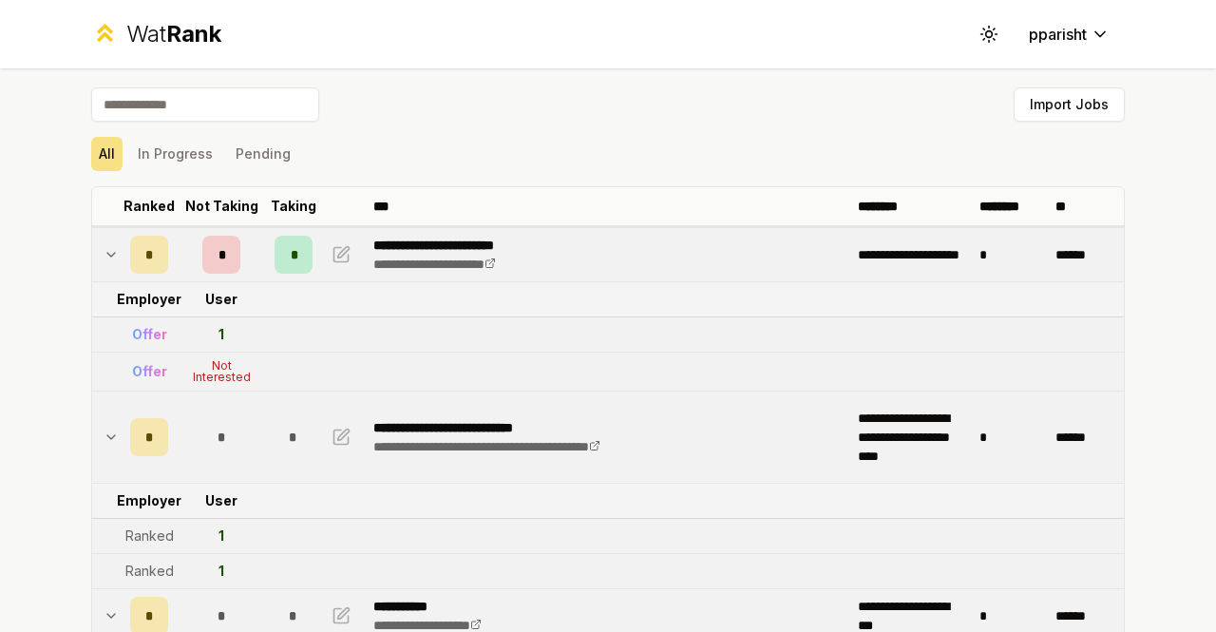
click at [114, 455] on td at bounding box center [107, 437] width 30 height 91
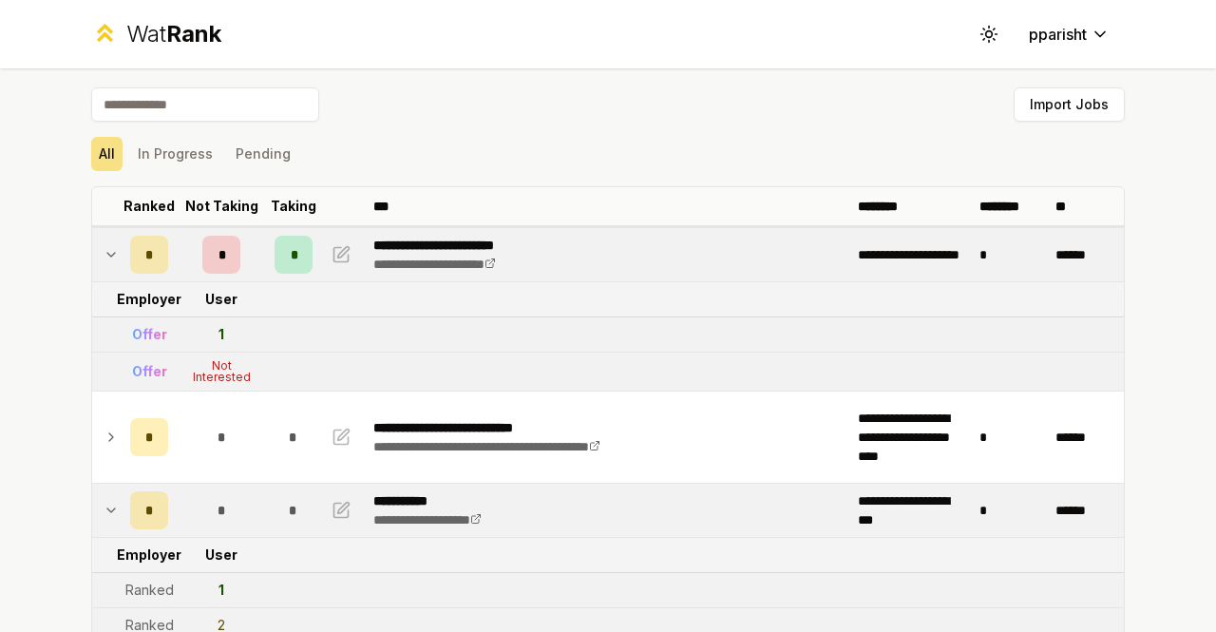
click at [108, 357] on td at bounding box center [107, 372] width 30 height 38
click at [112, 257] on td at bounding box center [107, 254] width 30 height 53
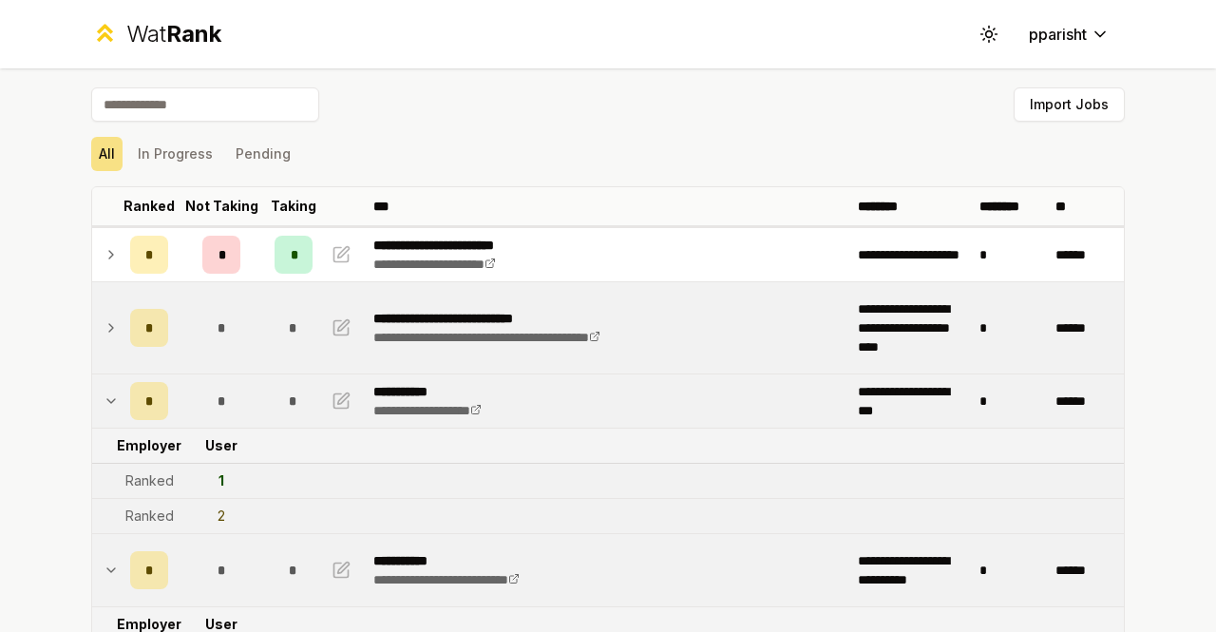
click at [208, 344] on div "*" at bounding box center [221, 328] width 38 height 38
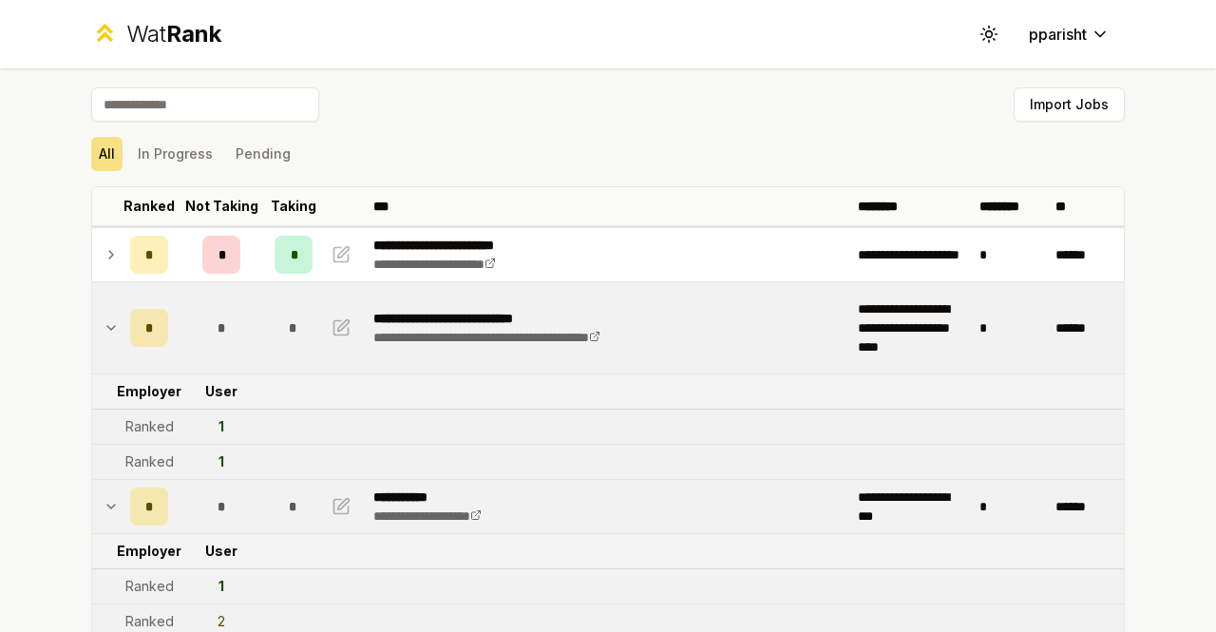
click at [186, 510] on td "*" at bounding box center [221, 506] width 91 height 53
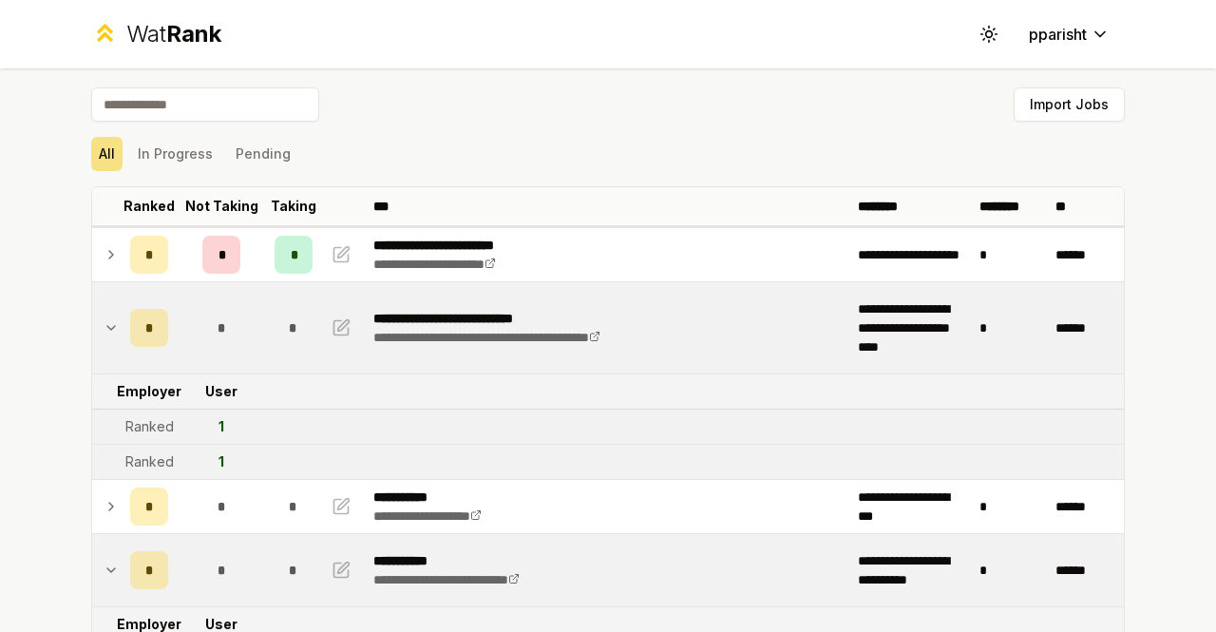
click at [154, 335] on div "*" at bounding box center [149, 328] width 38 height 38
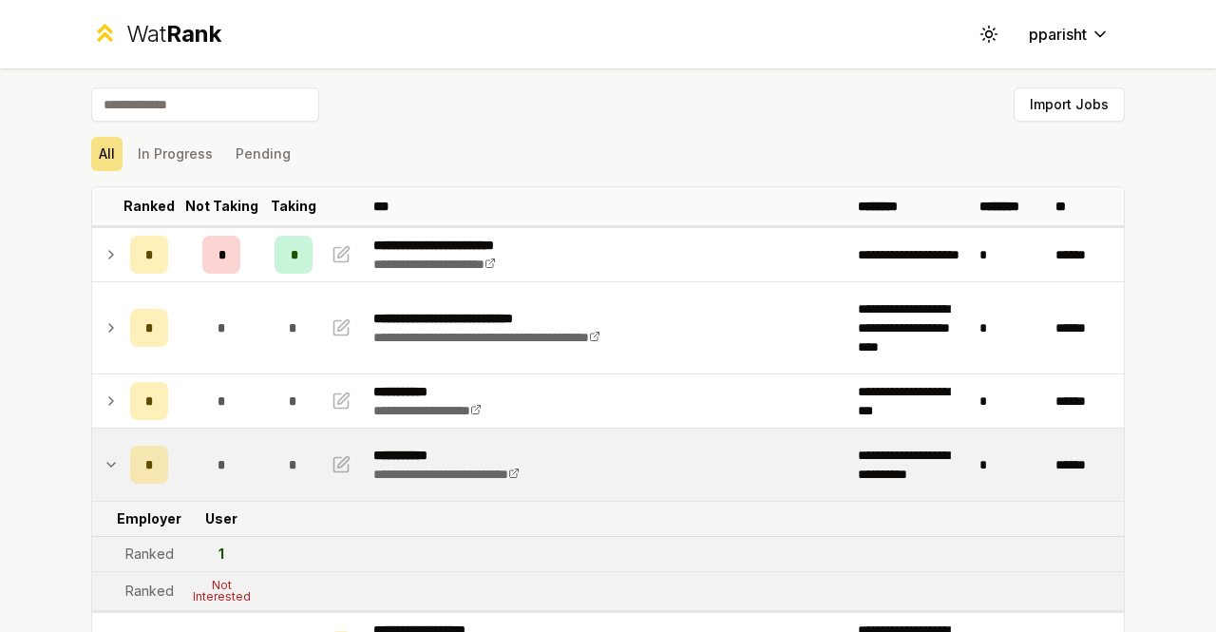
click at [160, 484] on td "*" at bounding box center [149, 465] width 53 height 72
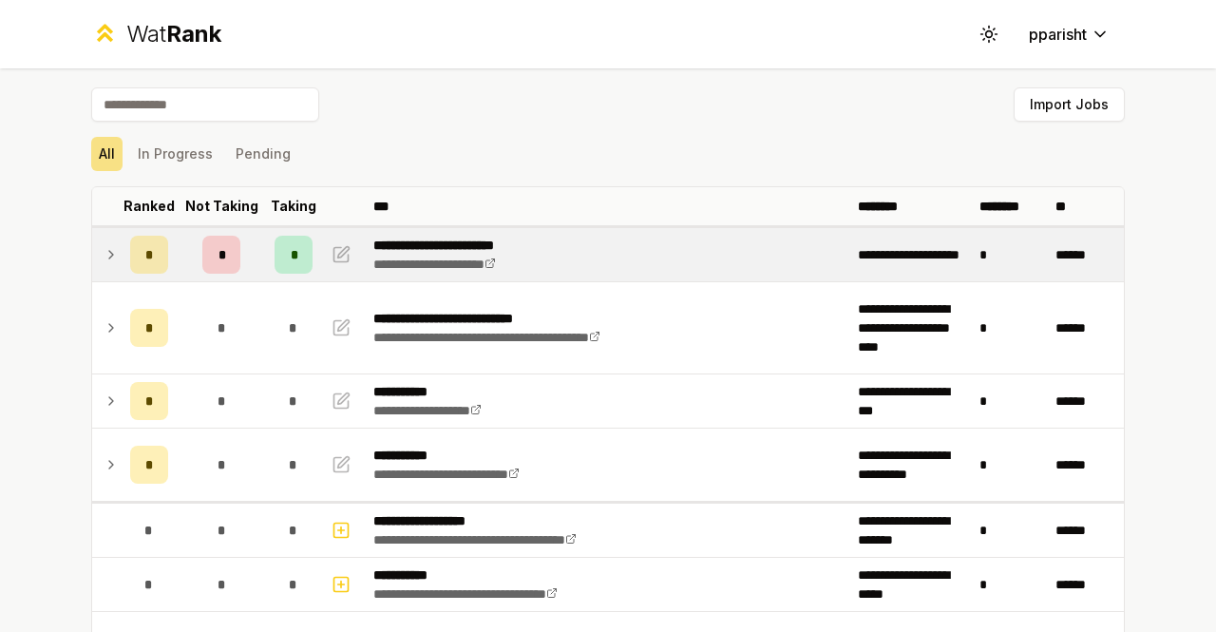
click at [153, 240] on div "*" at bounding box center [149, 255] width 38 height 38
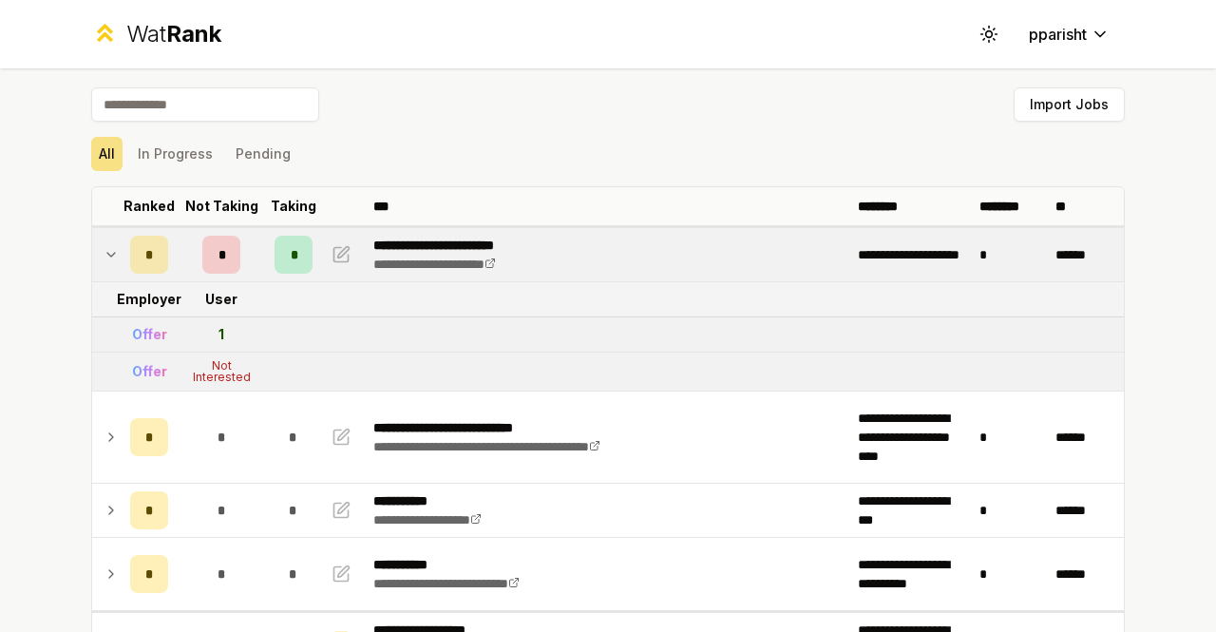
click at [153, 240] on div "*" at bounding box center [149, 255] width 38 height 38
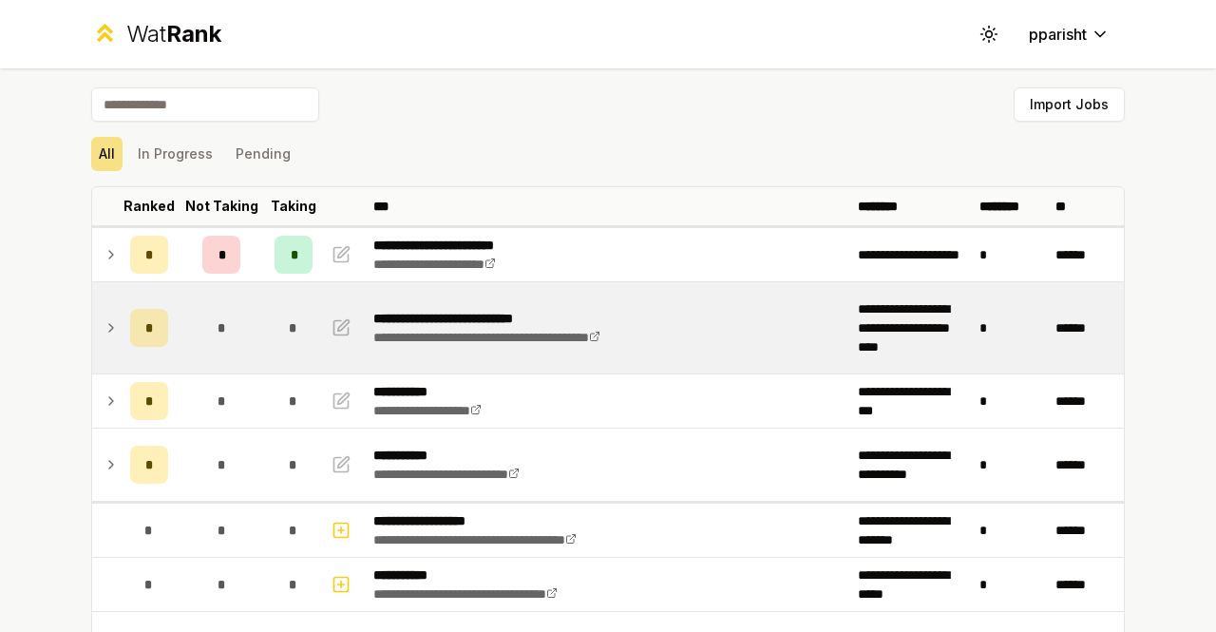
click at [145, 326] on span "*" at bounding box center [149, 327] width 9 height 19
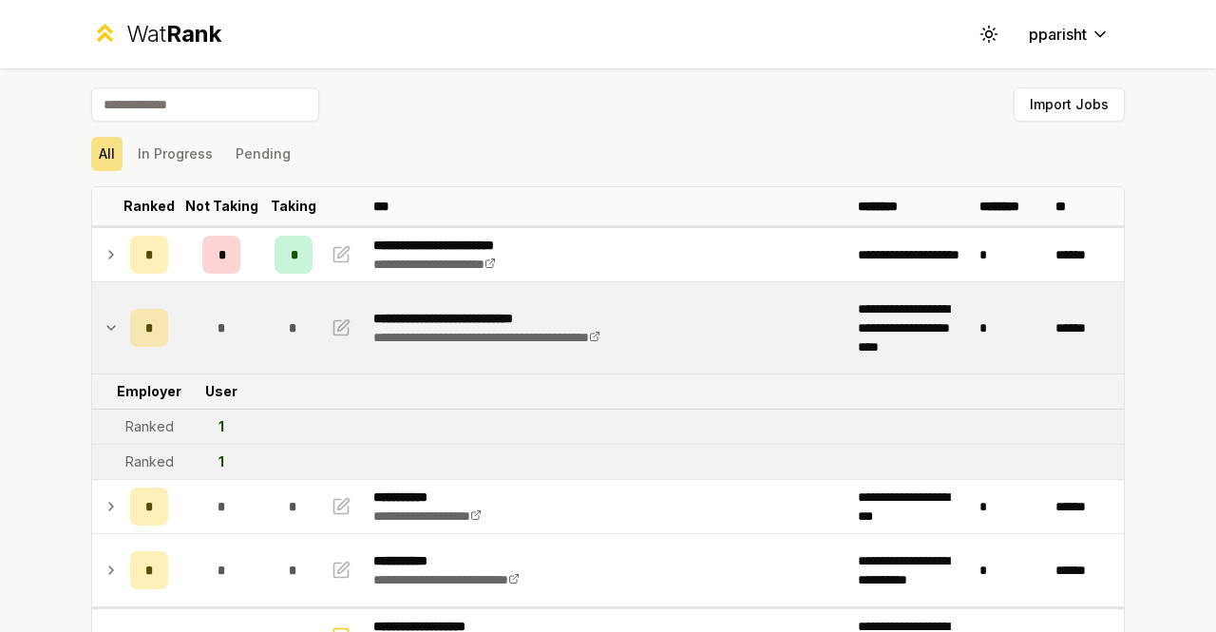
click at [145, 326] on span "*" at bounding box center [149, 327] width 9 height 19
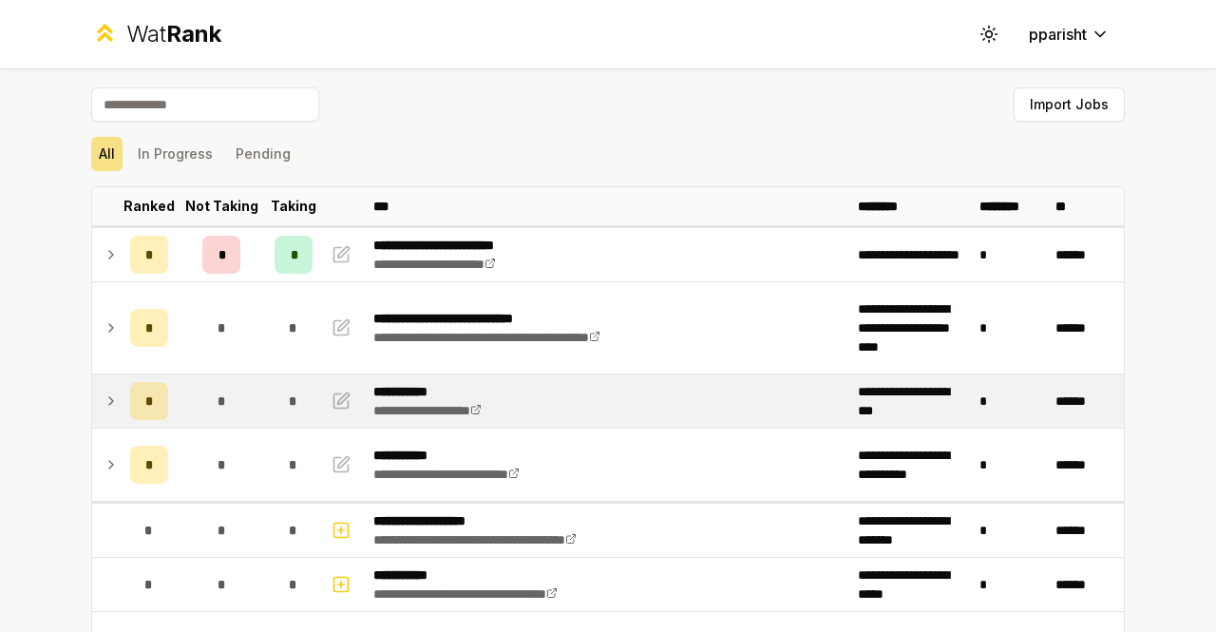
click at [147, 400] on div "*" at bounding box center [149, 401] width 38 height 38
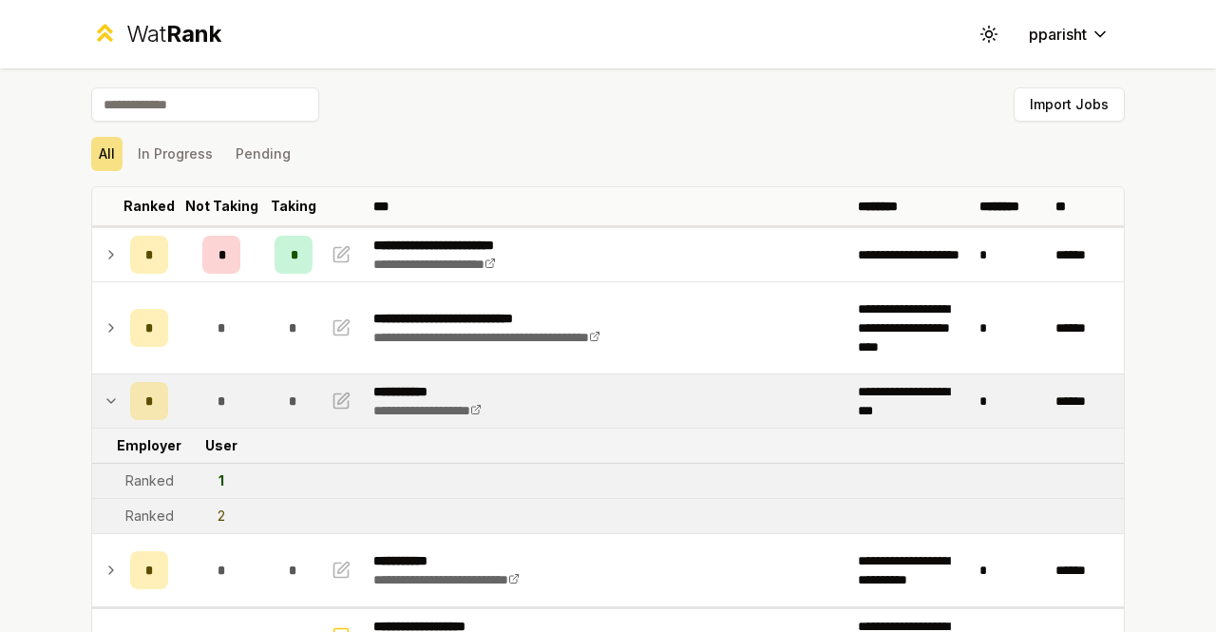
click at [147, 400] on div "*" at bounding box center [149, 401] width 38 height 38
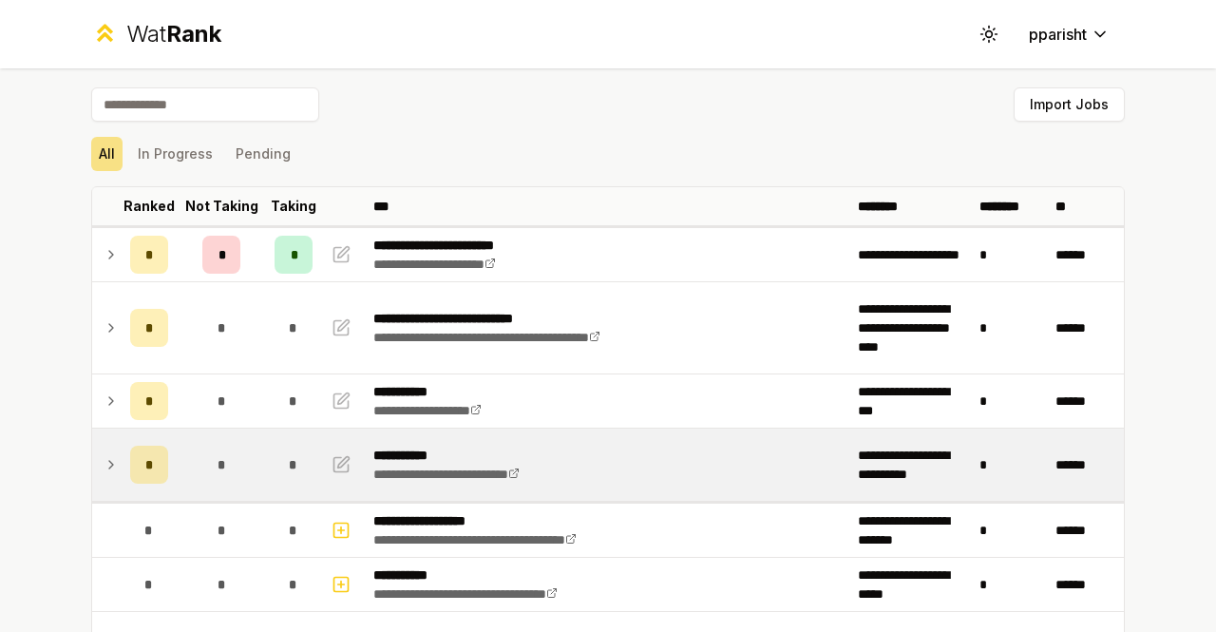
click at [154, 476] on div "*" at bounding box center [149, 465] width 38 height 38
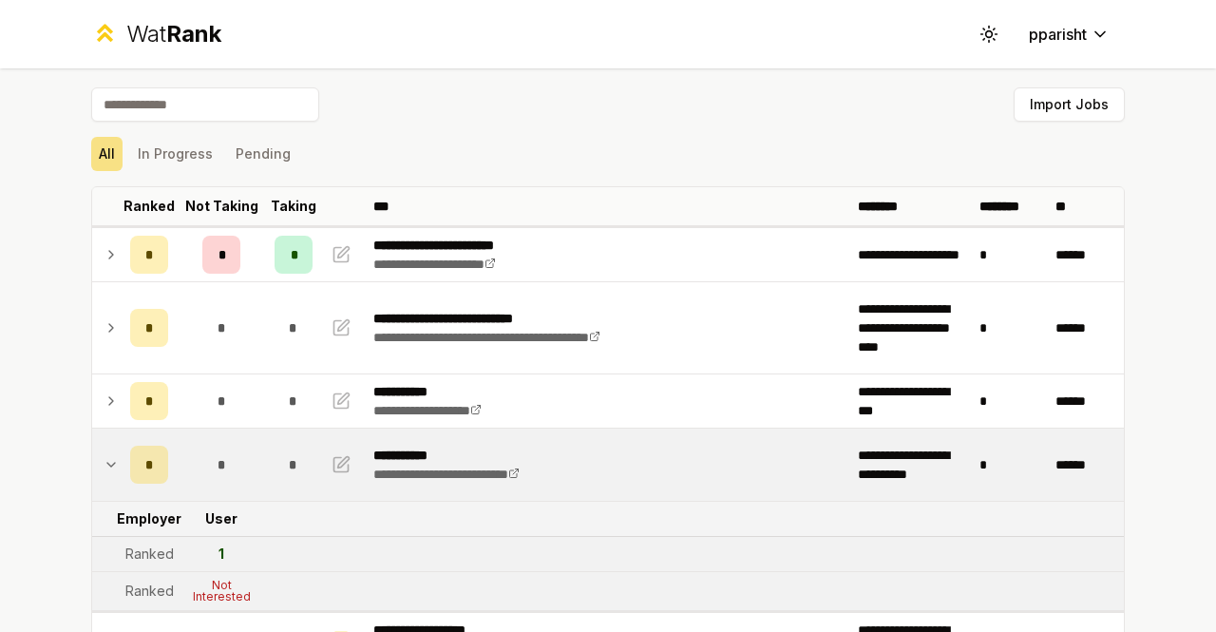
click at [154, 476] on div "*" at bounding box center [149, 465] width 38 height 38
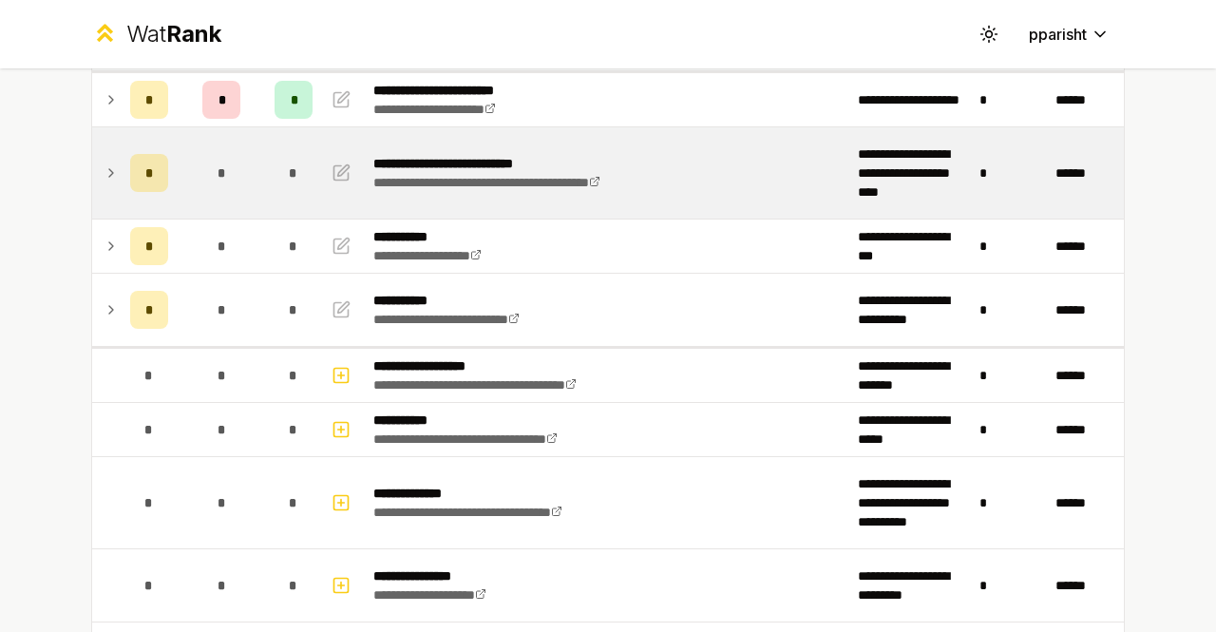
scroll to position [156, 0]
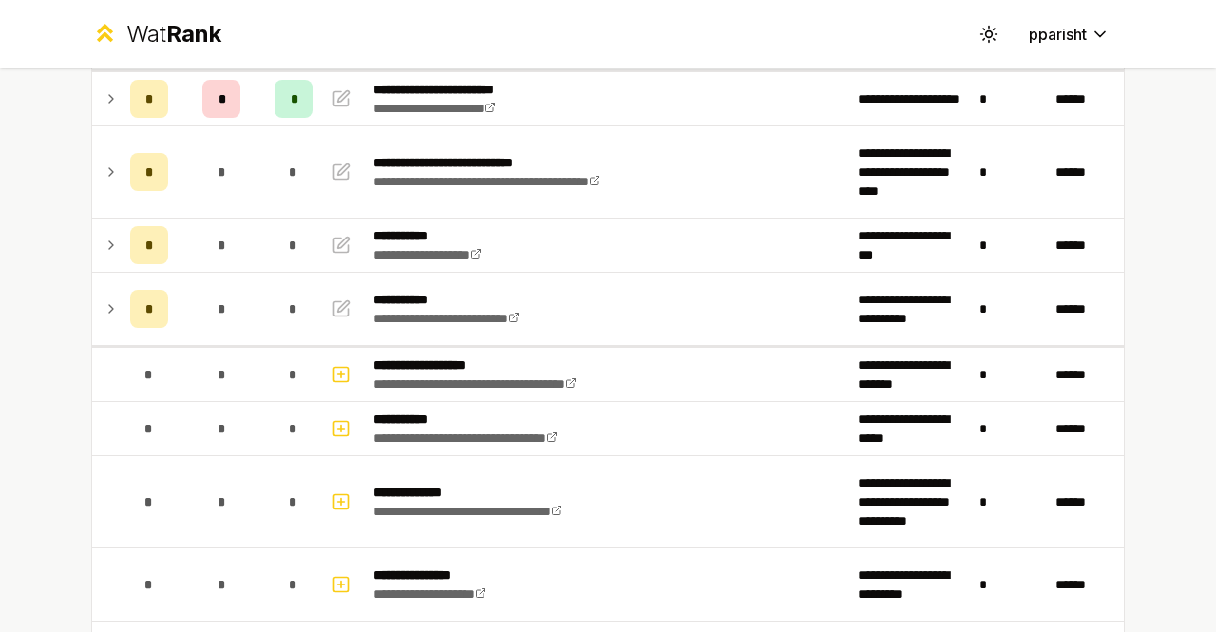
click at [0, 373] on div "**********" at bounding box center [608, 316] width 1216 height 632
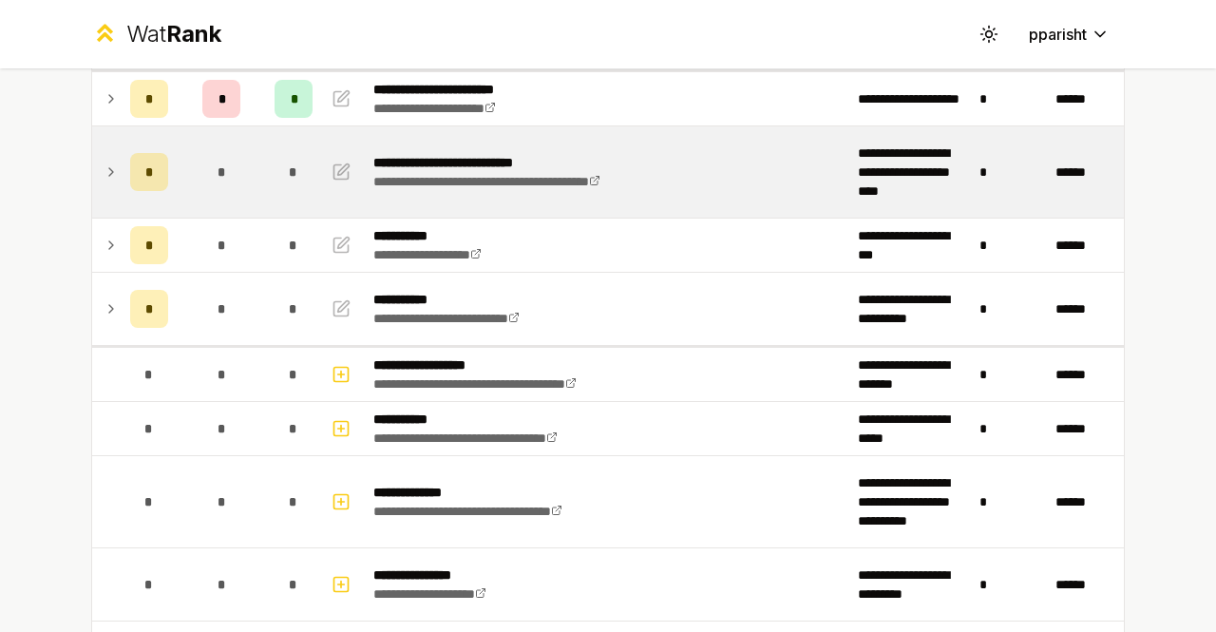
scroll to position [0, 0]
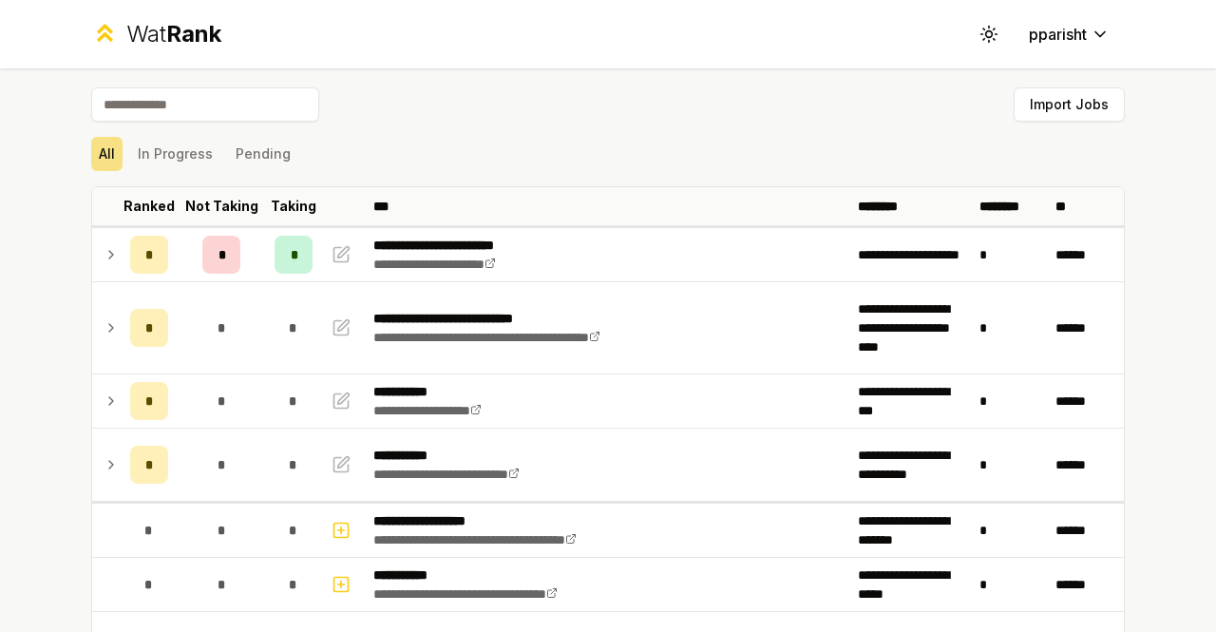
click at [23, 318] on div "**********" at bounding box center [608, 316] width 1216 height 632
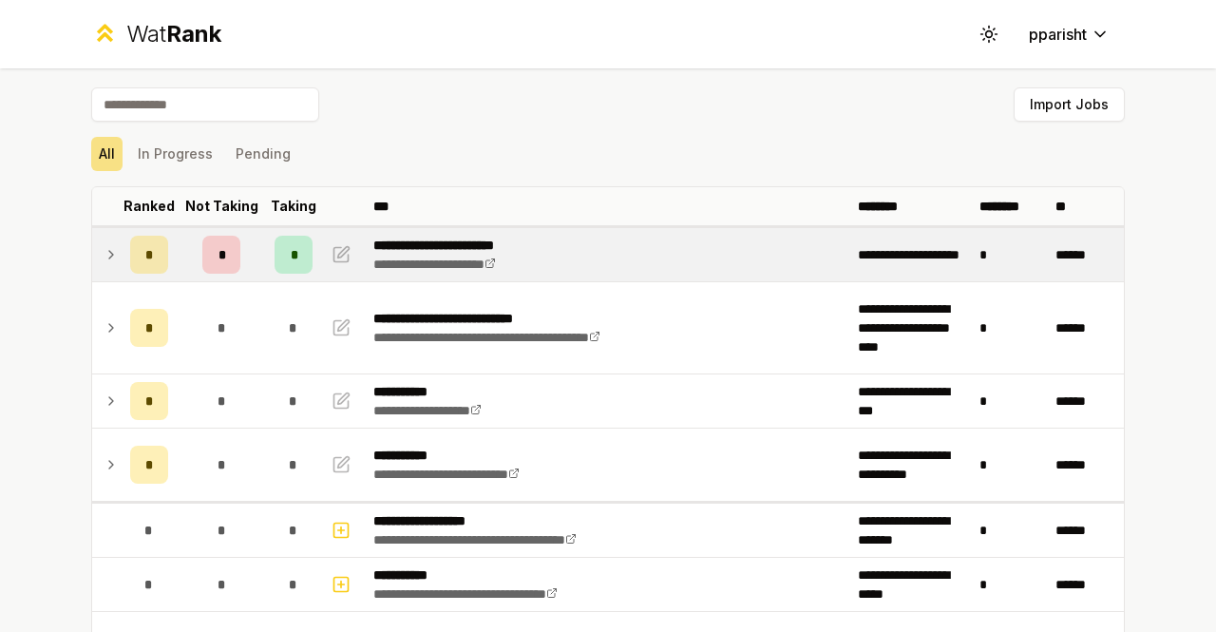
scroll to position [2, 0]
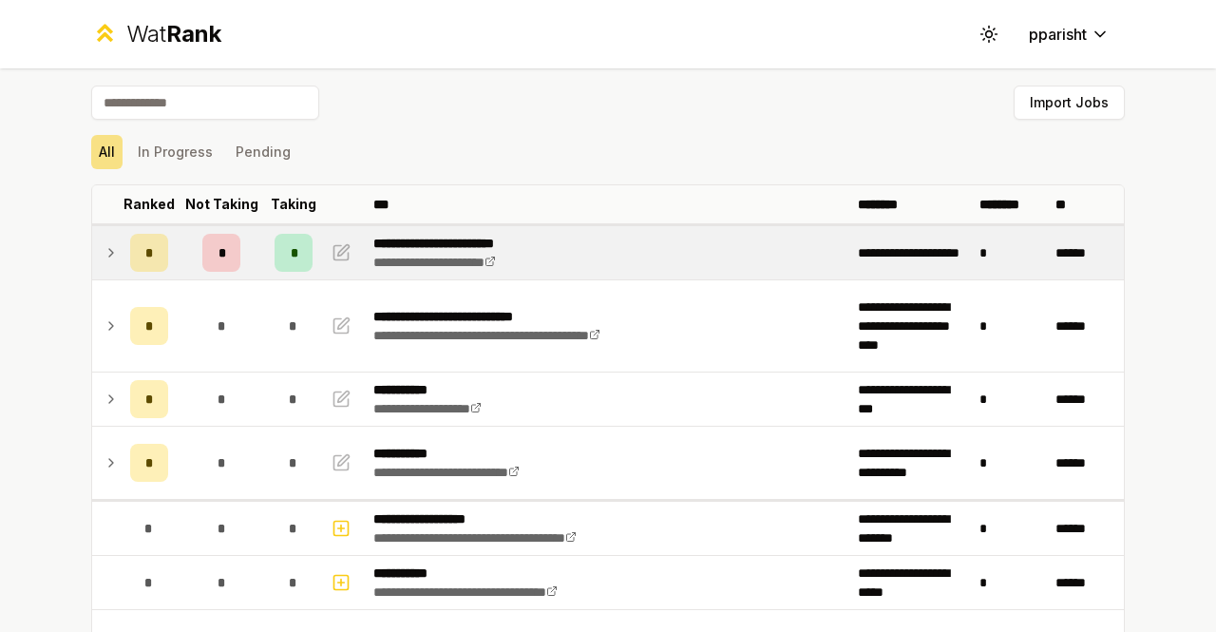
click at [144, 261] on div "*" at bounding box center [149, 253] width 38 height 38
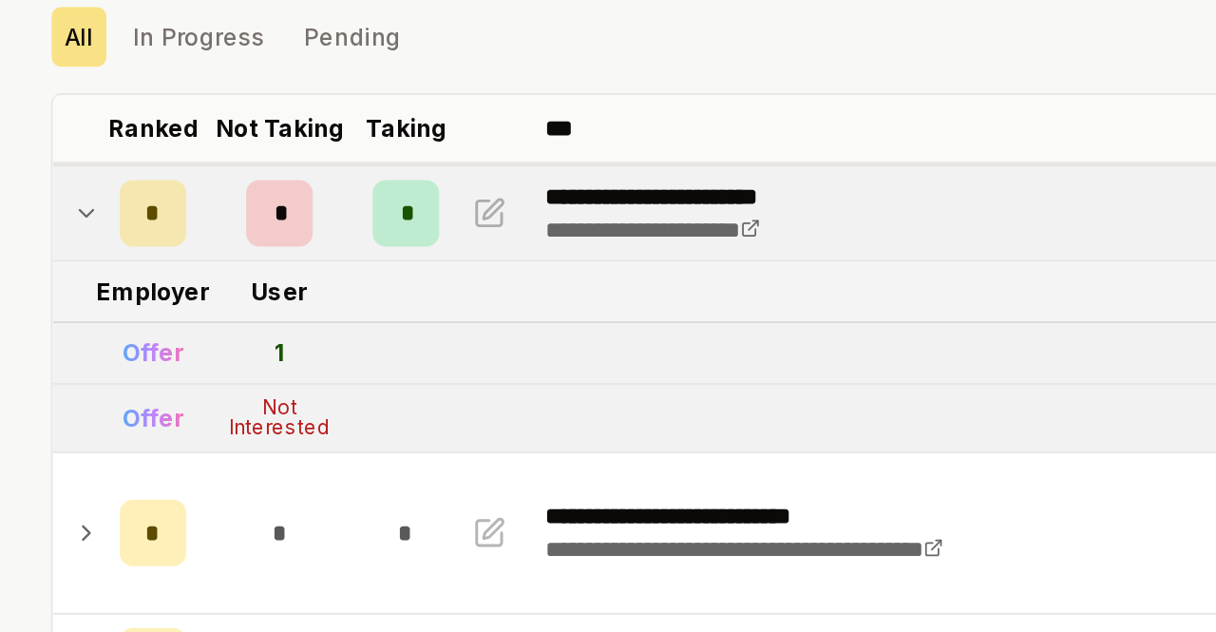
scroll to position [21, 0]
click at [213, 222] on div "*" at bounding box center [221, 234] width 38 height 38
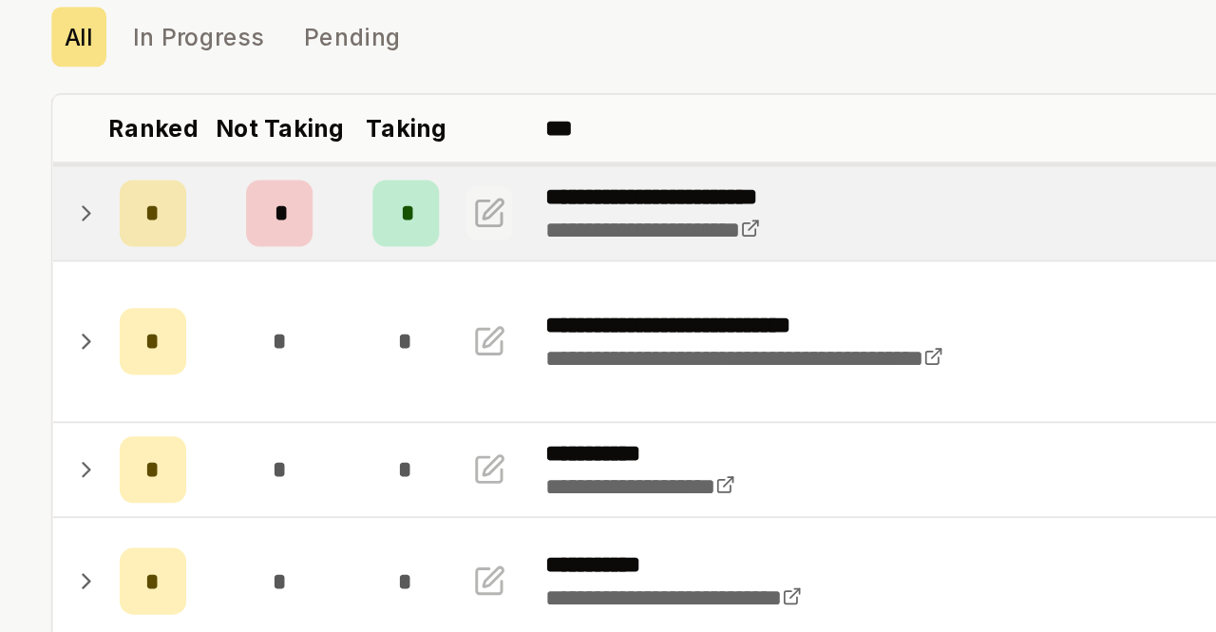
click at [332, 234] on icon "button" at bounding box center [341, 233] width 19 height 23
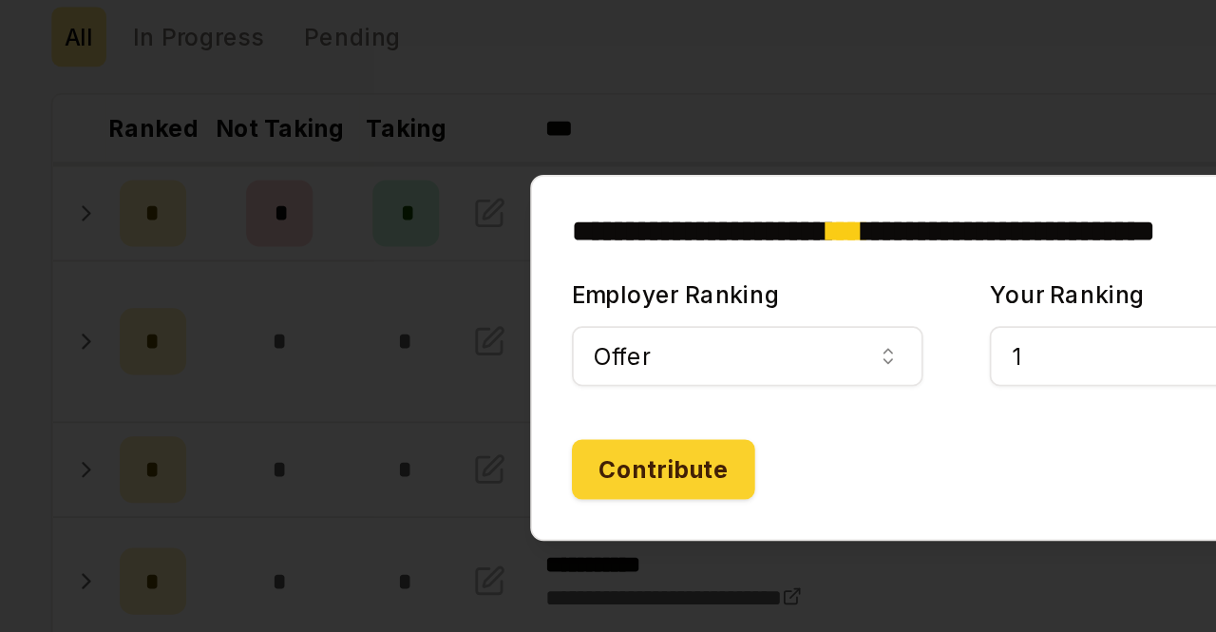
click at [418, 389] on button "Contribute" at bounding box center [441, 380] width 105 height 34
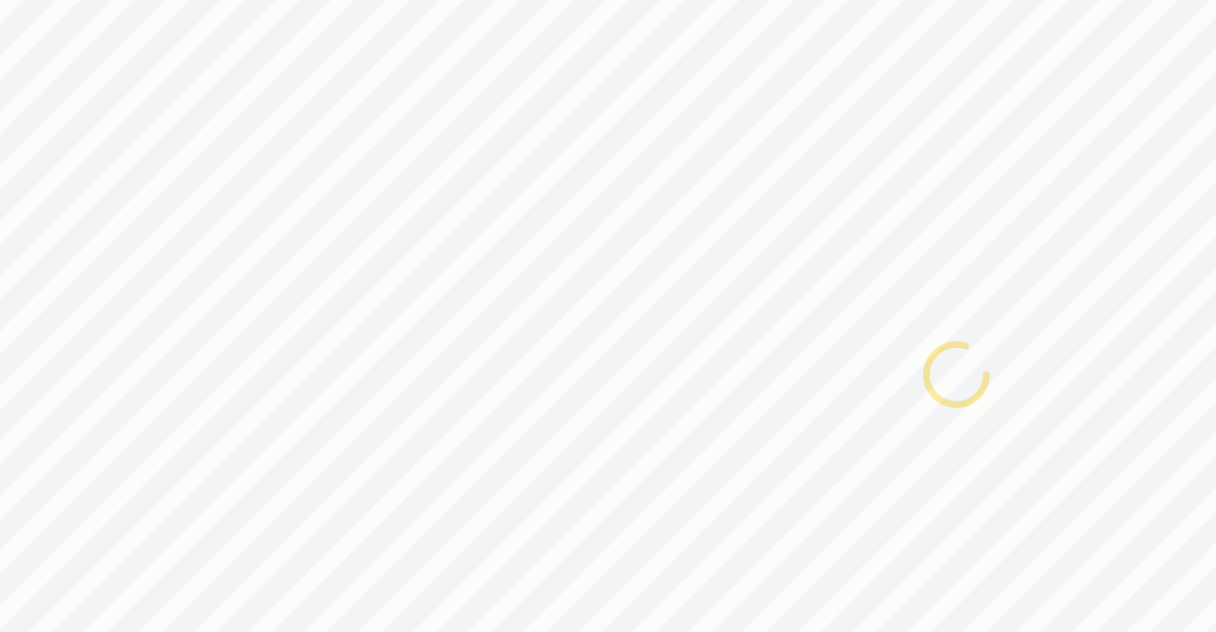
scroll to position [0, 0]
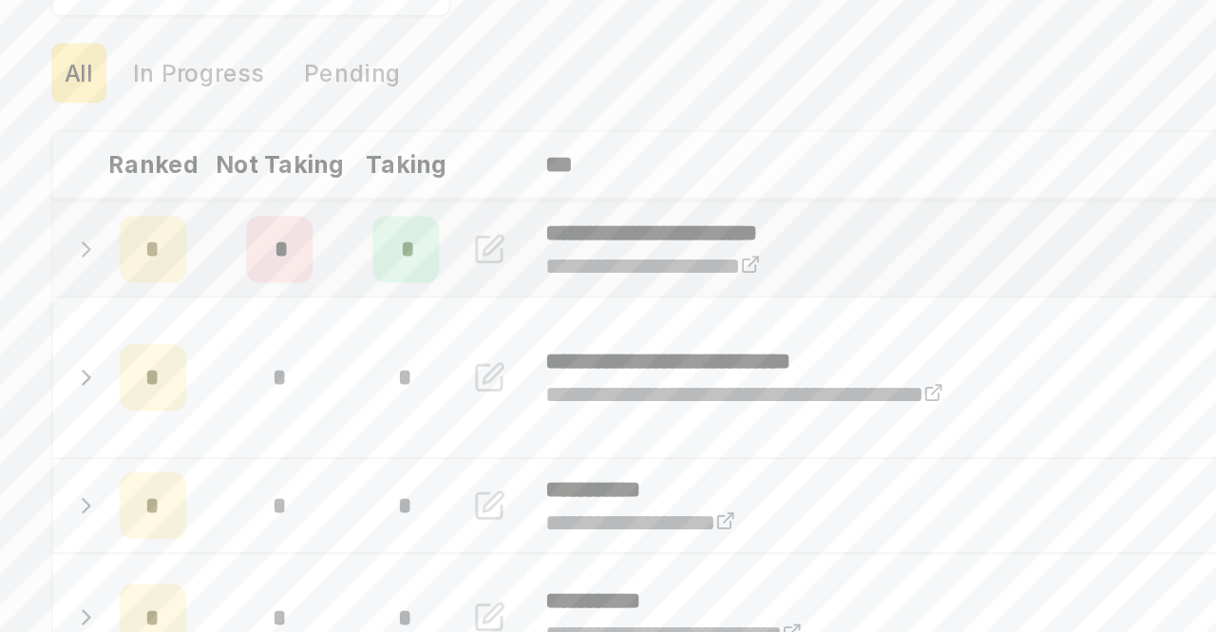
click at [123, 254] on td "*" at bounding box center [149, 254] width 53 height 53
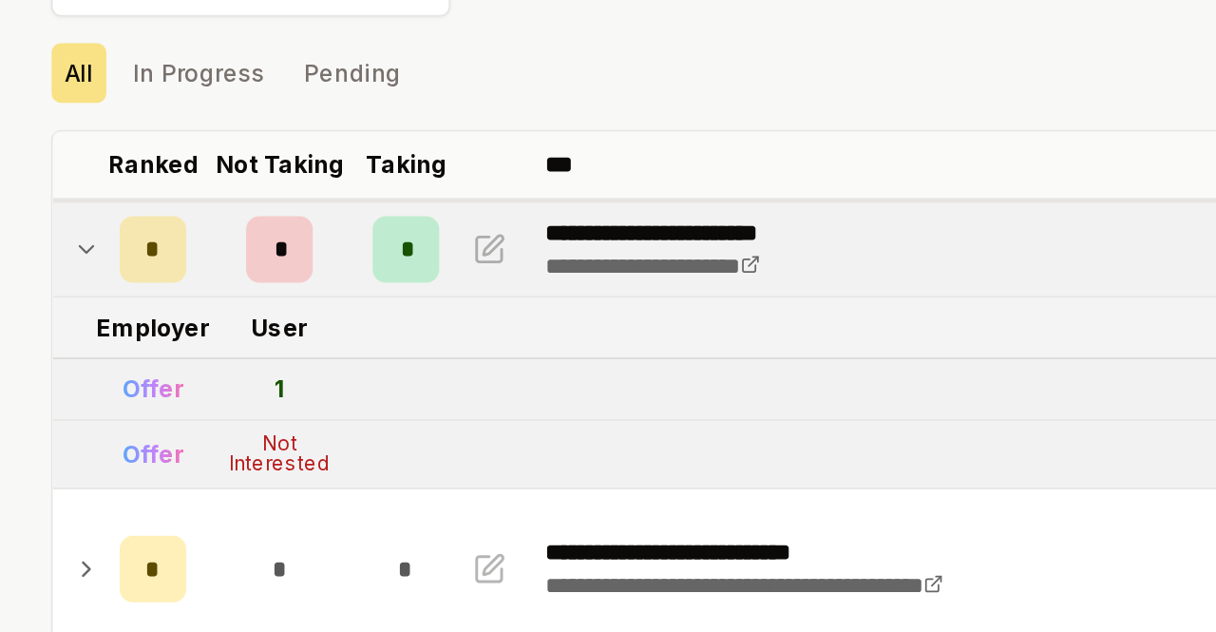
click at [123, 254] on td "*" at bounding box center [149, 254] width 53 height 53
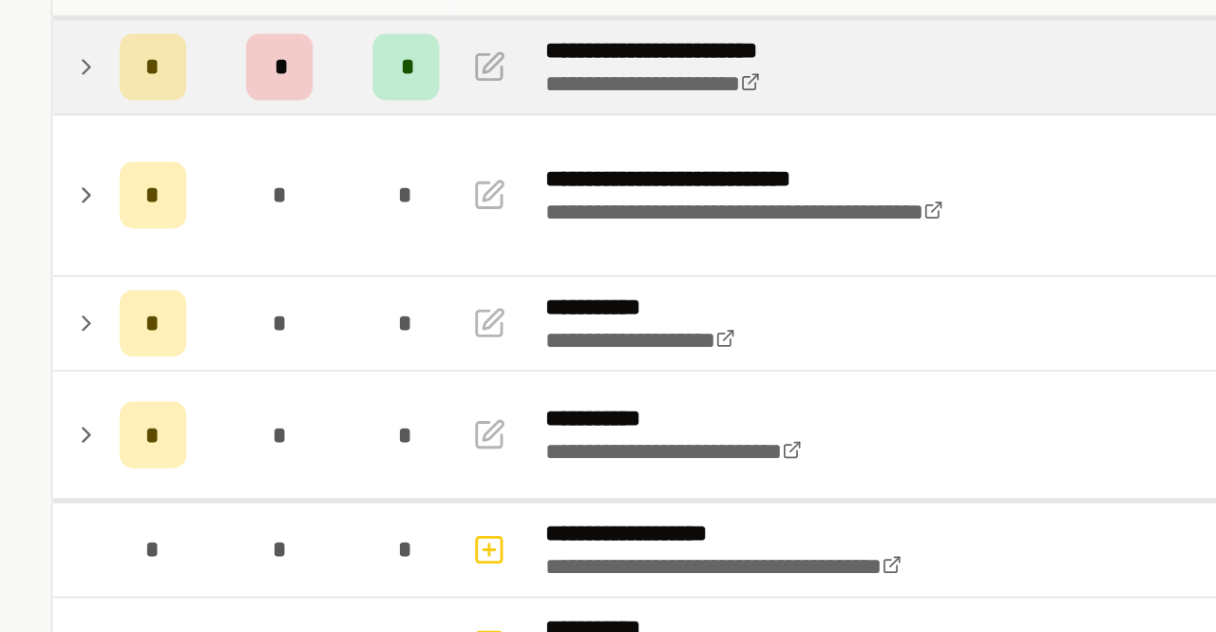
scroll to position [105, 0]
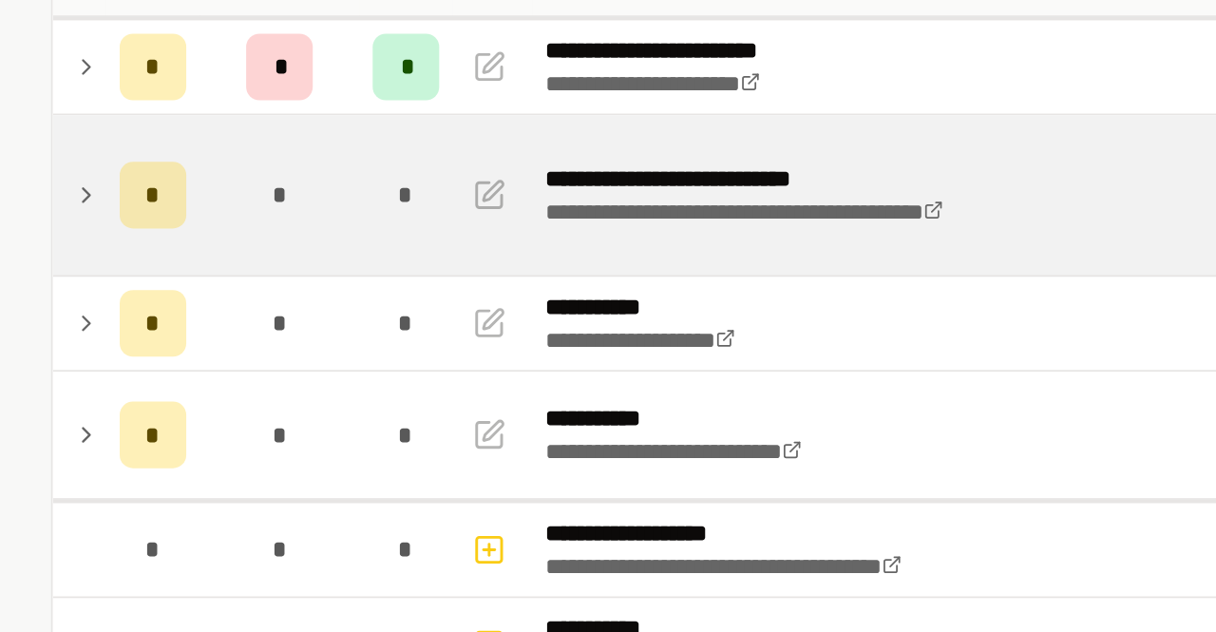
click at [123, 245] on td "*" at bounding box center [149, 223] width 53 height 91
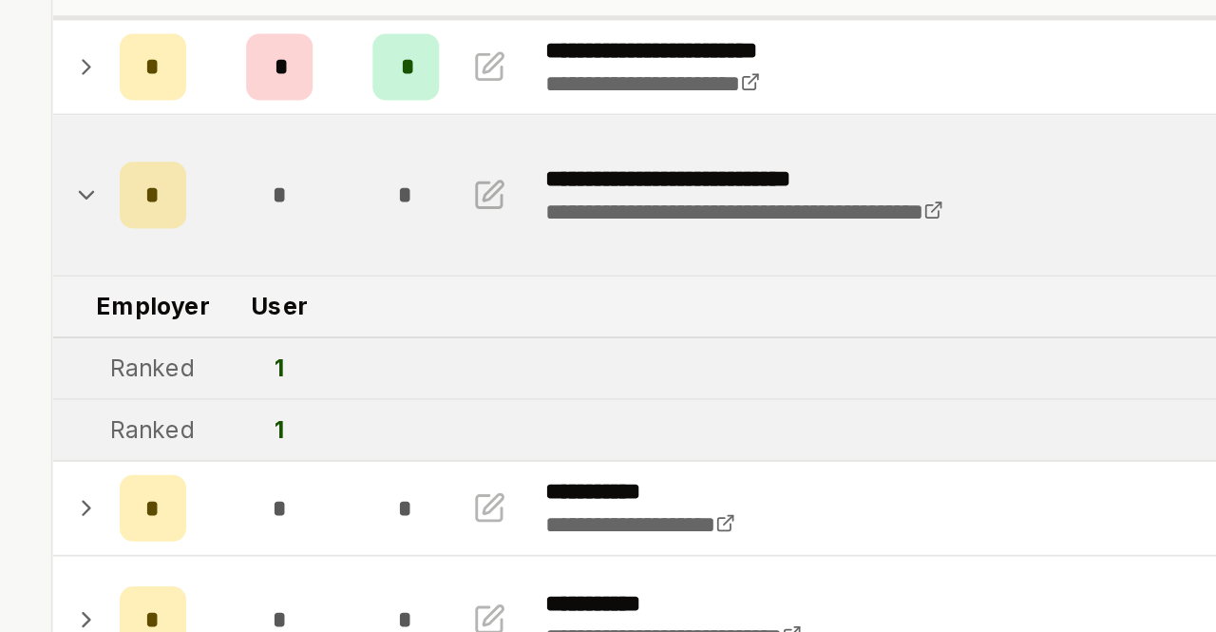
click at [123, 245] on td "*" at bounding box center [149, 223] width 53 height 91
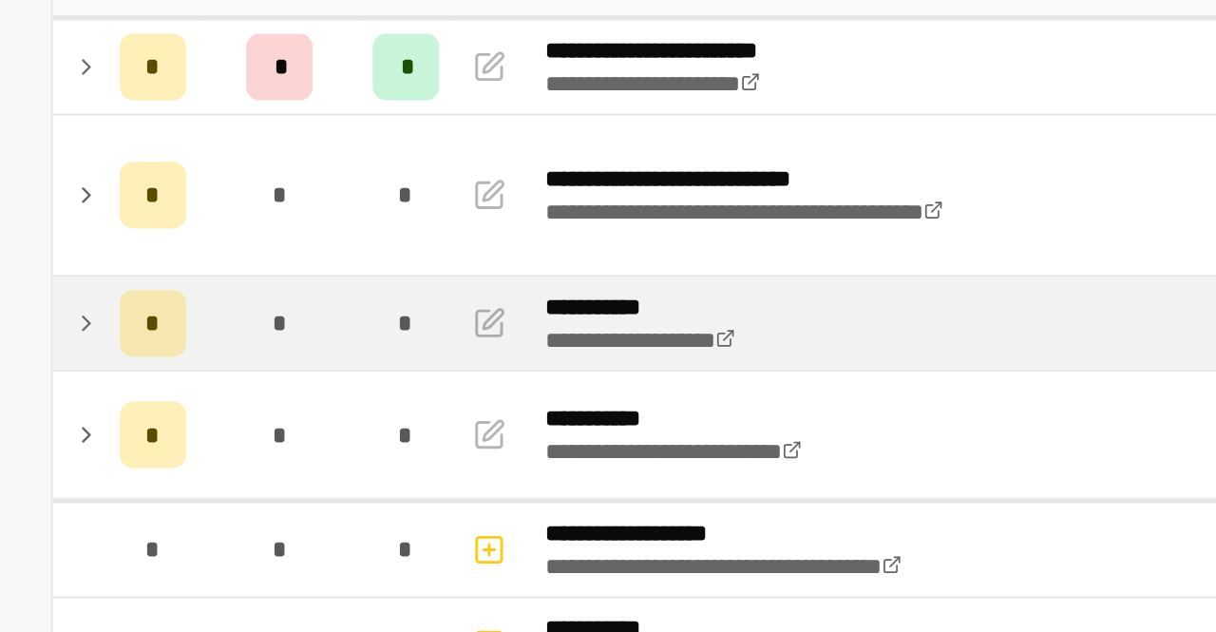
click at [105, 281] on td at bounding box center [107, 296] width 30 height 53
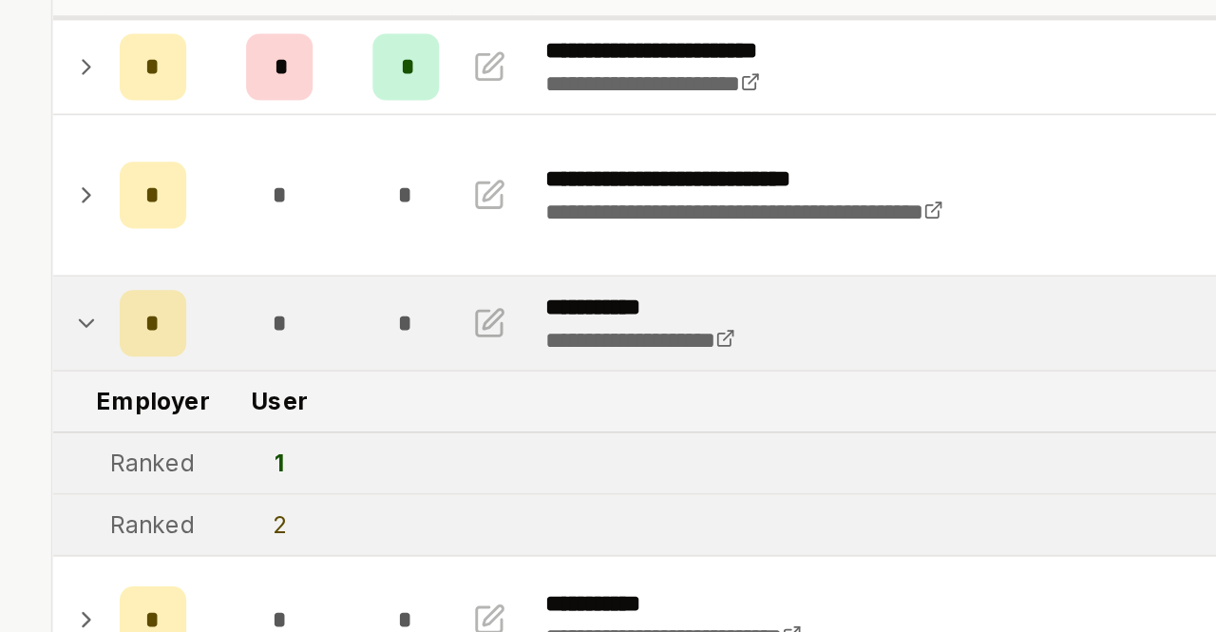
click at [105, 281] on td at bounding box center [107, 296] width 30 height 53
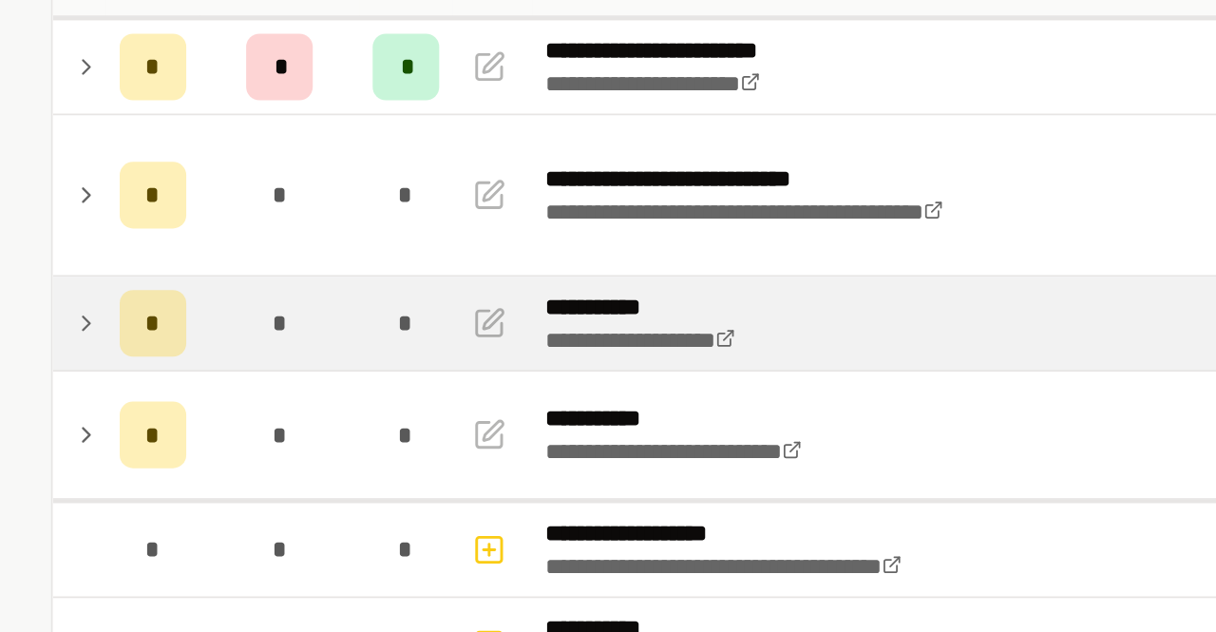
click at [104, 298] on icon at bounding box center [111, 296] width 15 height 23
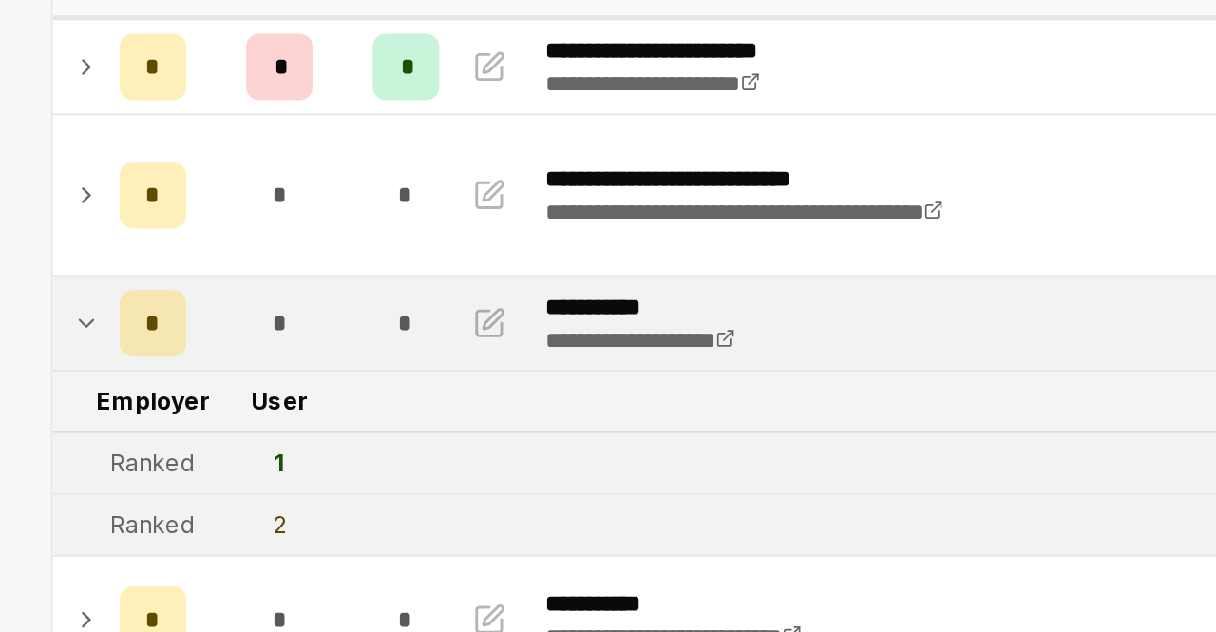
click at [104, 298] on icon at bounding box center [111, 296] width 15 height 23
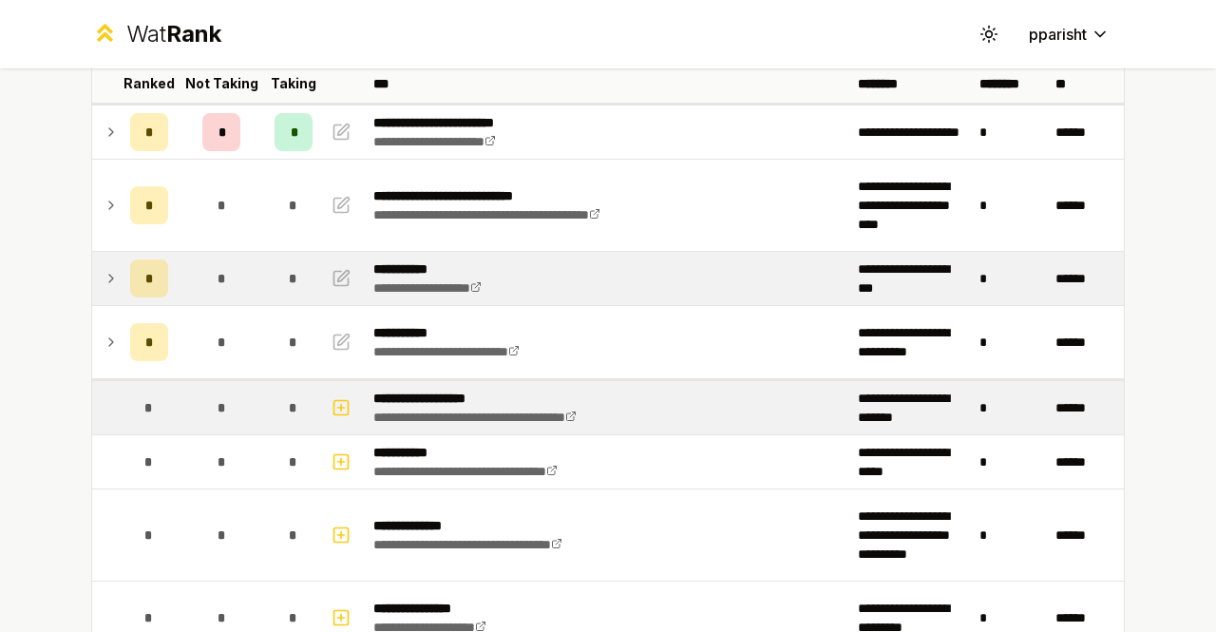
scroll to position [124, 0]
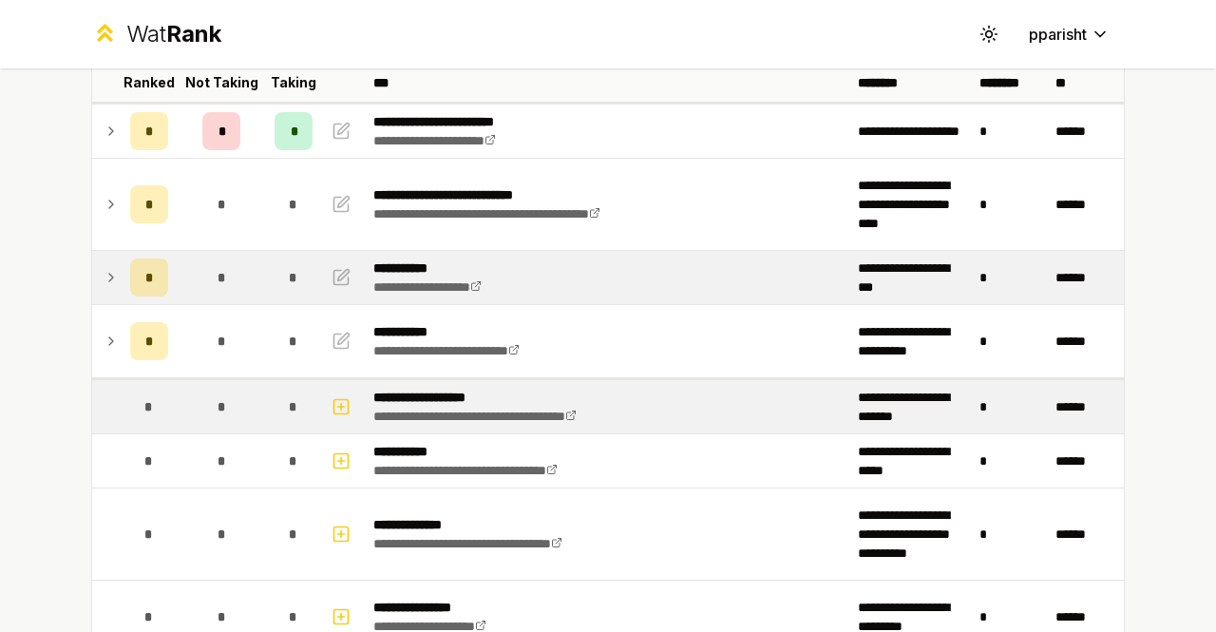
click at [431, 403] on p "**********" at bounding box center [509, 397] width 272 height 19
click at [145, 400] on span "*" at bounding box center [148, 406] width 9 height 19
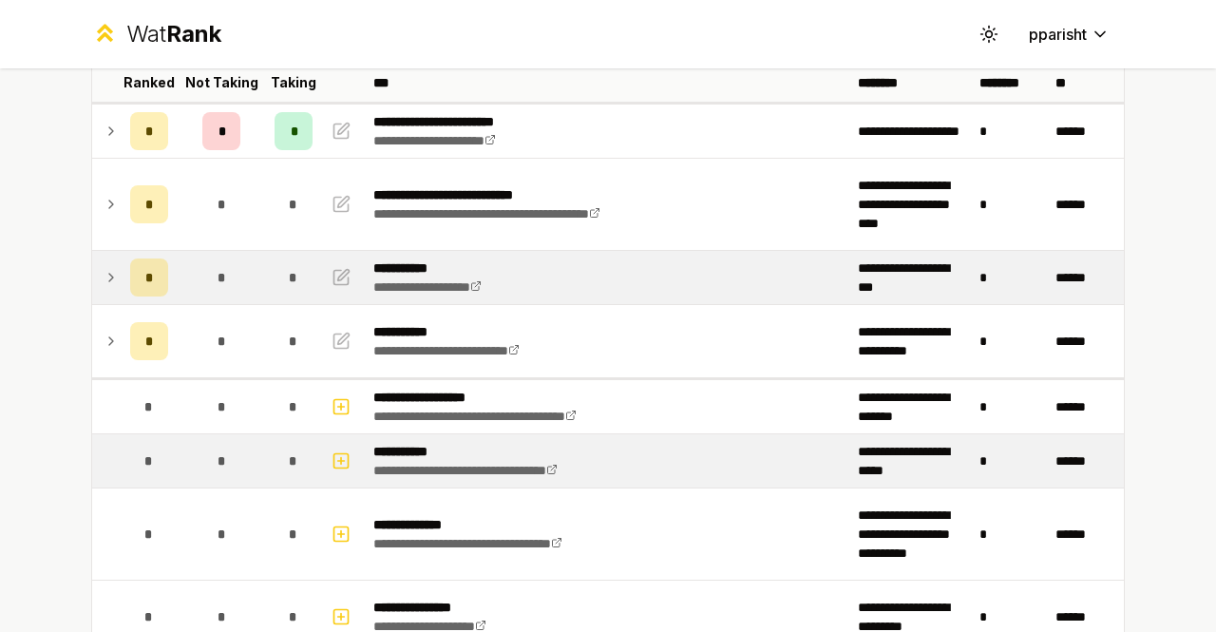
click at [130, 449] on div "*" at bounding box center [149, 461] width 38 height 38
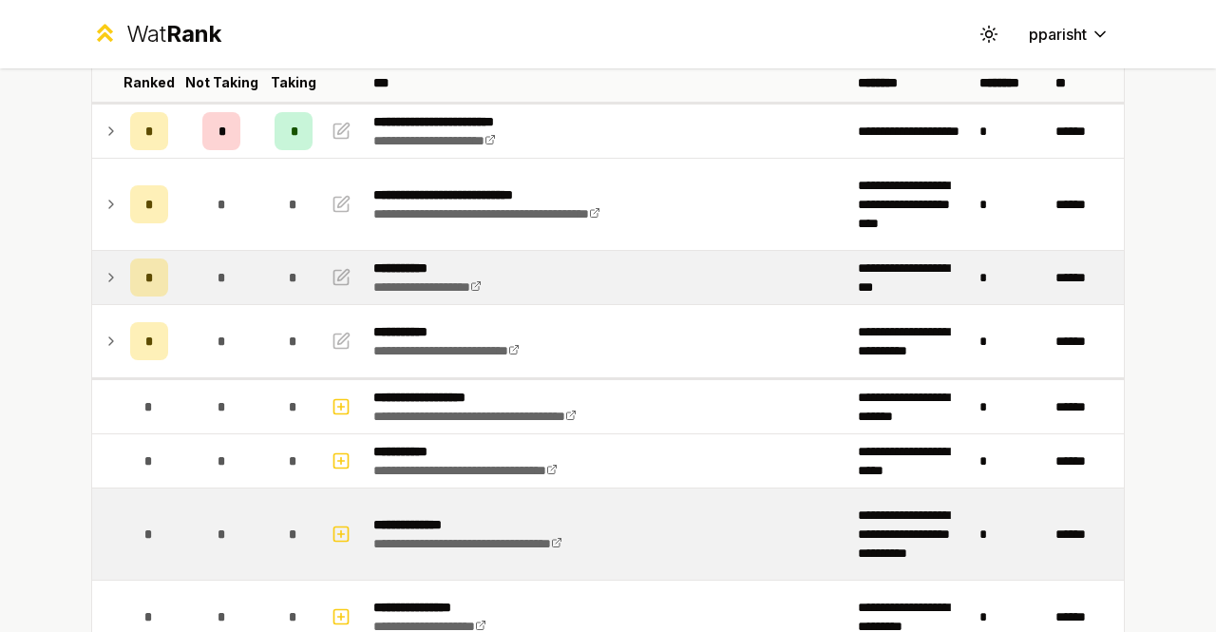
click at [142, 493] on td "*" at bounding box center [149, 533] width 53 height 91
click at [144, 525] on span "*" at bounding box center [148, 534] width 9 height 19
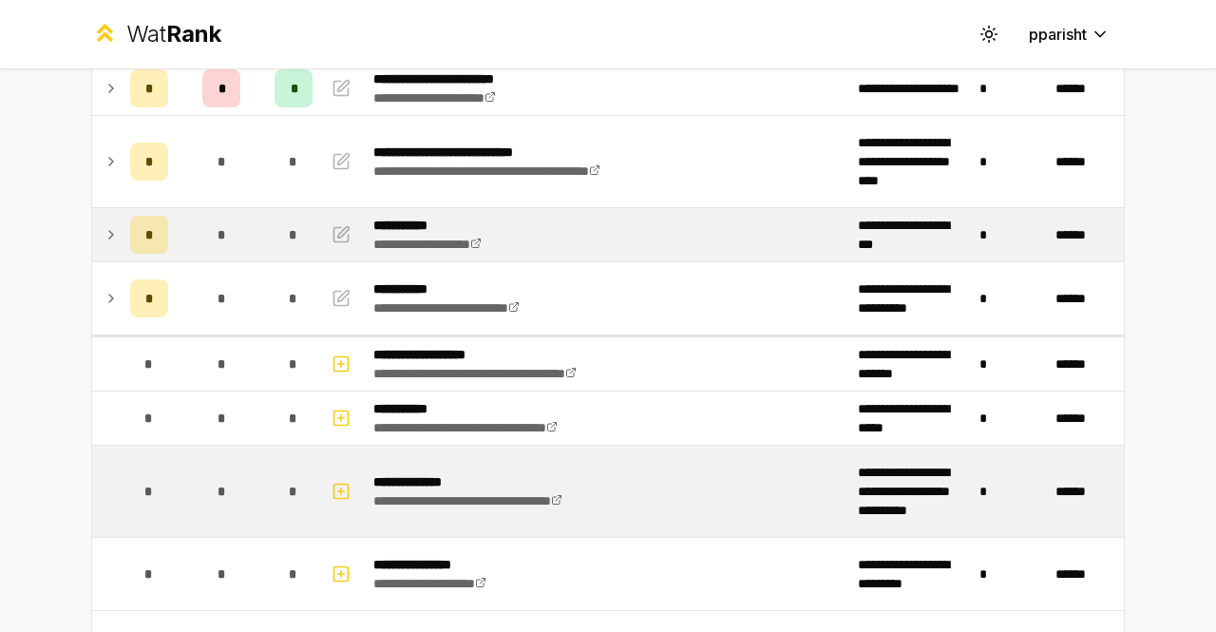
scroll to position [192, 0]
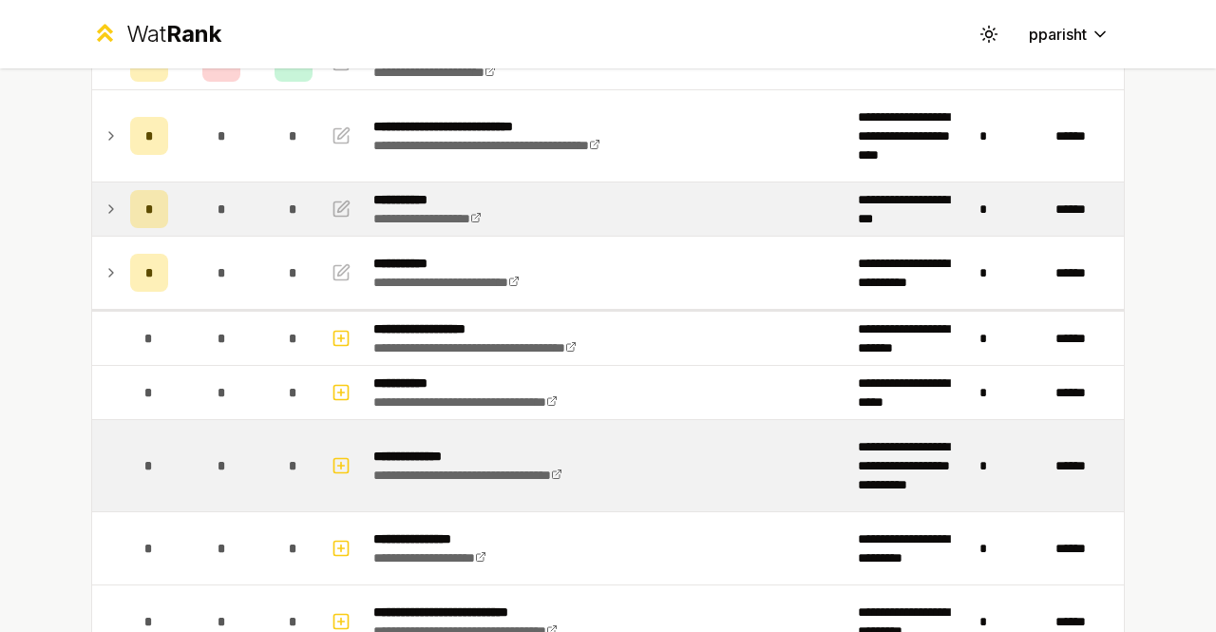
click at [141, 524] on td "*" at bounding box center [149, 548] width 53 height 72
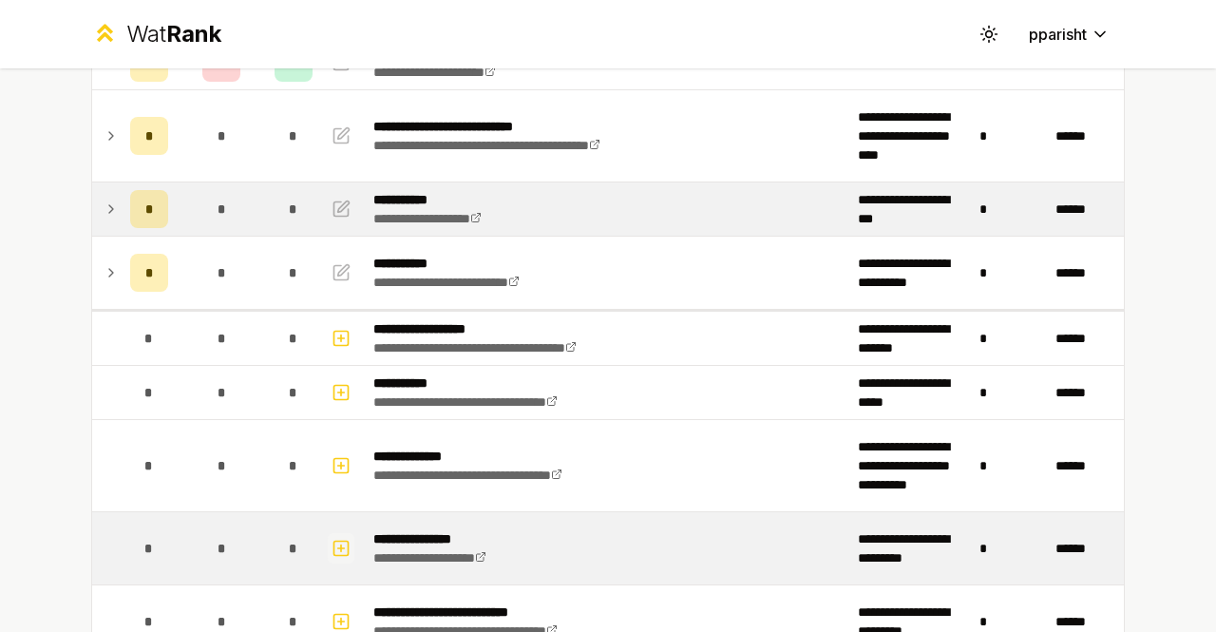
click at [333, 537] on icon "button" at bounding box center [341, 548] width 19 height 23
select select
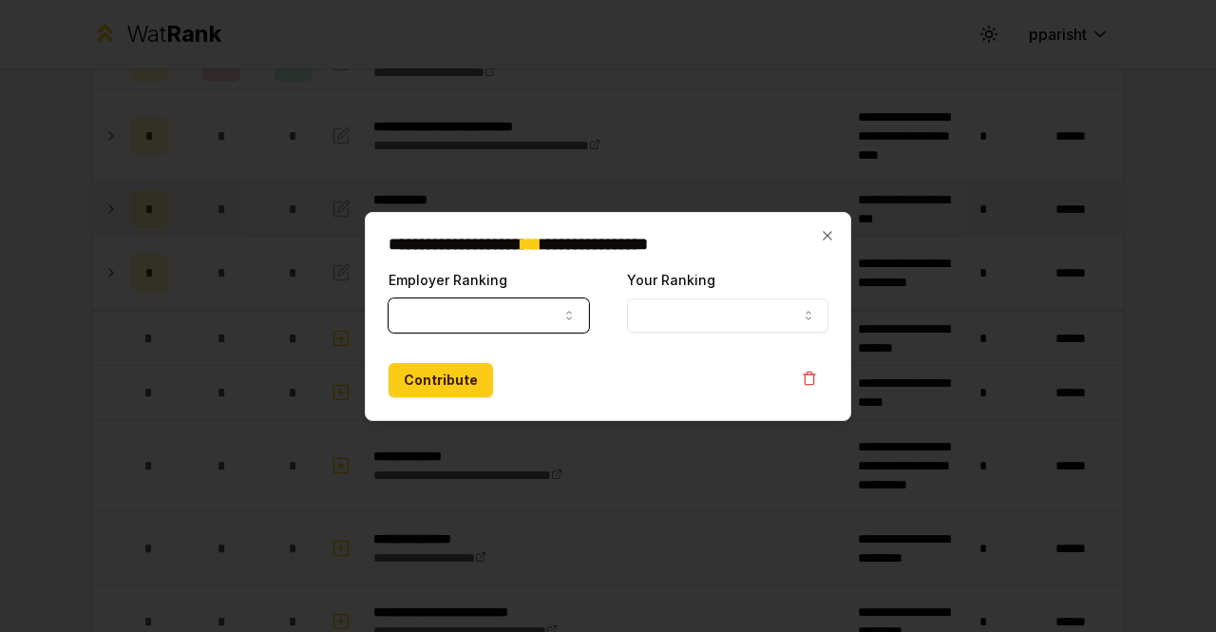
click at [509, 311] on button "Employer Ranking" at bounding box center [489, 315] width 201 height 34
click at [834, 241] on icon "button" at bounding box center [827, 235] width 15 height 15
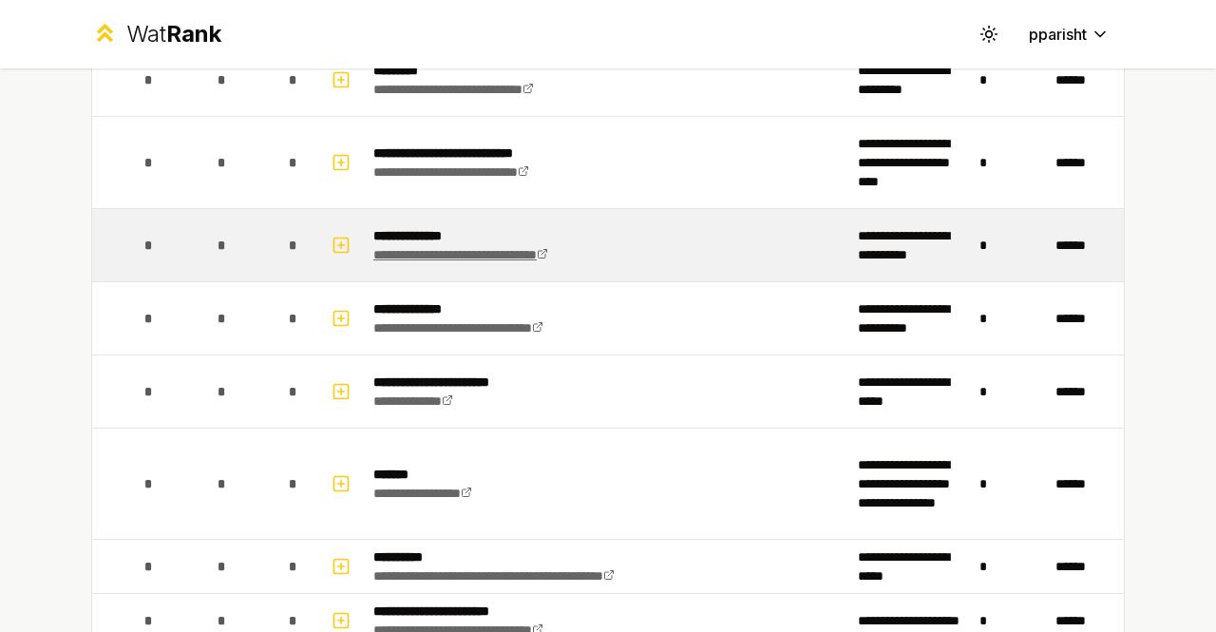
scroll to position [2258, 0]
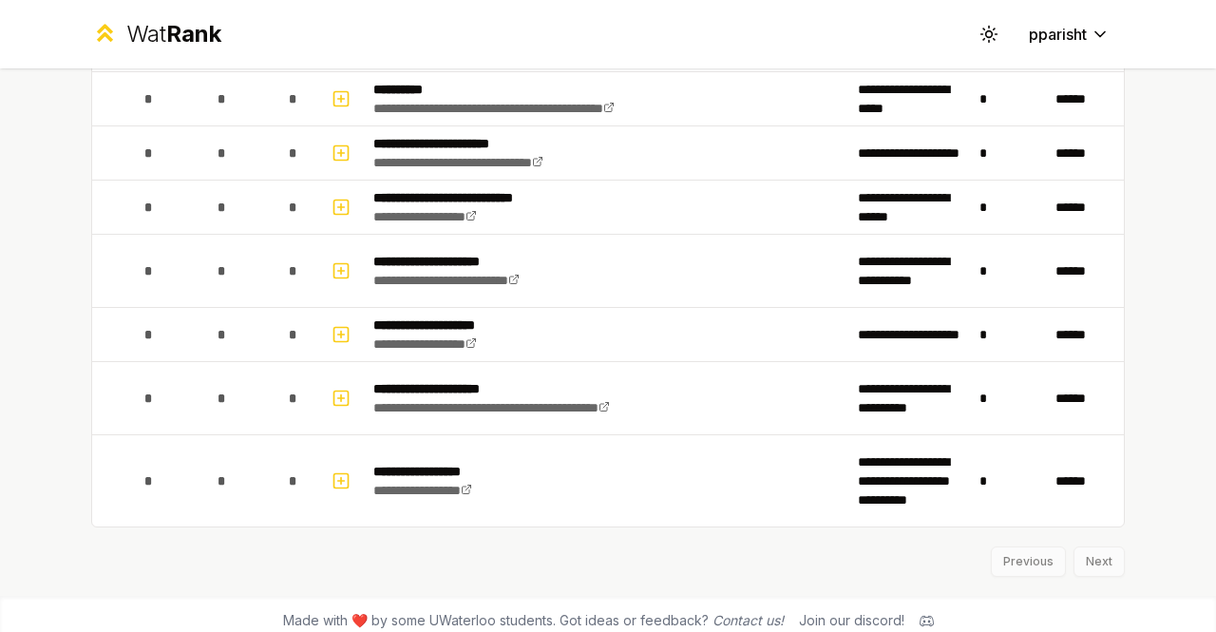
click at [1034, 540] on div "Previous Next" at bounding box center [608, 551] width 1034 height 49
click at [1025, 550] on div "Previous Next" at bounding box center [608, 551] width 1034 height 49
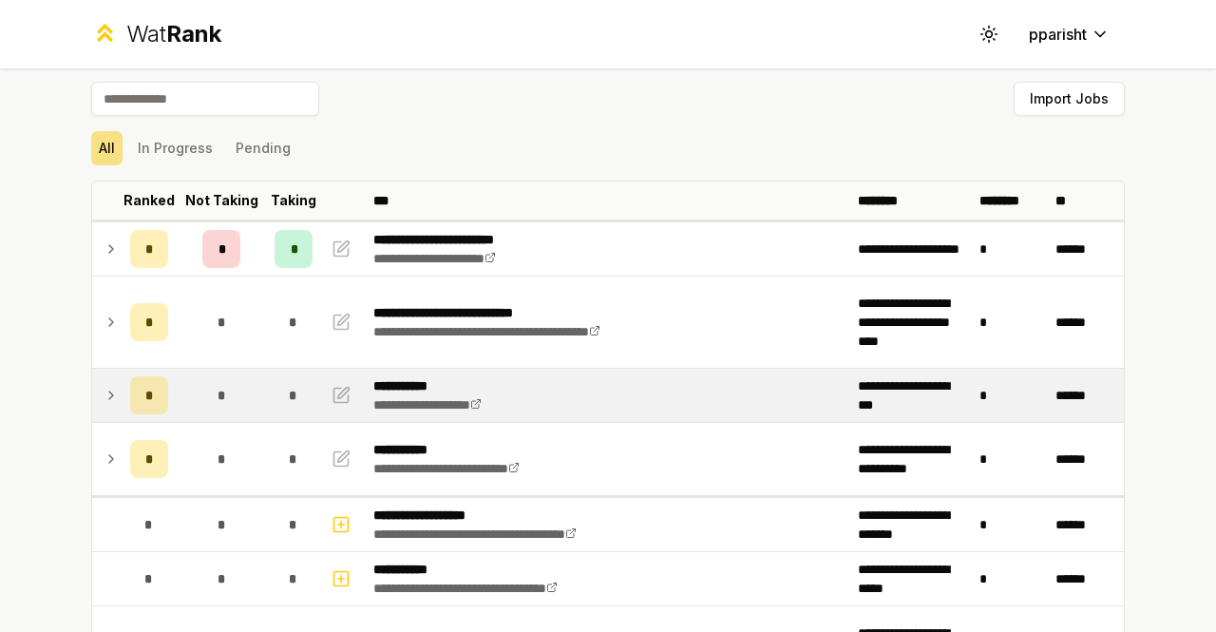
scroll to position [0, 0]
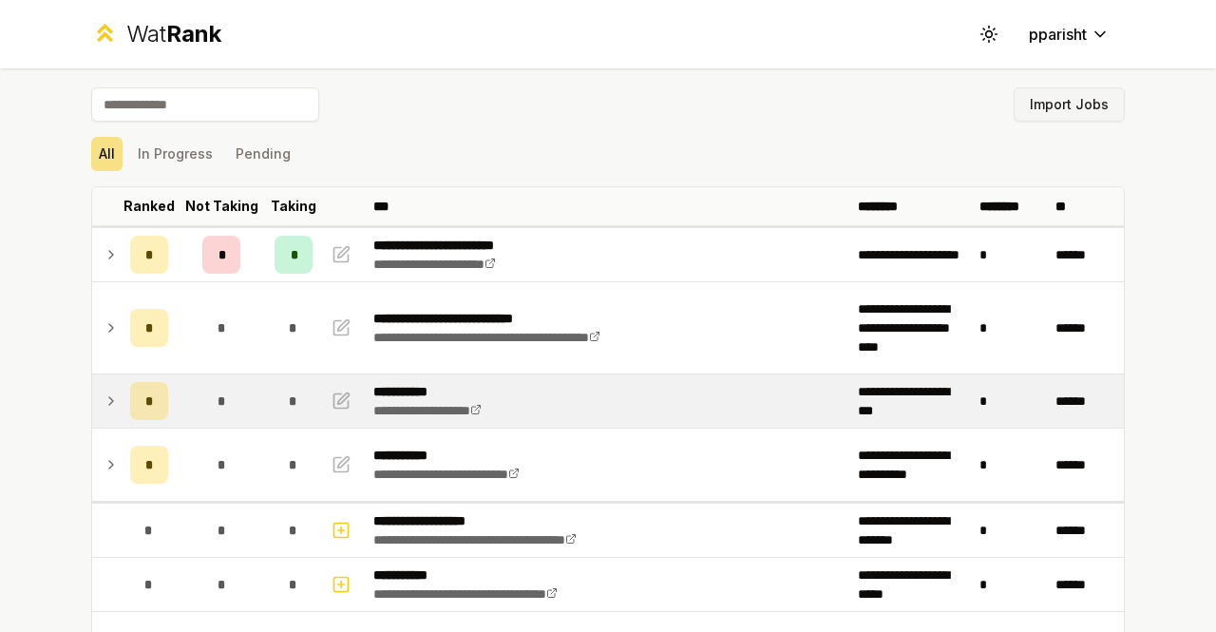
click at [1043, 105] on button "Import Jobs" at bounding box center [1069, 104] width 111 height 34
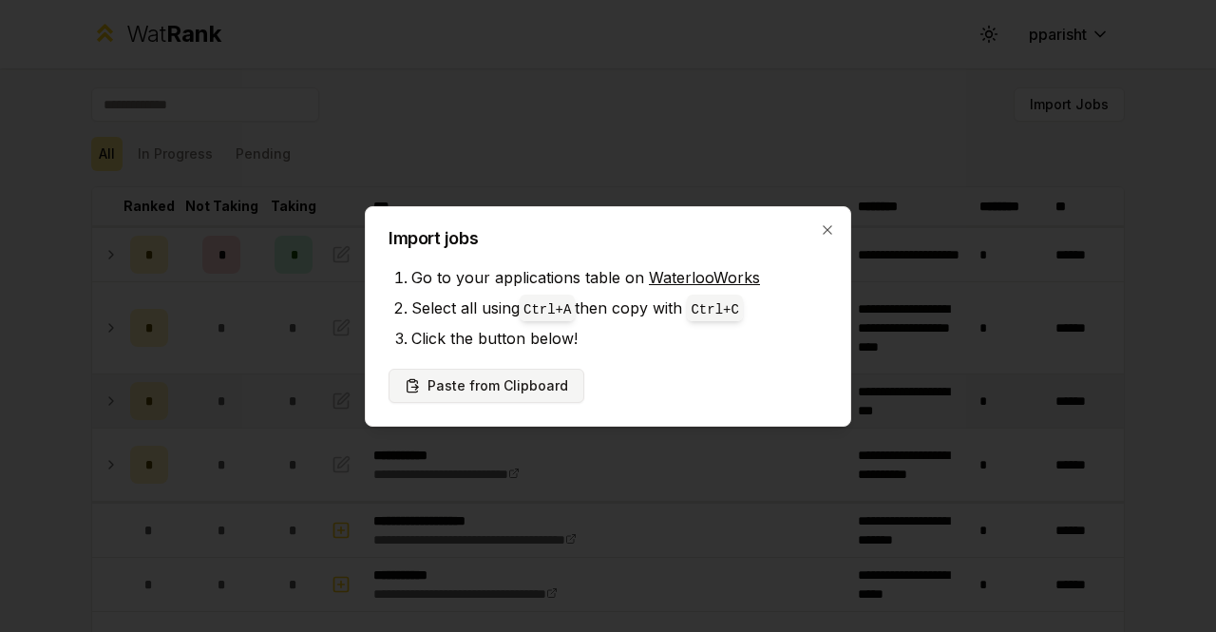
click at [556, 378] on button "Paste from Clipboard" at bounding box center [487, 386] width 196 height 34
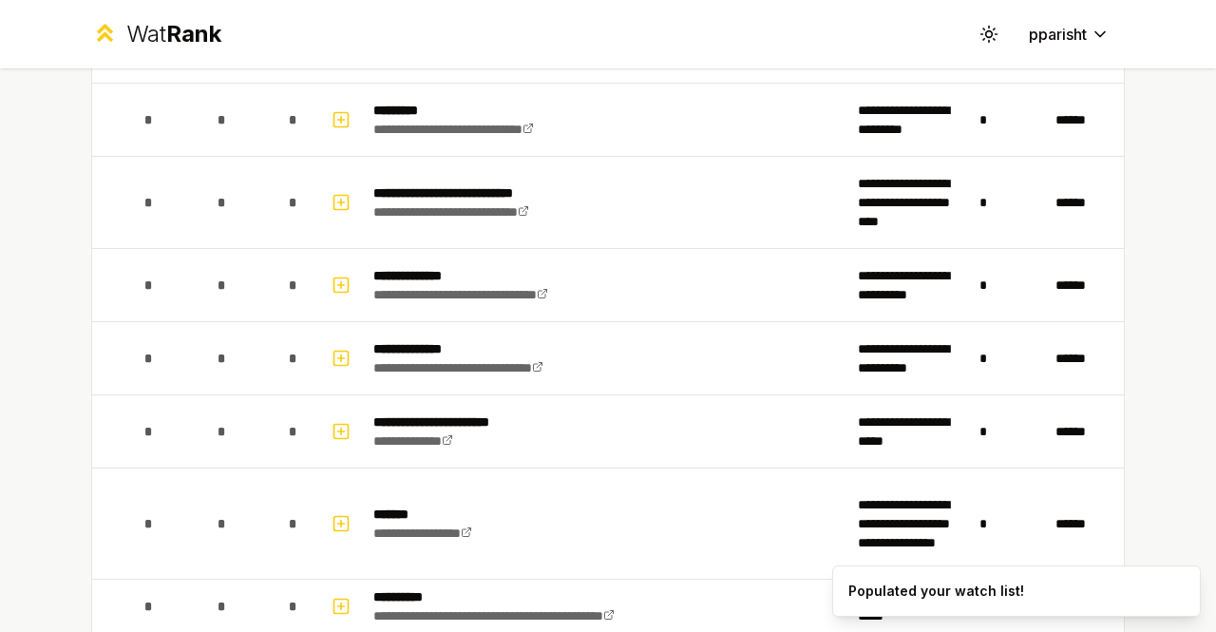
scroll to position [2258, 0]
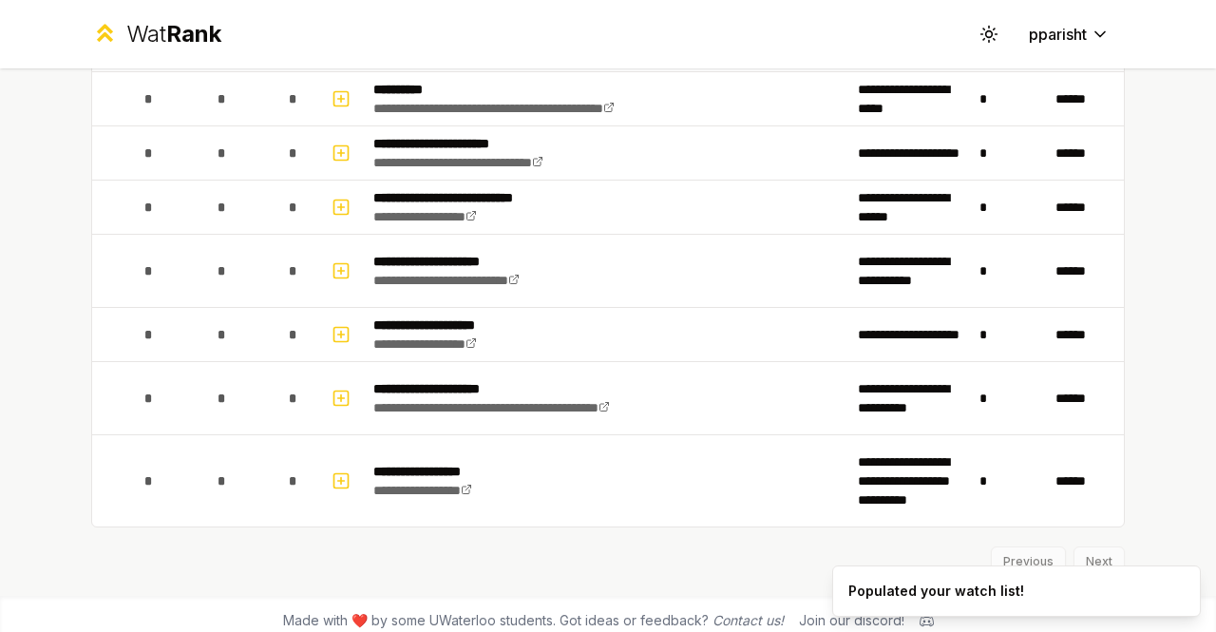
click at [1102, 548] on div "Previous Next" at bounding box center [608, 551] width 1034 height 49
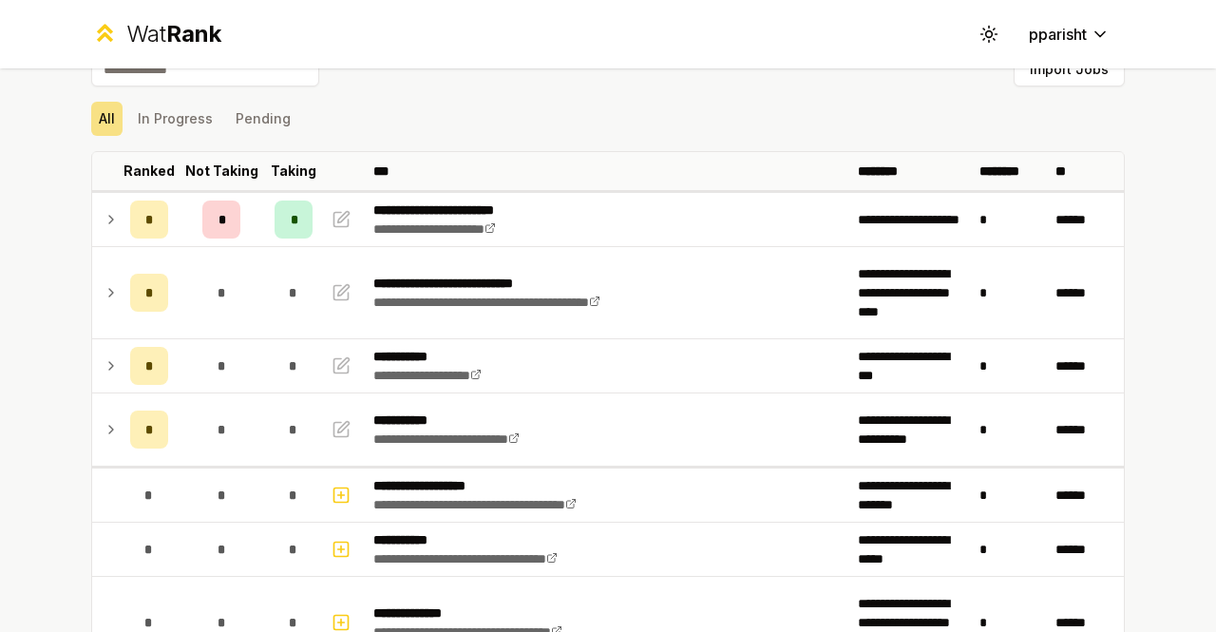
scroll to position [33, 0]
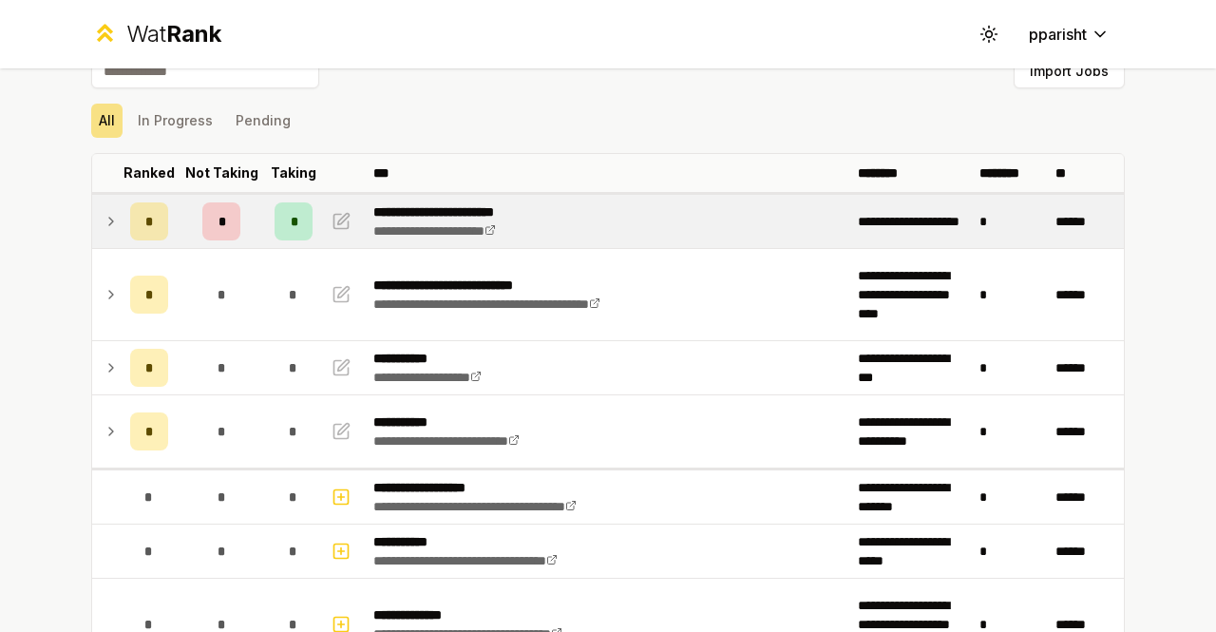
click at [211, 234] on div "*" at bounding box center [221, 221] width 38 height 38
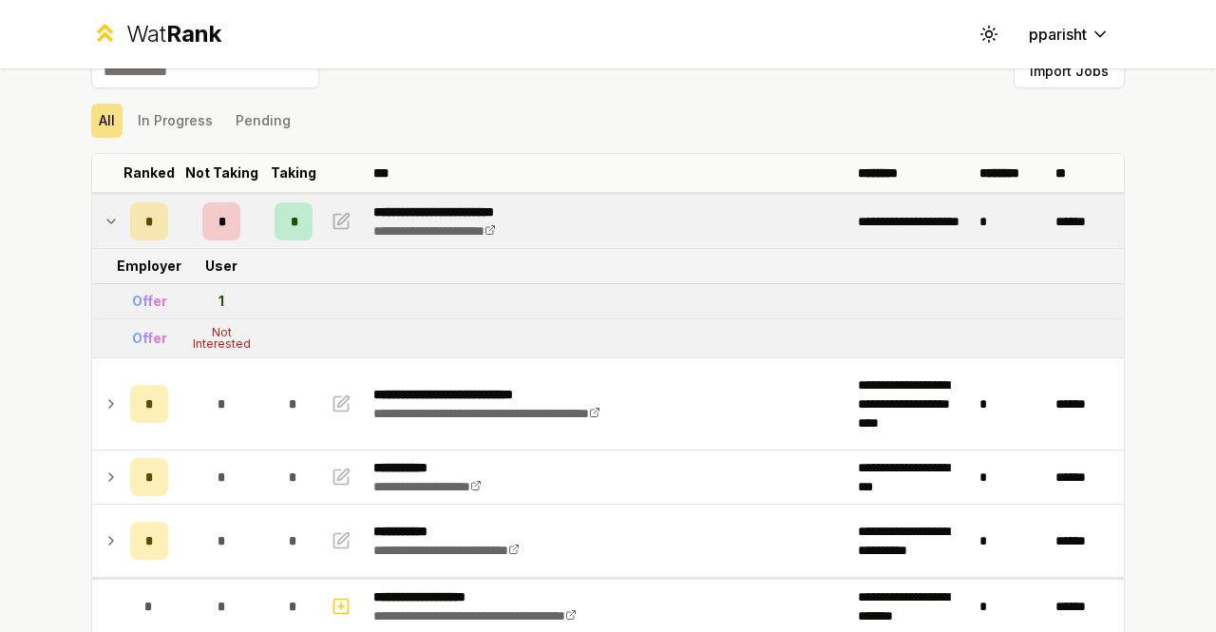
click at [223, 294] on td "1" at bounding box center [221, 301] width 91 height 34
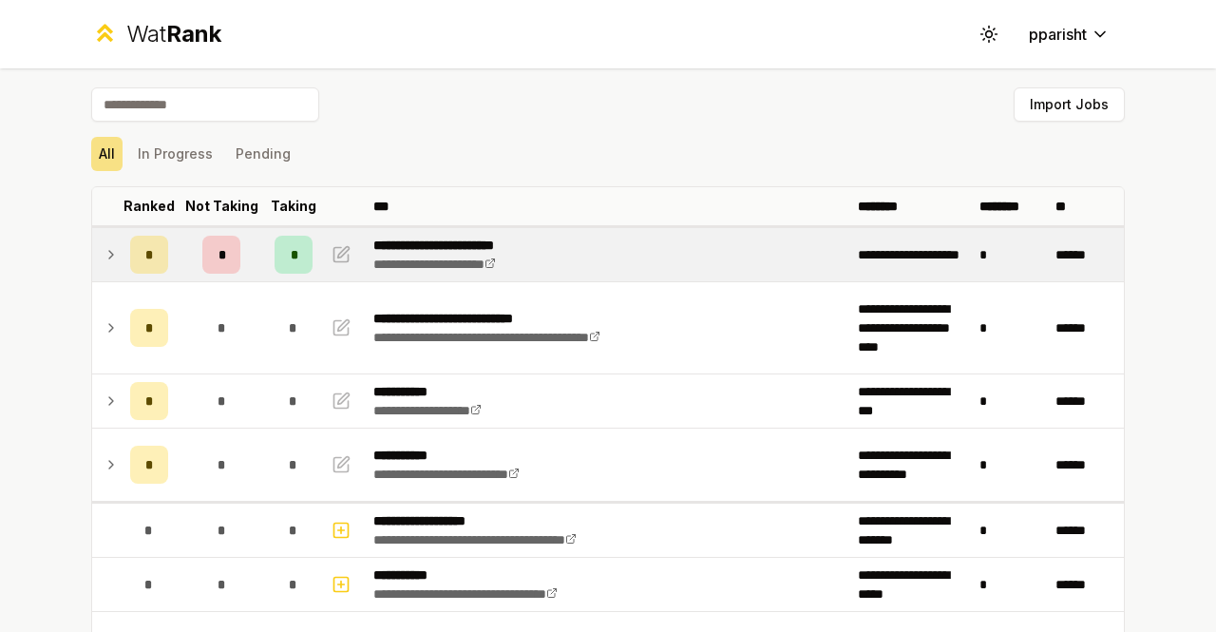
click at [123, 278] on td "*" at bounding box center [149, 254] width 53 height 53
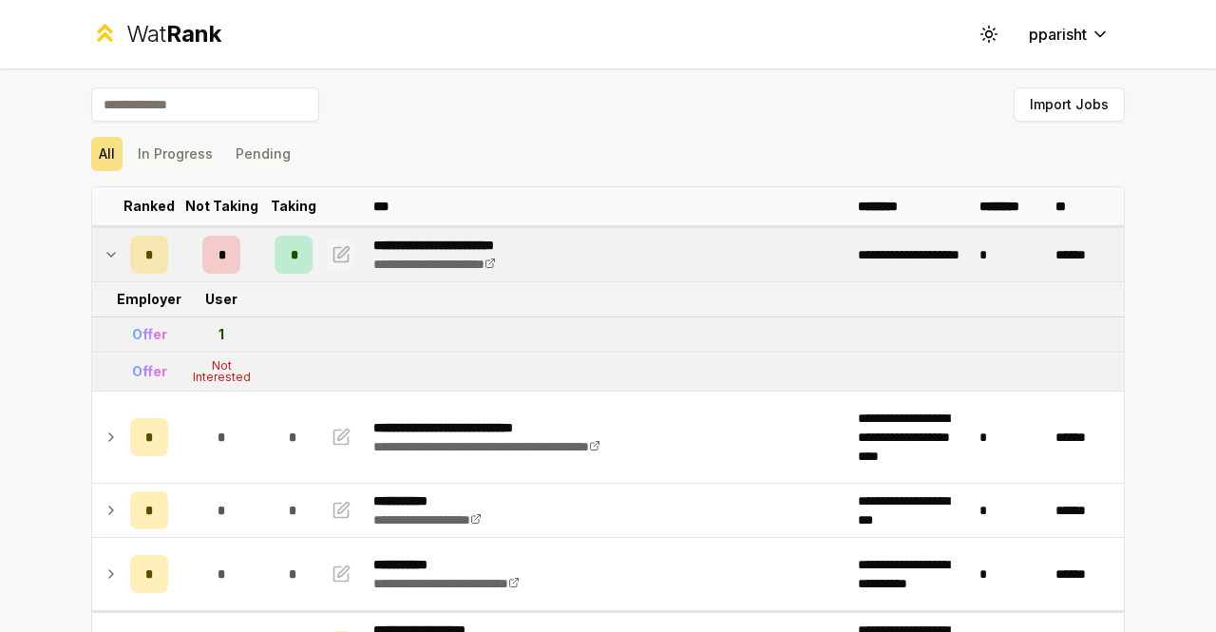
click at [333, 259] on icon "button" at bounding box center [341, 254] width 19 height 23
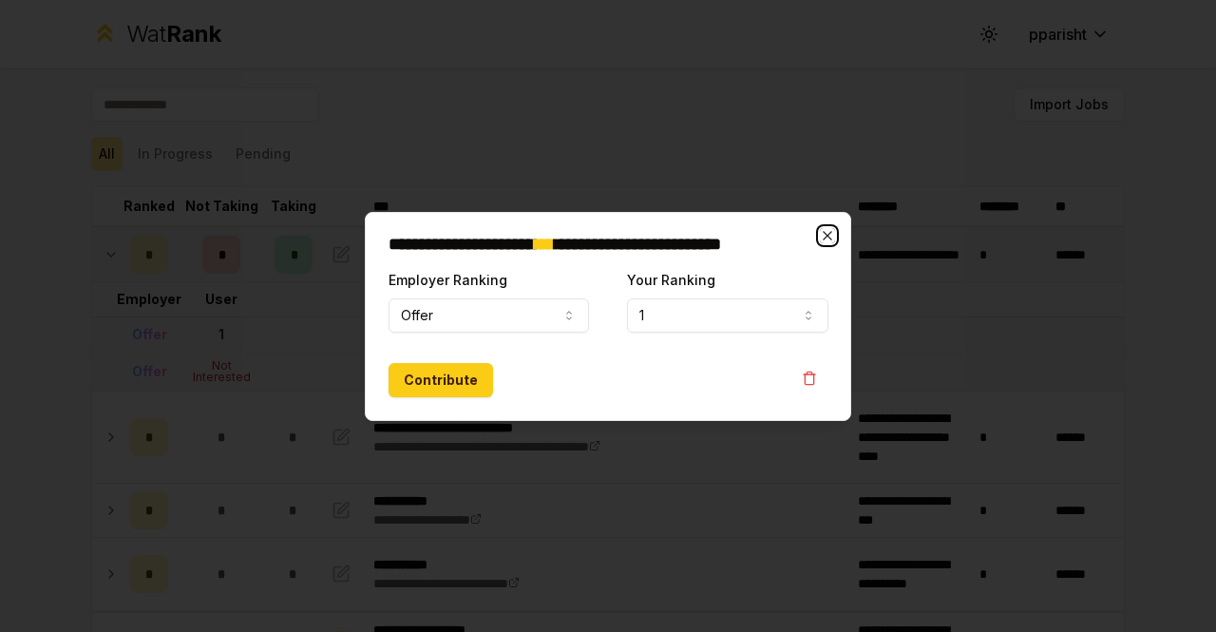
click at [822, 233] on icon "button" at bounding box center [827, 235] width 15 height 15
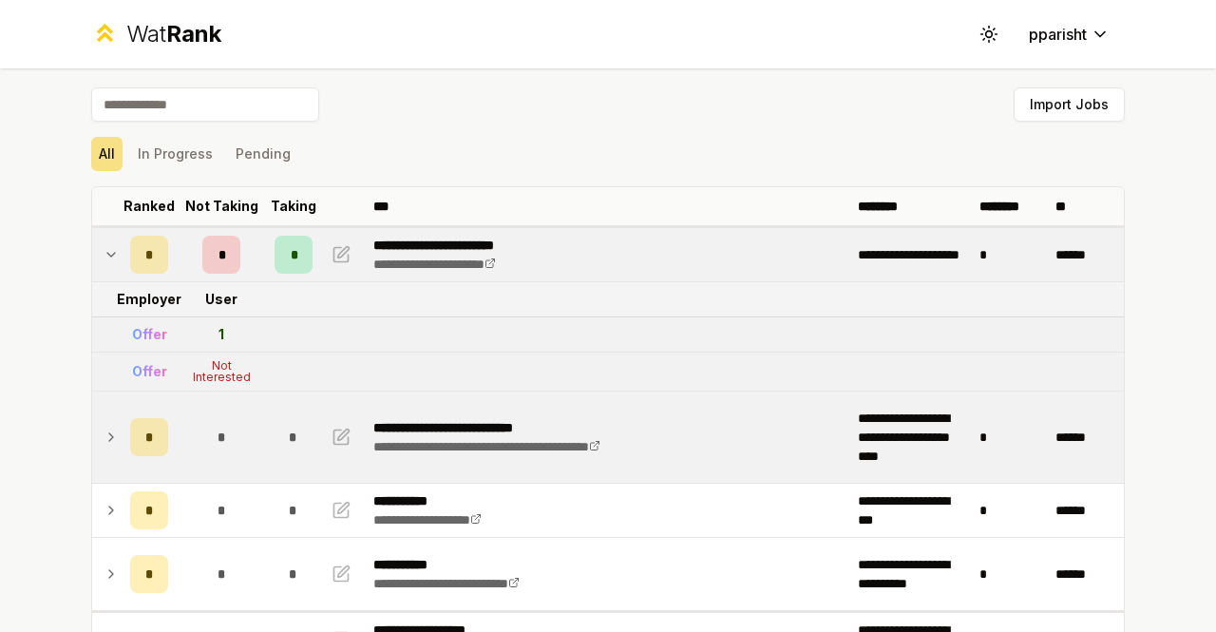
click at [183, 457] on td "*" at bounding box center [221, 437] width 91 height 91
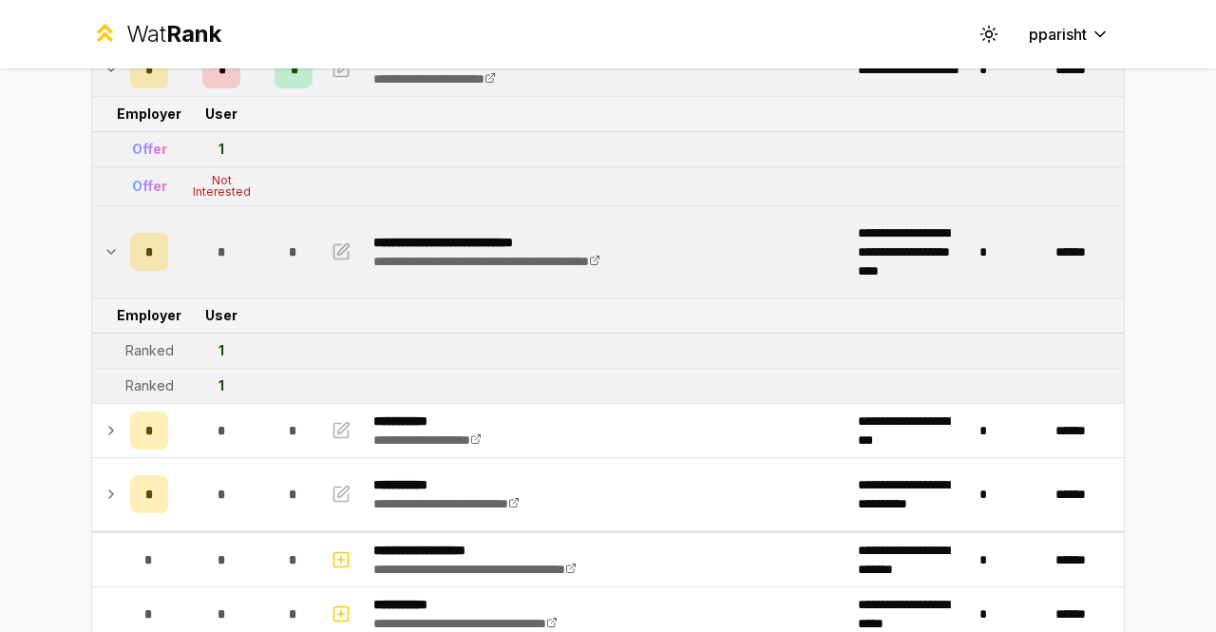
scroll to position [186, 0]
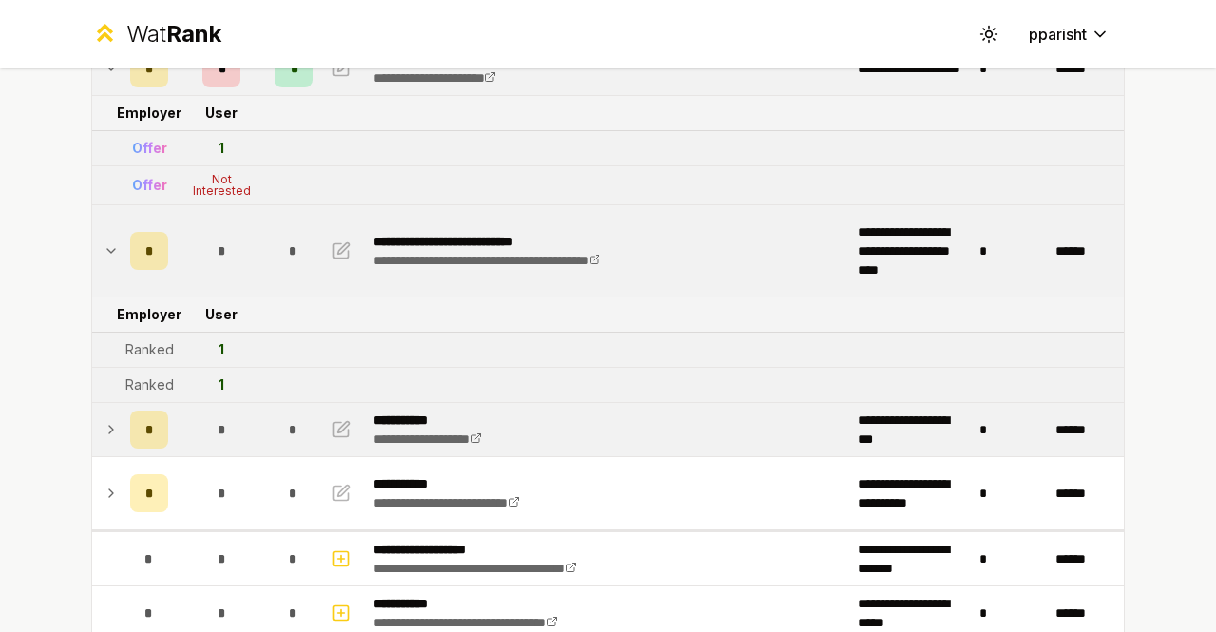
click at [190, 445] on td "*" at bounding box center [221, 429] width 91 height 53
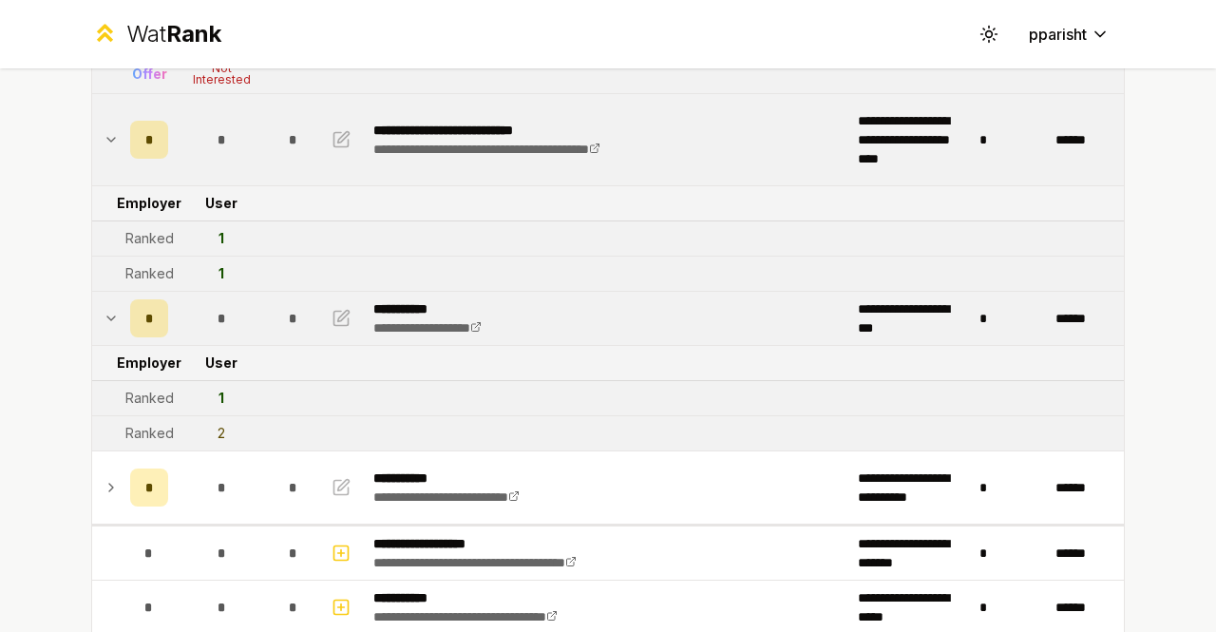
scroll to position [299, 0]
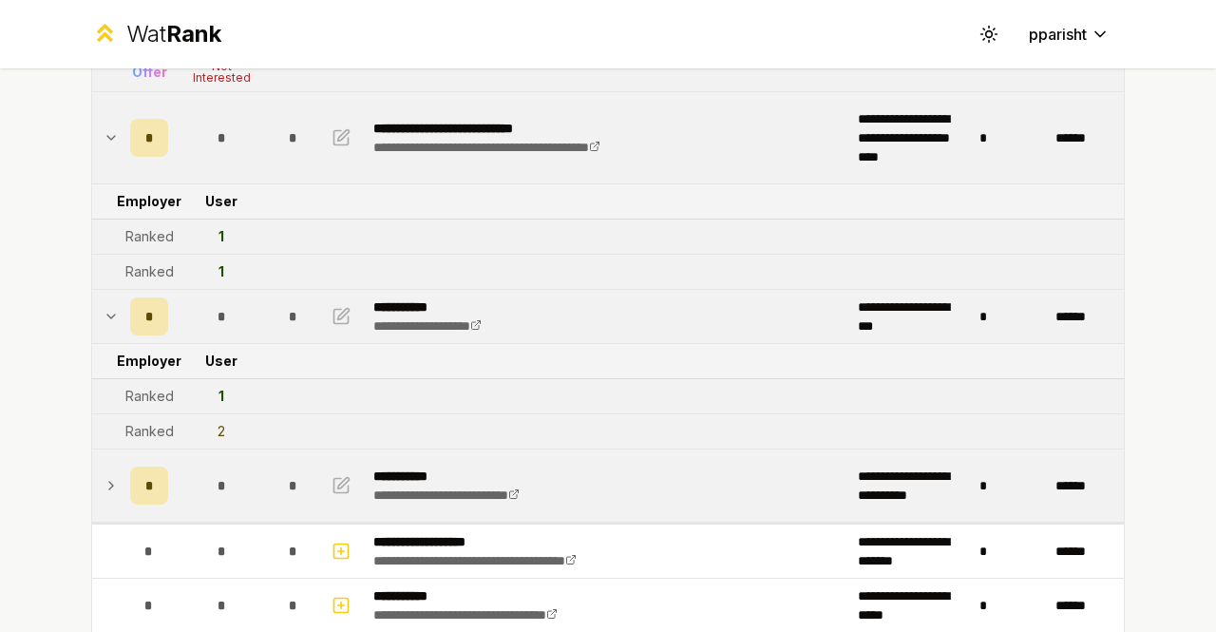
click at [184, 463] on td "*" at bounding box center [221, 486] width 91 height 72
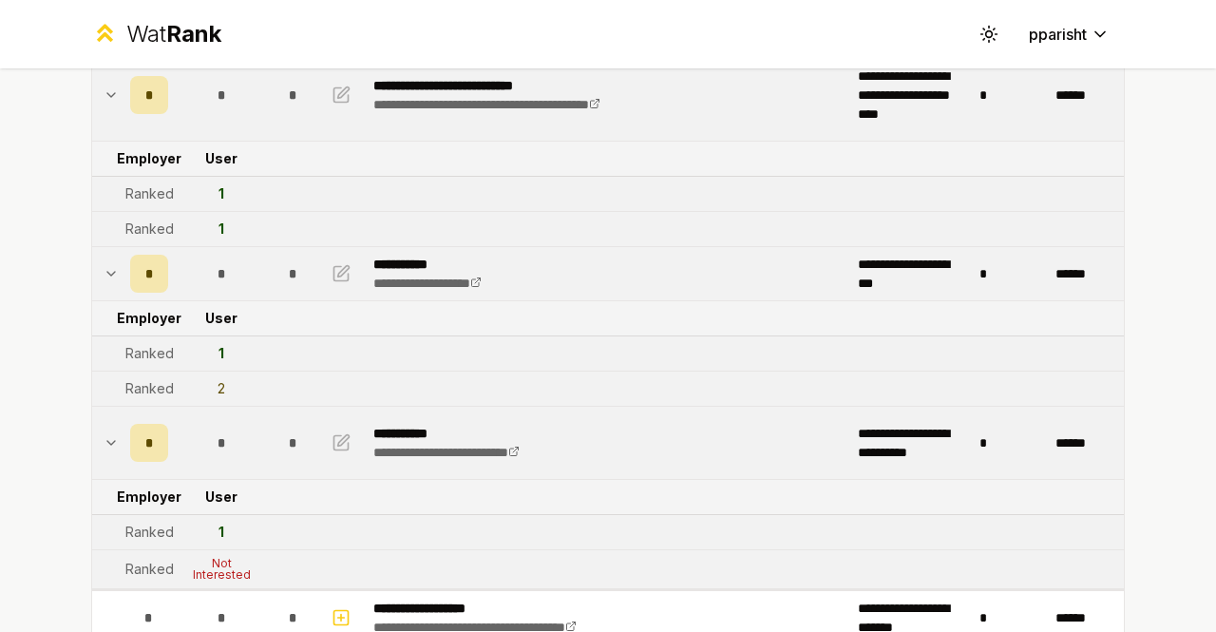
scroll to position [0, 0]
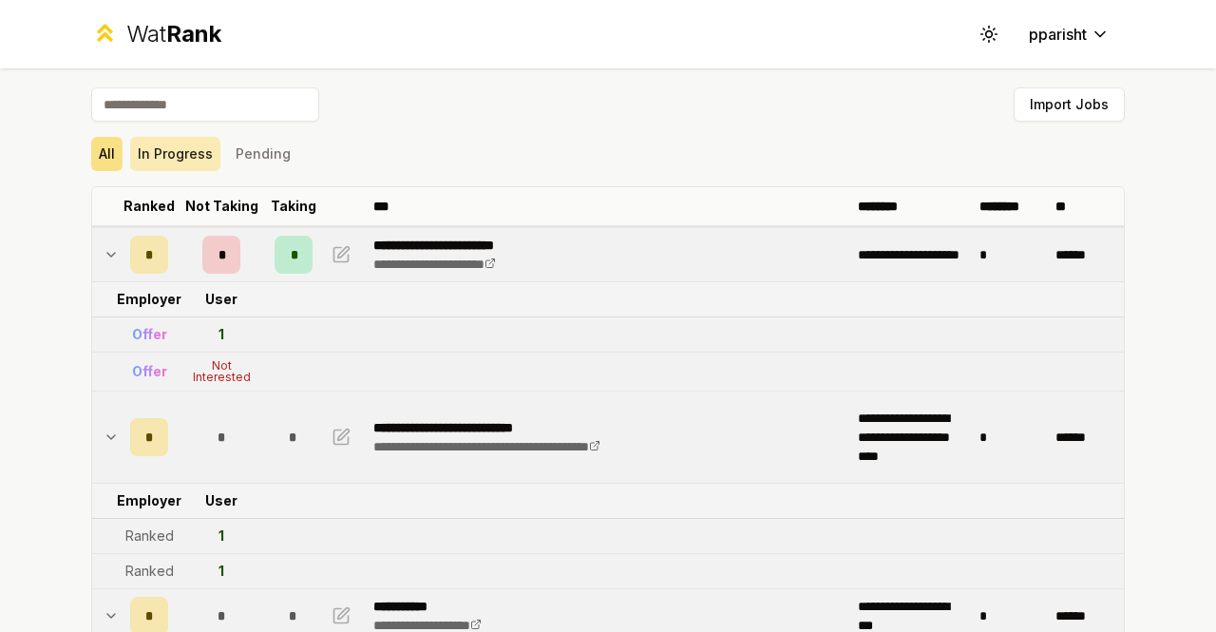
click at [171, 157] on button "In Progress" at bounding box center [175, 154] width 90 height 34
click at [264, 139] on button "Pending" at bounding box center [263, 154] width 70 height 34
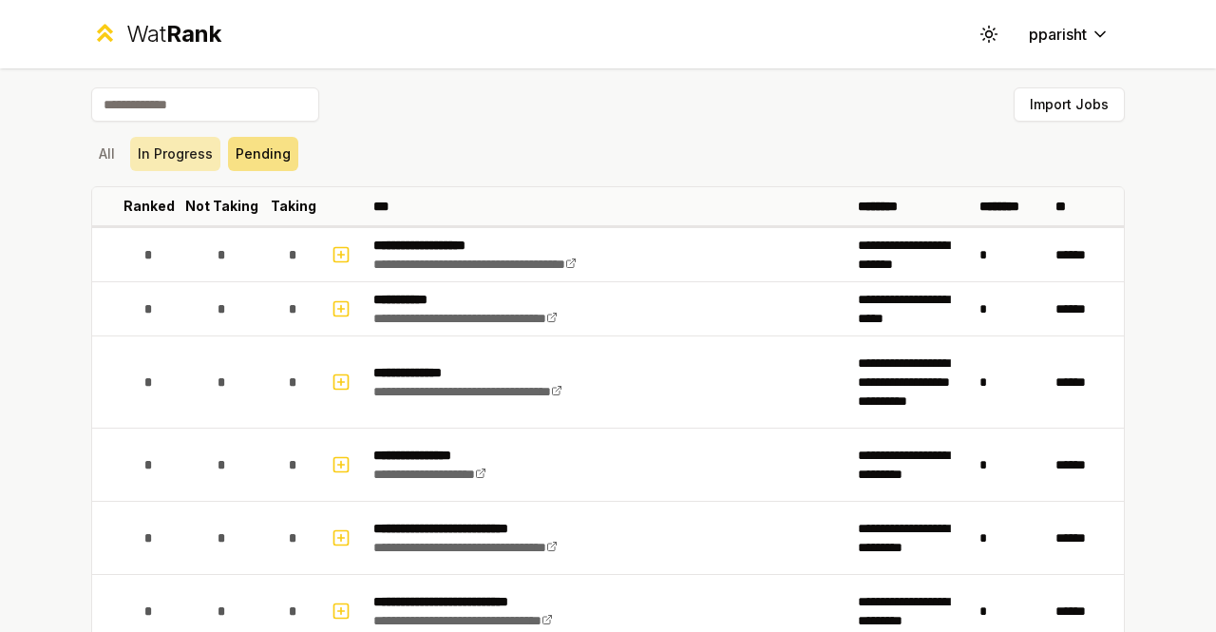
click at [173, 155] on button "In Progress" at bounding box center [175, 154] width 90 height 34
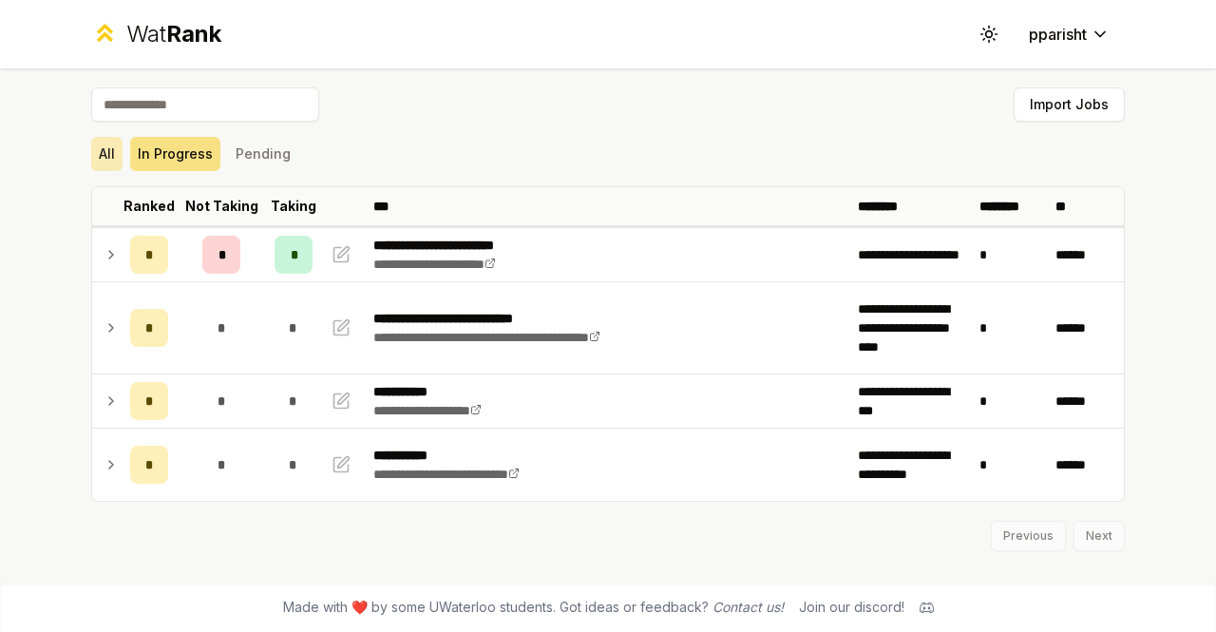
click at [118, 159] on button "All" at bounding box center [106, 154] width 31 height 34
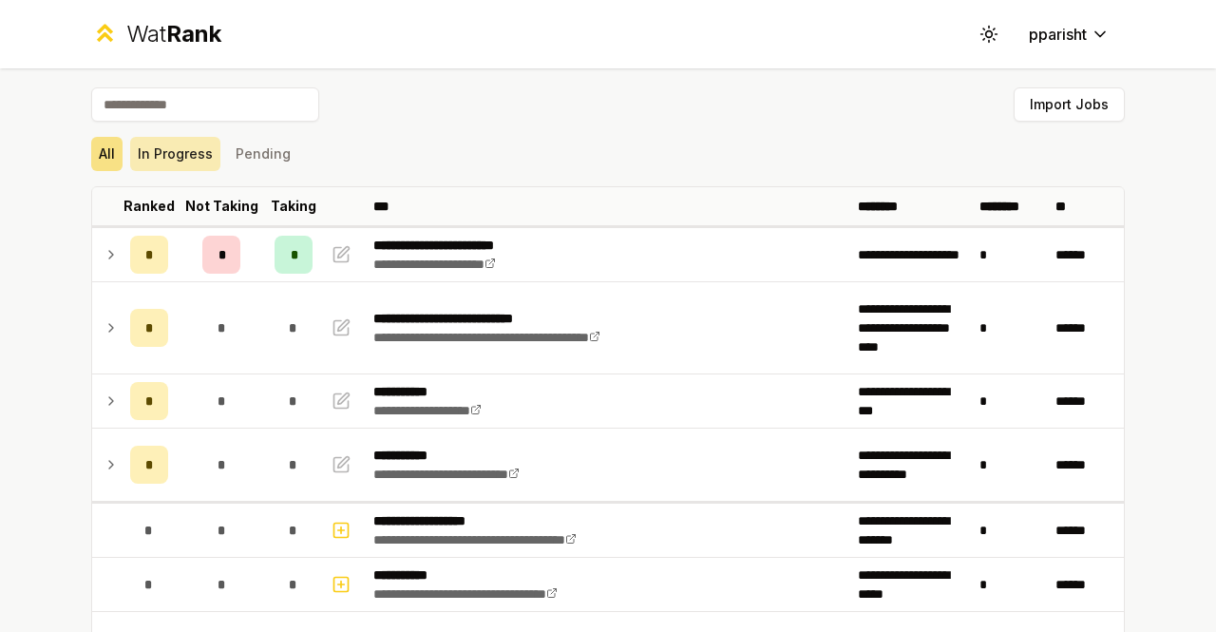
click at [159, 158] on button "In Progress" at bounding box center [175, 154] width 90 height 34
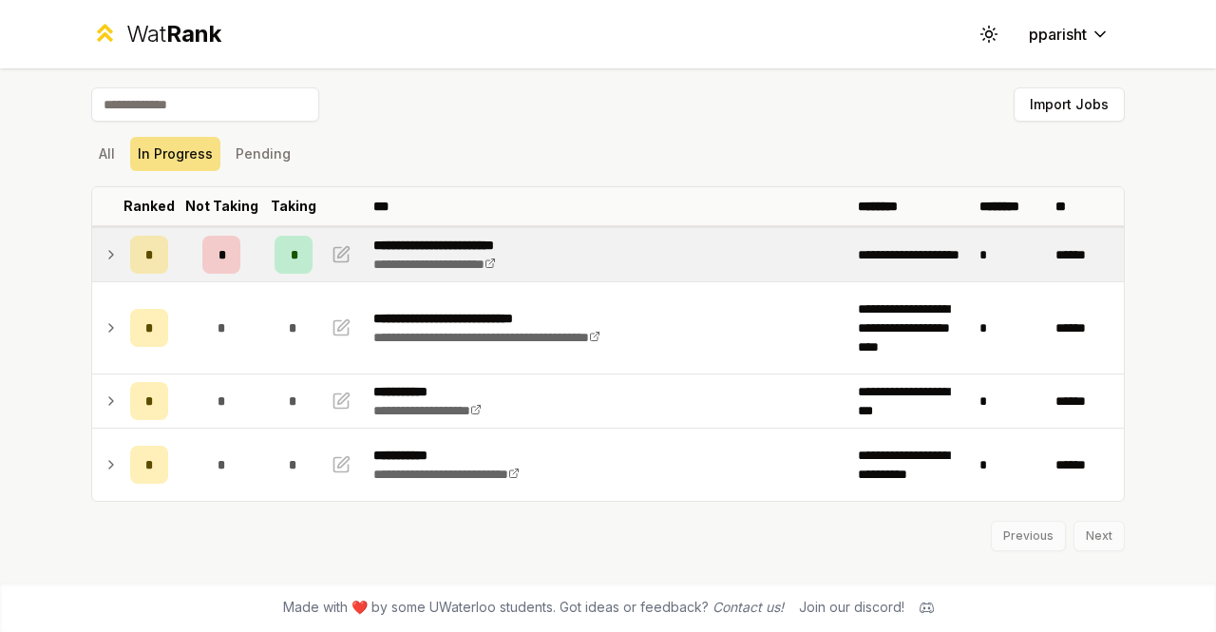
click at [130, 261] on div "*" at bounding box center [149, 255] width 38 height 38
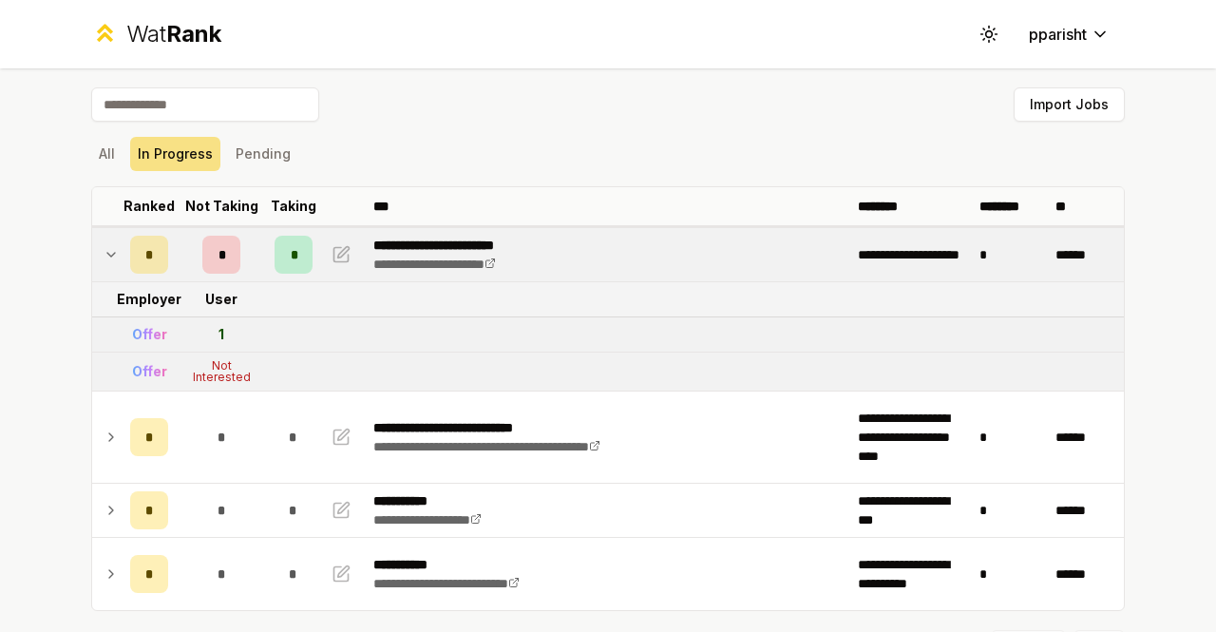
click at [139, 331] on div "Offer" at bounding box center [149, 334] width 35 height 19
click at [145, 258] on span "*" at bounding box center [149, 254] width 9 height 19
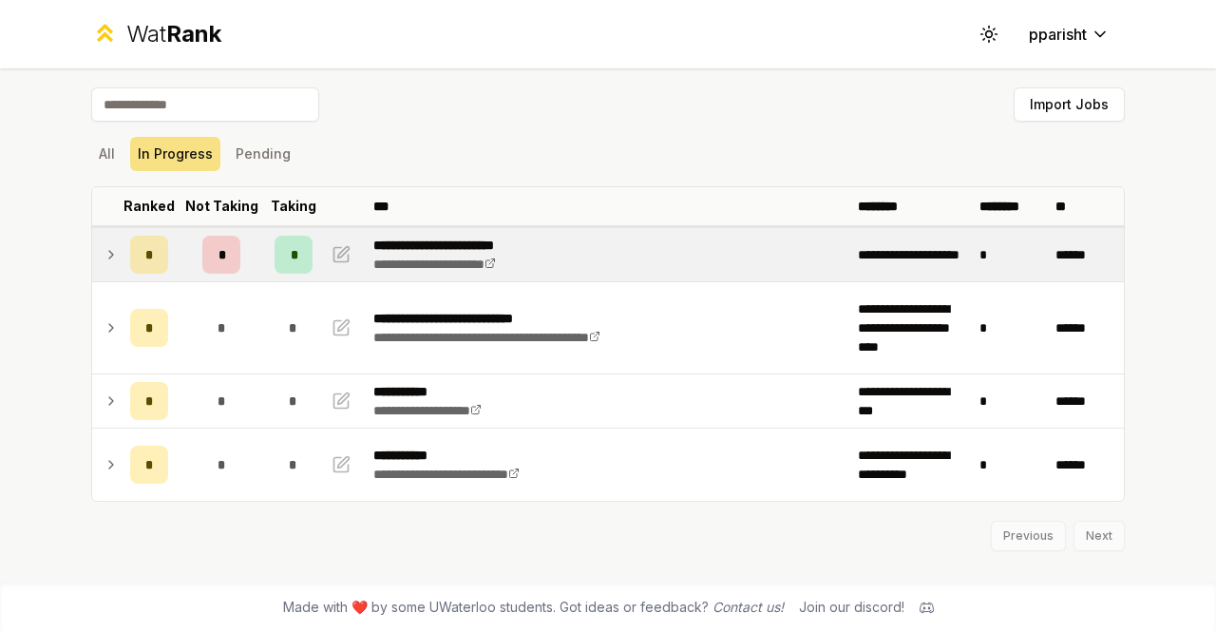
click at [139, 242] on div "*" at bounding box center [149, 255] width 38 height 38
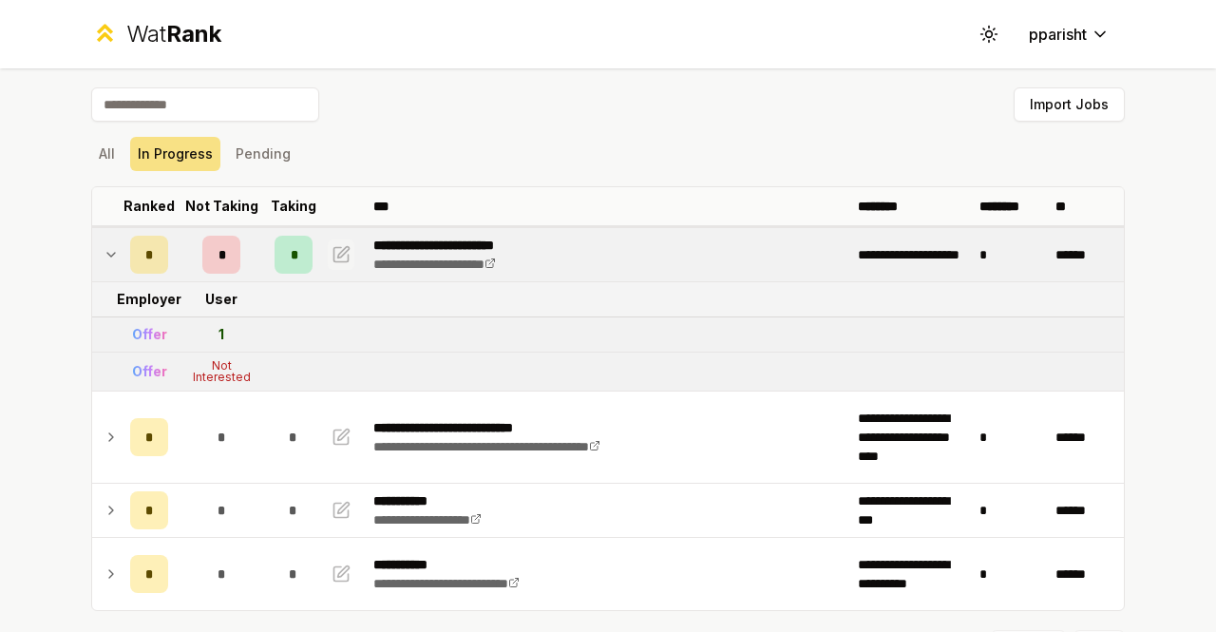
click at [336, 264] on icon "button" at bounding box center [341, 254] width 19 height 23
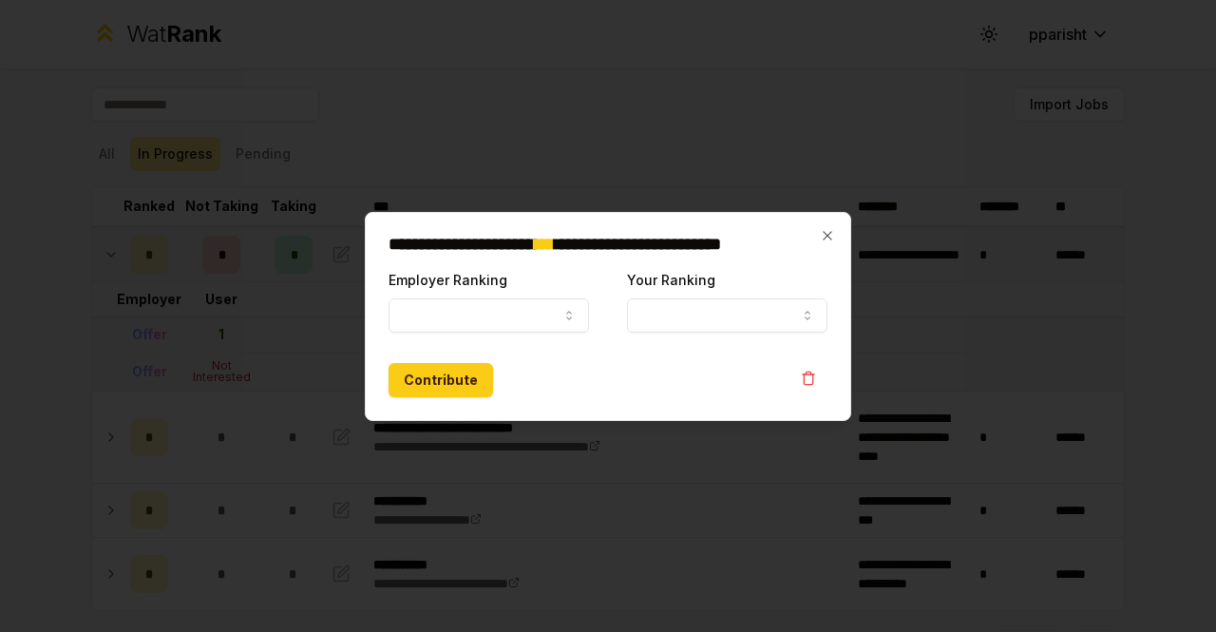
select select "*****"
select select "*"
click at [800, 373] on button "button" at bounding box center [810, 378] width 38 height 30
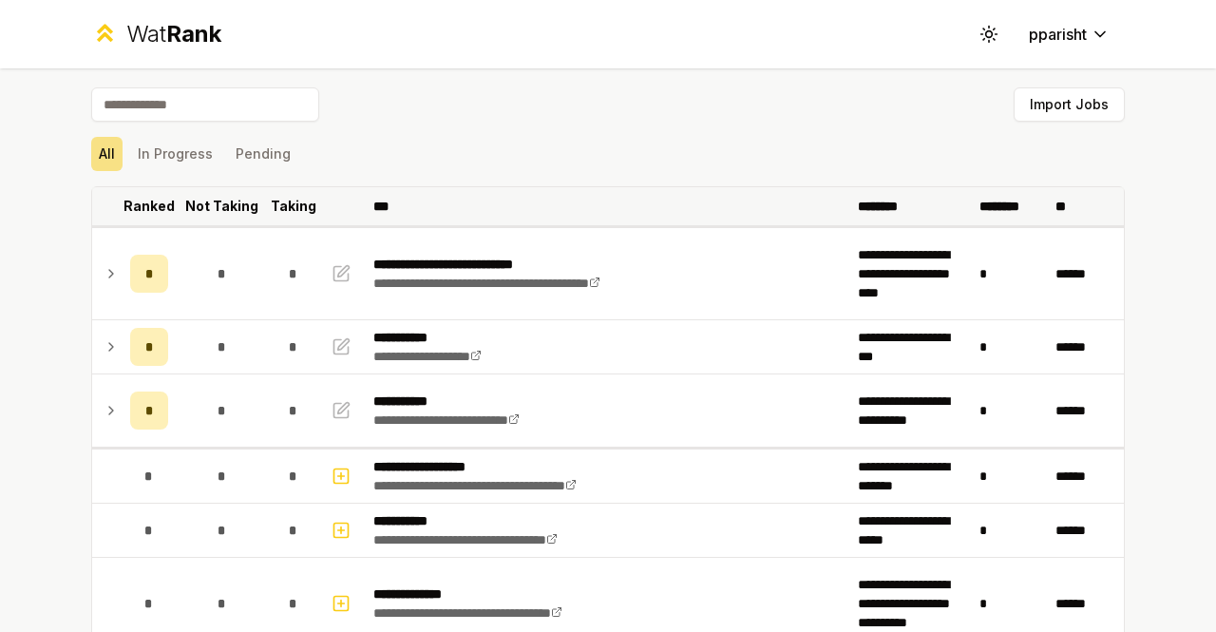
click at [147, 212] on p "Ranked" at bounding box center [149, 206] width 51 height 19
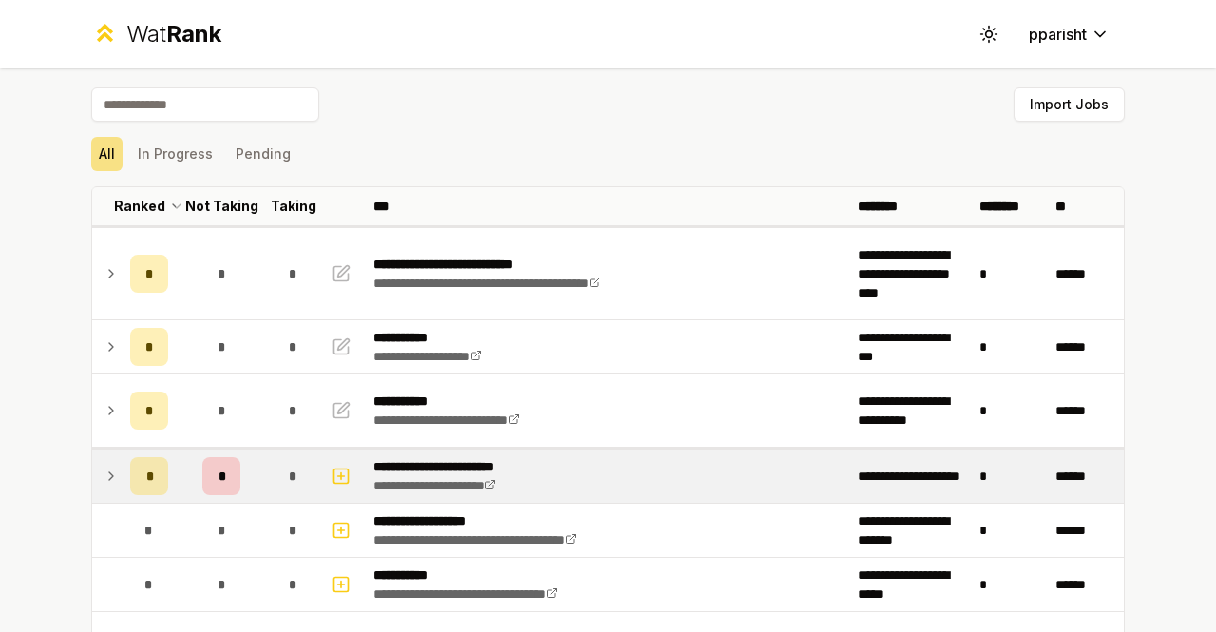
click at [226, 469] on div "*" at bounding box center [221, 476] width 38 height 38
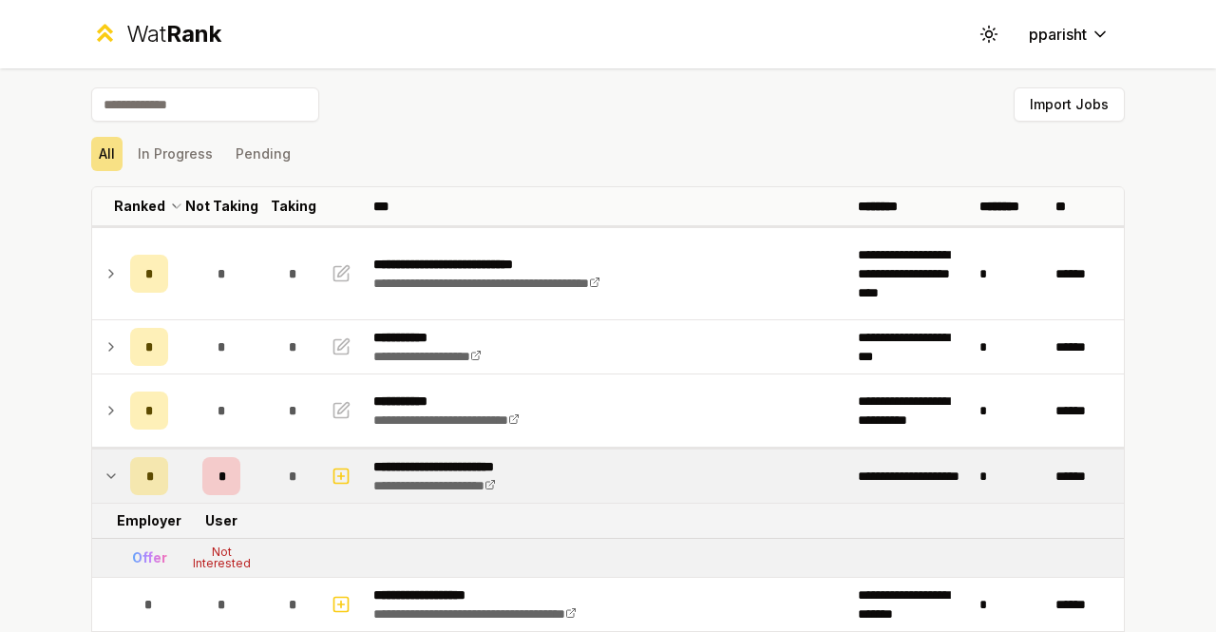
click at [226, 469] on div "*" at bounding box center [221, 476] width 38 height 38
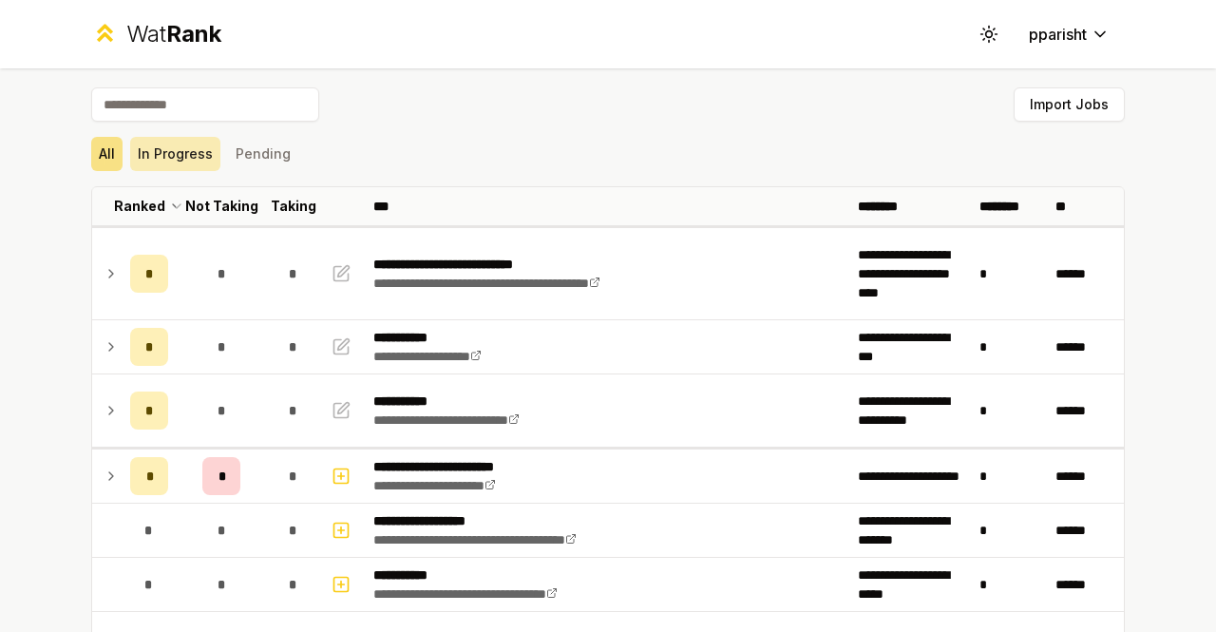
click at [182, 160] on button "In Progress" at bounding box center [175, 154] width 90 height 34
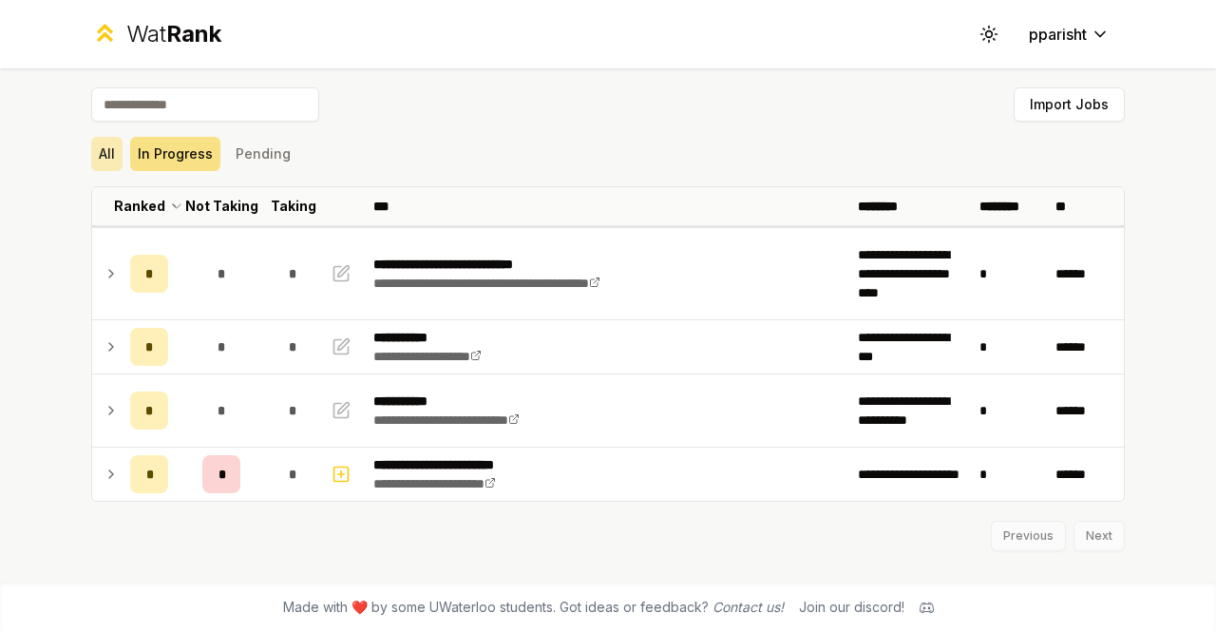
click at [114, 161] on button "All" at bounding box center [106, 154] width 31 height 34
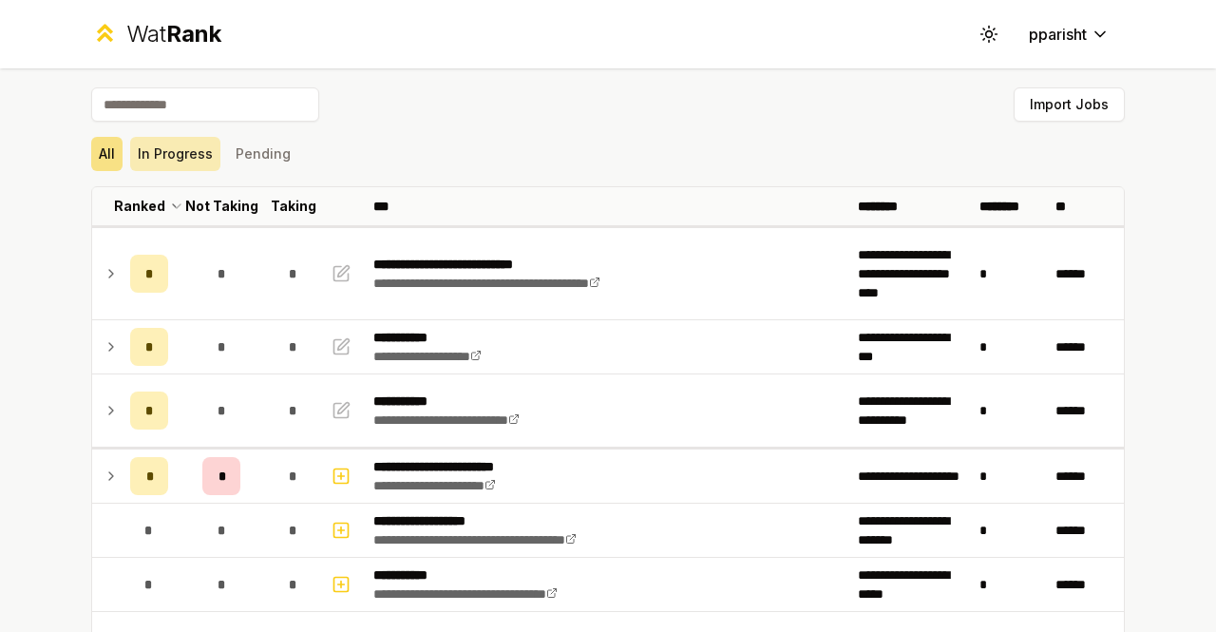
click at [148, 160] on button "In Progress" at bounding box center [175, 154] width 90 height 34
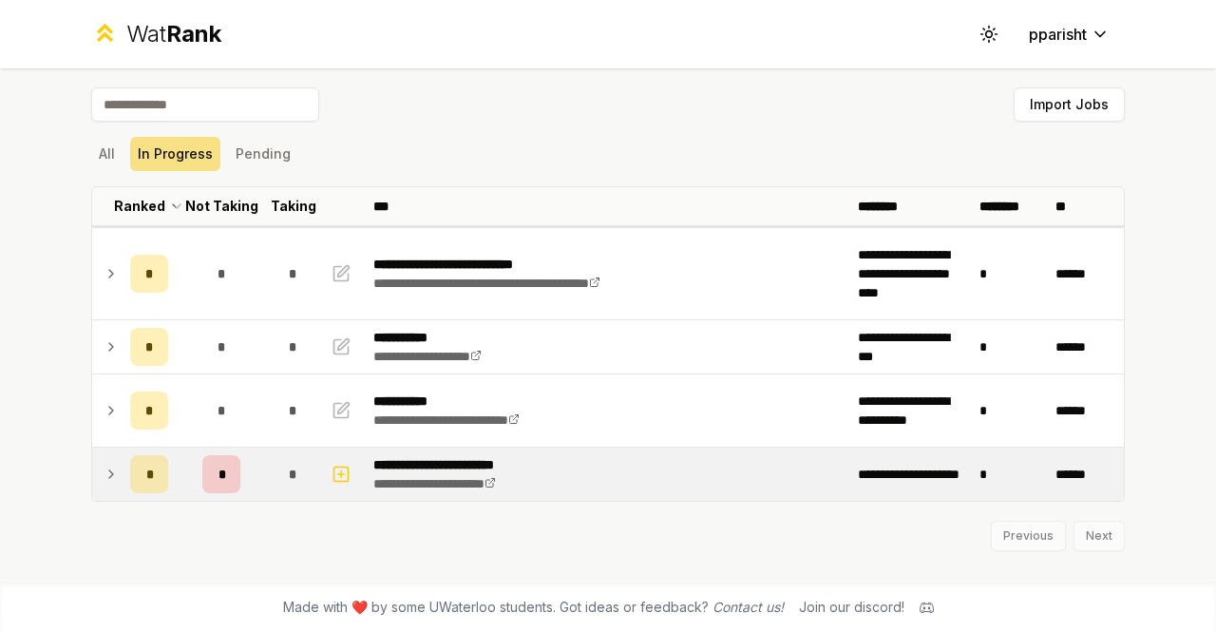
click at [228, 475] on div "*" at bounding box center [221, 474] width 38 height 38
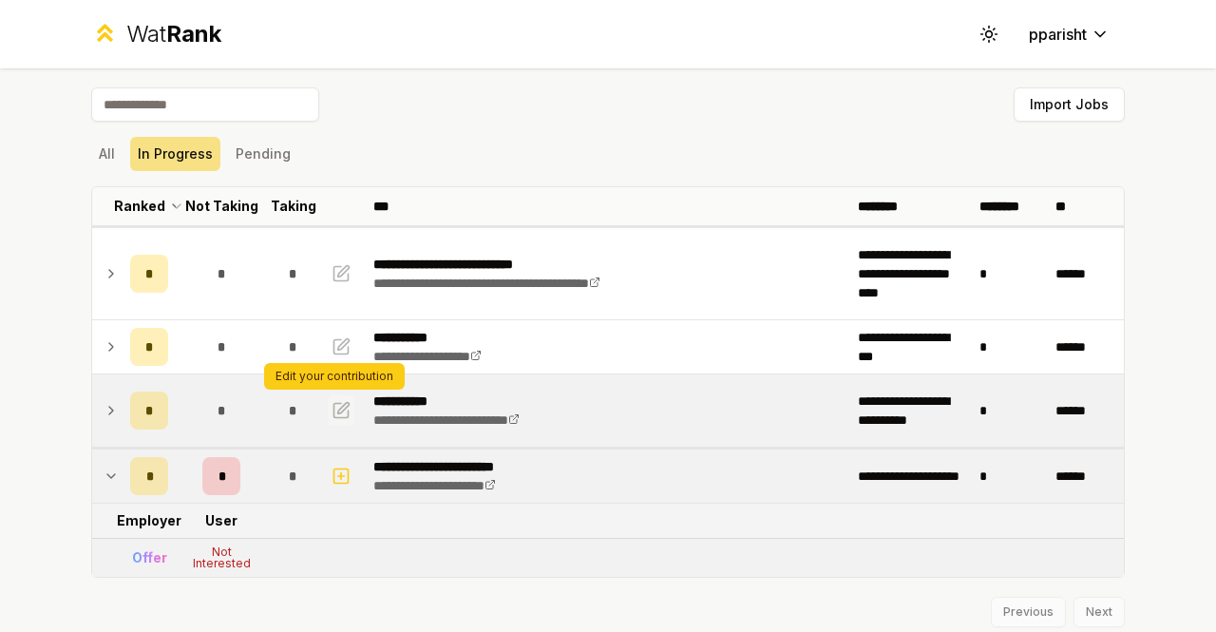
click at [336, 410] on icon "button" at bounding box center [341, 410] width 19 height 23
select select "******"
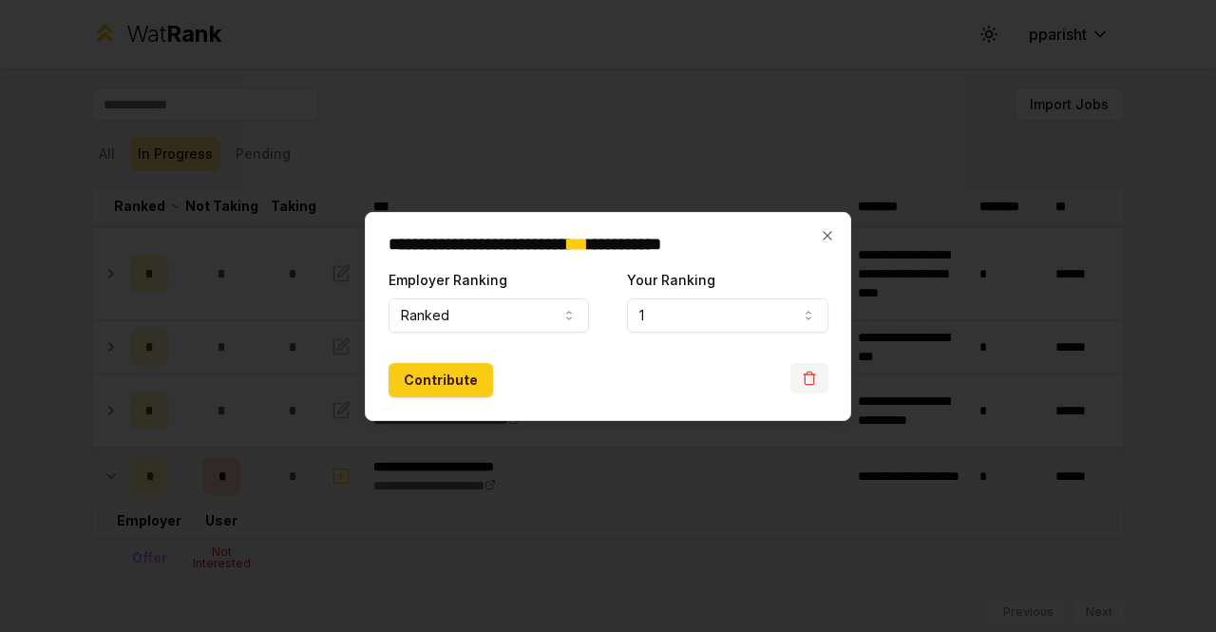
click at [817, 384] on button "button" at bounding box center [810, 378] width 38 height 30
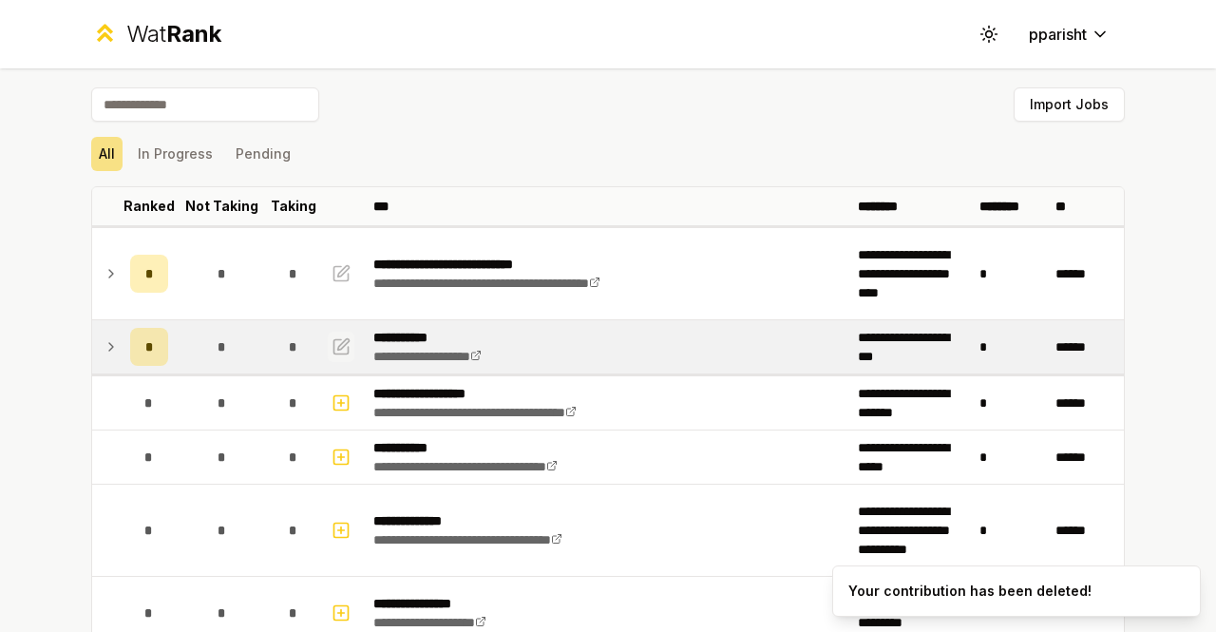
click at [335, 352] on icon "button" at bounding box center [342, 346] width 14 height 14
select select "******"
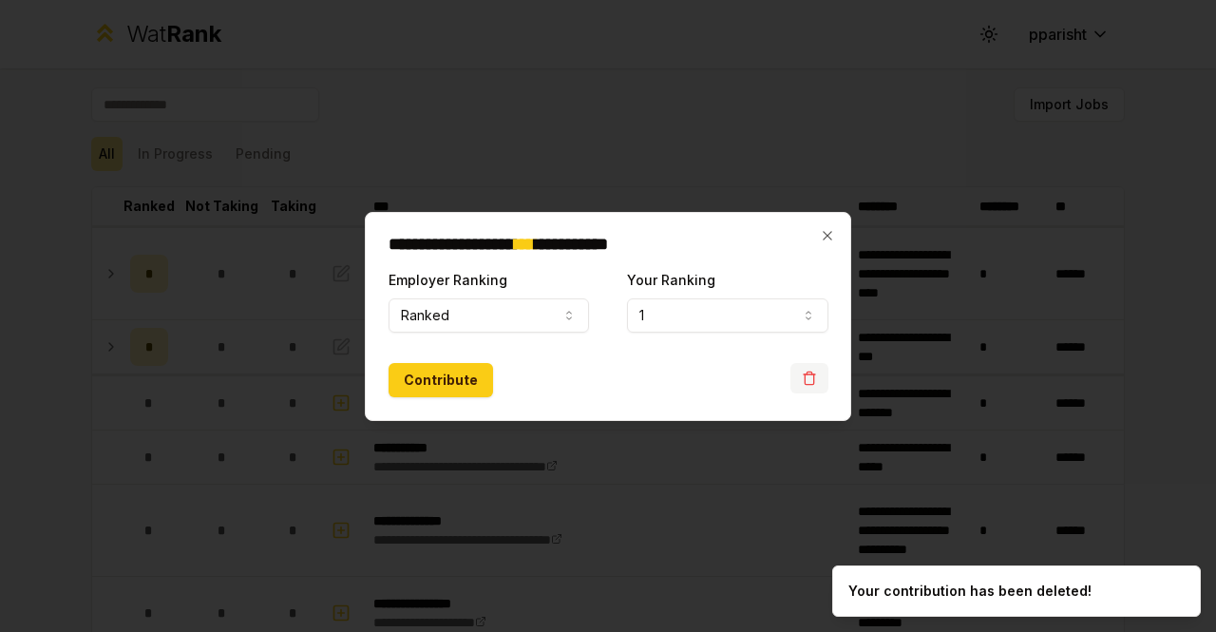
click at [822, 381] on button "button" at bounding box center [810, 378] width 38 height 30
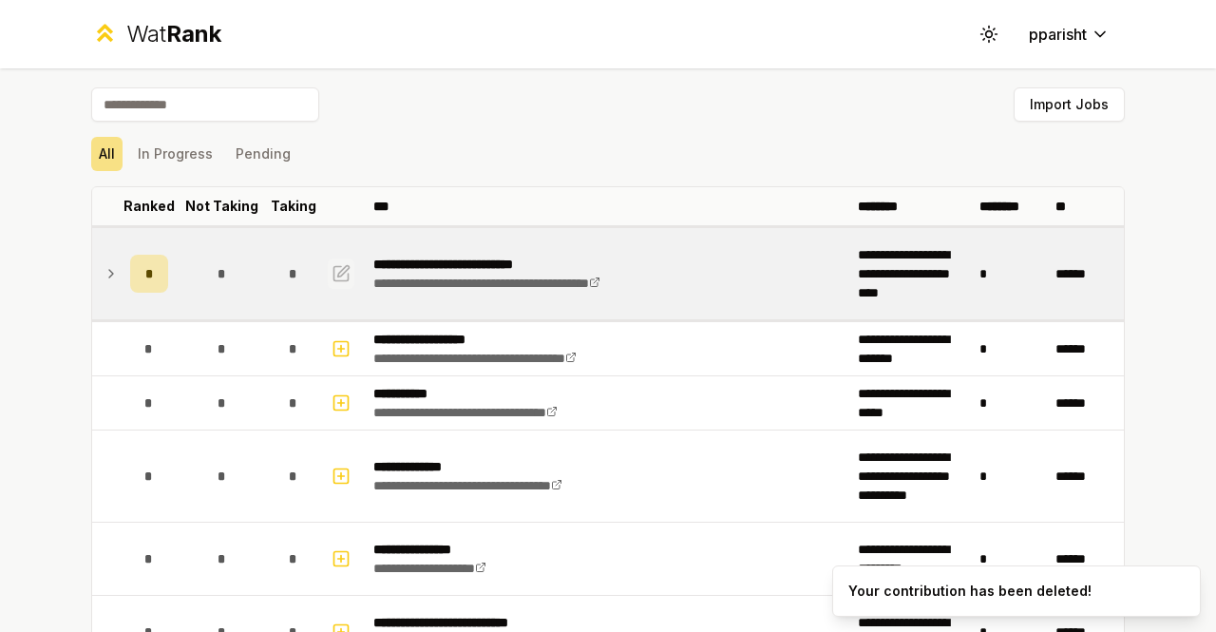
click at [338, 265] on icon "button" at bounding box center [343, 270] width 11 height 11
select select "******"
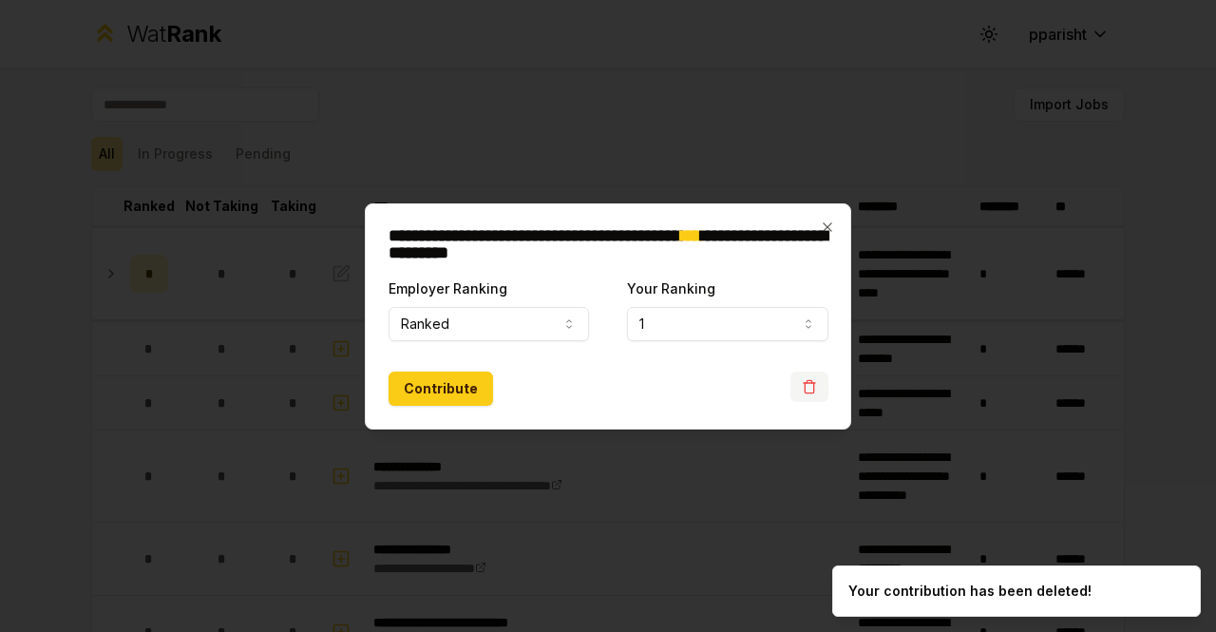
click at [808, 381] on icon "button" at bounding box center [809, 386] width 15 height 15
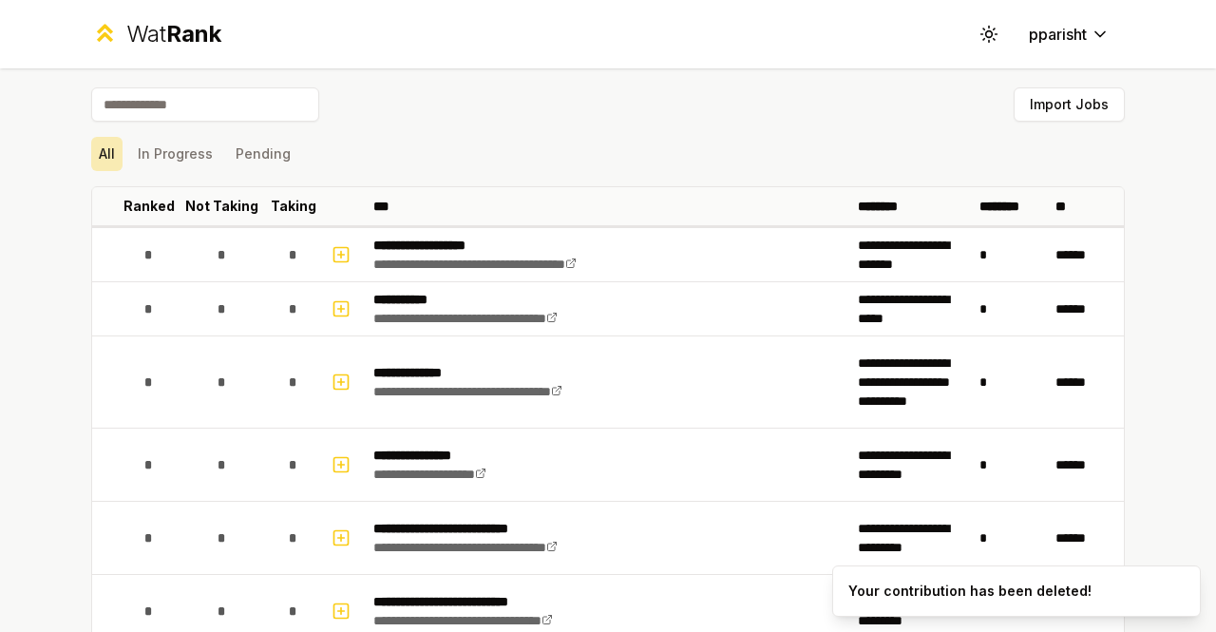
click at [95, 164] on button "All" at bounding box center [106, 154] width 31 height 34
click at [156, 164] on button "In Progress" at bounding box center [175, 154] width 90 height 34
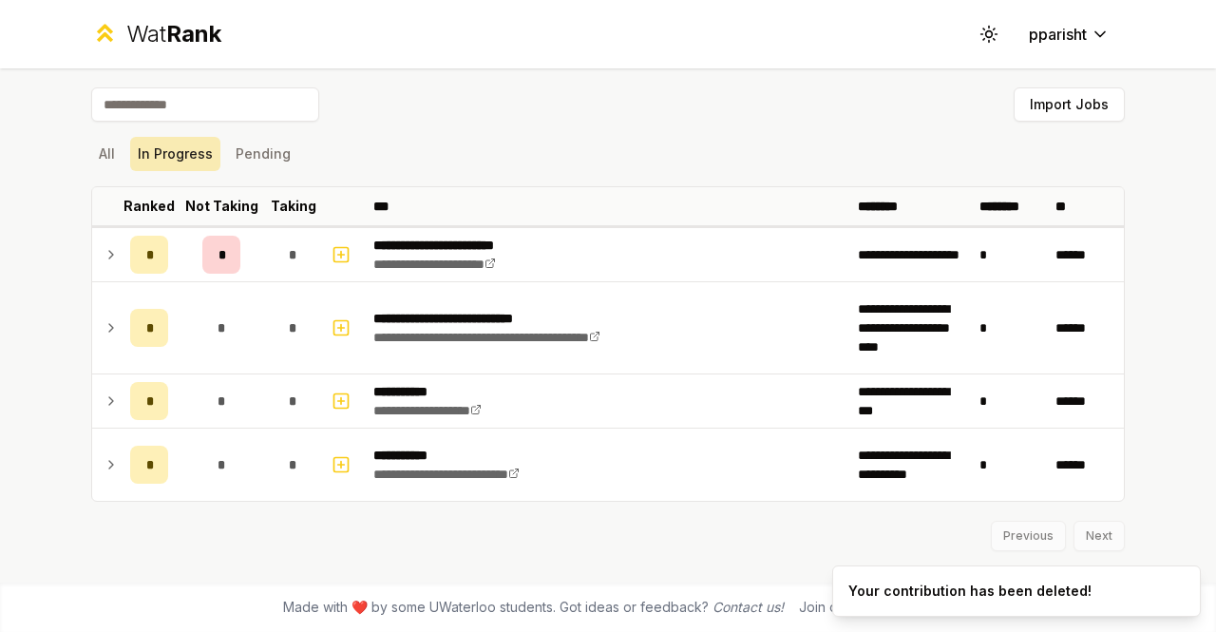
click at [135, 164] on button "In Progress" at bounding box center [175, 154] width 90 height 34
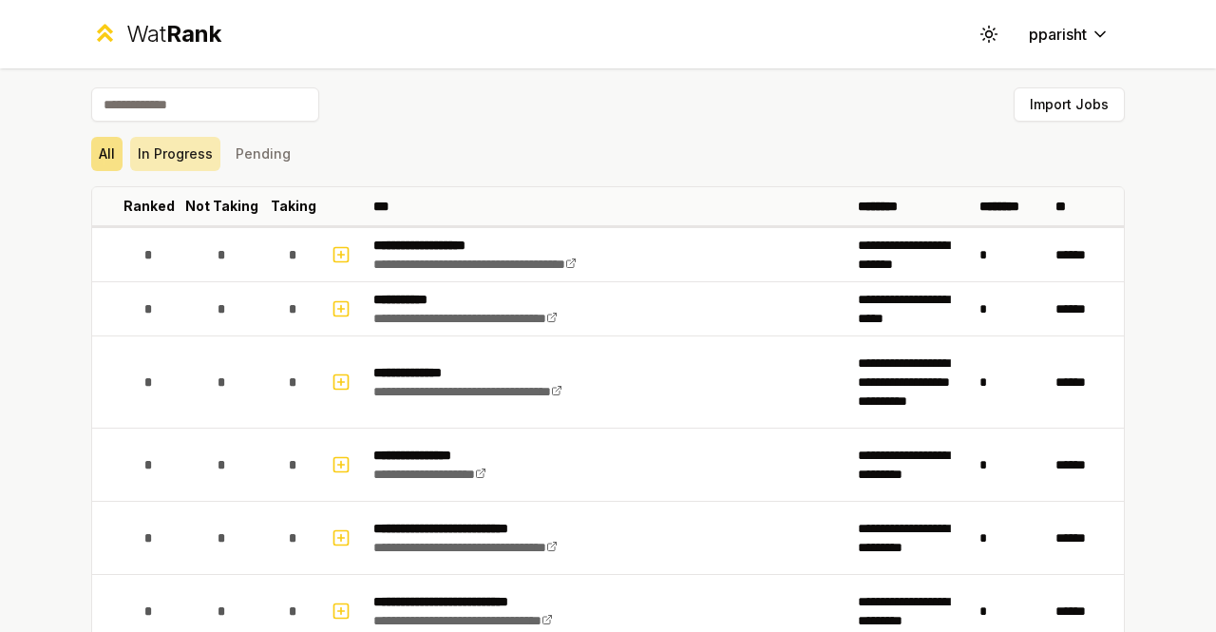
click at [183, 155] on button "In Progress" at bounding box center [175, 154] width 90 height 34
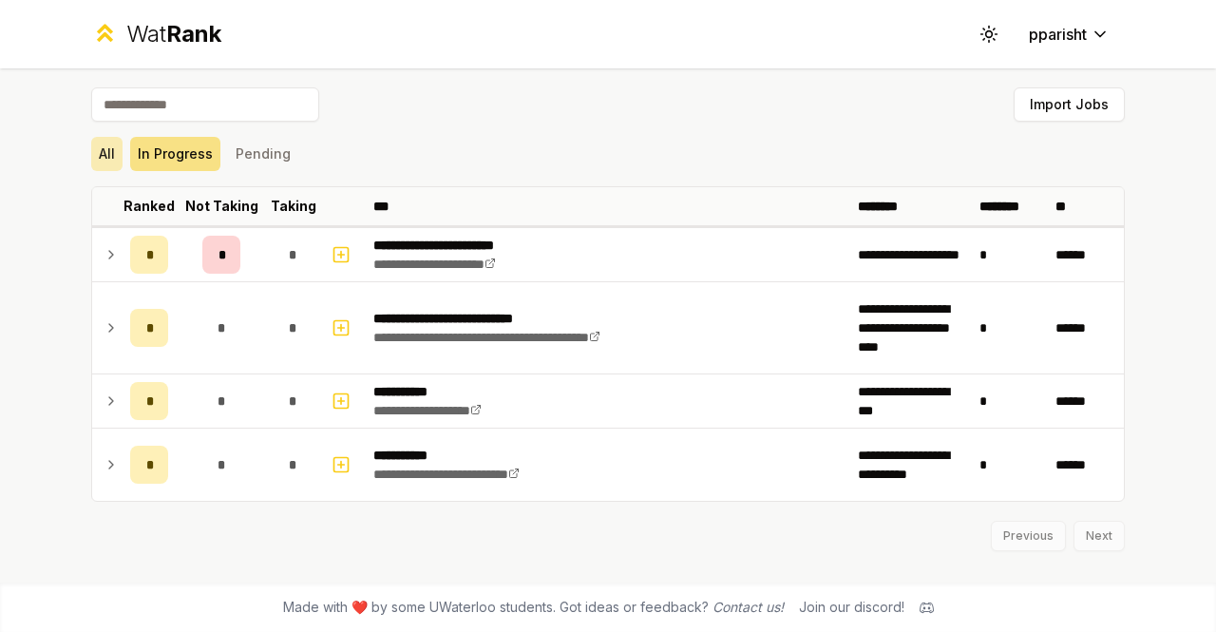
click at [117, 142] on button "All" at bounding box center [106, 154] width 31 height 34
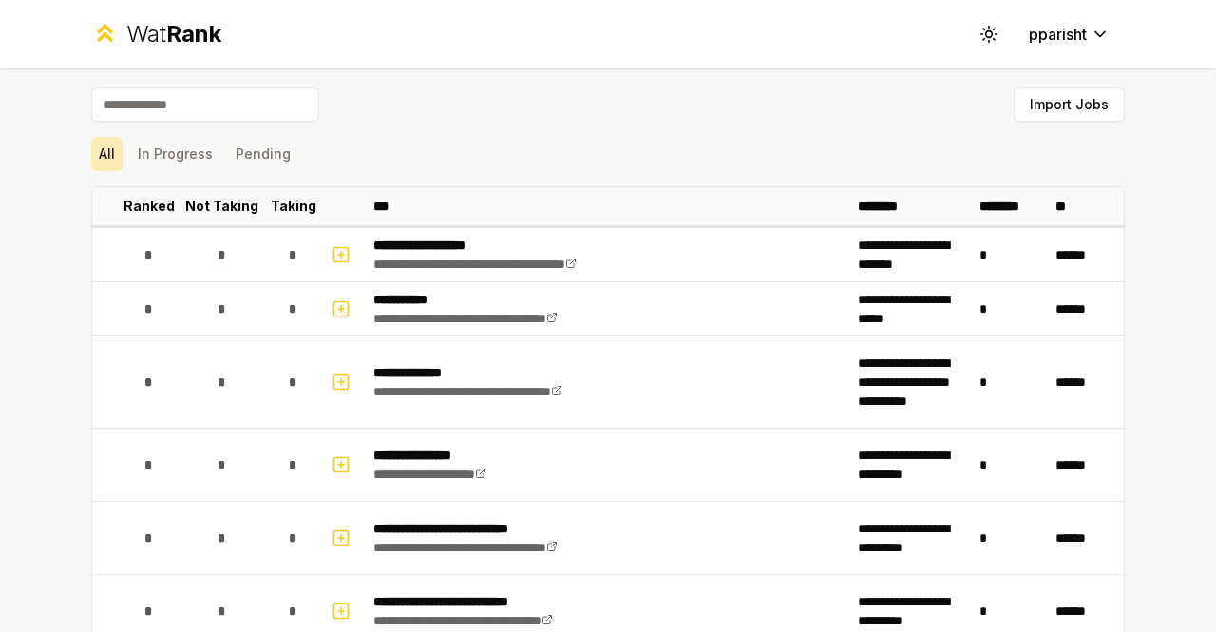
click at [97, 145] on button "All" at bounding box center [106, 154] width 31 height 34
click at [219, 113] on input at bounding box center [205, 104] width 228 height 34
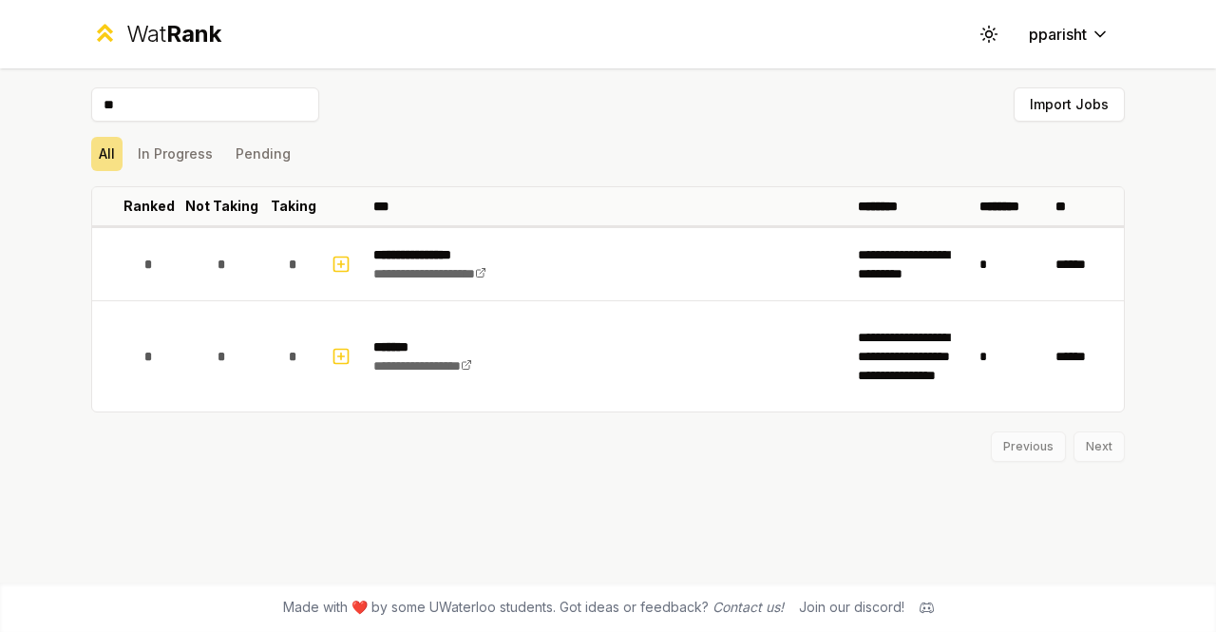
type input "*"
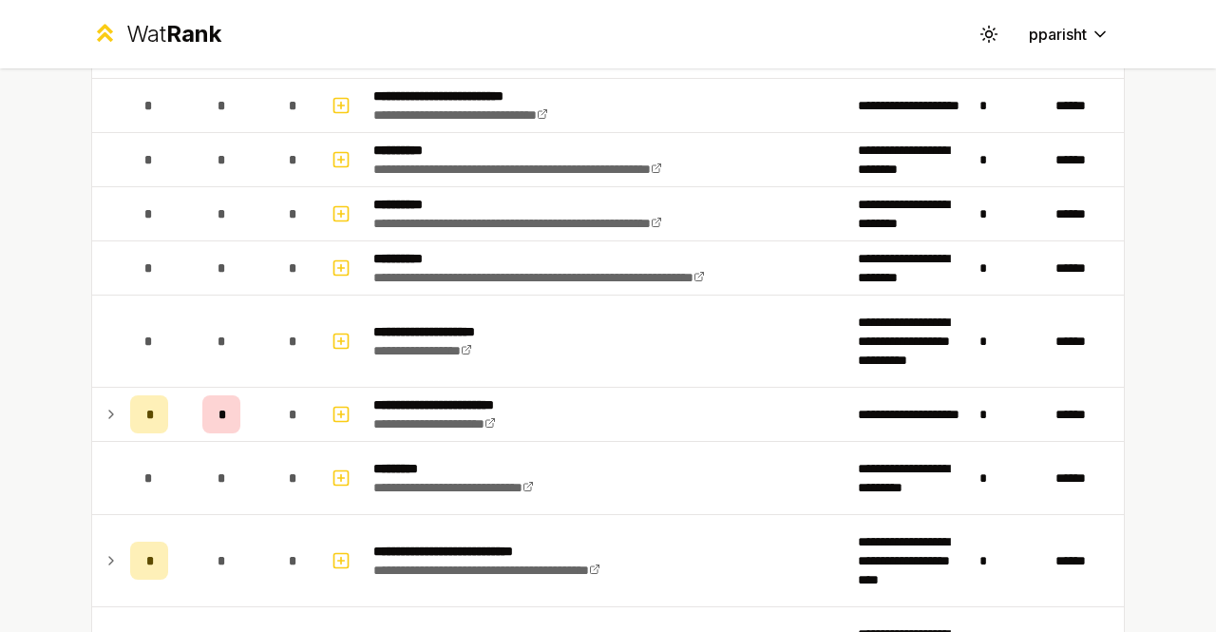
scroll to position [1170, 0]
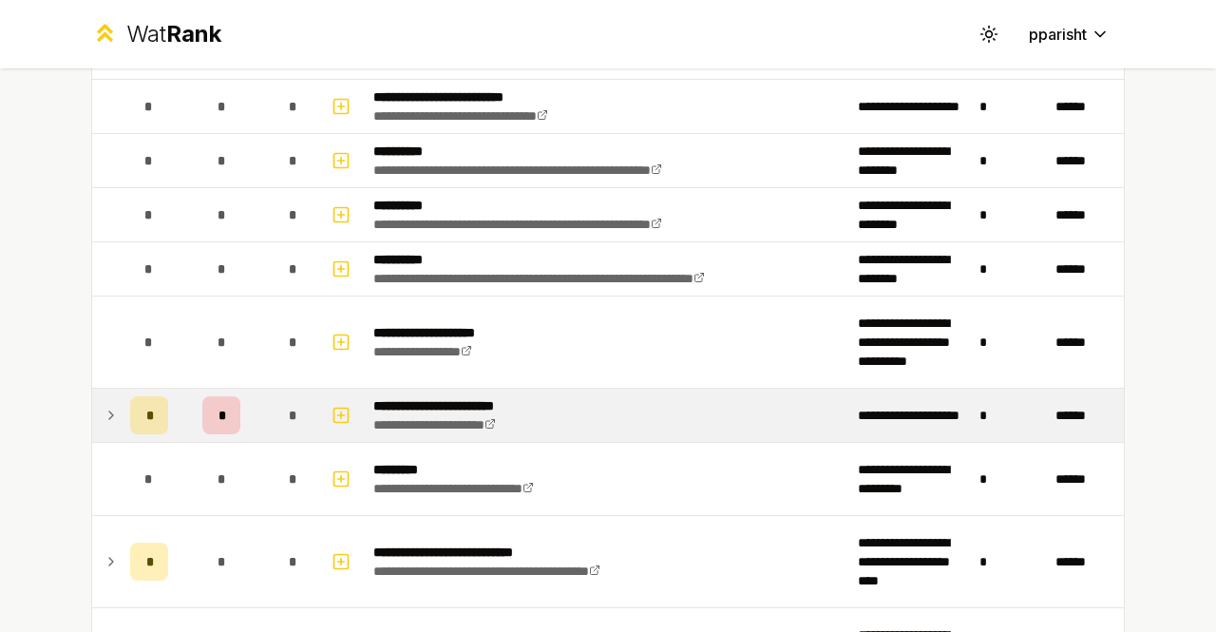
click at [109, 412] on icon at bounding box center [111, 416] width 4 height 8
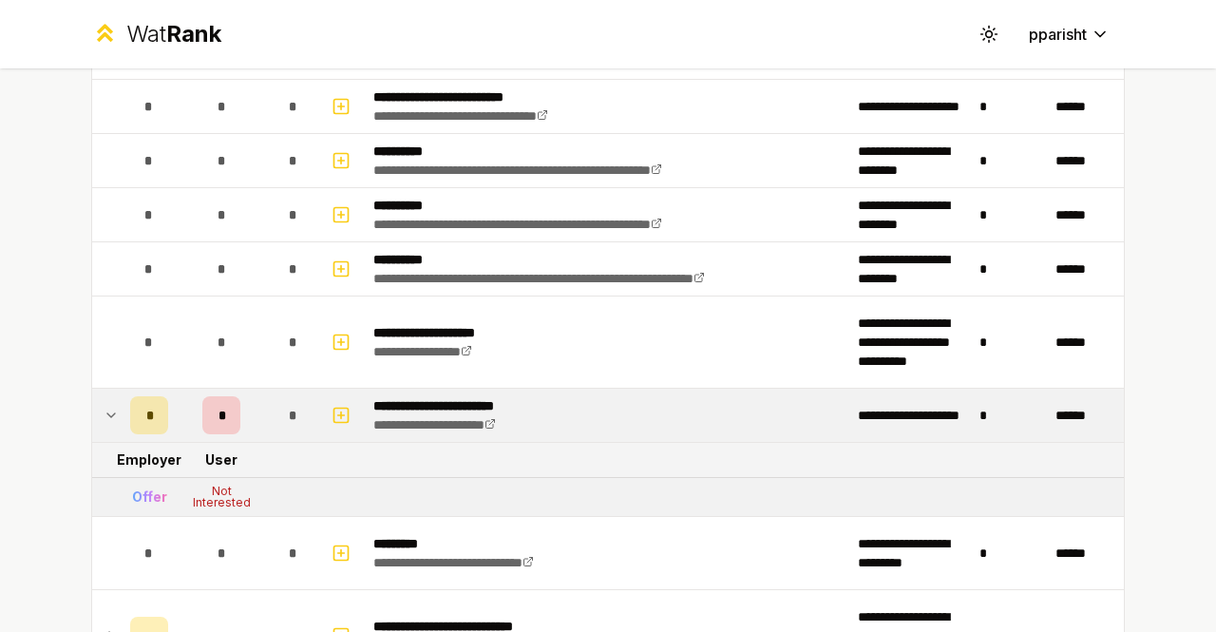
click at [104, 405] on icon at bounding box center [111, 415] width 15 height 23
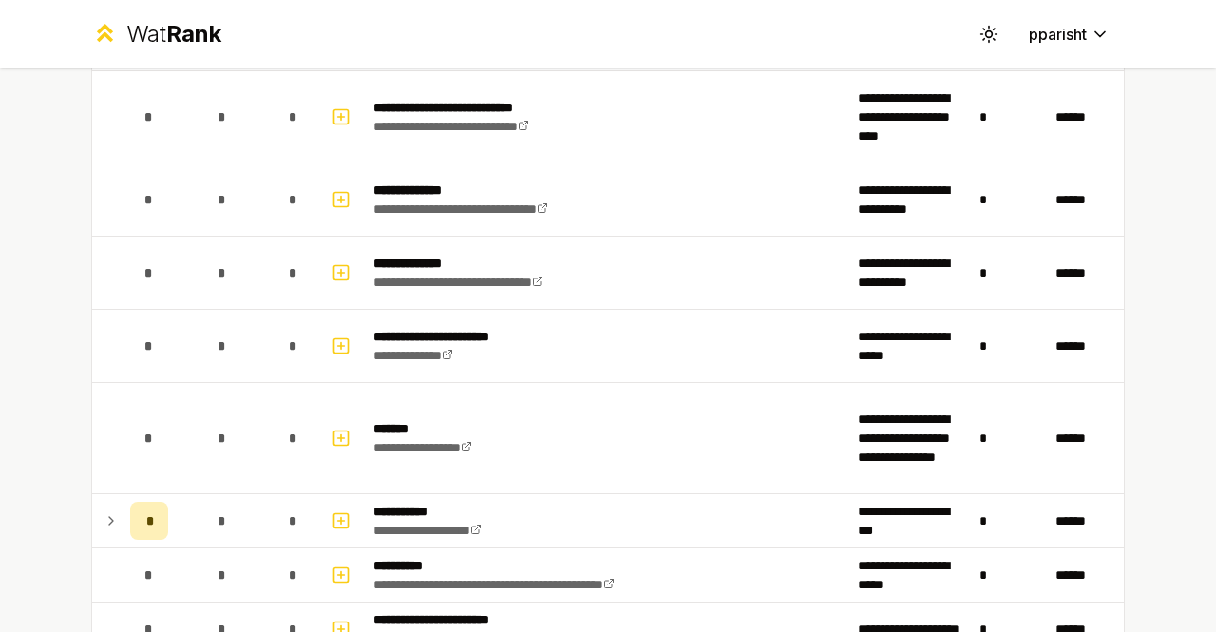
scroll to position [1702, 0]
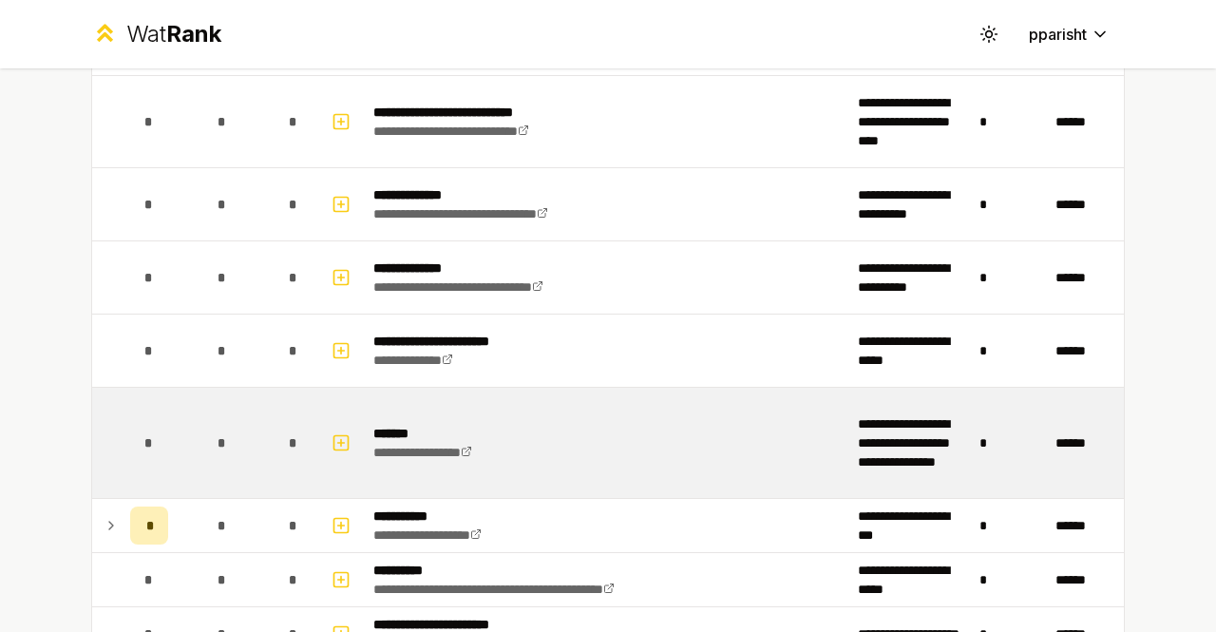
click at [124, 467] on td "*" at bounding box center [149, 443] width 53 height 110
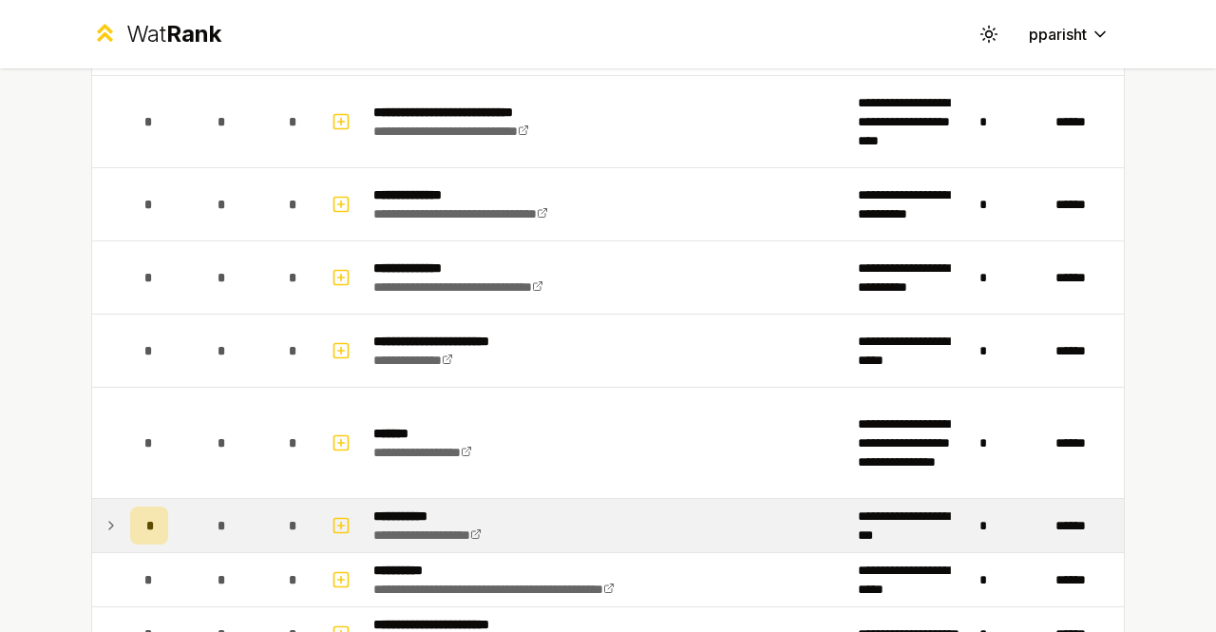
click at [130, 522] on div "*" at bounding box center [149, 526] width 38 height 38
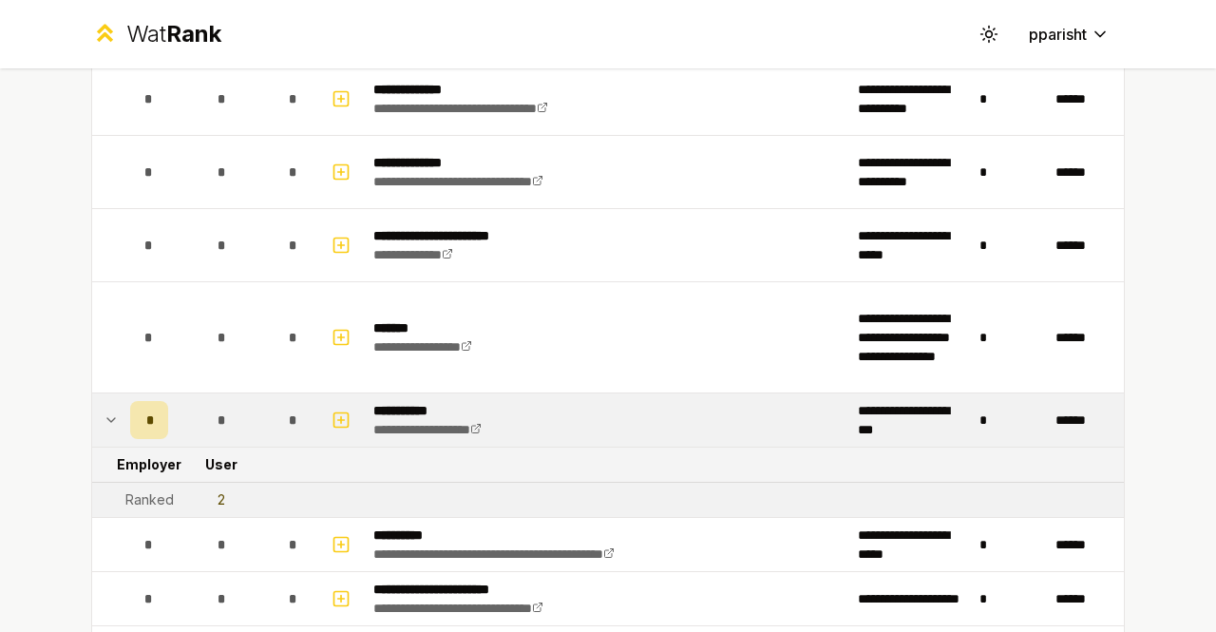
scroll to position [1809, 0]
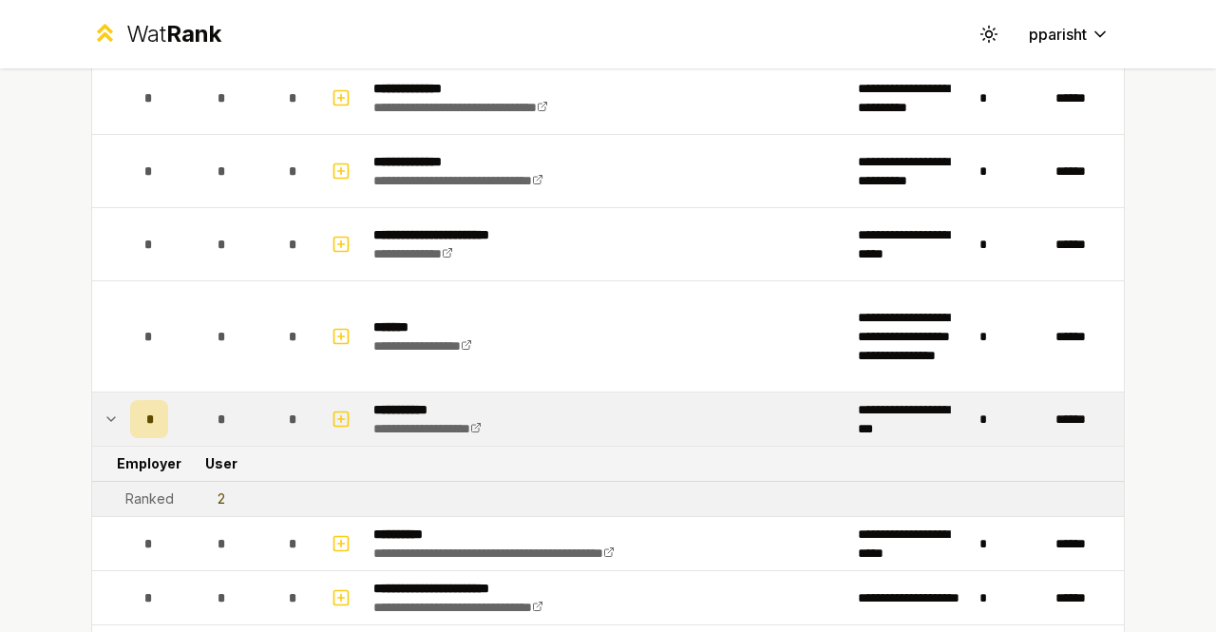
click at [150, 493] on div "Ranked" at bounding box center [149, 498] width 48 height 19
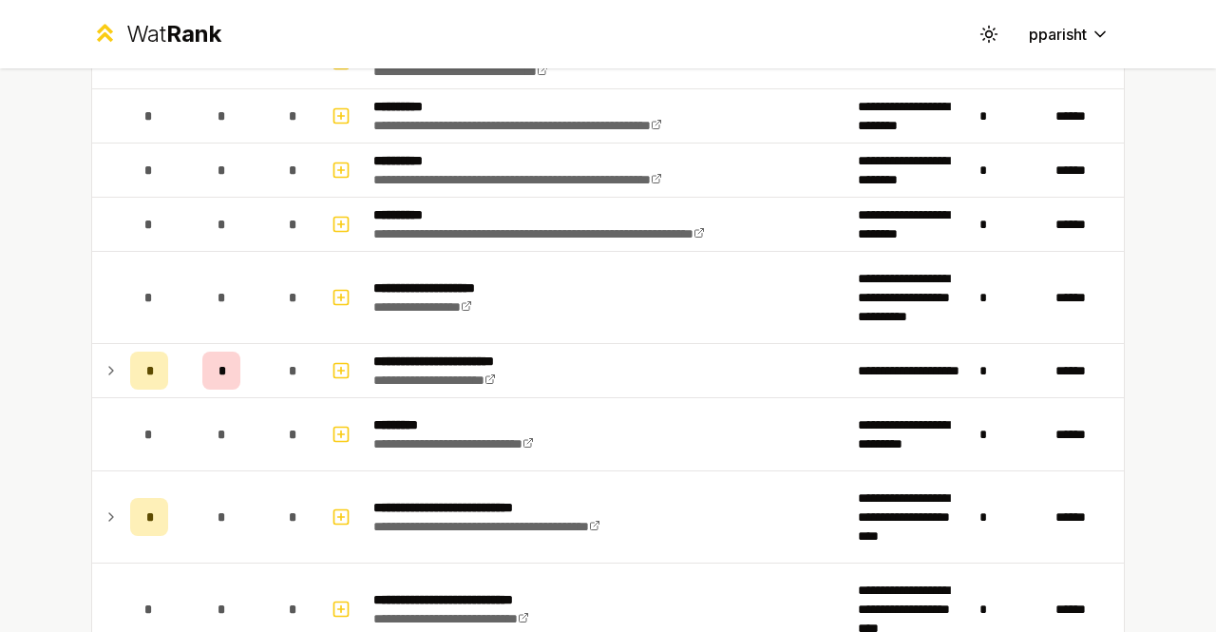
scroll to position [1247, 0]
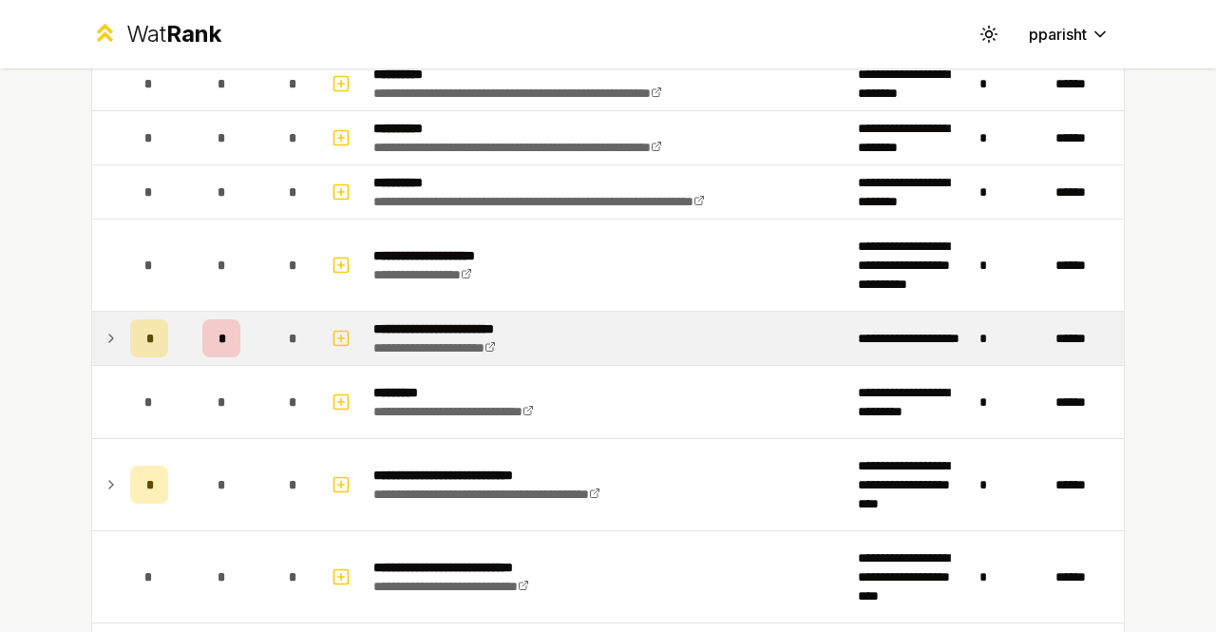
click at [412, 322] on p "**********" at bounding box center [461, 328] width 176 height 19
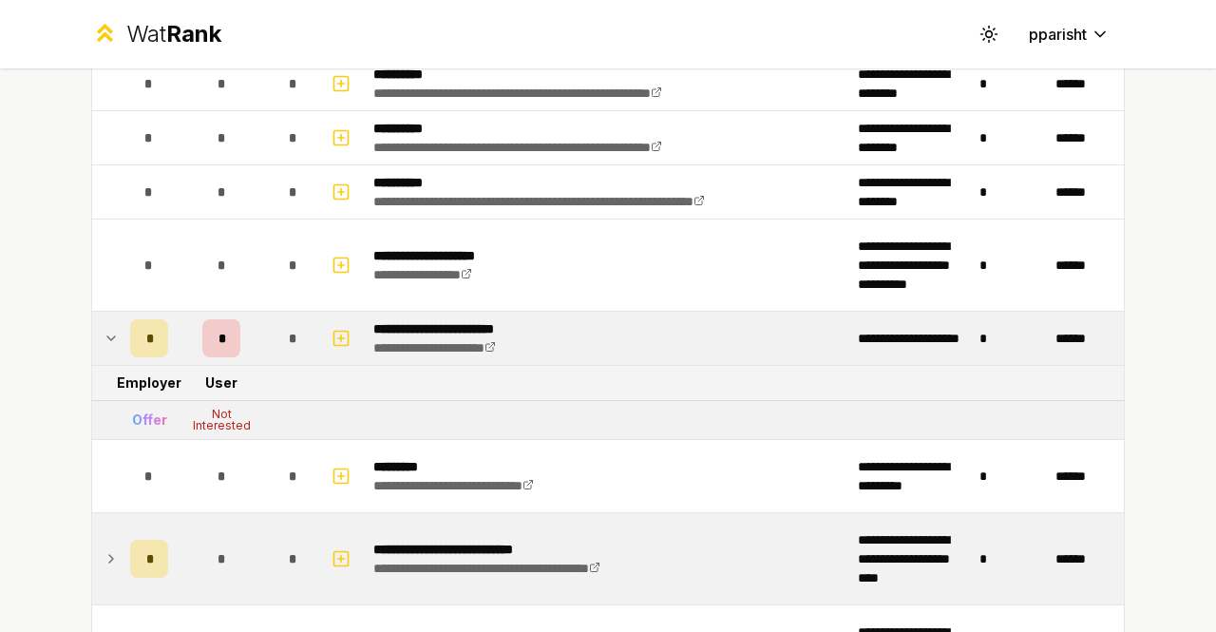
click at [292, 530] on td "*" at bounding box center [293, 558] width 53 height 91
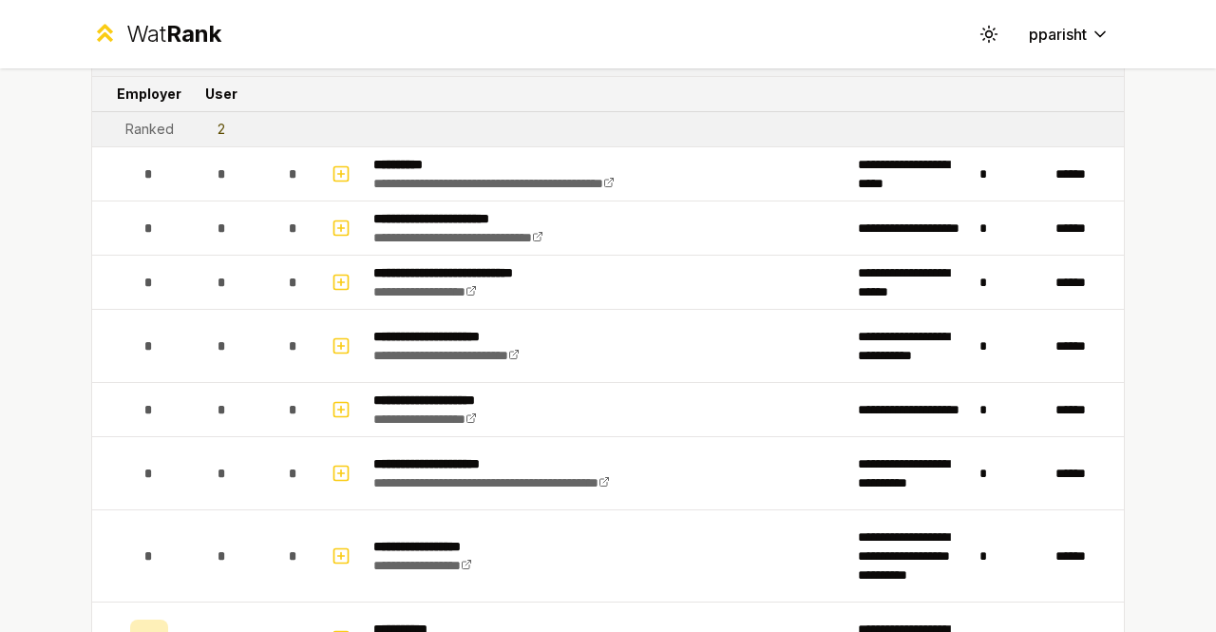
scroll to position [2469, 0]
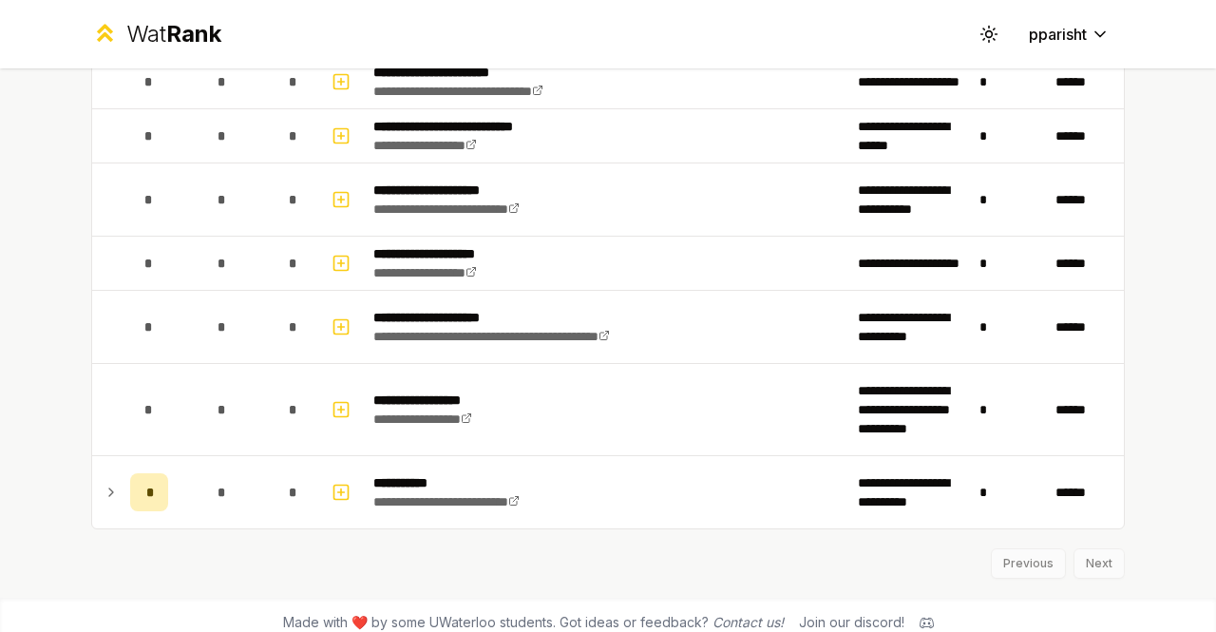
click at [169, 35] on span "Rank" at bounding box center [193, 34] width 55 height 28
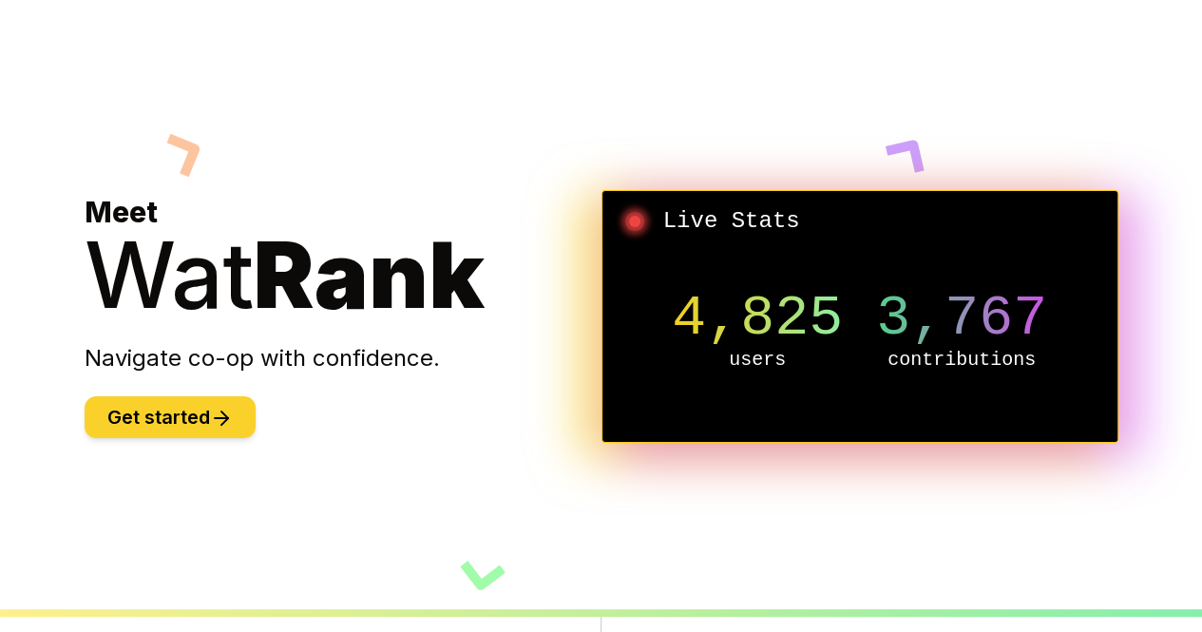
click at [218, 425] on icon at bounding box center [221, 418] width 23 height 23
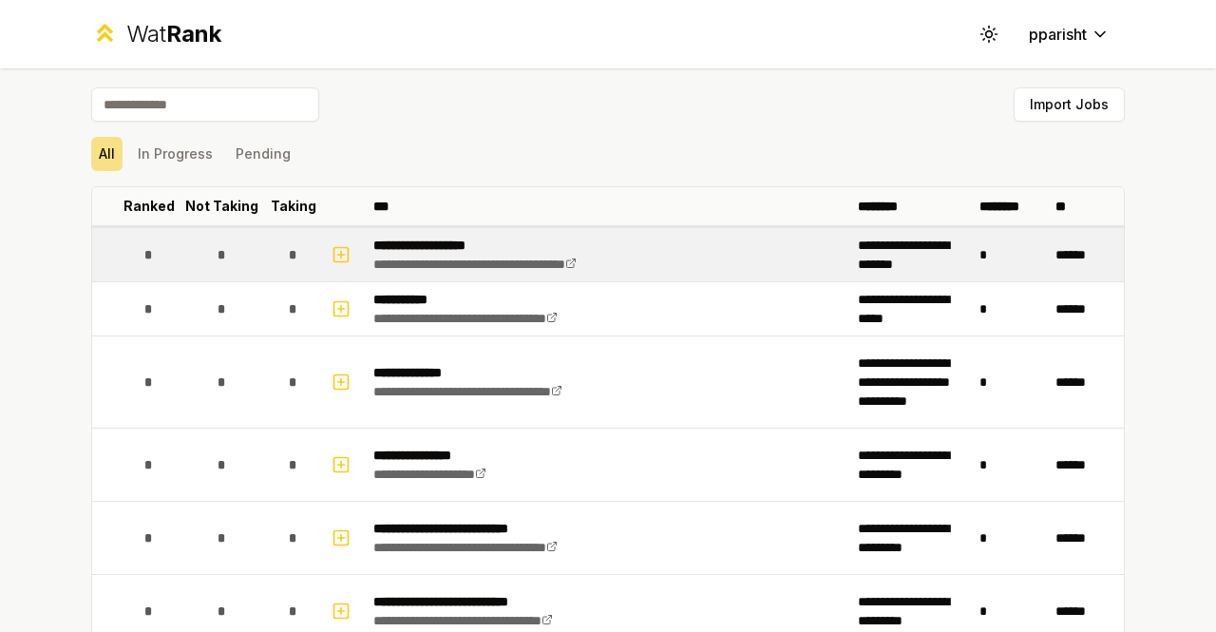
click at [230, 256] on div "*" at bounding box center [221, 255] width 38 height 38
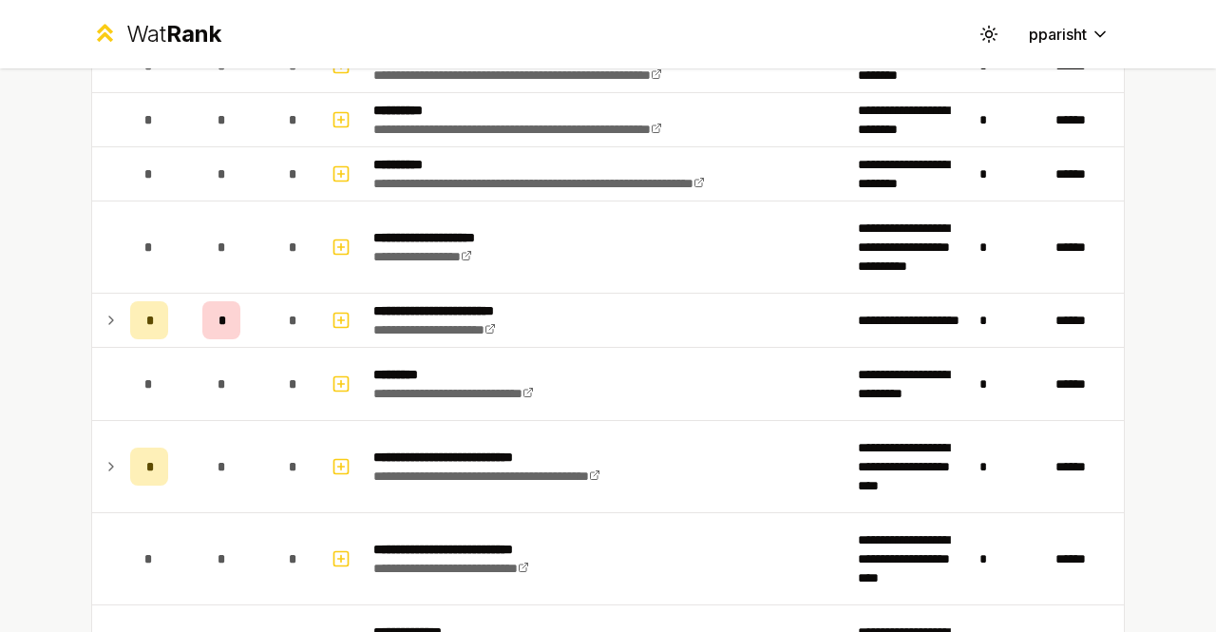
scroll to position [1253, 0]
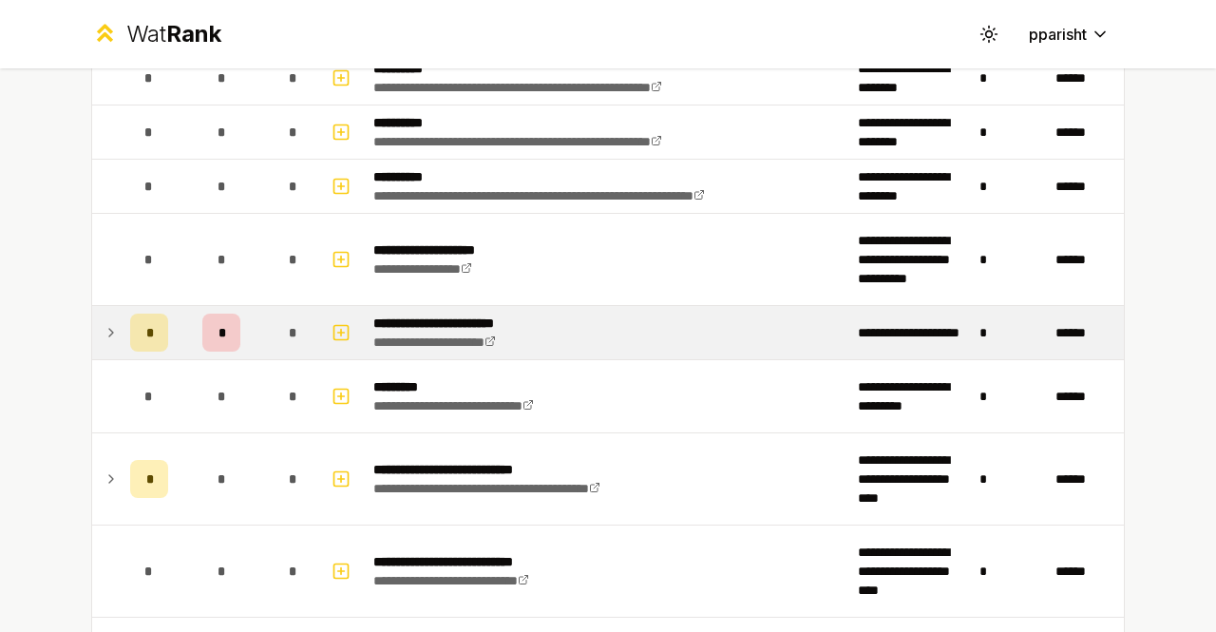
click at [230, 321] on div "*" at bounding box center [221, 333] width 38 height 38
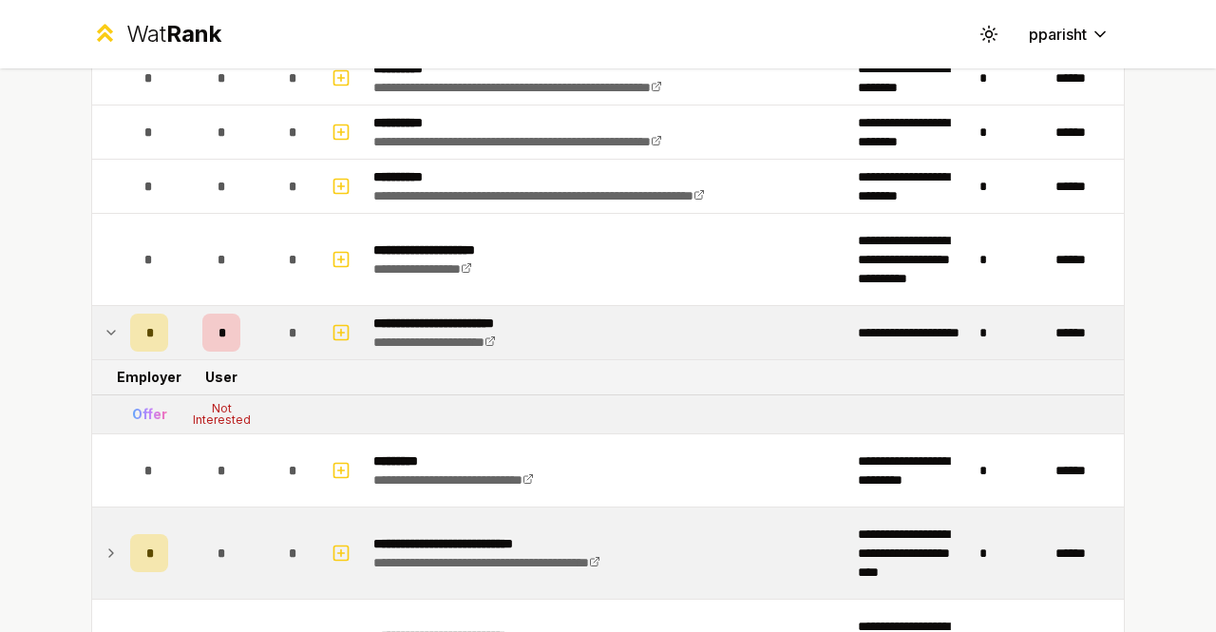
click at [209, 507] on td "*" at bounding box center [221, 552] width 91 height 91
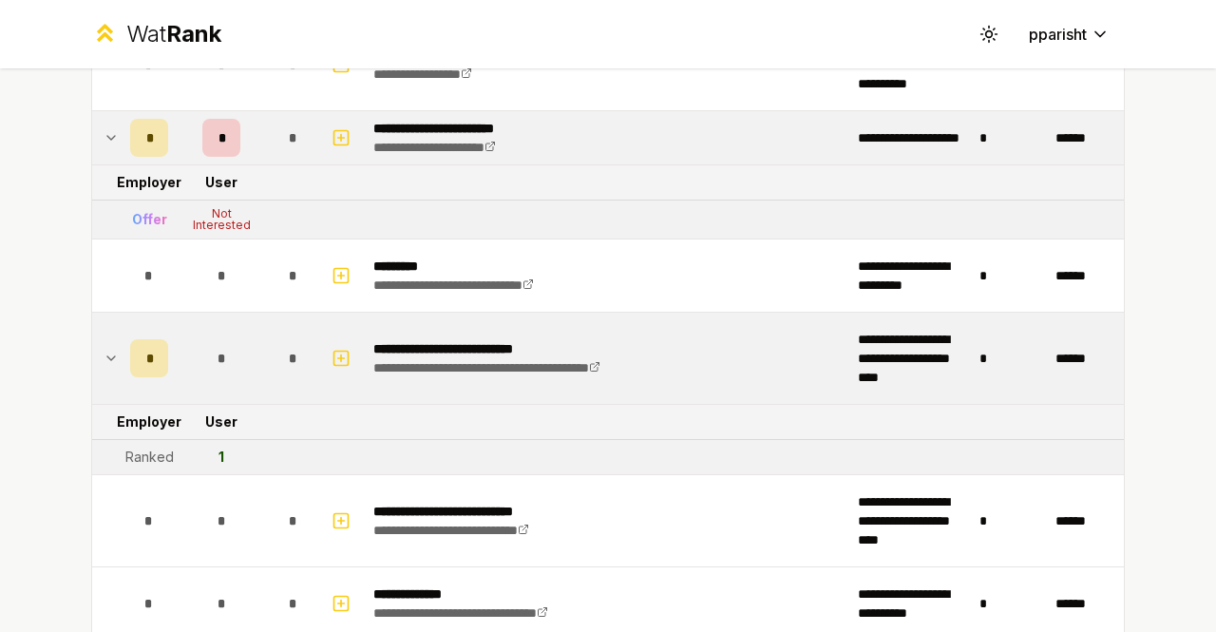
scroll to position [1456, 0]
